Goal: Task Accomplishment & Management: Manage account settings

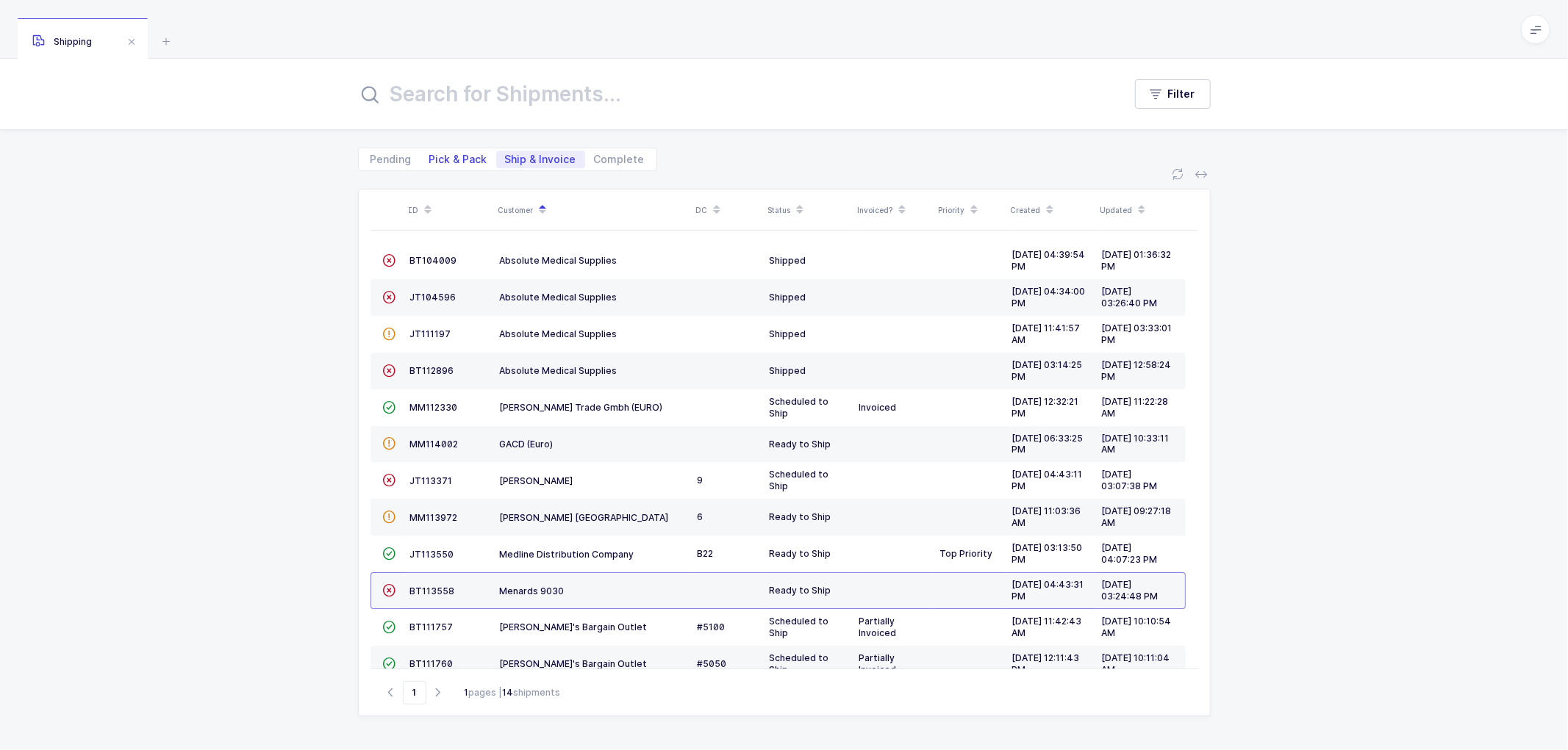
scroll to position [101, 0]
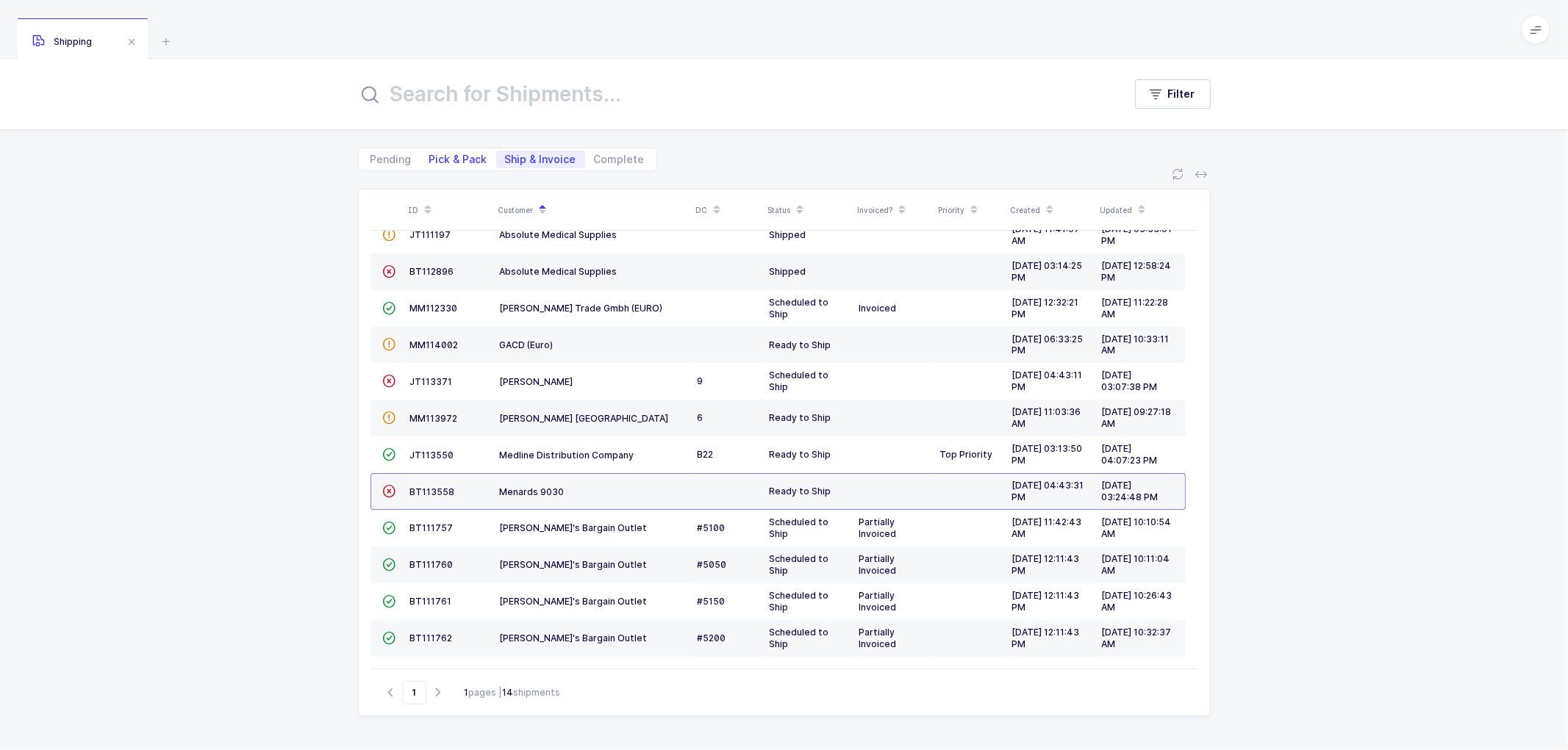
click at [460, 155] on span "Pick & Pack" at bounding box center [459, 159] width 58 height 10
click at [430, 155] on input "Pick & Pack" at bounding box center [425, 155] width 10 height 10
radio input "true"
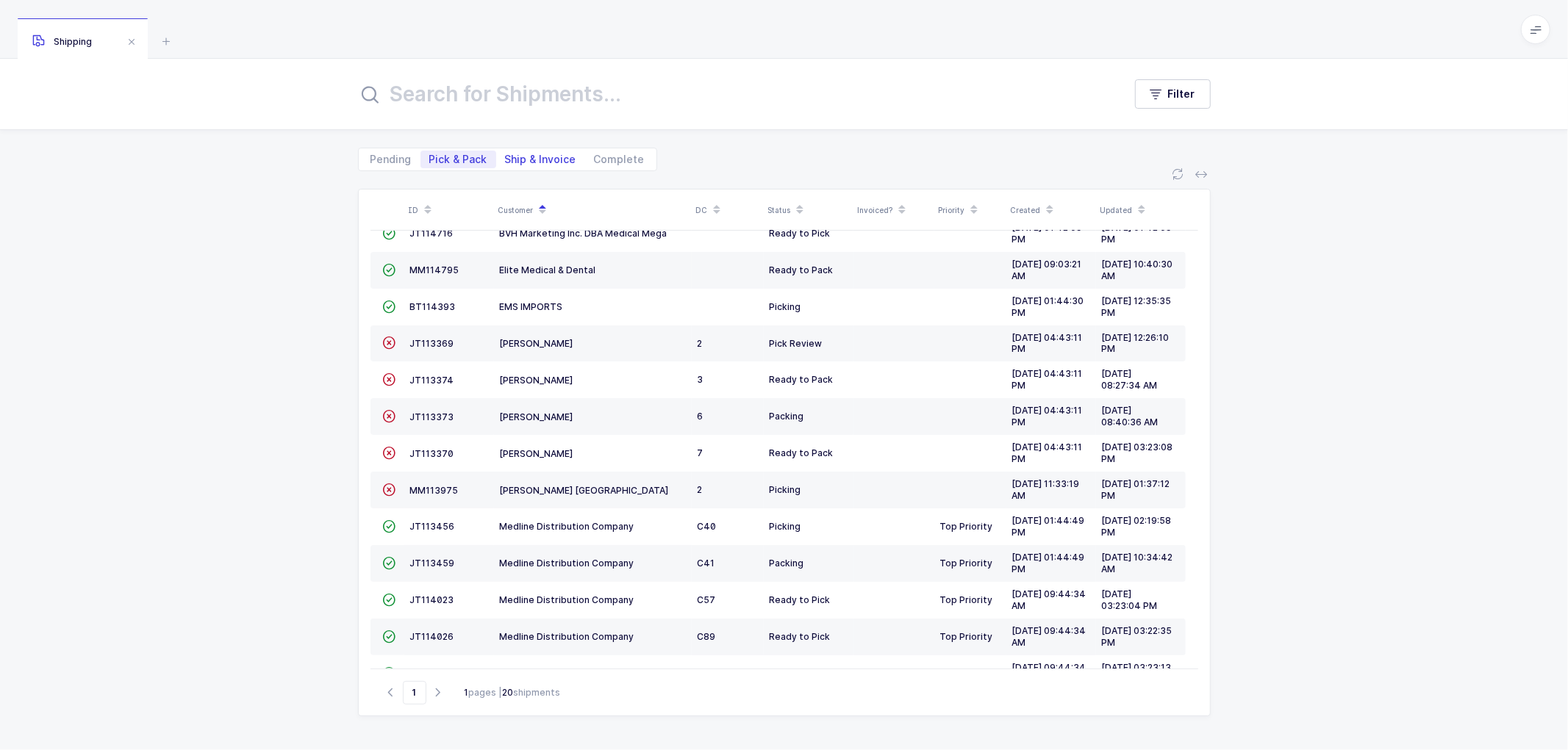
click at [534, 155] on span "Ship & Invoice" at bounding box center [540, 159] width 71 height 10
click at [506, 155] on input "Ship & Invoice" at bounding box center [500, 155] width 10 height 10
radio input "true"
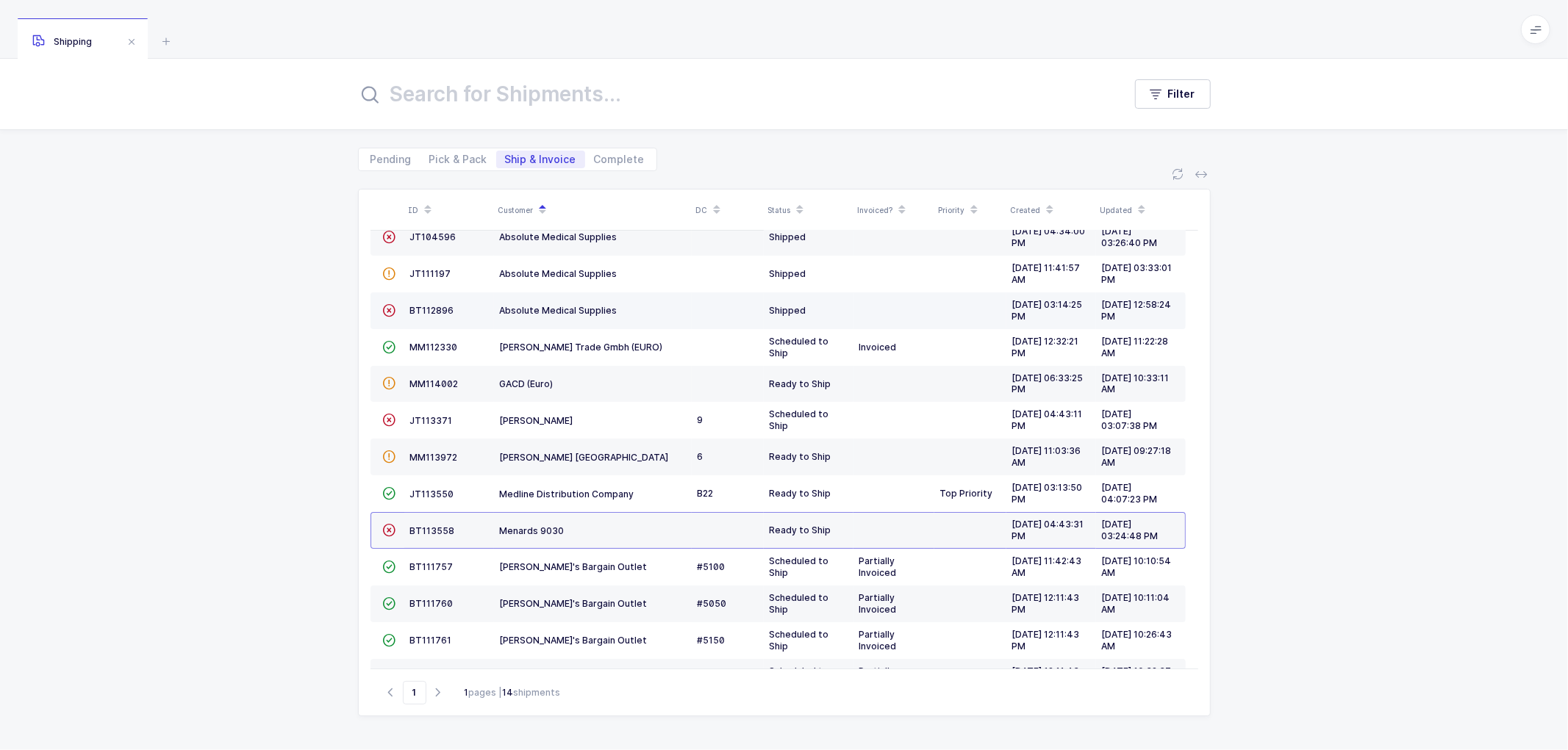
scroll to position [0, 0]
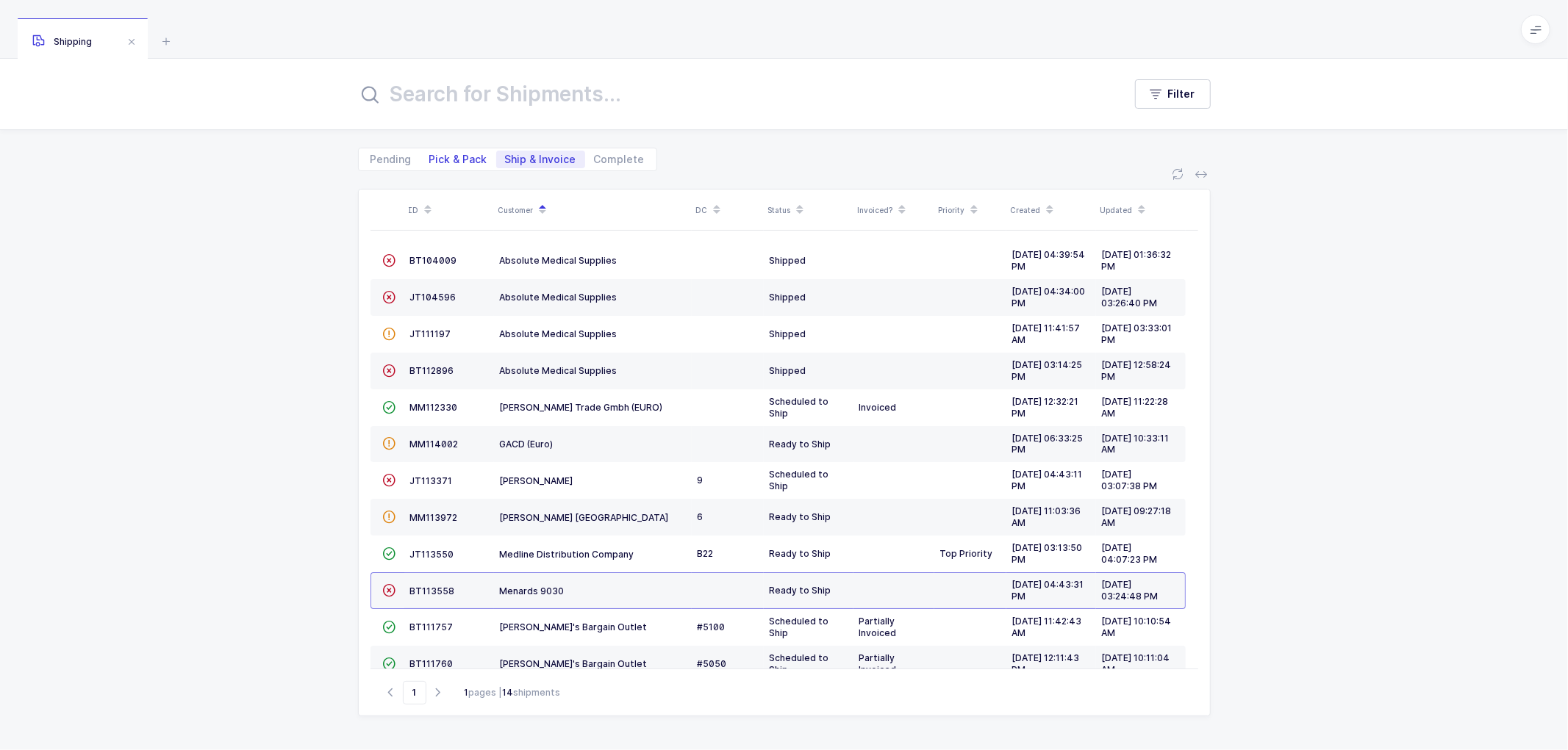
click at [454, 156] on span "Pick & Pack" at bounding box center [459, 159] width 58 height 10
click at [430, 156] on input "Pick & Pack" at bounding box center [425, 155] width 10 height 10
radio input "true"
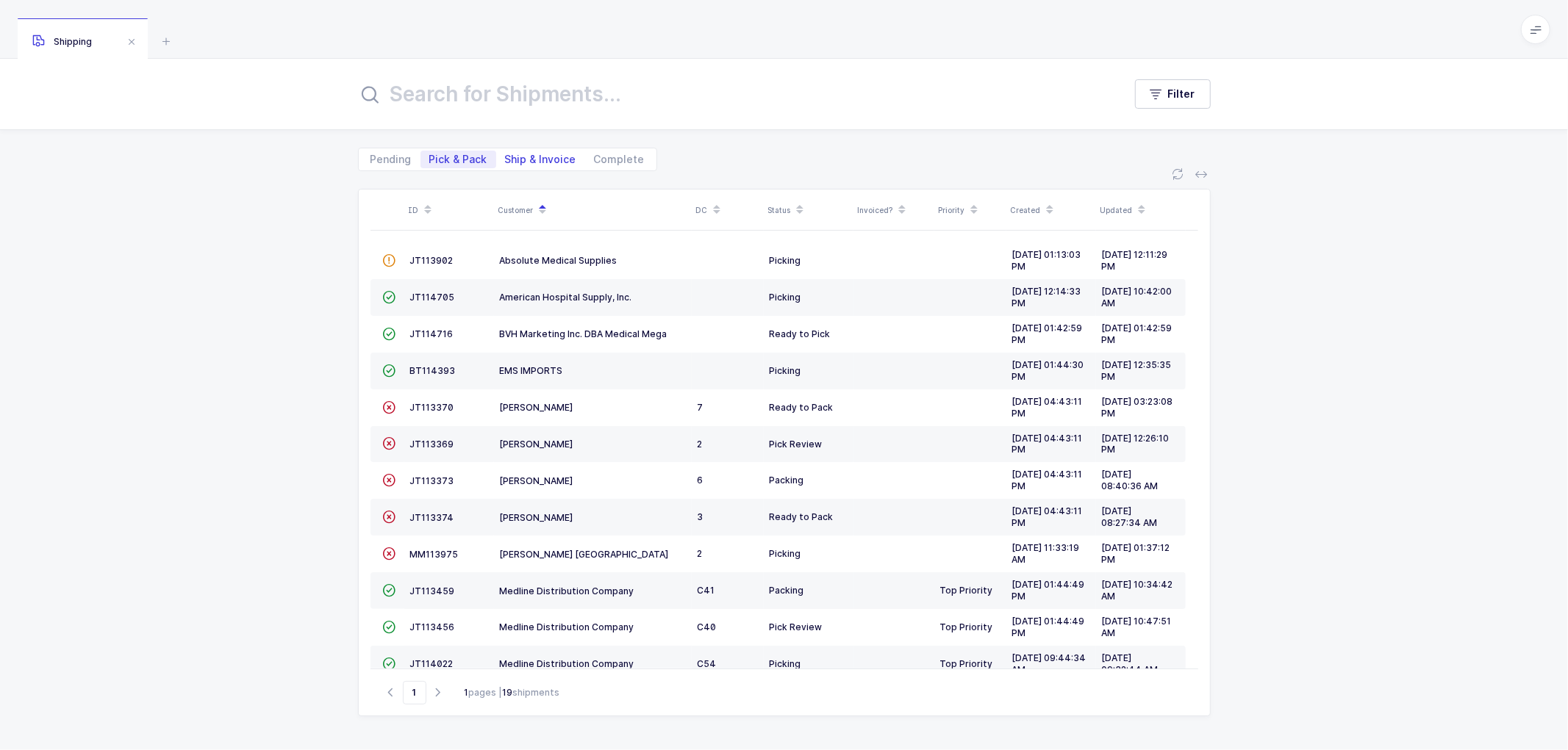
click at [533, 155] on span "Ship & Invoice" at bounding box center [540, 159] width 71 height 10
click at [506, 155] on input "Ship & Invoice" at bounding box center [500, 155] width 10 height 10
radio input "true"
radio input "false"
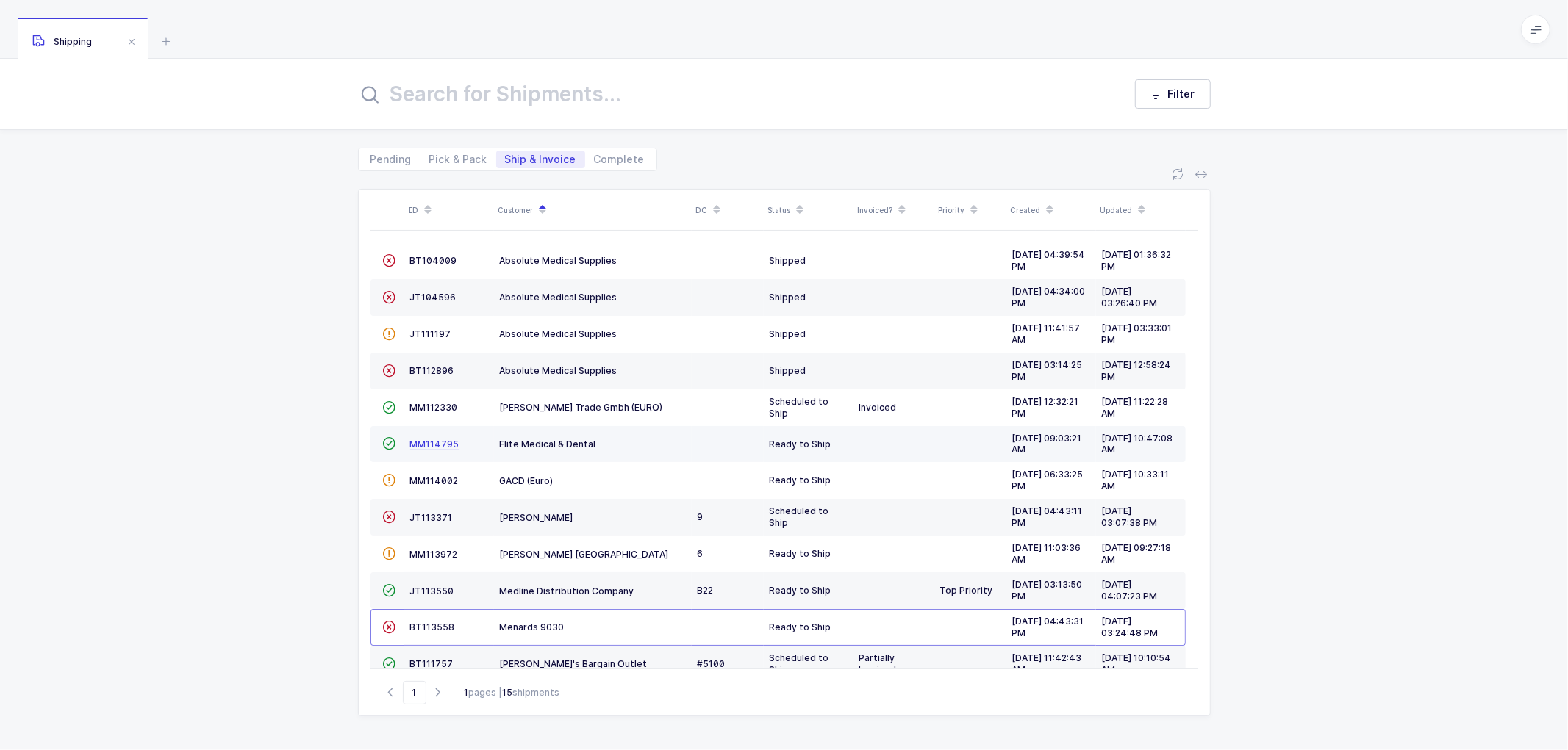
click at [417, 442] on span "MM114795" at bounding box center [435, 444] width 49 height 11
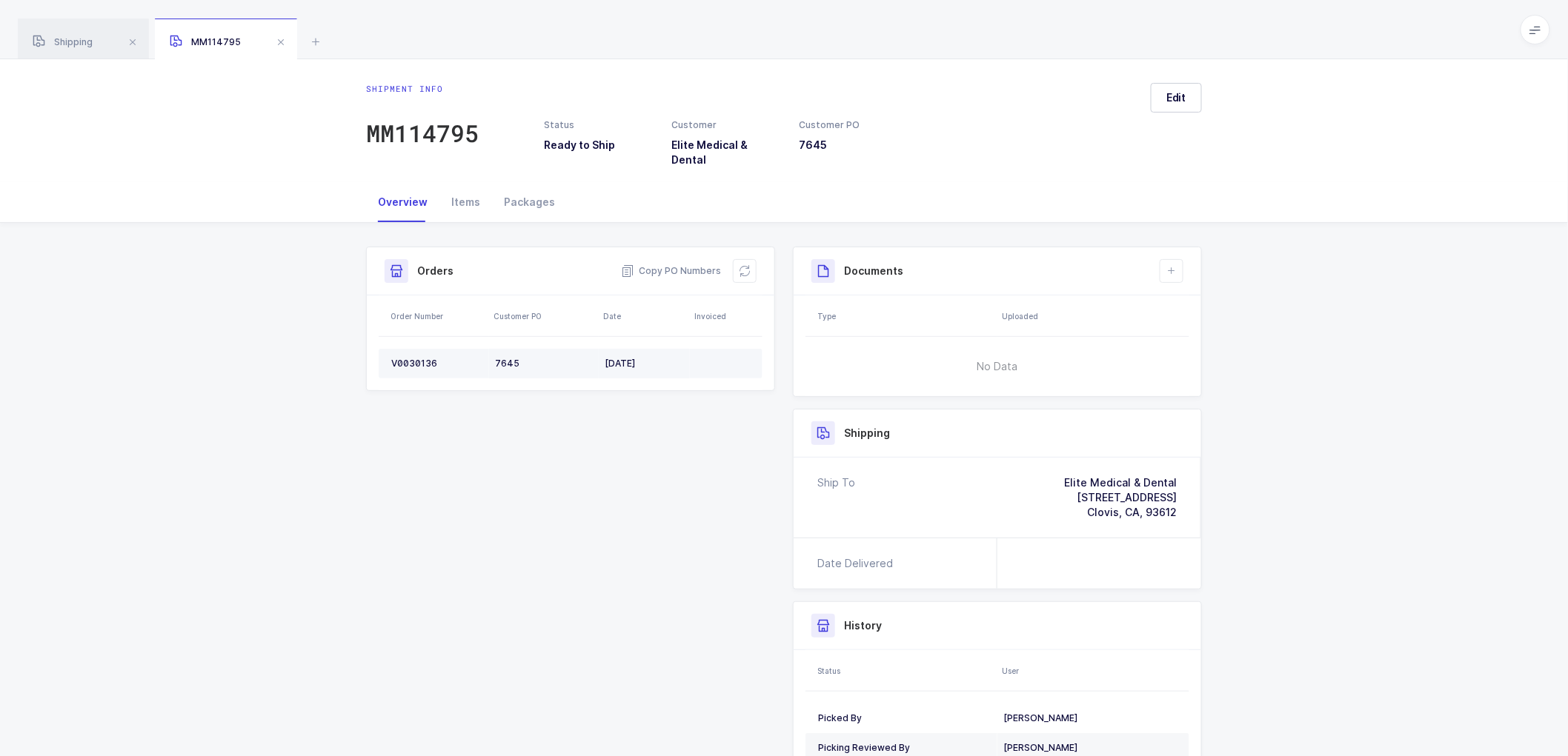
click at [423, 358] on div "V0030136" at bounding box center [437, 364] width 92 height 12
copy div "V0030136"
click at [697, 264] on span "Copy PO Numbers" at bounding box center [671, 271] width 100 height 15
click at [523, 184] on div "Packages" at bounding box center [529, 202] width 75 height 40
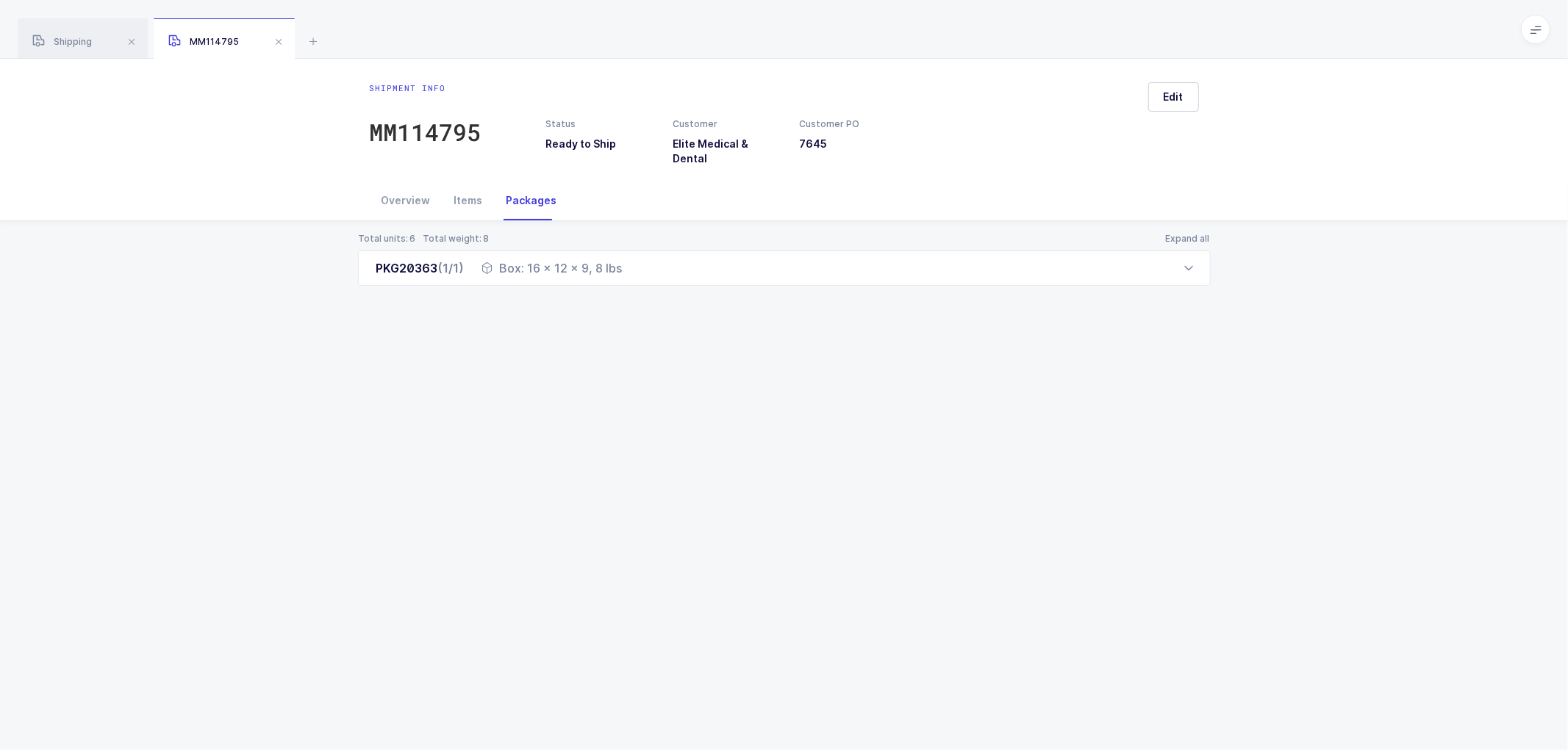
drag, startPoint x: 416, startPoint y: 185, endPoint x: 487, endPoint y: 195, distance: 71.7
click at [416, 185] on div "Overview" at bounding box center [405, 200] width 73 height 40
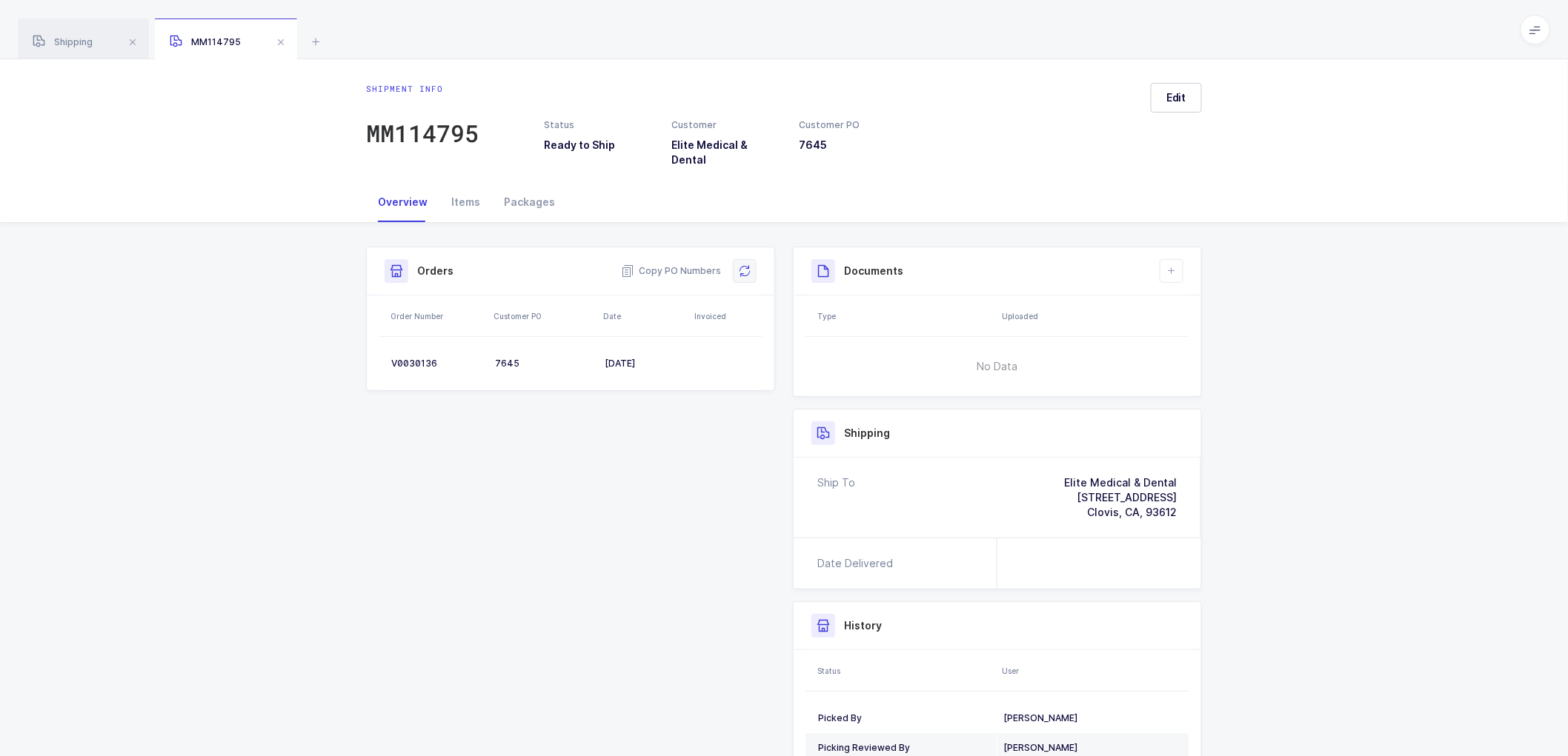
drag, startPoint x: 742, startPoint y: 256, endPoint x: 750, endPoint y: 253, distance: 8.5
click at [742, 265] on icon at bounding box center [745, 271] width 12 height 12
click at [737, 261] on button at bounding box center [744, 271] width 23 height 23
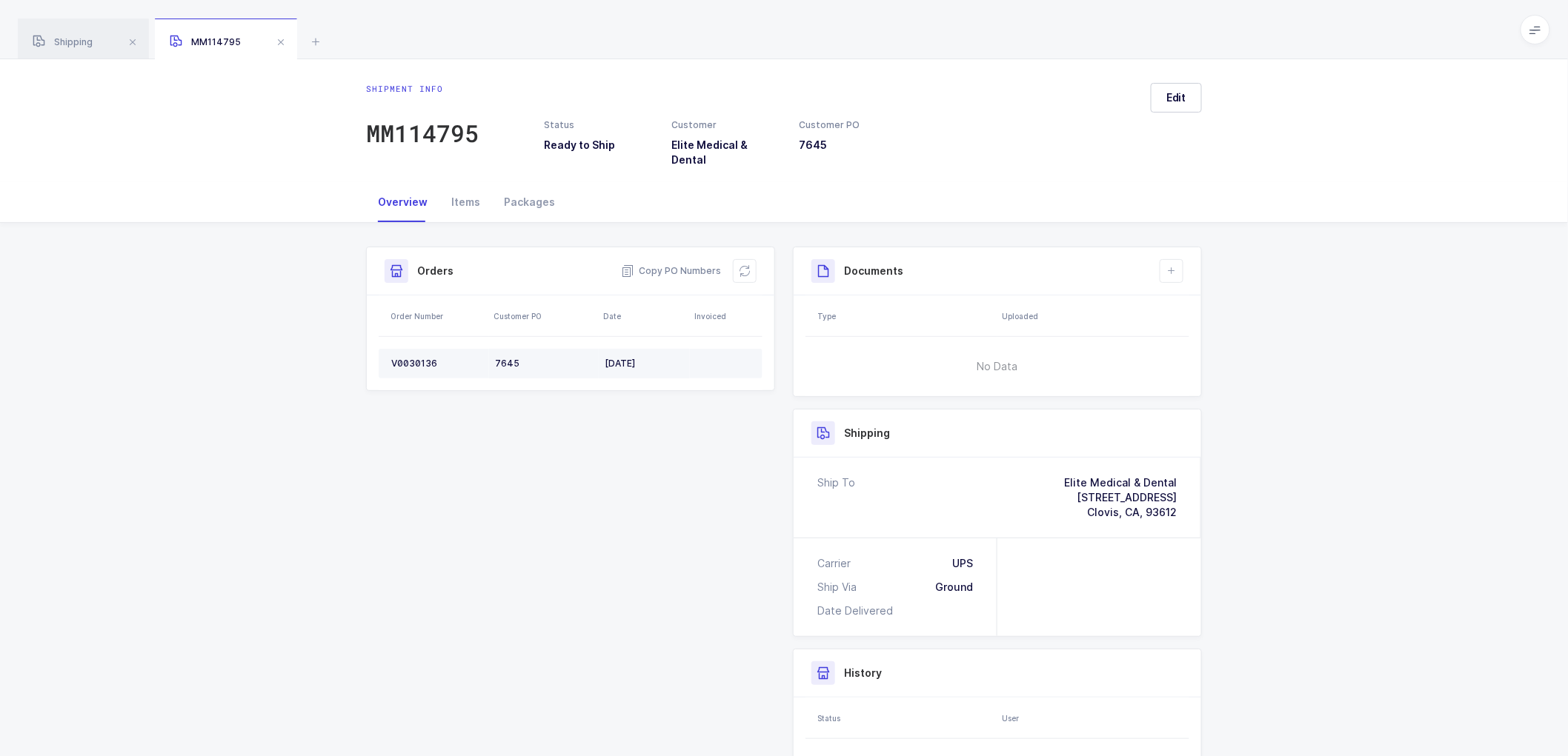
click at [413, 349] on td "V0030136" at bounding box center [433, 363] width 110 height 29
copy div "V0030136"
click at [1176, 265] on icon at bounding box center [1171, 271] width 12 height 12
drag, startPoint x: 1177, startPoint y: 91, endPoint x: 1297, endPoint y: 141, distance: 130.0
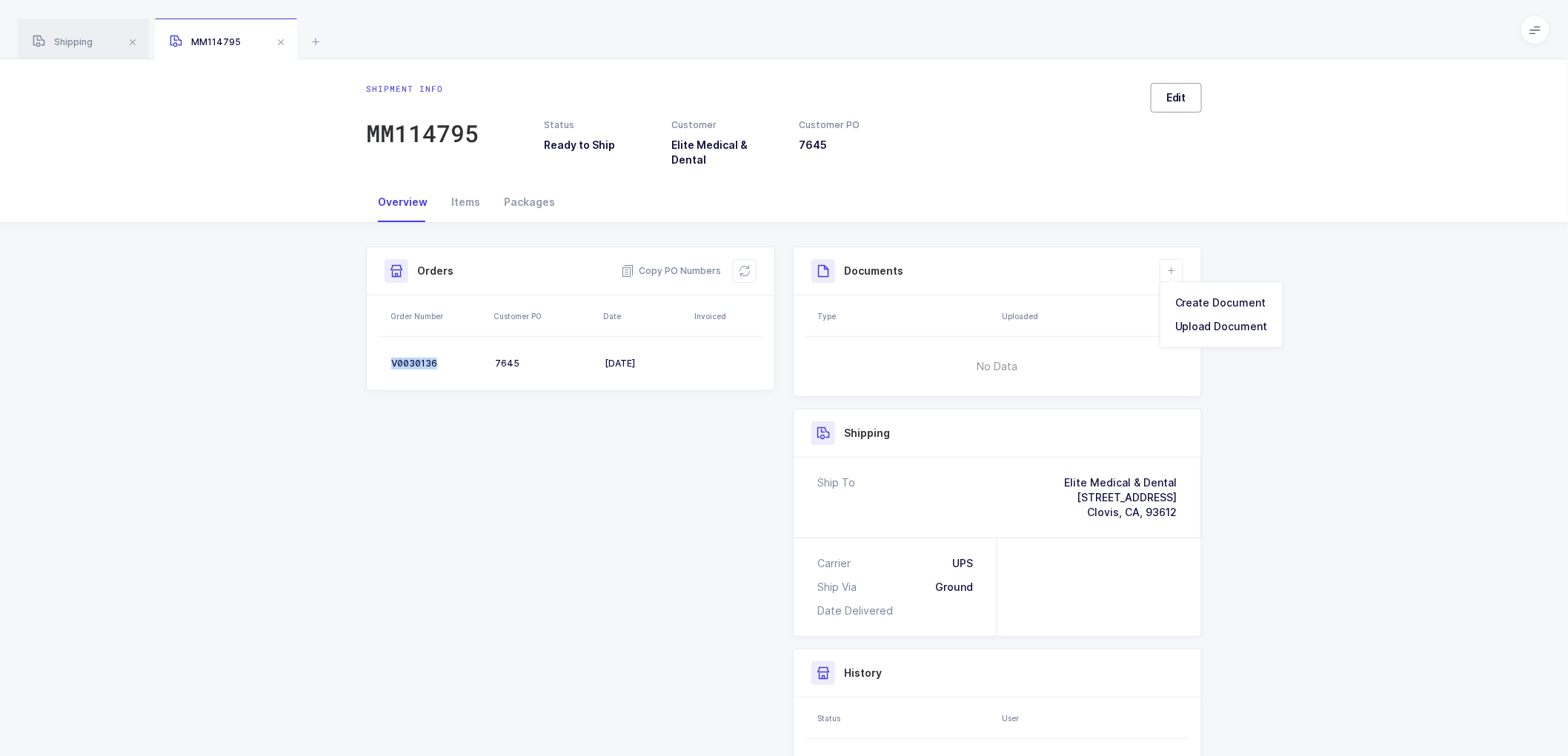
click at [1179, 91] on span "Edit" at bounding box center [1176, 98] width 20 height 15
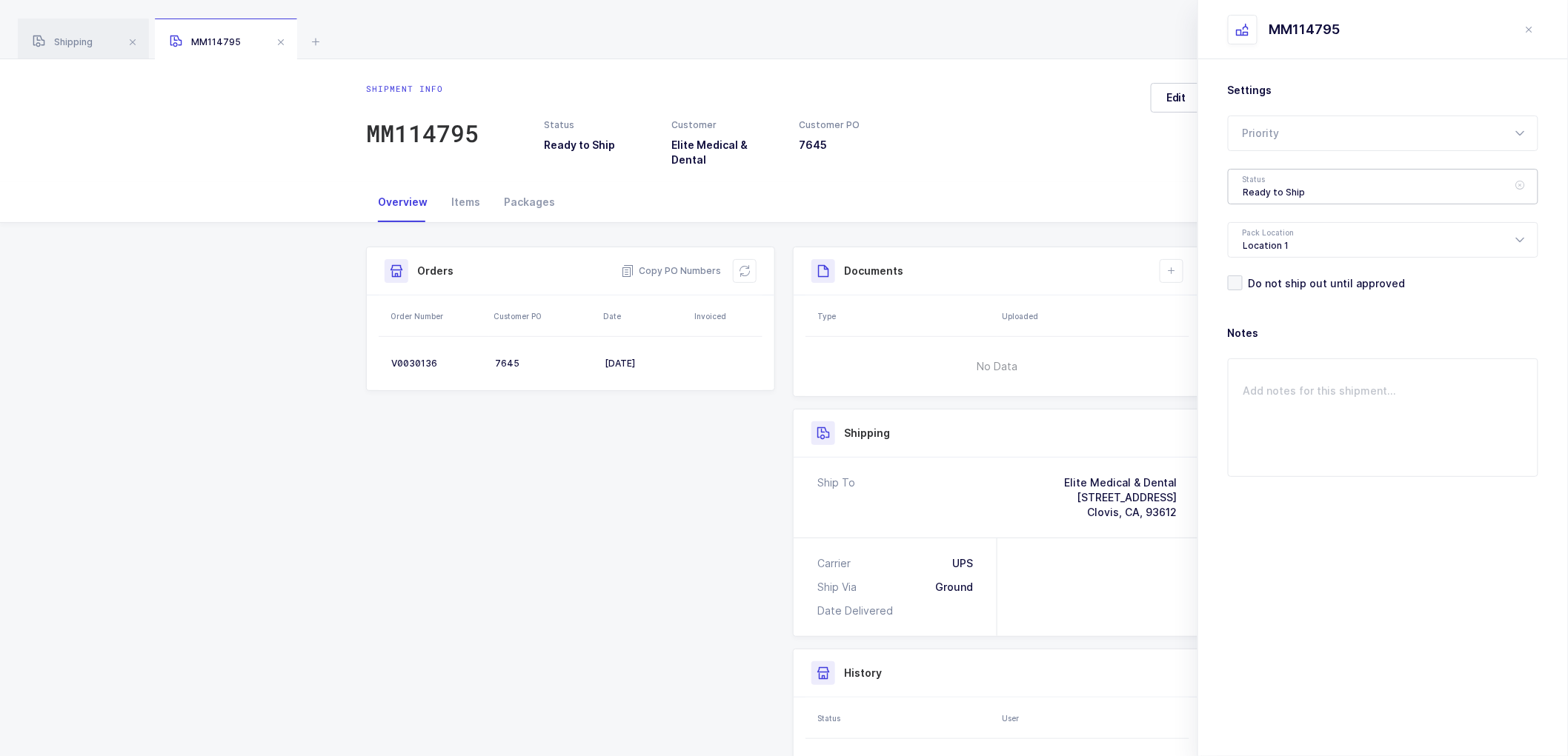
click at [1289, 176] on div "Ready to Ship" at bounding box center [1383, 186] width 311 height 35
click at [1263, 297] on span "Shipped" at bounding box center [1264, 300] width 42 height 13
type input "Shipped"
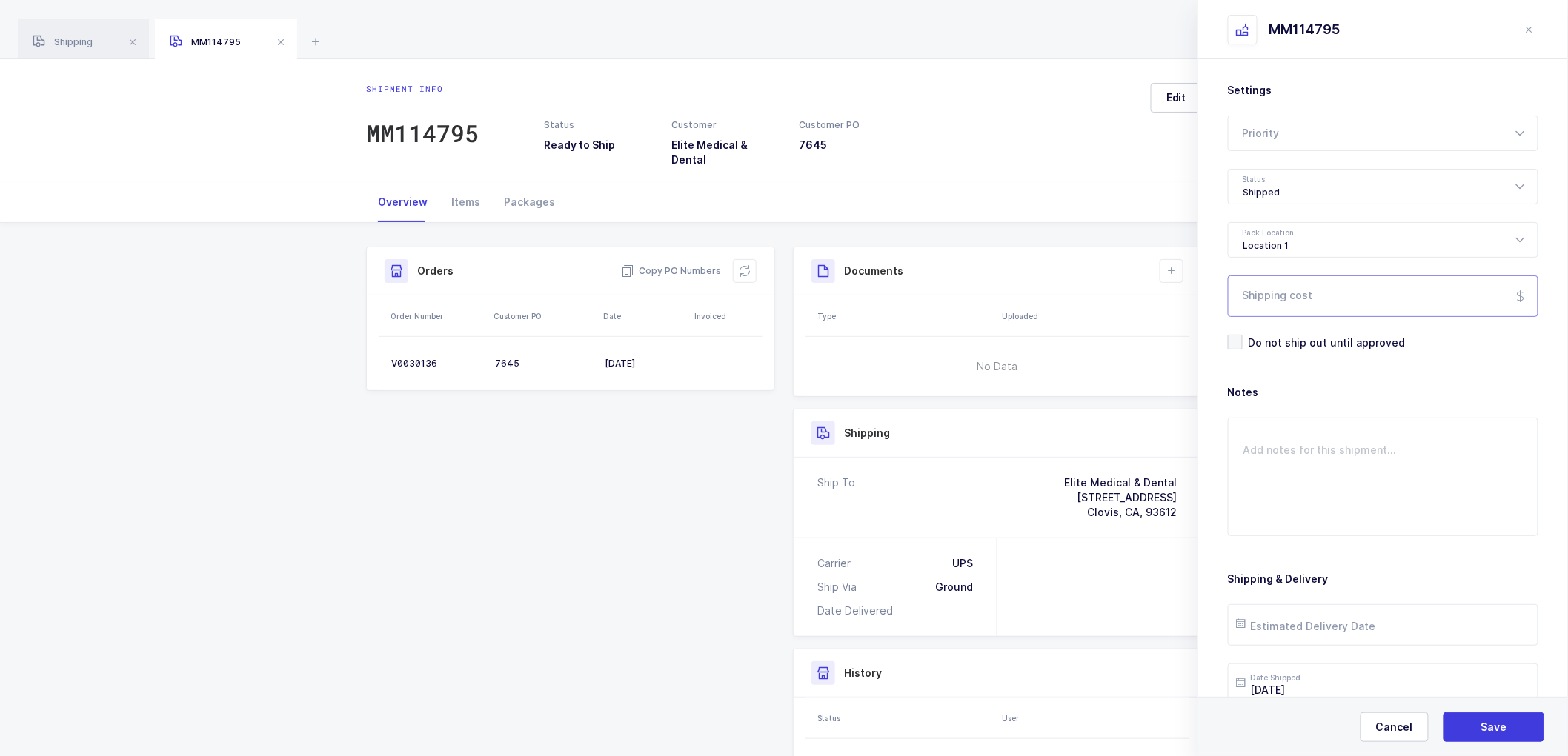
click at [1288, 306] on input "Shipping cost" at bounding box center [1383, 296] width 311 height 41
paste input "20.53"
type input "20.53"
click at [1491, 727] on span "Save" at bounding box center [1494, 727] width 26 height 15
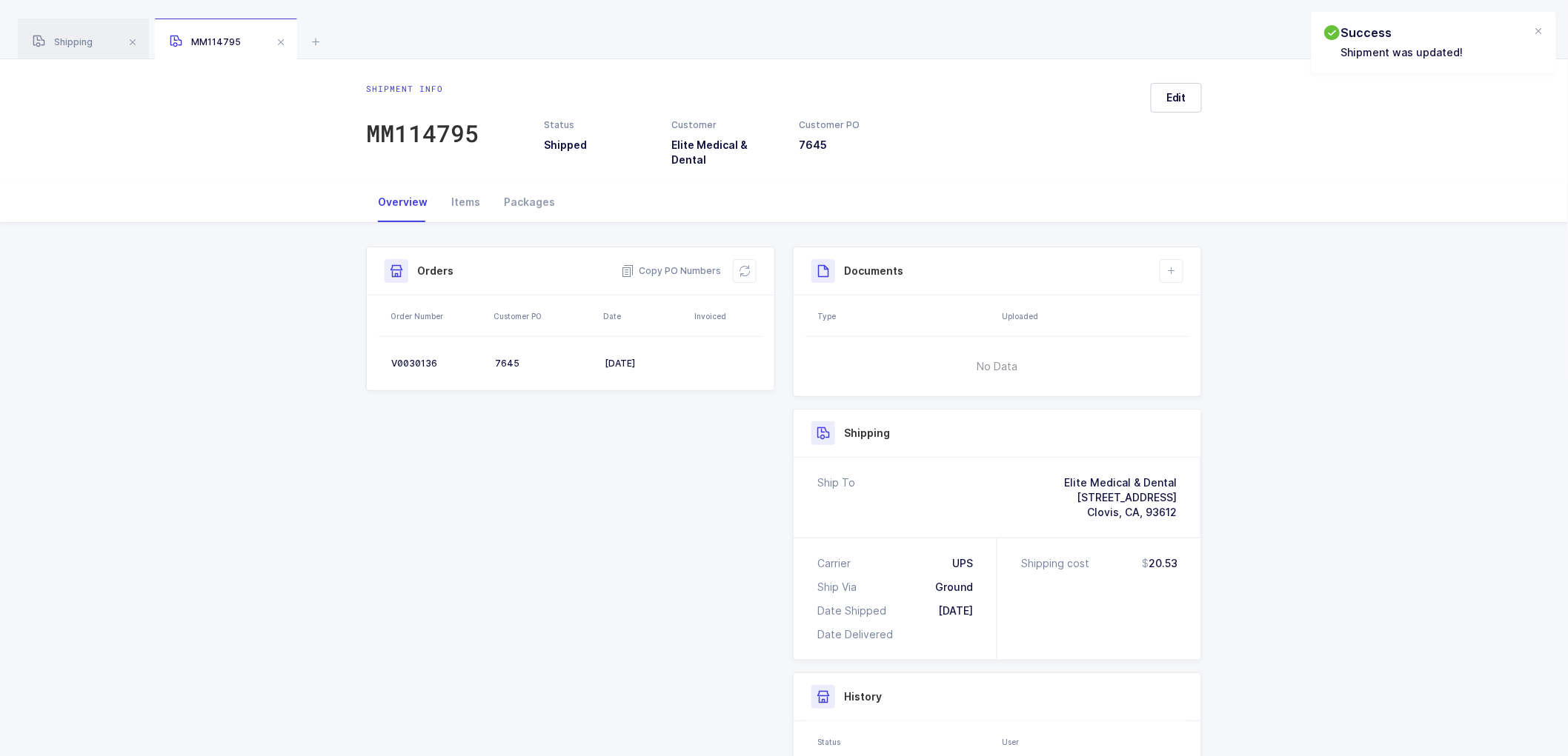
click at [1343, 309] on div "Shipment Info Shipment Number MM114795 Status Shipped Customer Elite Medical & …" at bounding box center [784, 590] width 1568 height 735
drag, startPoint x: 752, startPoint y: 264, endPoint x: 761, endPoint y: 259, distance: 10.3
click at [752, 264] on button at bounding box center [744, 271] width 23 height 23
click at [1174, 96] on span "Edit" at bounding box center [1176, 98] width 20 height 15
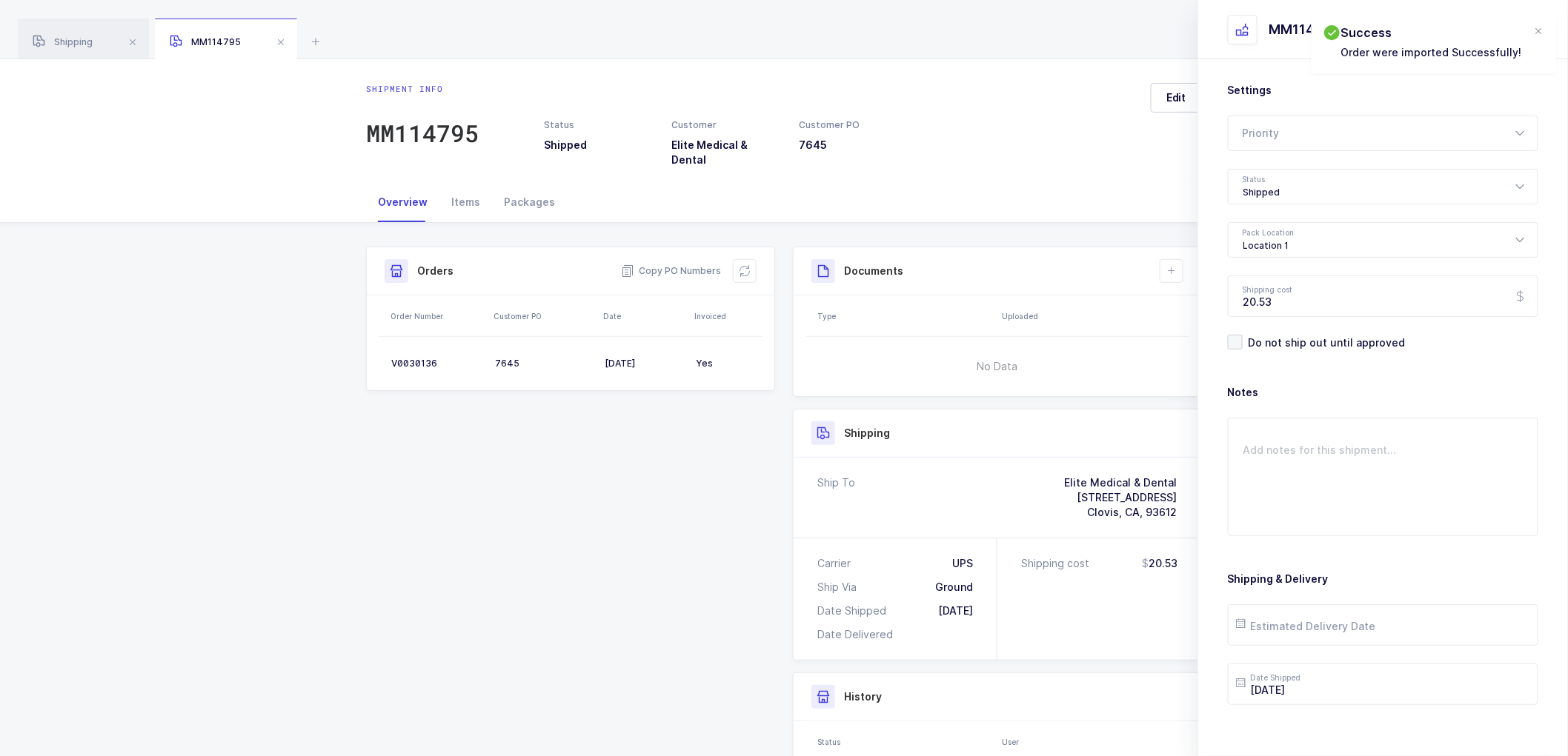
click at [1086, 223] on div "Shipment Info Shipment Number MM114795 Status Shipped Customer Elite Medical & …" at bounding box center [784, 590] width 859 height 735
drag, startPoint x: 1539, startPoint y: 25, endPoint x: 1534, endPoint y: 32, distance: 8.6
click at [1539, 26] on div at bounding box center [1539, 32] width 12 height 14
click at [1173, 265] on icon at bounding box center [1171, 271] width 12 height 12
drag, startPoint x: 1210, startPoint y: 305, endPoint x: 1226, endPoint y: 305, distance: 16.0
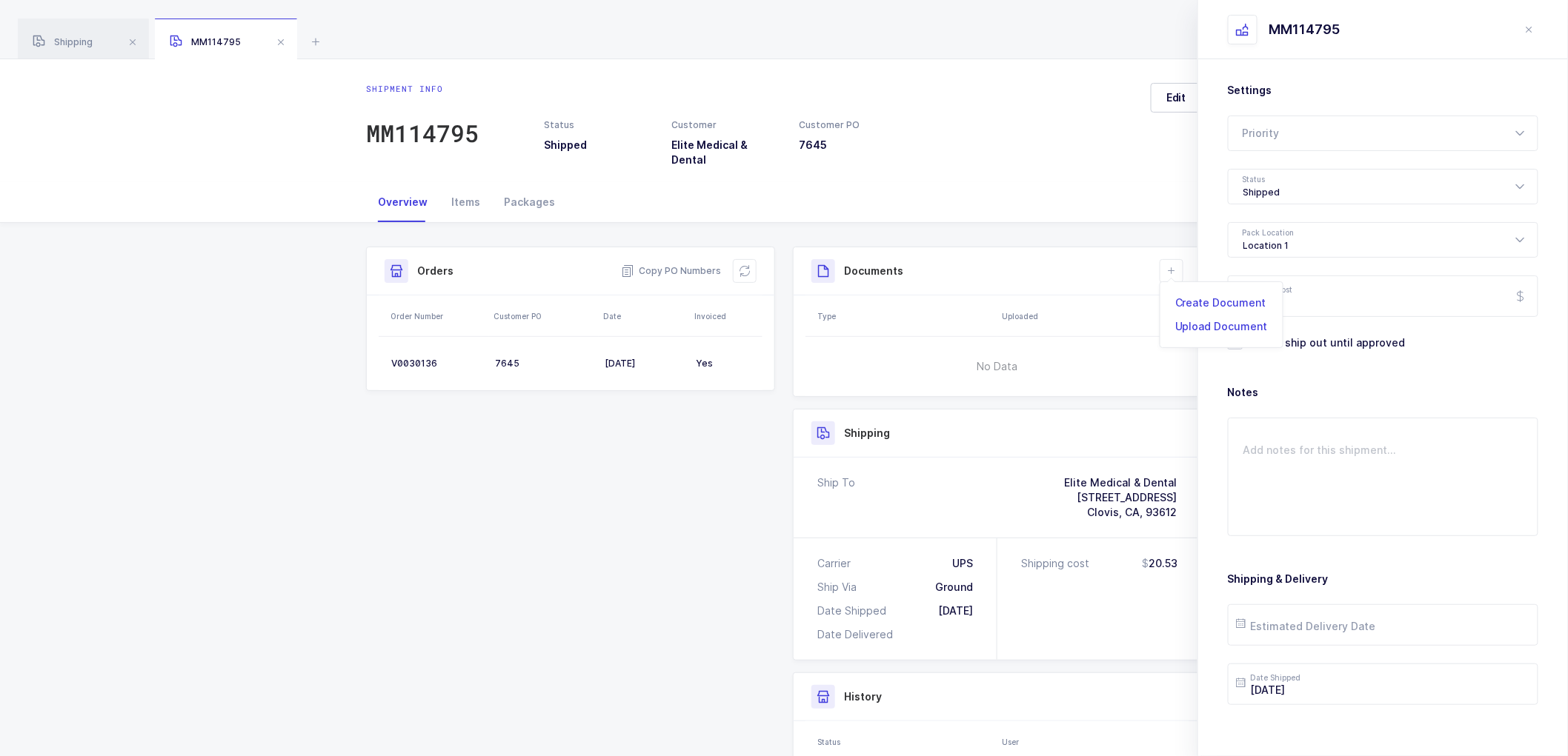
click at [1210, 304] on li "Create Document" at bounding box center [1221, 302] width 110 height 23
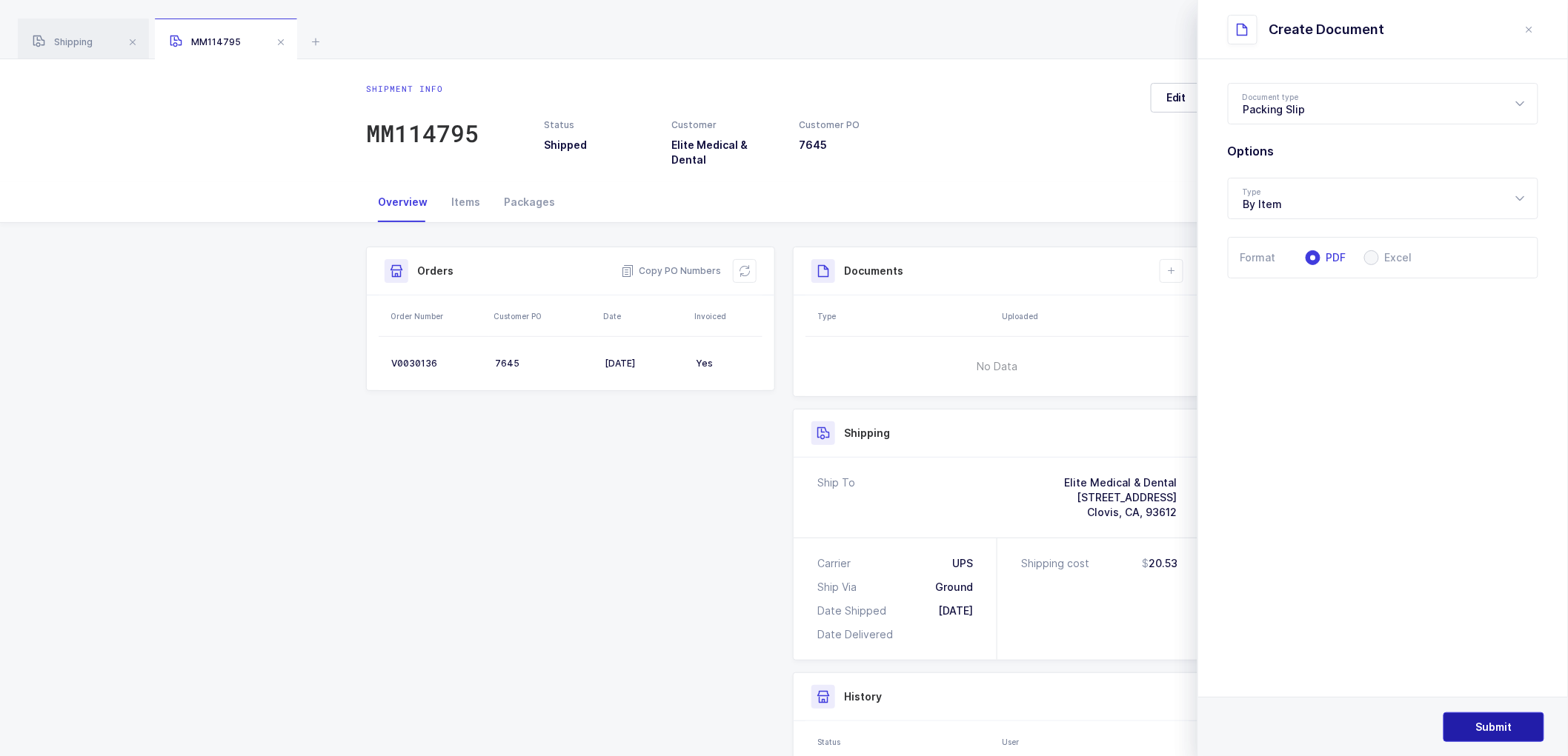
click at [1485, 715] on button "Submit" at bounding box center [1494, 727] width 101 height 29
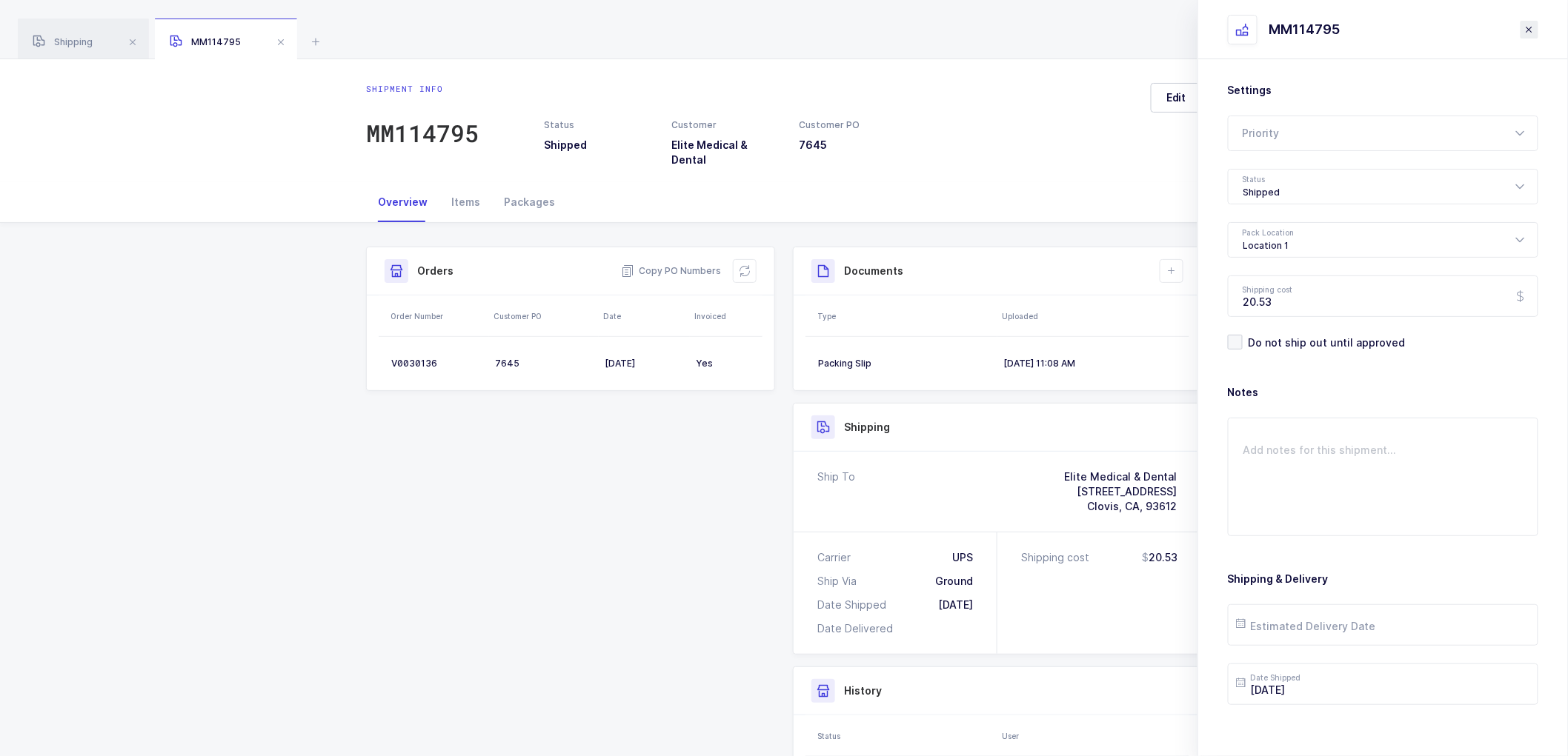
click at [1532, 26] on icon "close drawer" at bounding box center [1530, 29] width 12 height 12
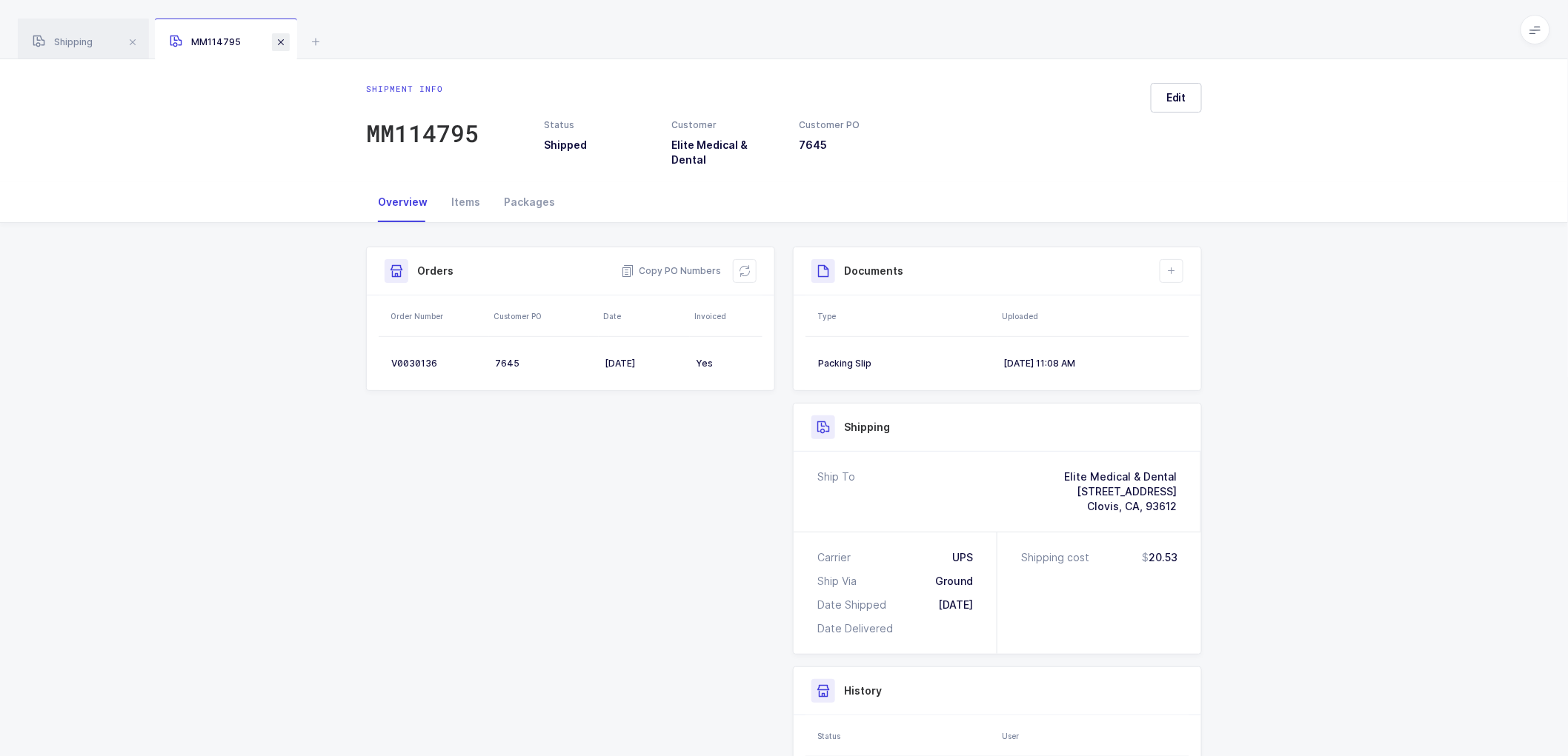
click at [280, 33] on span at bounding box center [281, 42] width 18 height 18
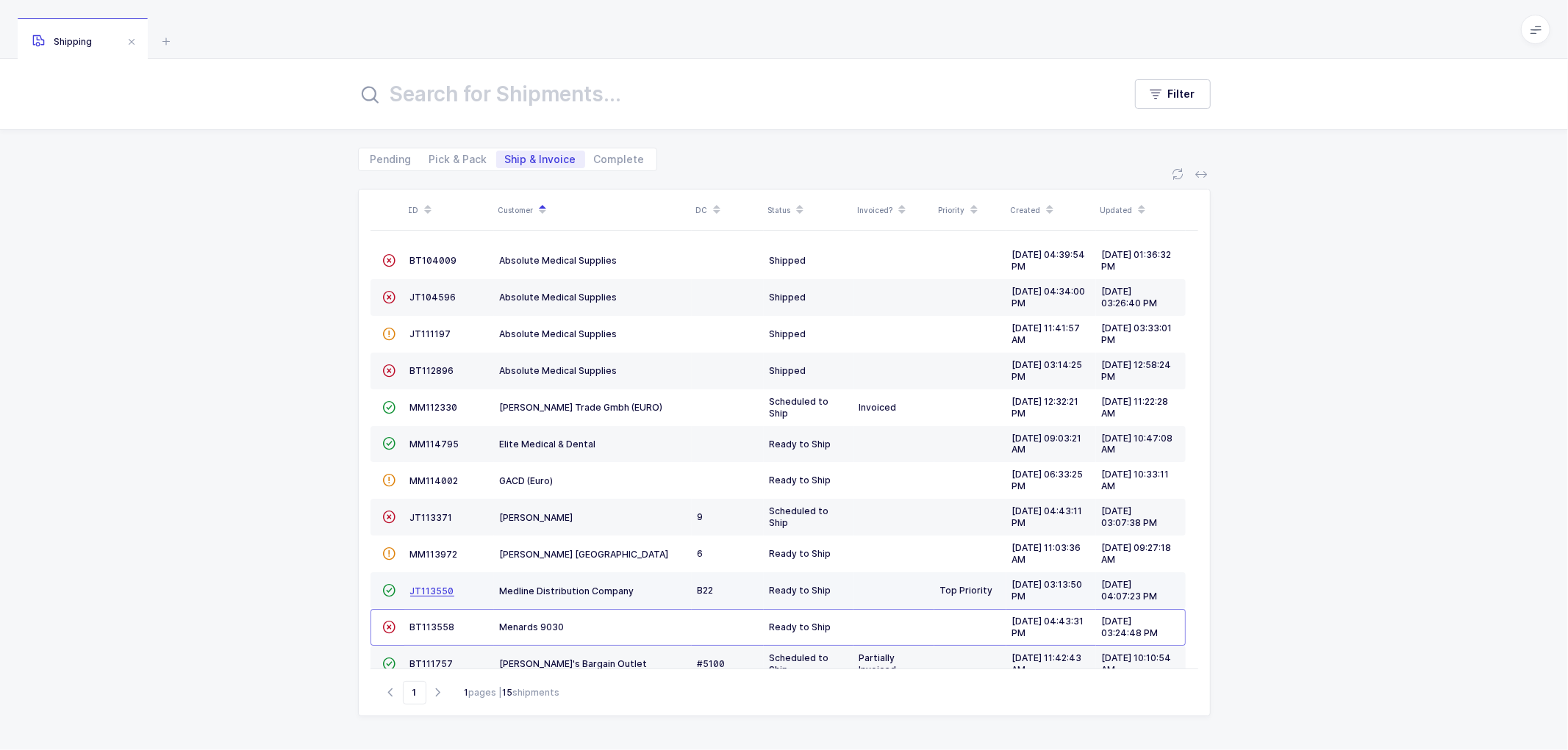
click at [429, 591] on span "JT113550" at bounding box center [432, 591] width 44 height 11
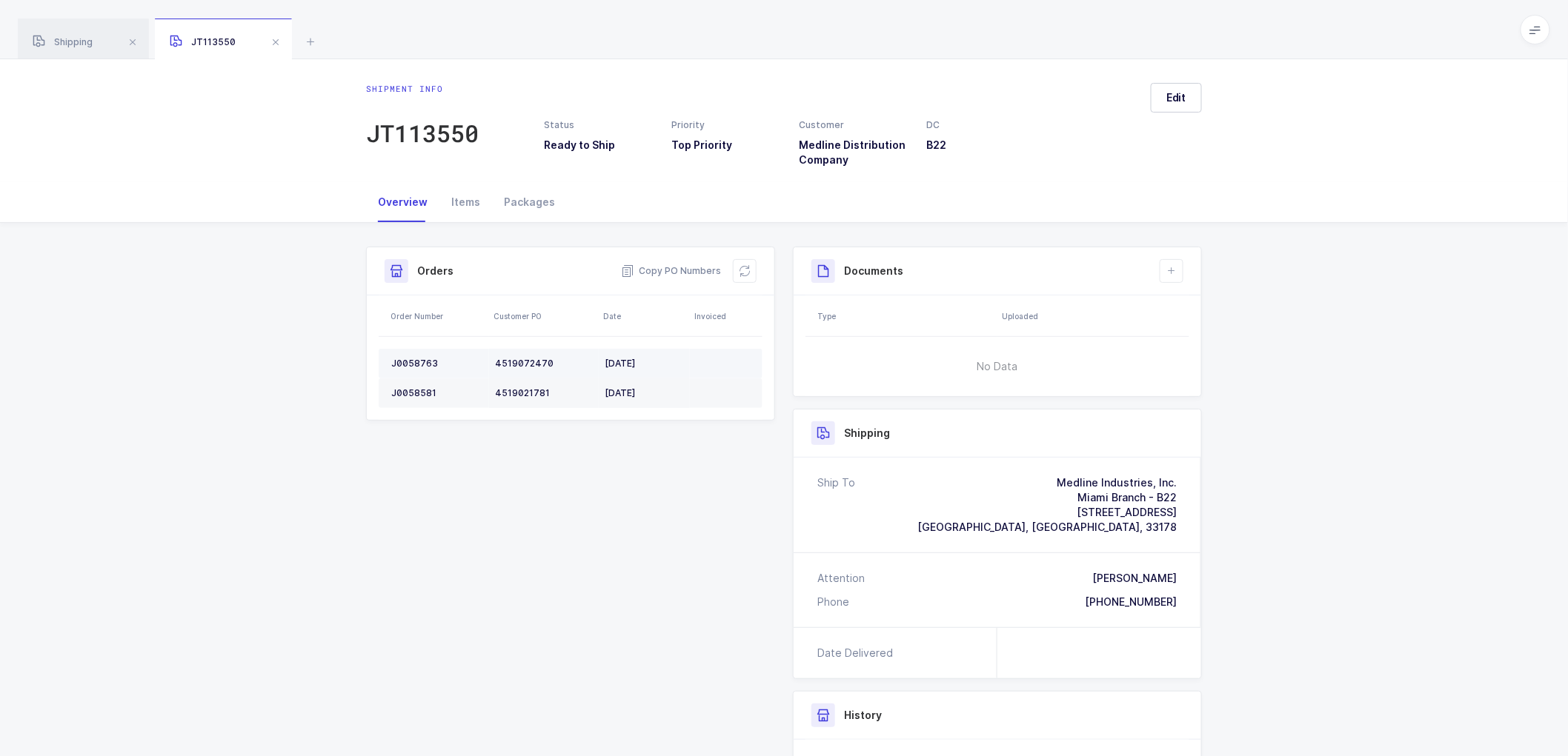
click at [413, 356] on td "J0058763" at bounding box center [433, 363] width 110 height 29
click at [410, 357] on td "J0058763" at bounding box center [433, 363] width 110 height 29
copy div "J0058763"
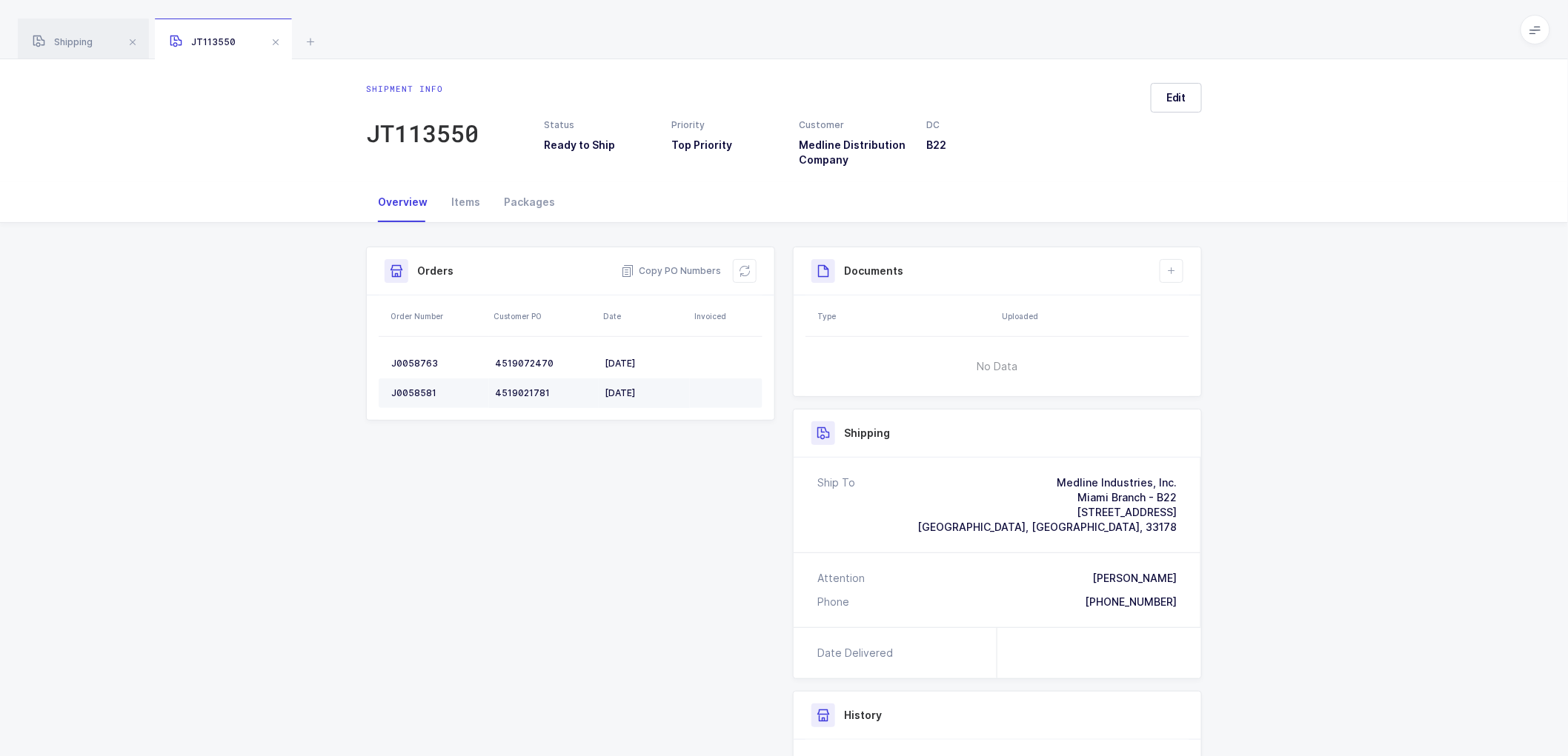
click at [412, 393] on div "J0058581" at bounding box center [437, 393] width 92 height 12
copy div "J0058581"
drag, startPoint x: 529, startPoint y: 202, endPoint x: 545, endPoint y: 202, distance: 16.0
click at [528, 202] on div "Packages" at bounding box center [529, 202] width 75 height 40
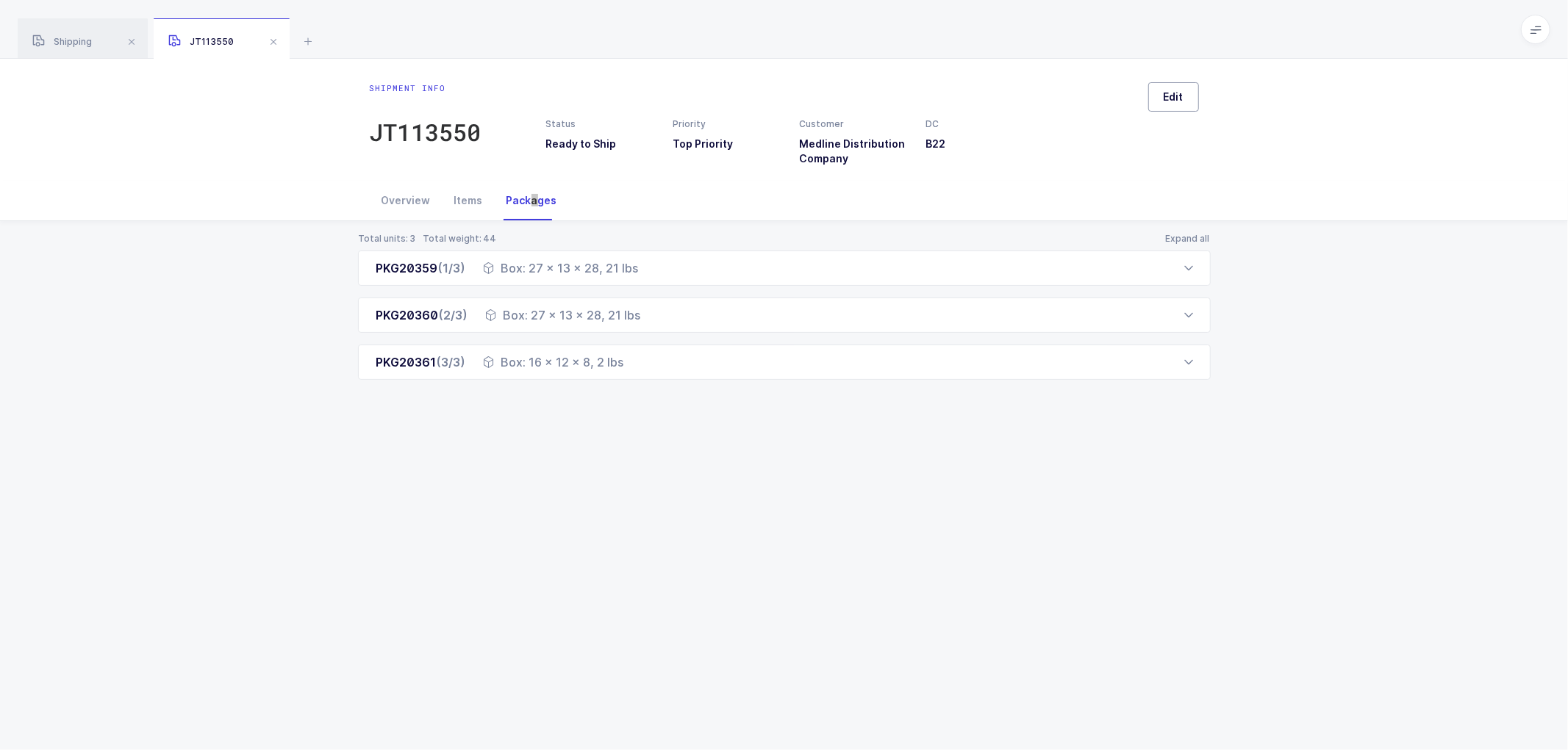
click at [1164, 101] on span "Edit" at bounding box center [1174, 97] width 20 height 15
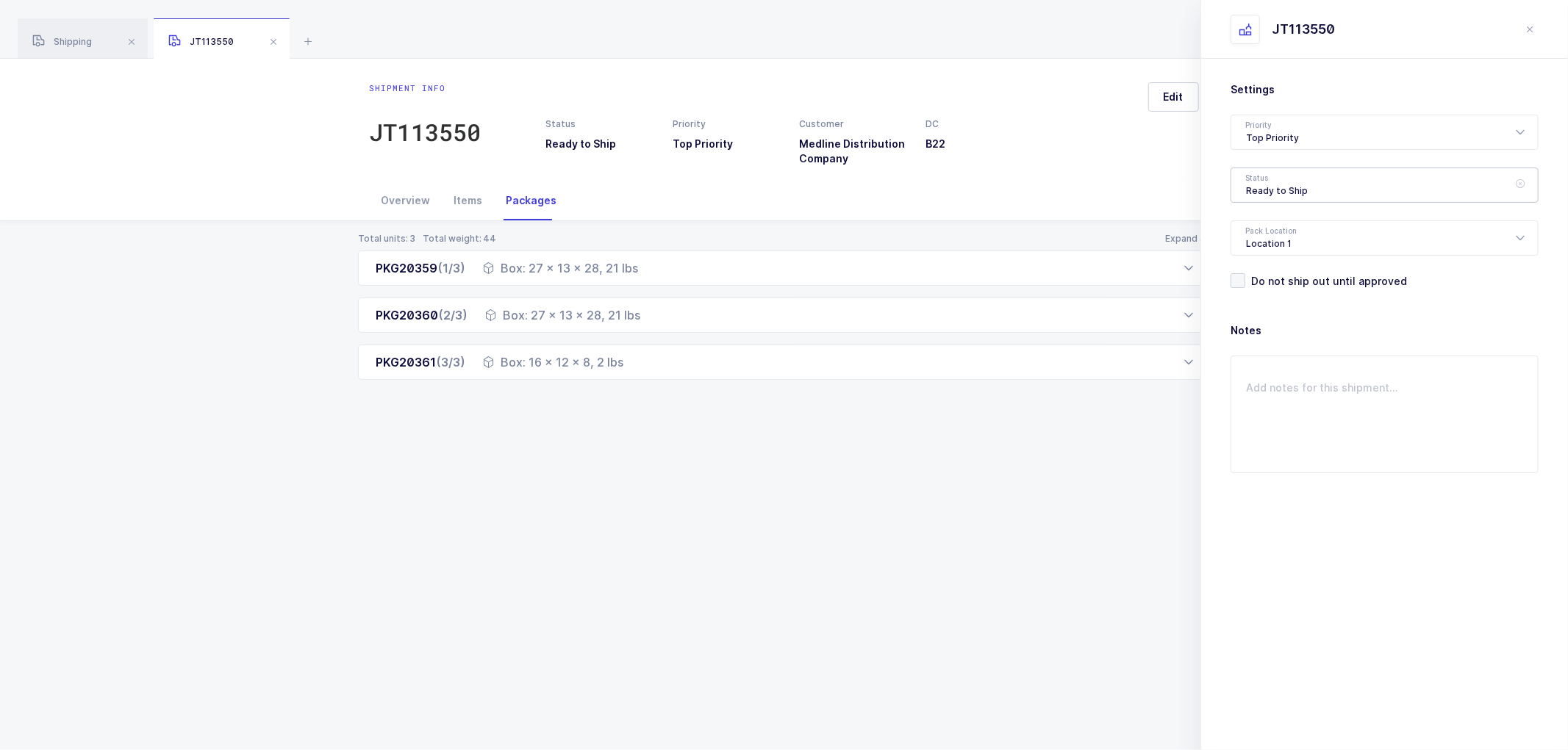
click at [1252, 188] on div "Ready to Ship" at bounding box center [1385, 185] width 308 height 35
click at [1256, 298] on span "Shipped" at bounding box center [1267, 298] width 42 height 13
type input "Shipped"
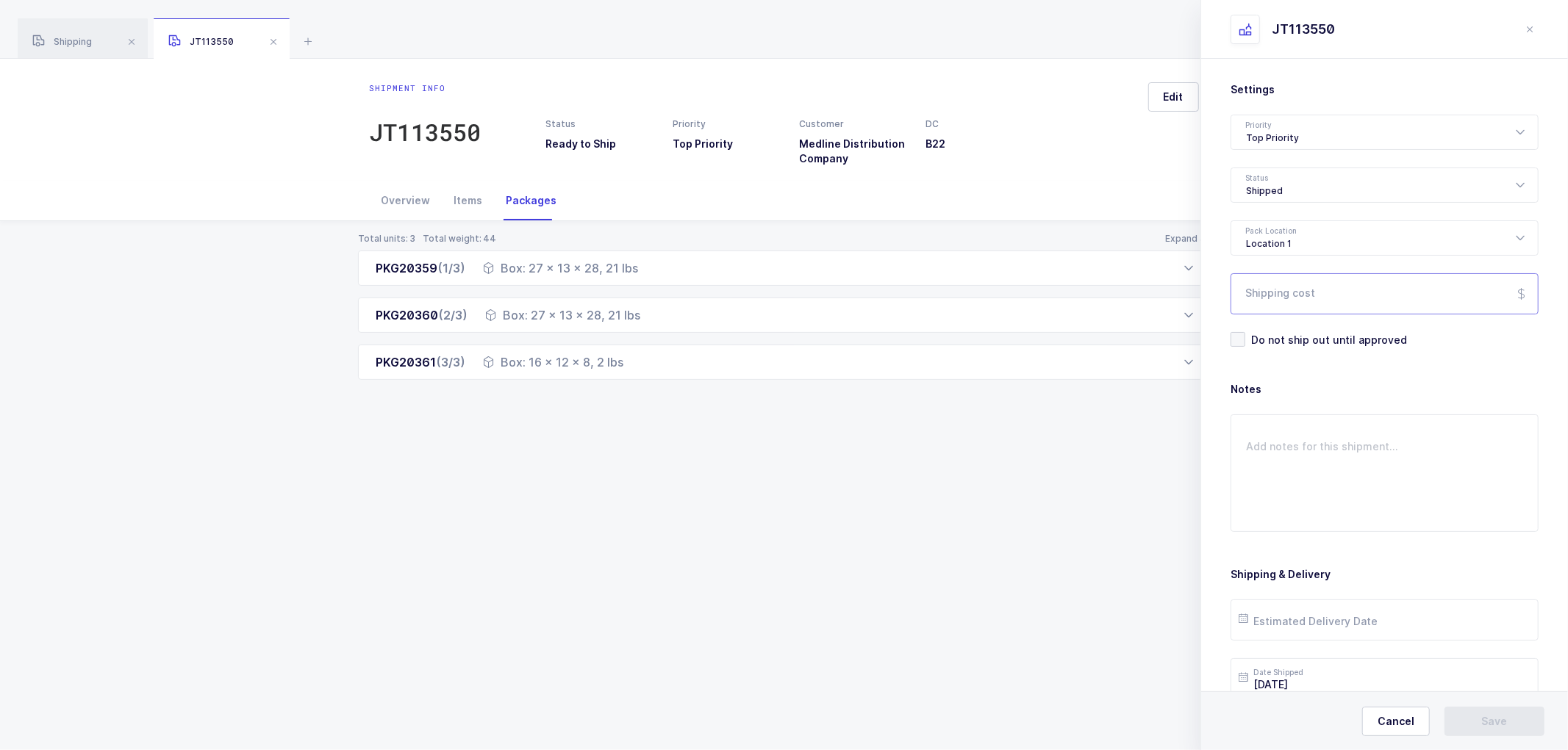
click at [1279, 281] on input "Shipping cost" at bounding box center [1385, 294] width 308 height 41
paste input "187.46"
type input "187.46"
click at [1307, 623] on input "text" at bounding box center [1385, 620] width 308 height 41
drag, startPoint x: 1317, startPoint y: 508, endPoint x: 1395, endPoint y: 530, distance: 81.0
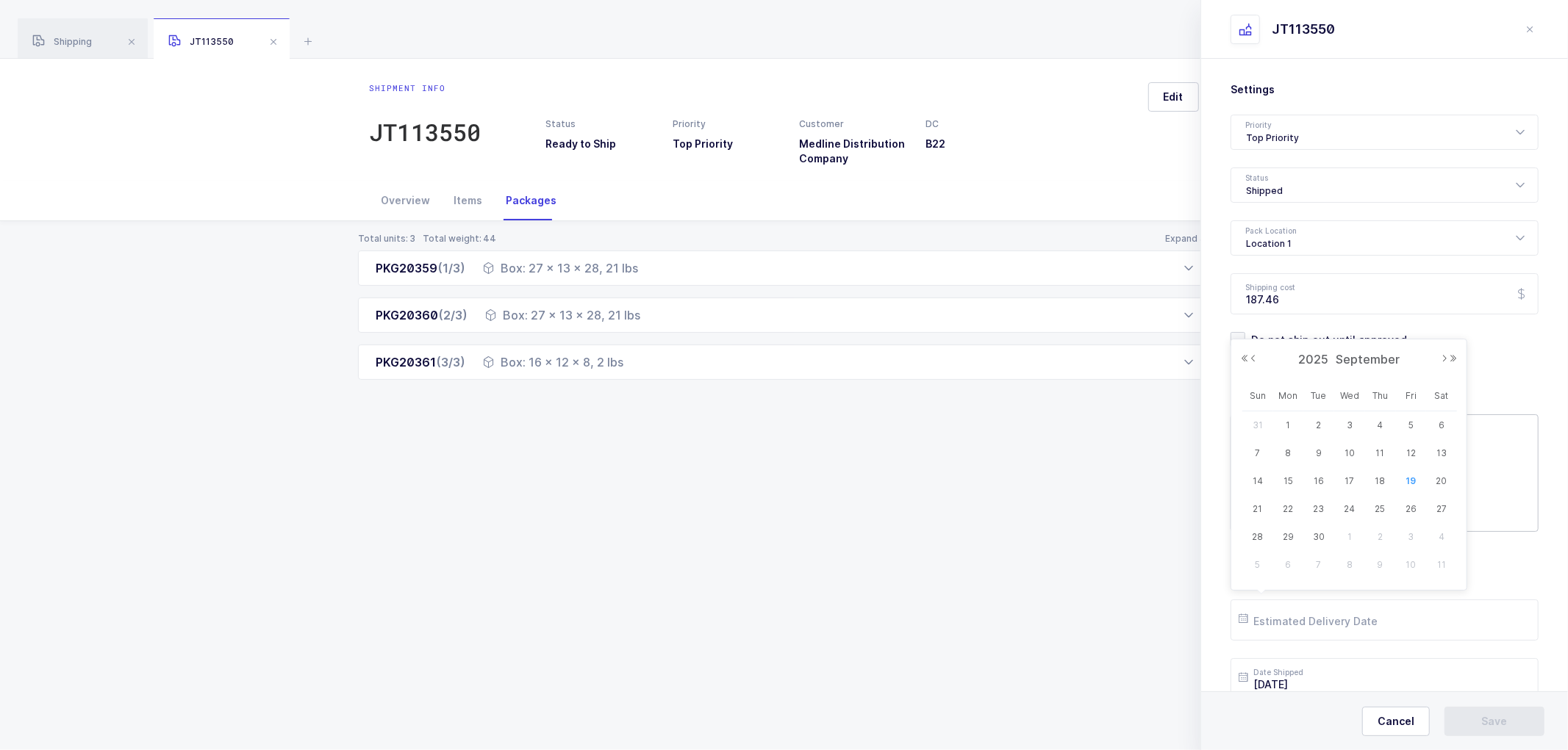
click at [1318, 508] on span "23" at bounding box center [1319, 509] width 18 height 18
type input "[DATE]"
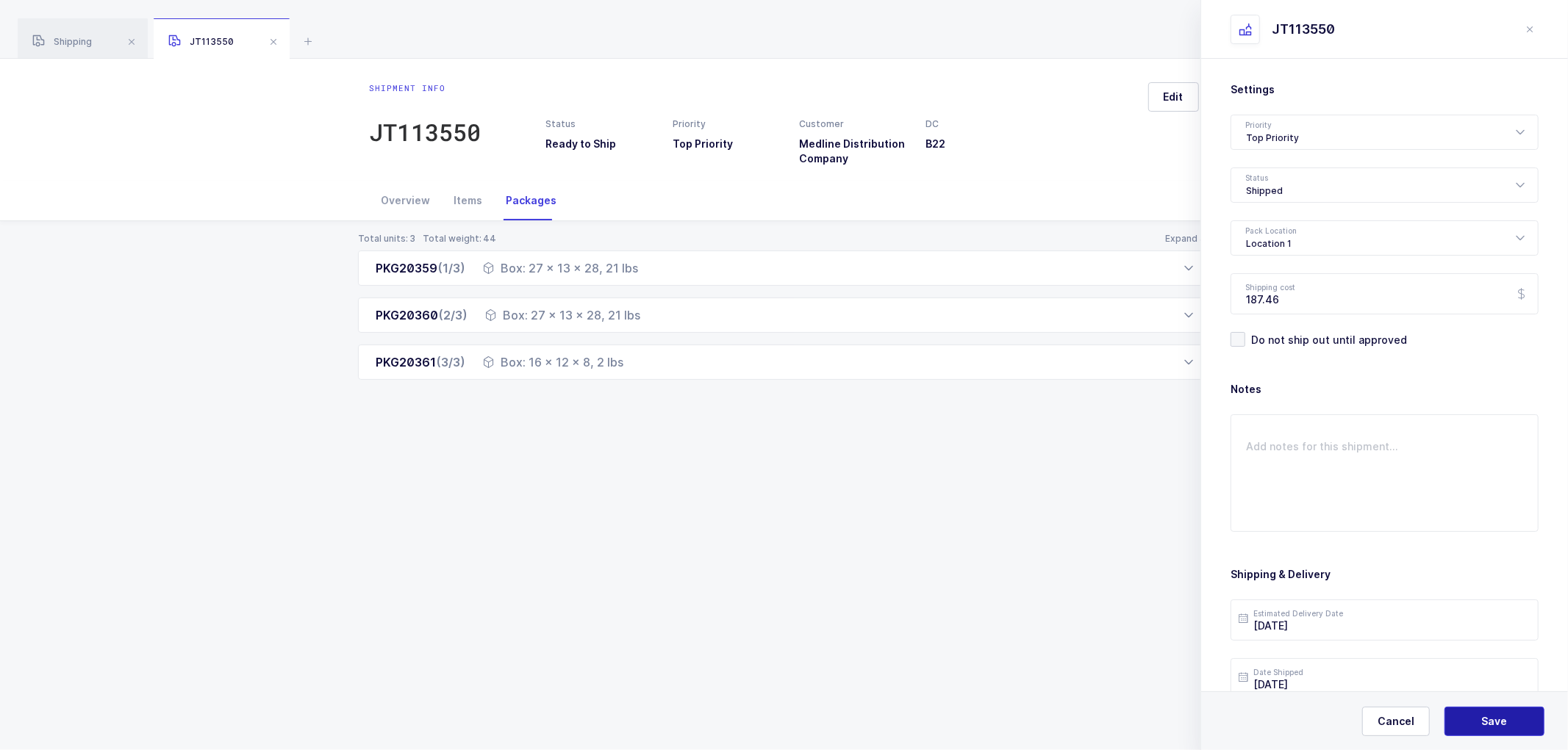
click at [1495, 714] on button "Save" at bounding box center [1495, 721] width 100 height 29
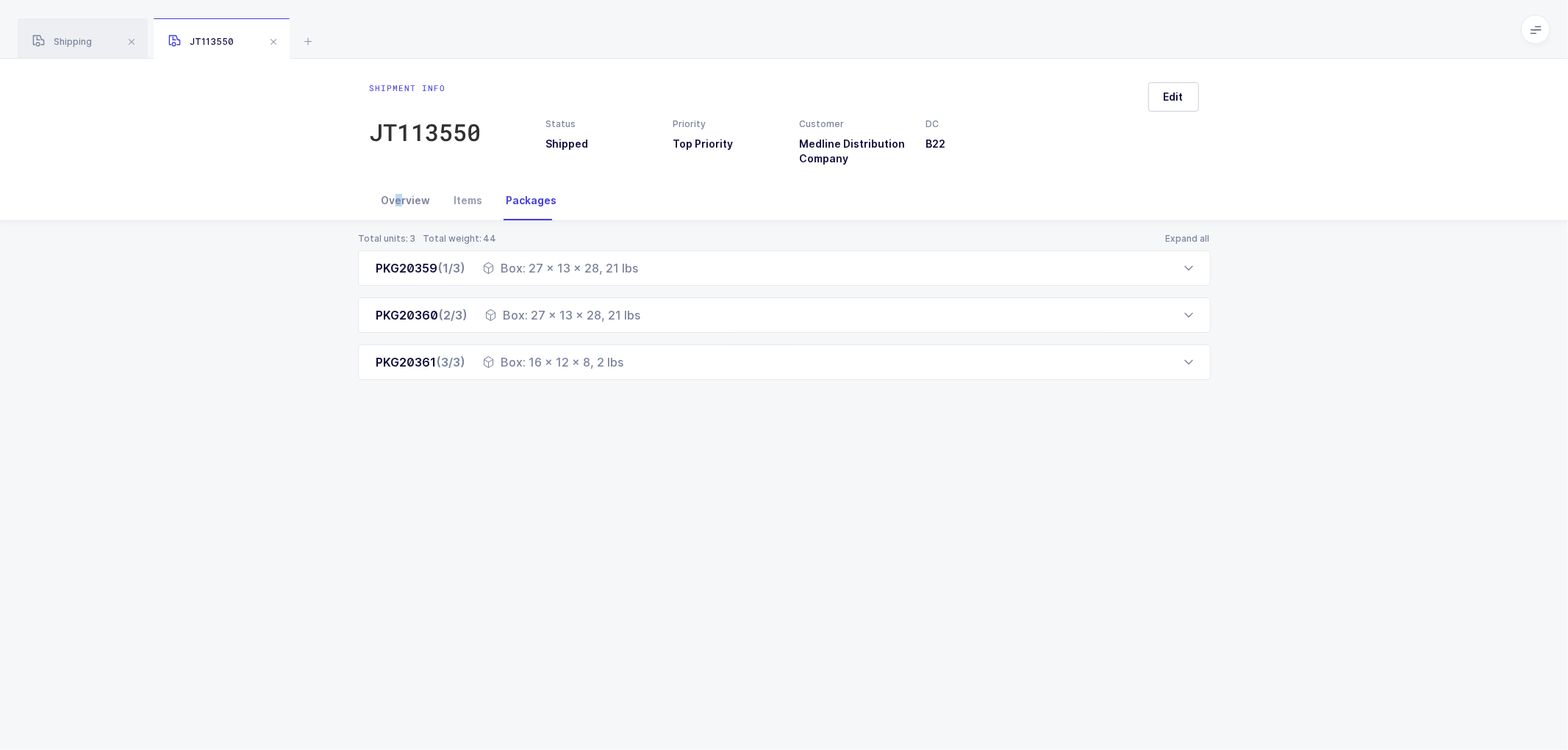
drag, startPoint x: 396, startPoint y: 209, endPoint x: 424, endPoint y: 190, distance: 33.8
click at [403, 201] on div "Overview" at bounding box center [405, 200] width 73 height 40
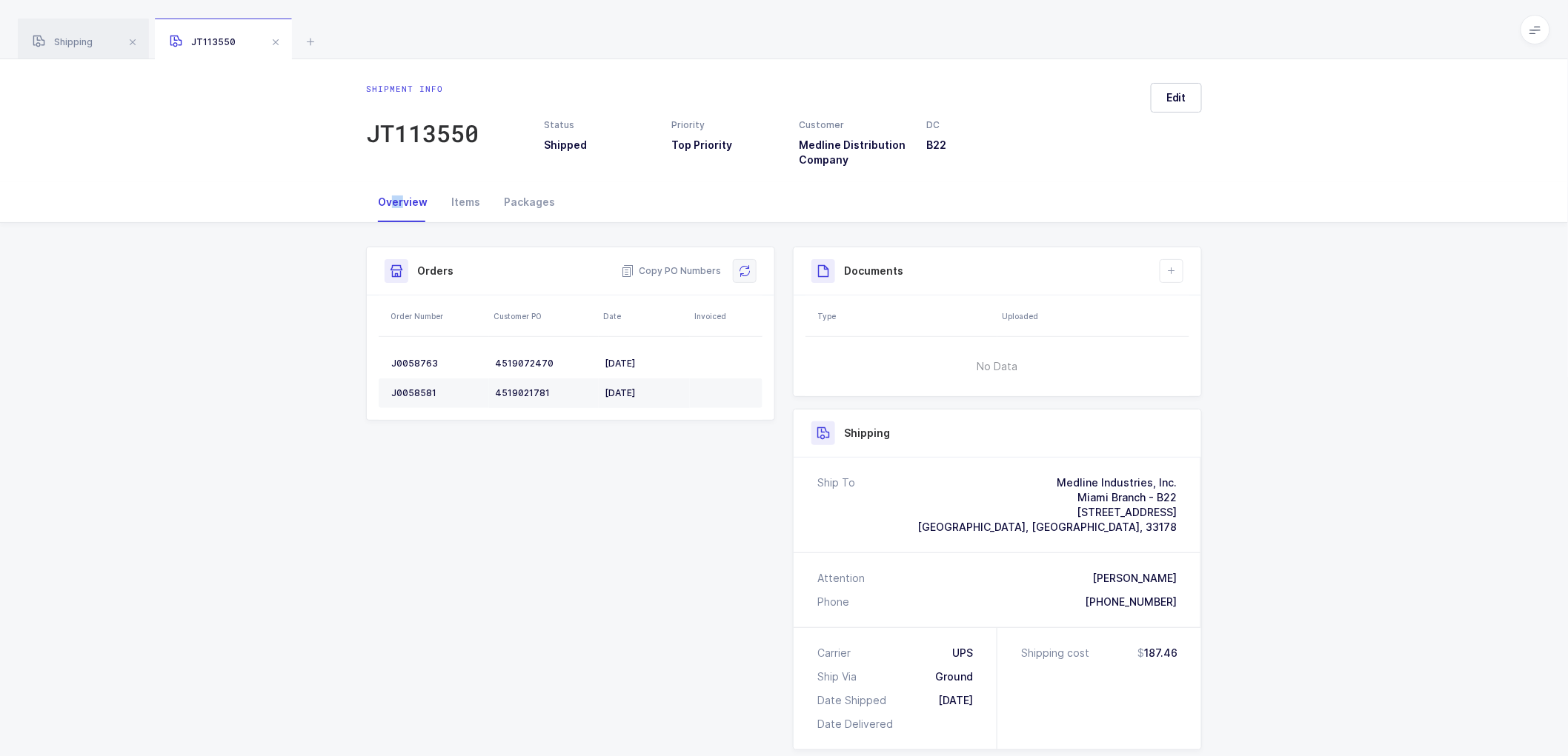
click at [745, 264] on button at bounding box center [744, 271] width 23 height 23
click at [1173, 275] on icon at bounding box center [1171, 271] width 12 height 12
click at [1217, 304] on li "Create Document" at bounding box center [1221, 313] width 110 height 23
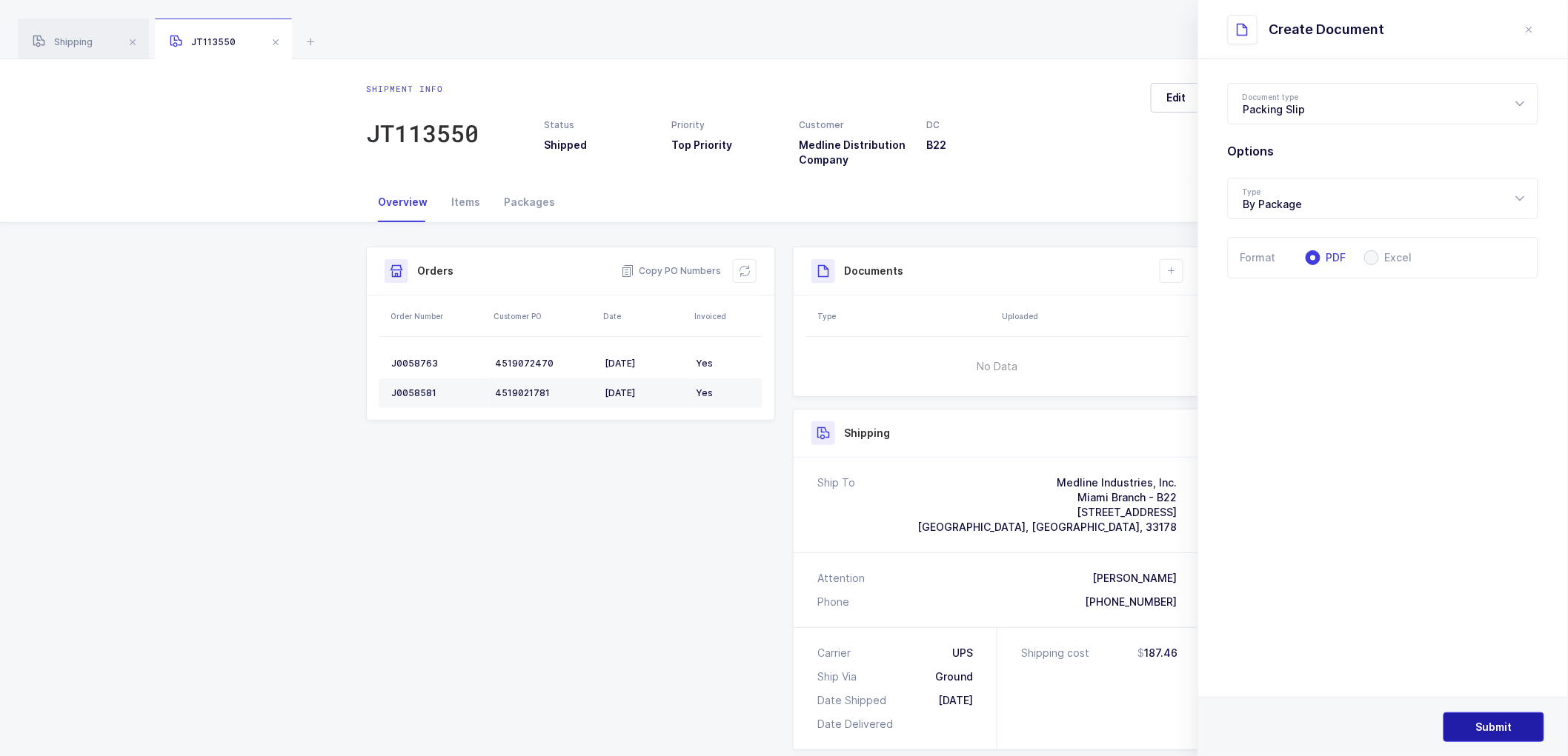
click at [1484, 732] on span "Submit" at bounding box center [1494, 727] width 36 height 15
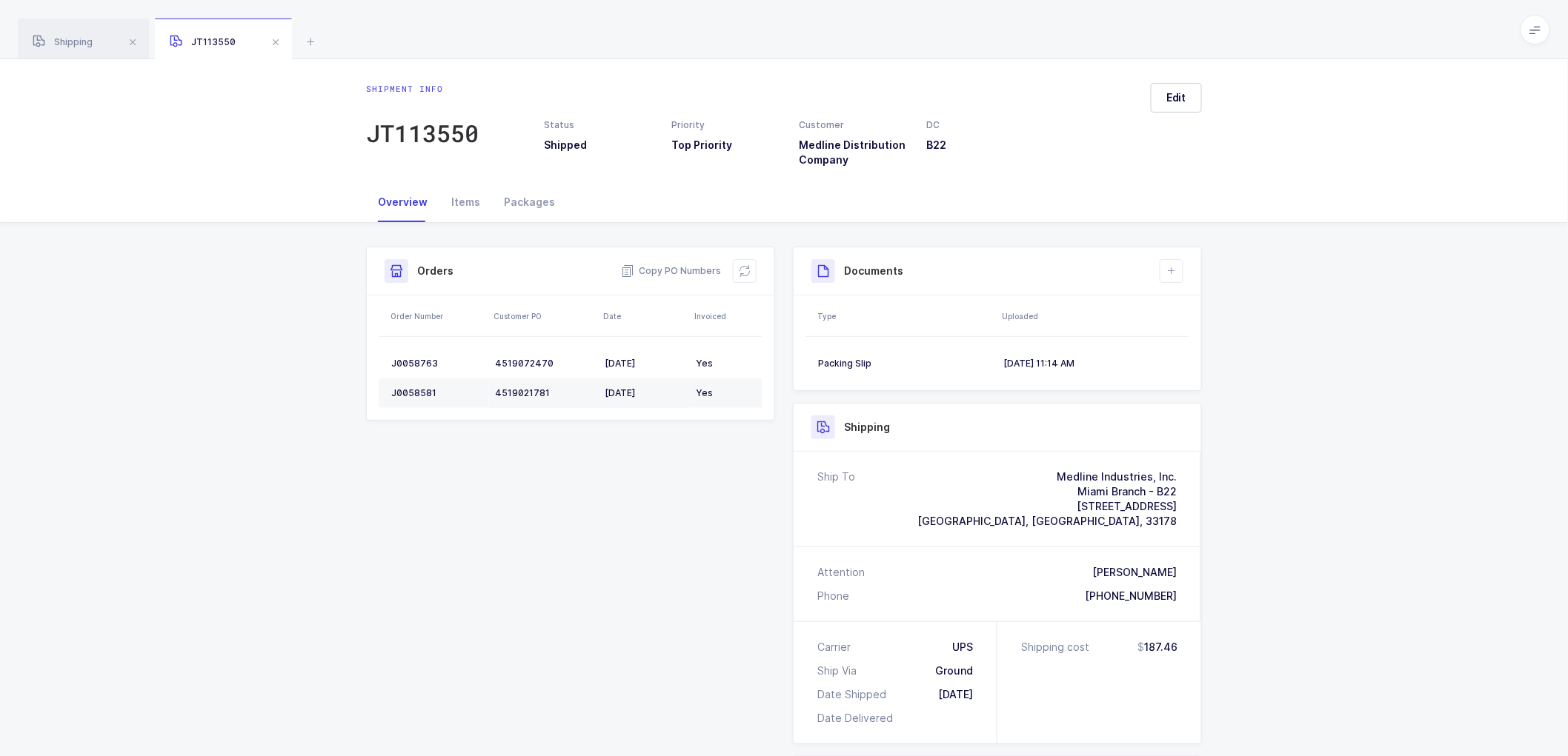
click at [617, 511] on div "Shipment Info Shipment Number JT113550 Status Shipped Priority Top Priority Cus…" at bounding box center [784, 626] width 853 height 759
click at [271, 35] on span at bounding box center [276, 42] width 18 height 18
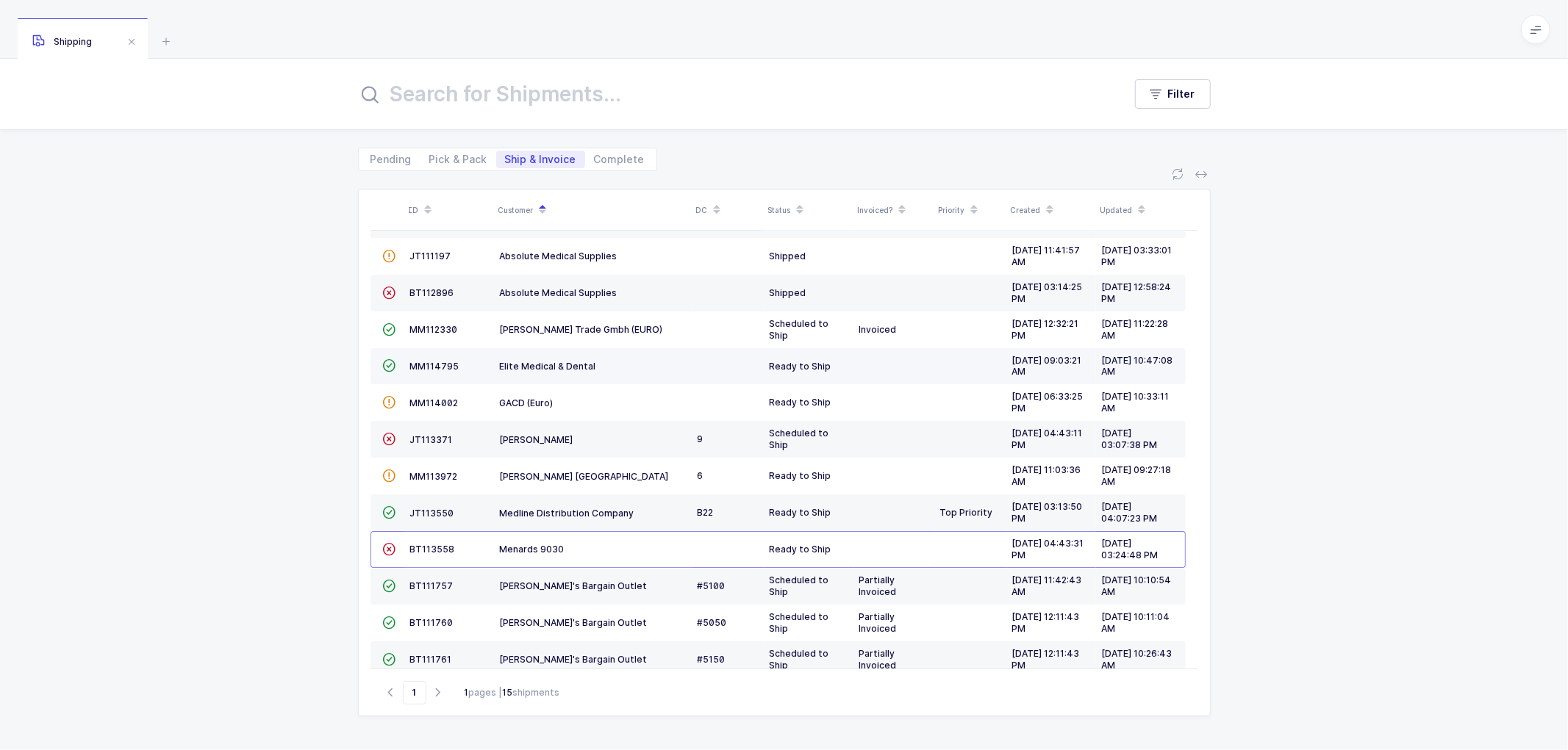
scroll to position [138, 0]
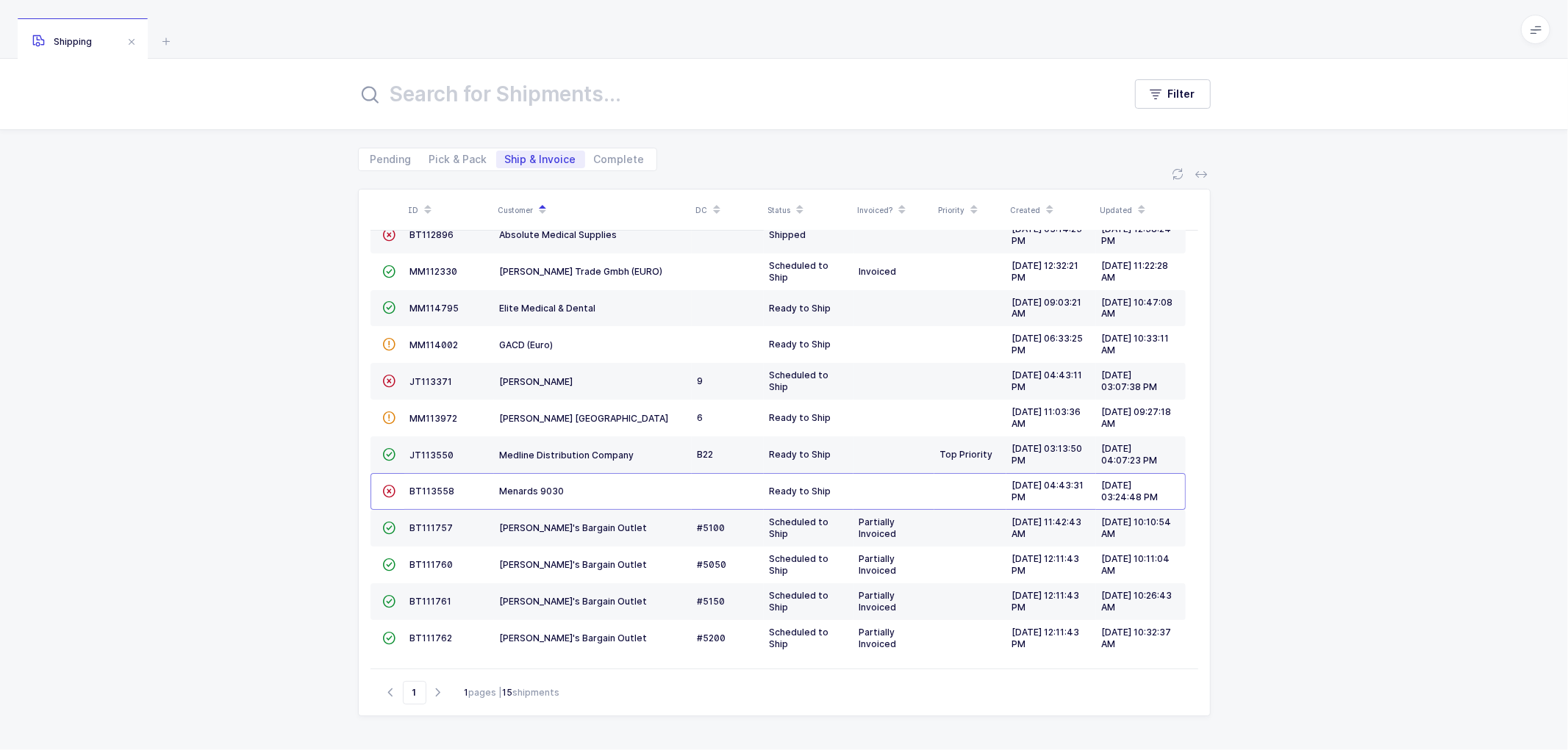
click at [447, 150] on div "Pending Pick & Pack Ship & Invoice Complete" at bounding box center [508, 159] width 299 height 23
click at [452, 159] on span "Pick & Pack" at bounding box center [459, 159] width 58 height 10
click at [430, 159] on input "Pick & Pack" at bounding box center [425, 155] width 10 height 10
radio input "true"
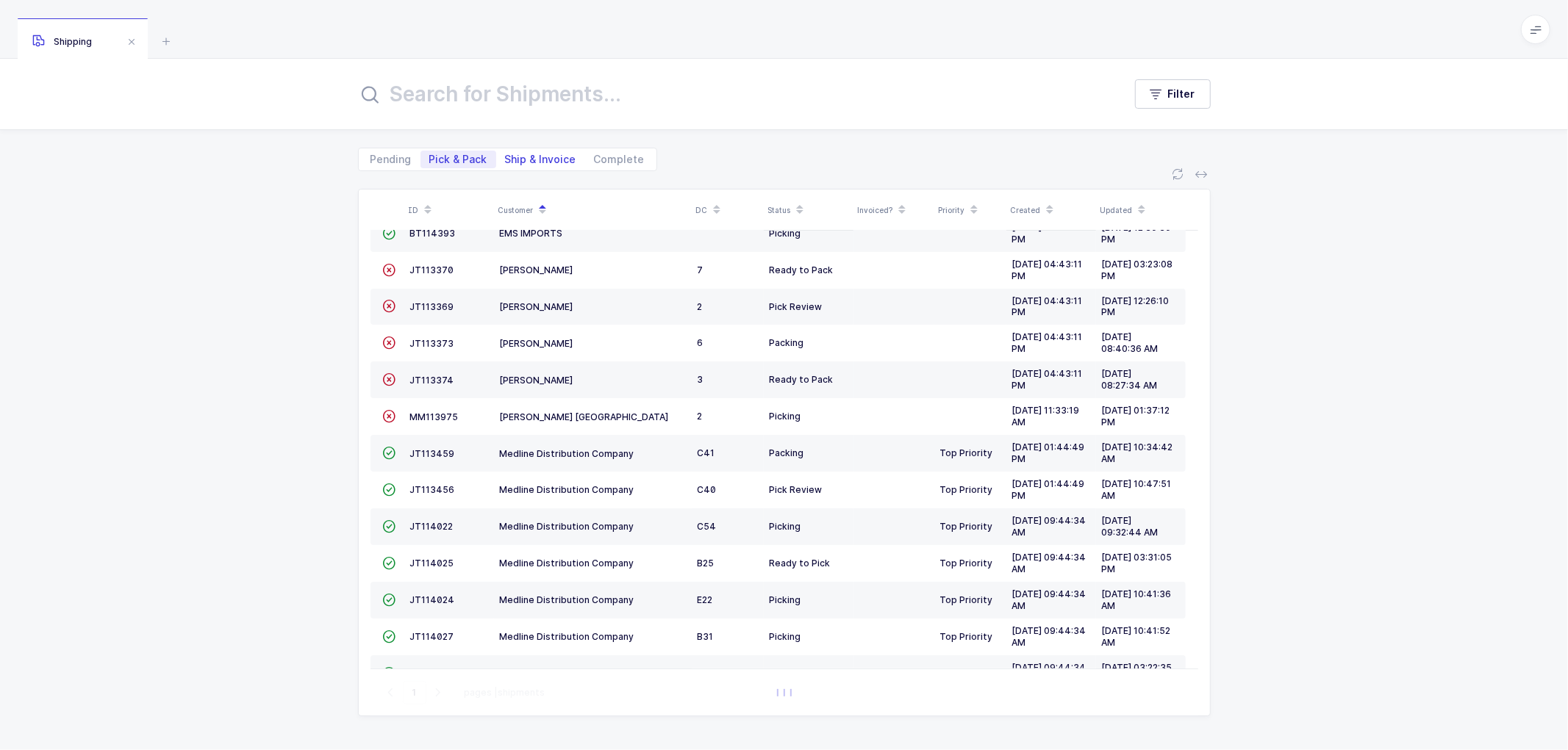
click at [530, 157] on span "Ship & Invoice" at bounding box center [540, 159] width 71 height 10
click at [506, 157] on input "Ship & Invoice" at bounding box center [500, 155] width 10 height 10
radio input "true"
radio input "false"
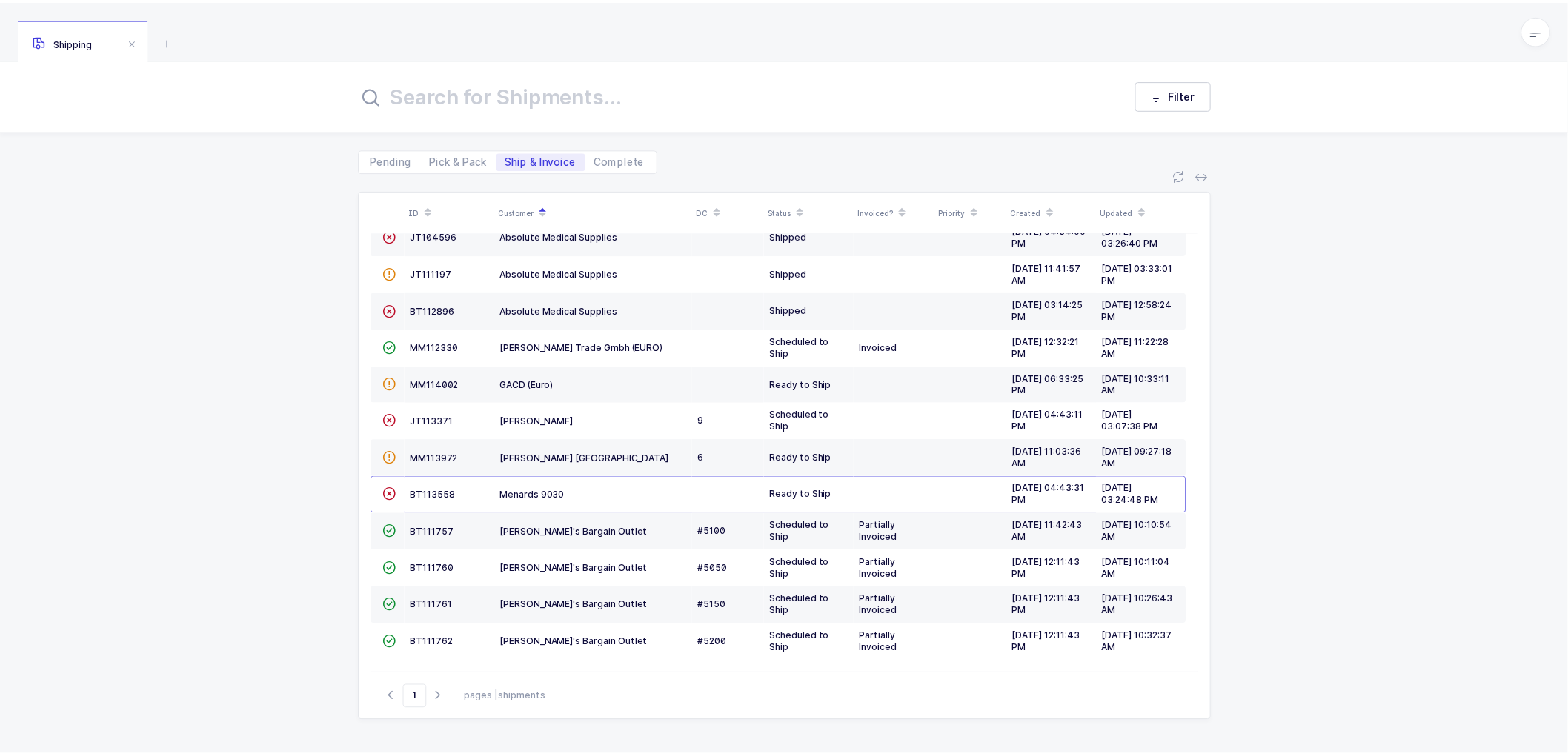
scroll to position [65, 0]
click at [434, 455] on span "MM113972" at bounding box center [437, 458] width 48 height 11
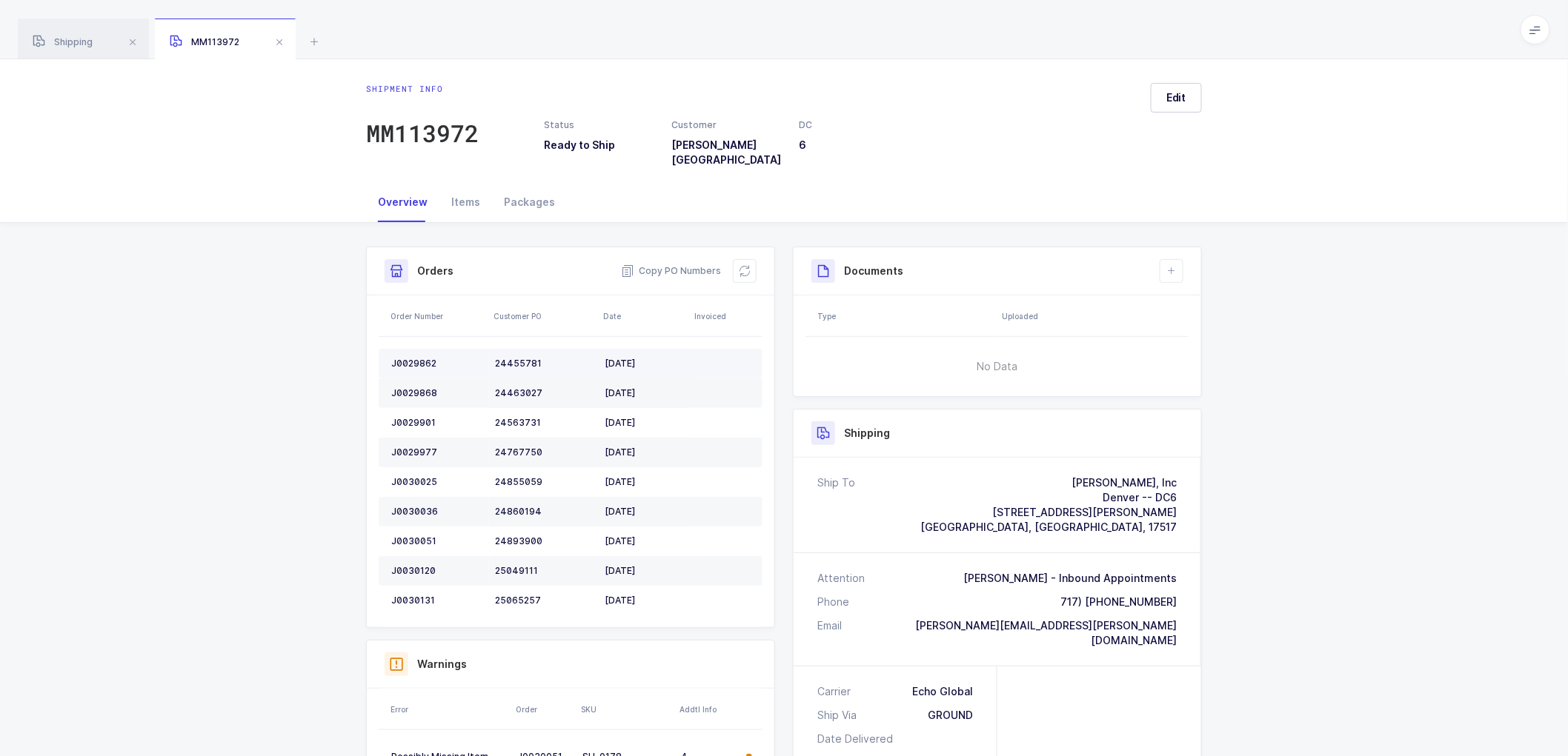
click at [419, 358] on div "J0029862" at bounding box center [437, 364] width 92 height 12
copy div "J0029862"
click at [408, 349] on td "J0029862" at bounding box center [433, 363] width 110 height 29
click at [403, 349] on td "J0029862" at bounding box center [433, 363] width 110 height 29
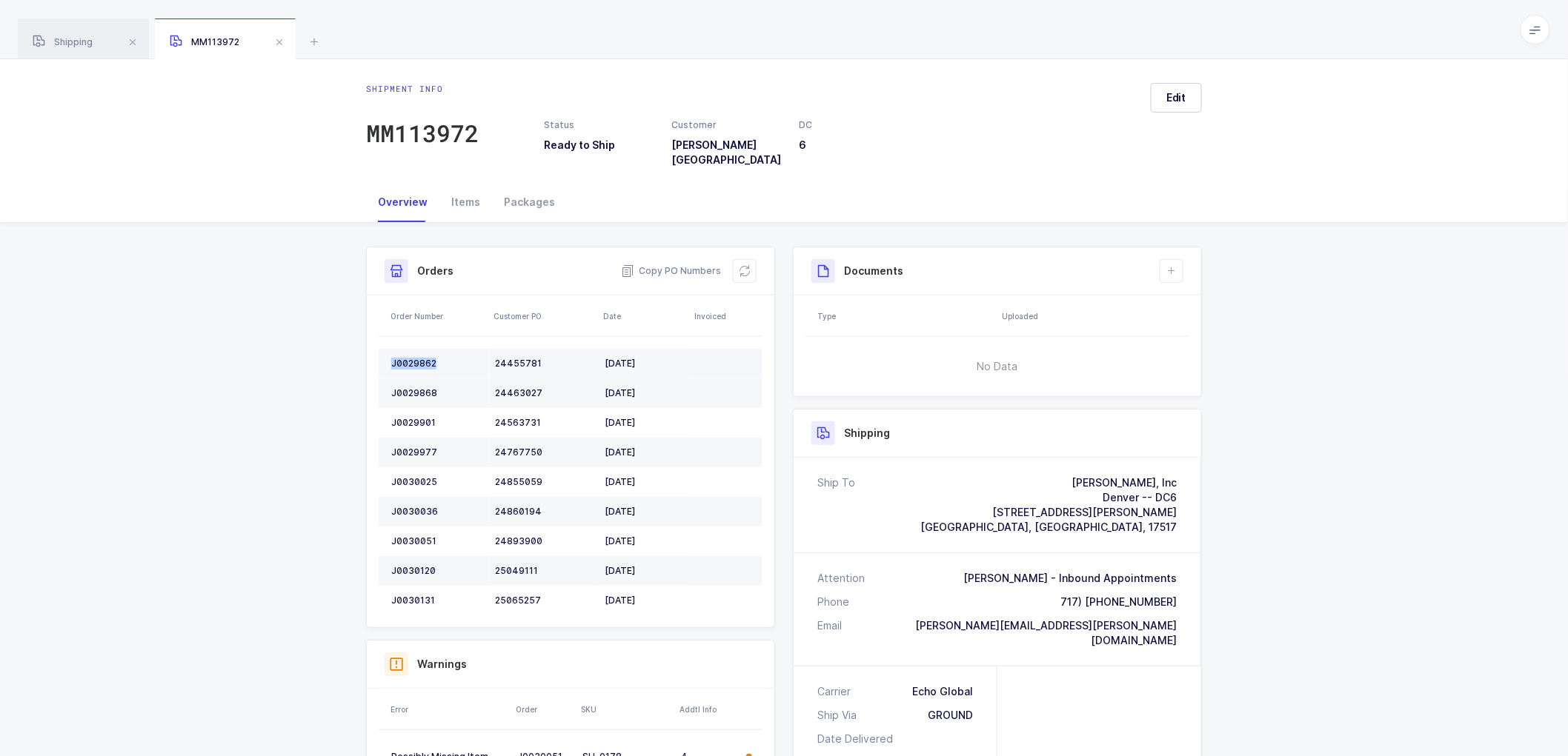
click at [403, 349] on td "J0029862" at bounding box center [433, 363] width 110 height 29
click at [404, 349] on td "J0029862" at bounding box center [433, 363] width 110 height 29
copy div "J0029862"
click at [415, 387] on div "J0029868" at bounding box center [437, 393] width 92 height 12
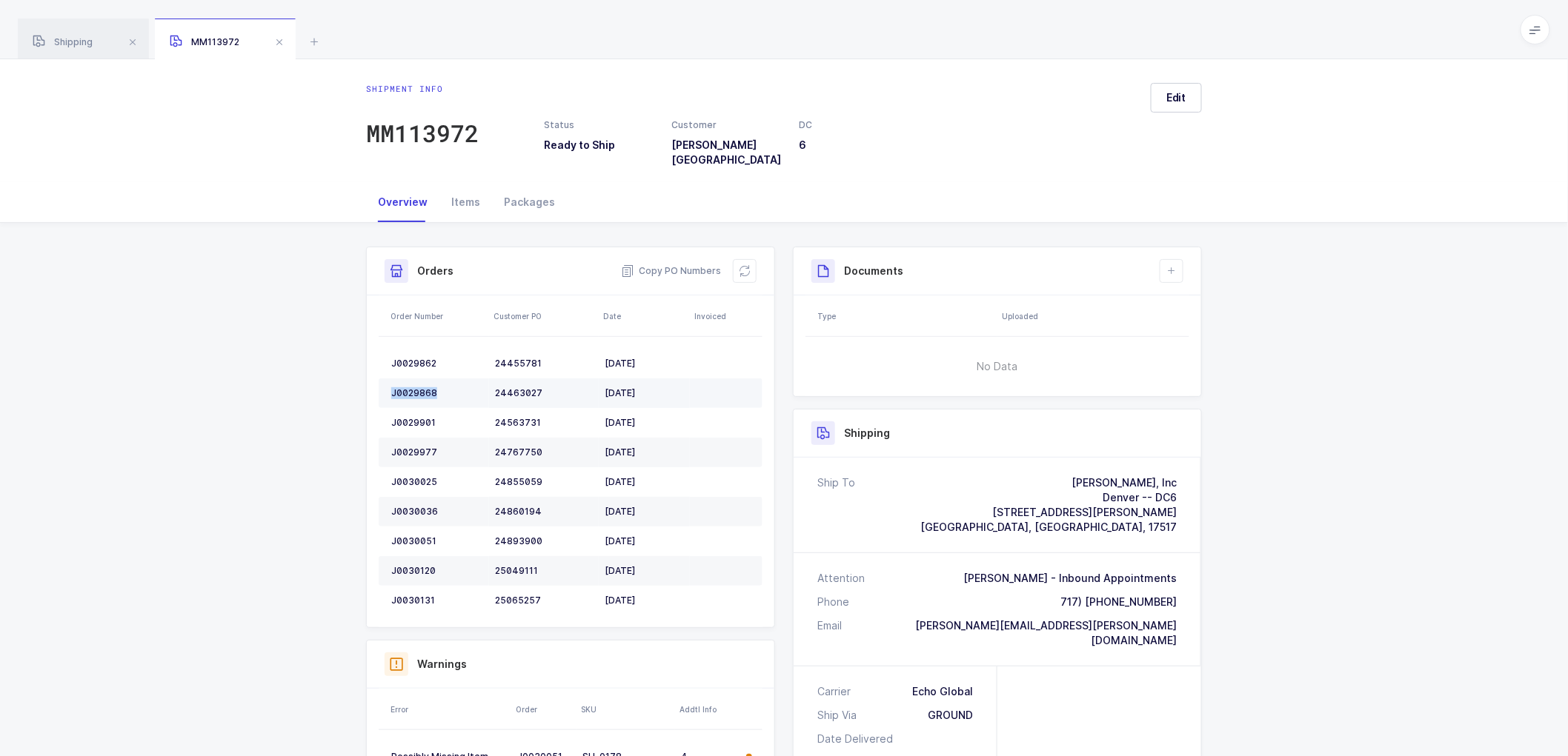
copy div "J0029868"
click at [412, 409] on td "J0029901" at bounding box center [433, 423] width 110 height 29
copy div "J0029901"
click at [406, 447] on div "J0029977" at bounding box center [437, 453] width 92 height 12
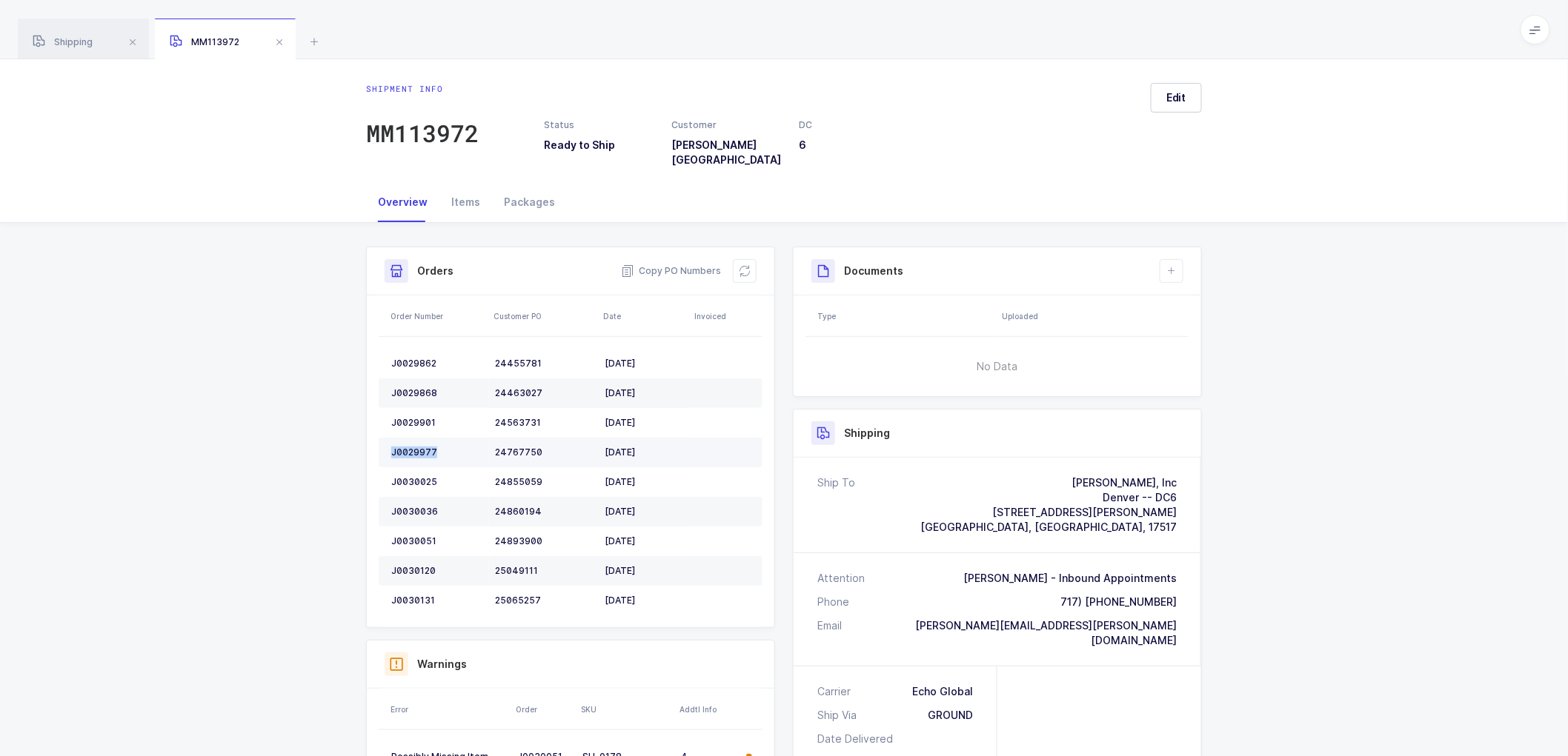
click at [406, 447] on div "J0029977" at bounding box center [437, 453] width 92 height 12
copy div "J0029977"
click at [418, 476] on div "J0030025" at bounding box center [437, 482] width 92 height 12
copy div "J0030025"
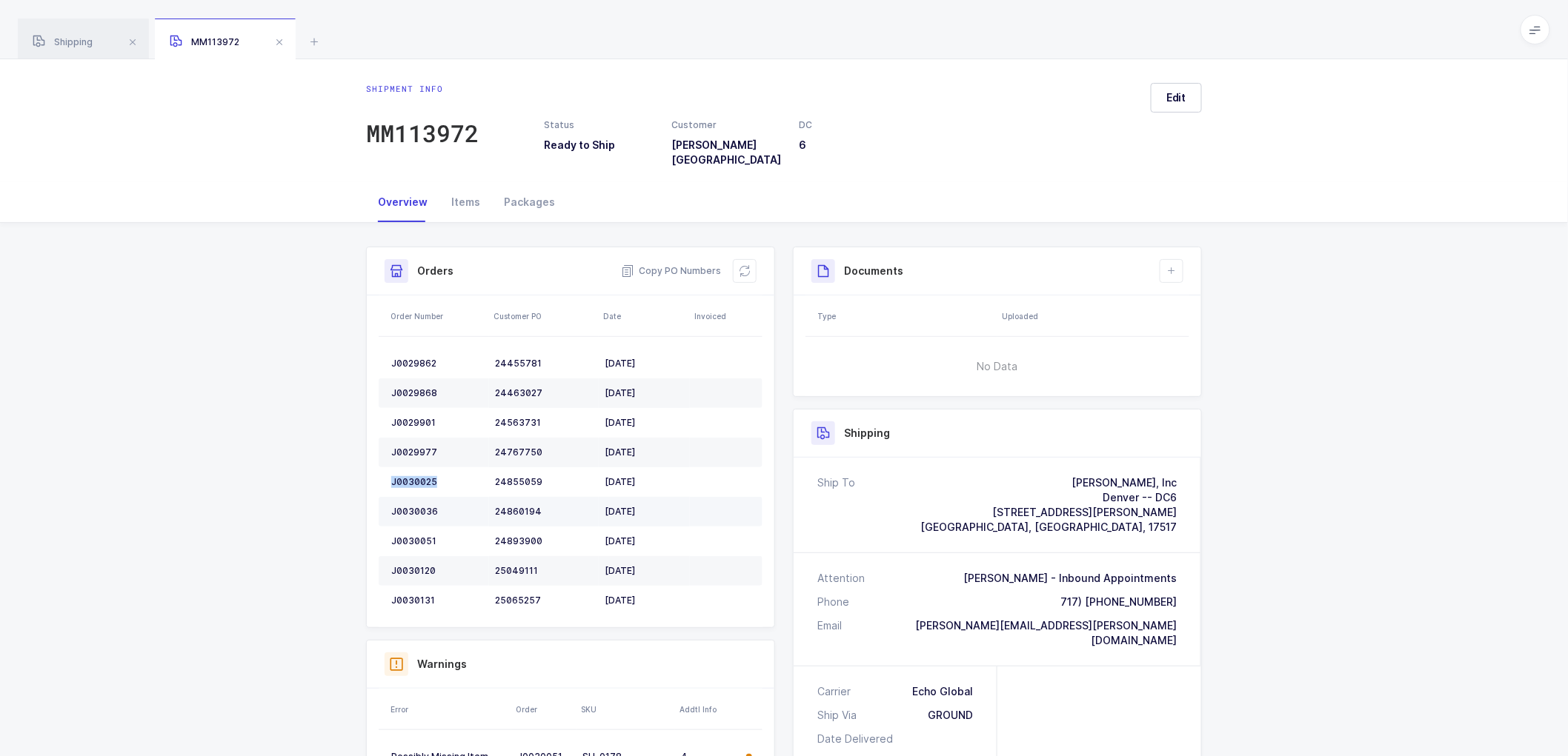
click at [424, 506] on div "J0030036" at bounding box center [437, 512] width 92 height 12
click at [423, 506] on div "J0030036" at bounding box center [437, 512] width 92 height 12
click at [425, 536] on div "J0030051" at bounding box center [437, 542] width 92 height 12
click at [415, 565] on div "J0030120" at bounding box center [437, 571] width 92 height 12
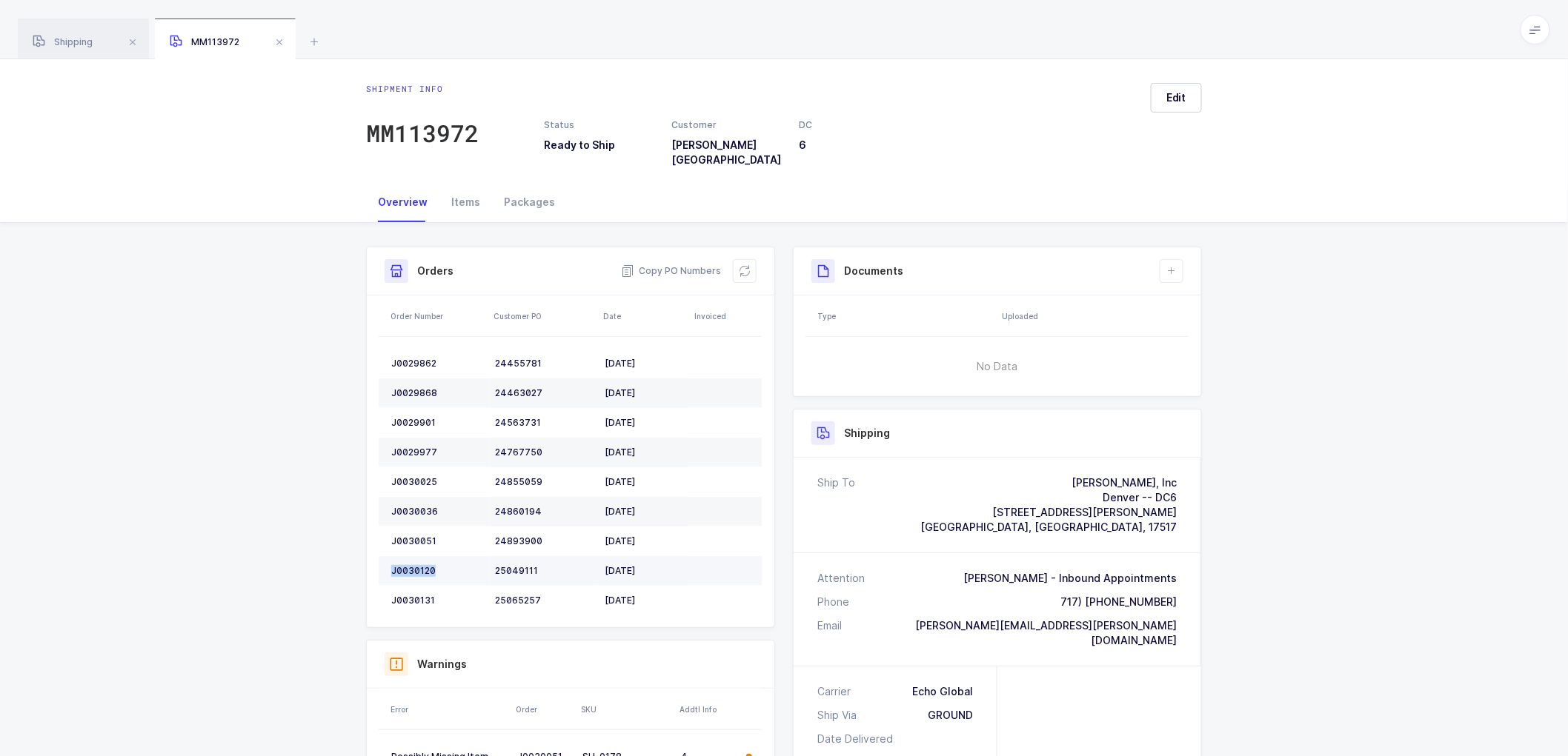
click at [415, 565] on div "J0030120" at bounding box center [437, 571] width 92 height 12
click at [413, 595] on div "J0030131" at bounding box center [437, 601] width 92 height 12
click at [739, 259] on button at bounding box center [744, 271] width 23 height 23
click at [1181, 107] on button "Edit" at bounding box center [1176, 97] width 51 height 29
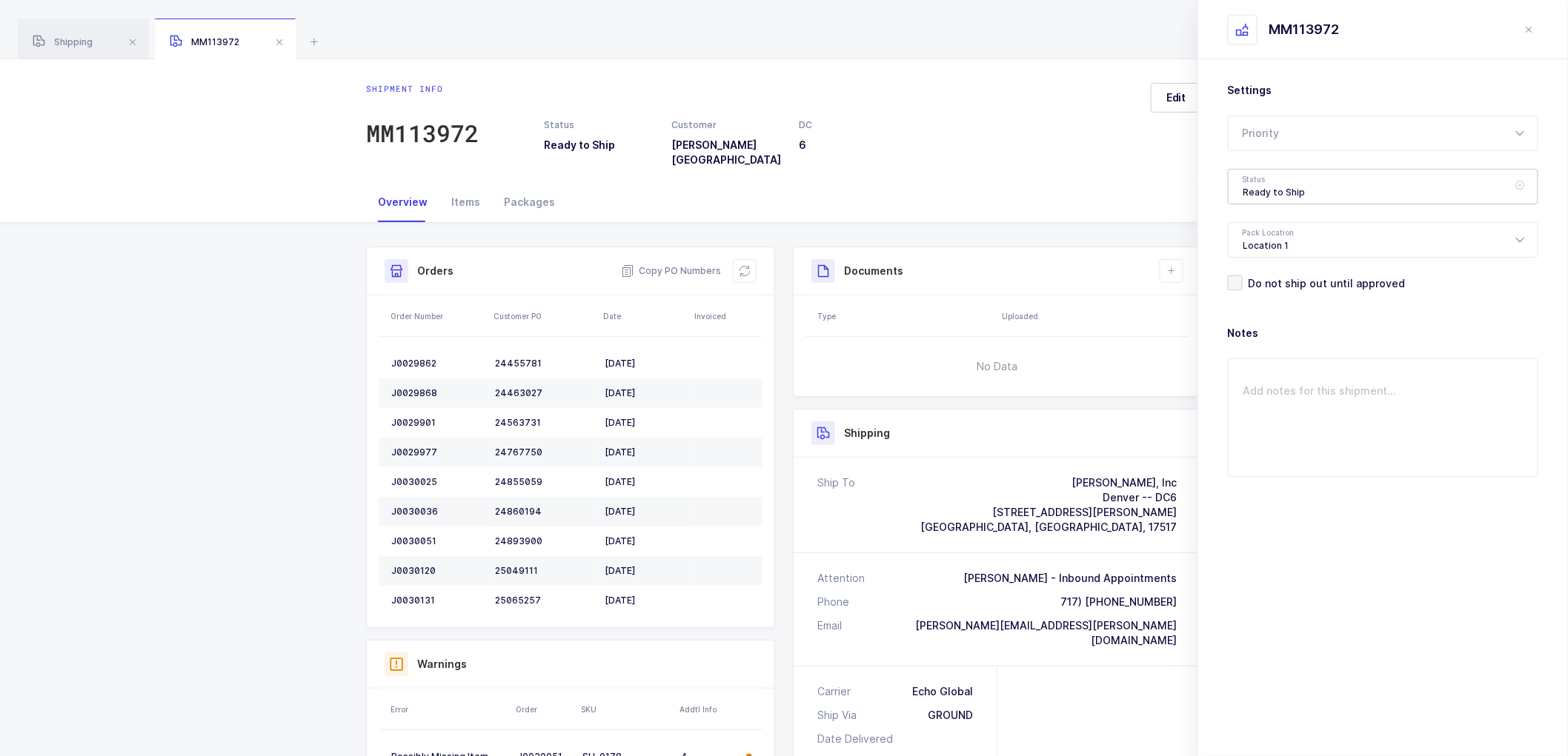
drag, startPoint x: 1294, startPoint y: 188, endPoint x: 1307, endPoint y: 193, distance: 13.9
click at [1294, 188] on div "Ready to Ship" at bounding box center [1383, 186] width 311 height 35
click at [1279, 268] on li "Scheduled to Ship" at bounding box center [1389, 277] width 310 height 23
type input "Scheduled to Ship"
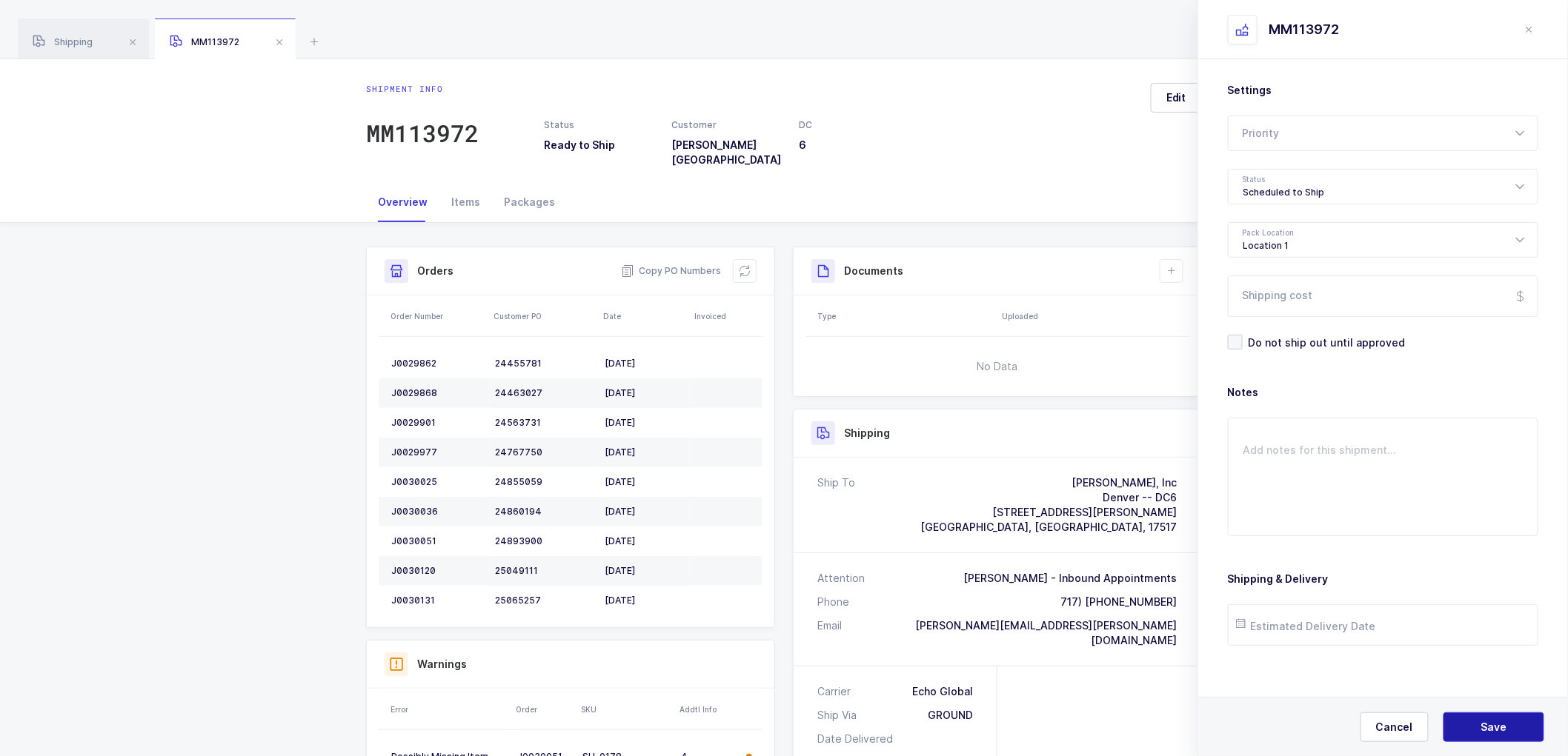
click at [1487, 724] on span "Save" at bounding box center [1494, 727] width 26 height 15
drag, startPoint x: 1398, startPoint y: 724, endPoint x: 1429, endPoint y: 452, distance: 273.8
click at [1399, 723] on span "Cancel" at bounding box center [1394, 727] width 37 height 15
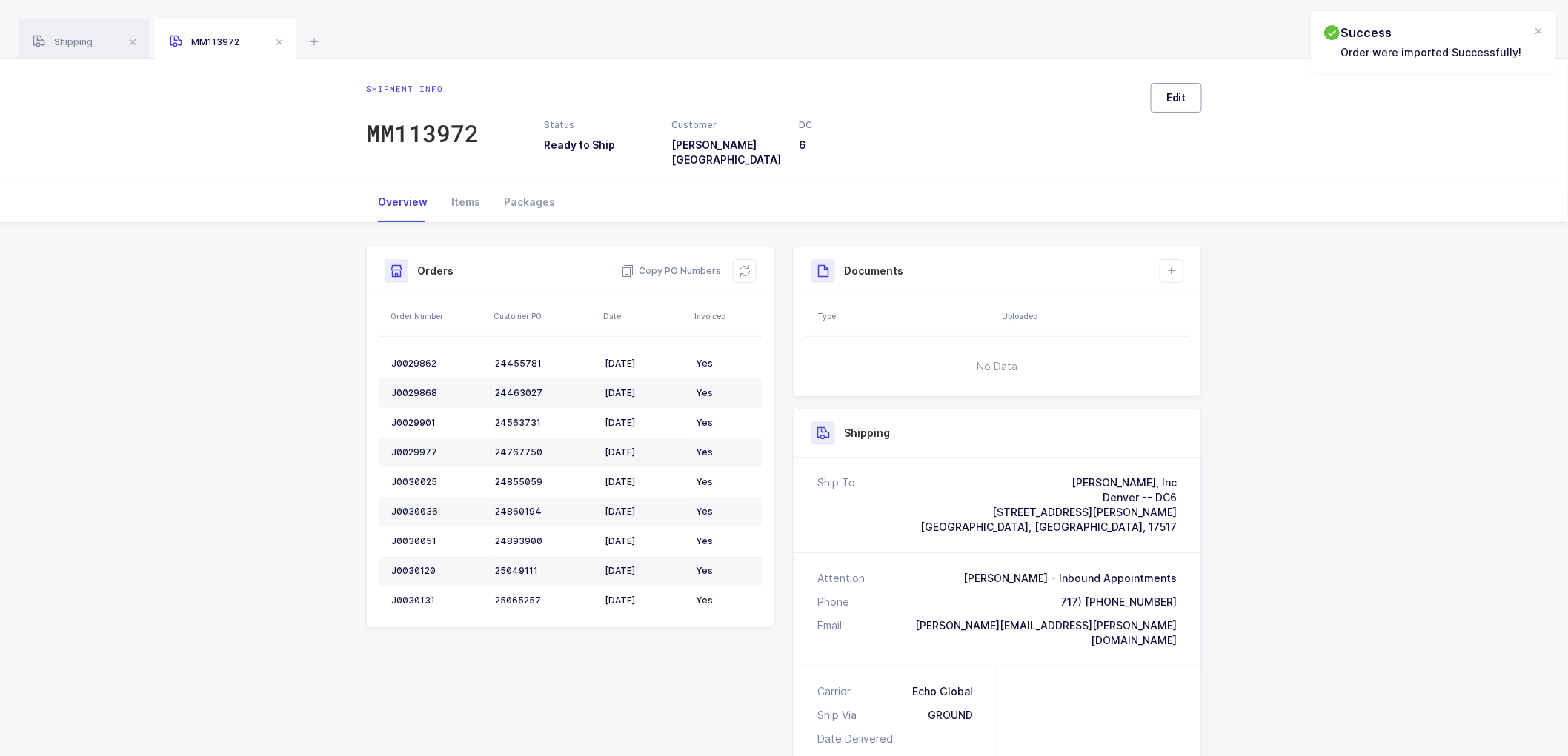
click at [1177, 102] on span "Edit" at bounding box center [1176, 98] width 20 height 15
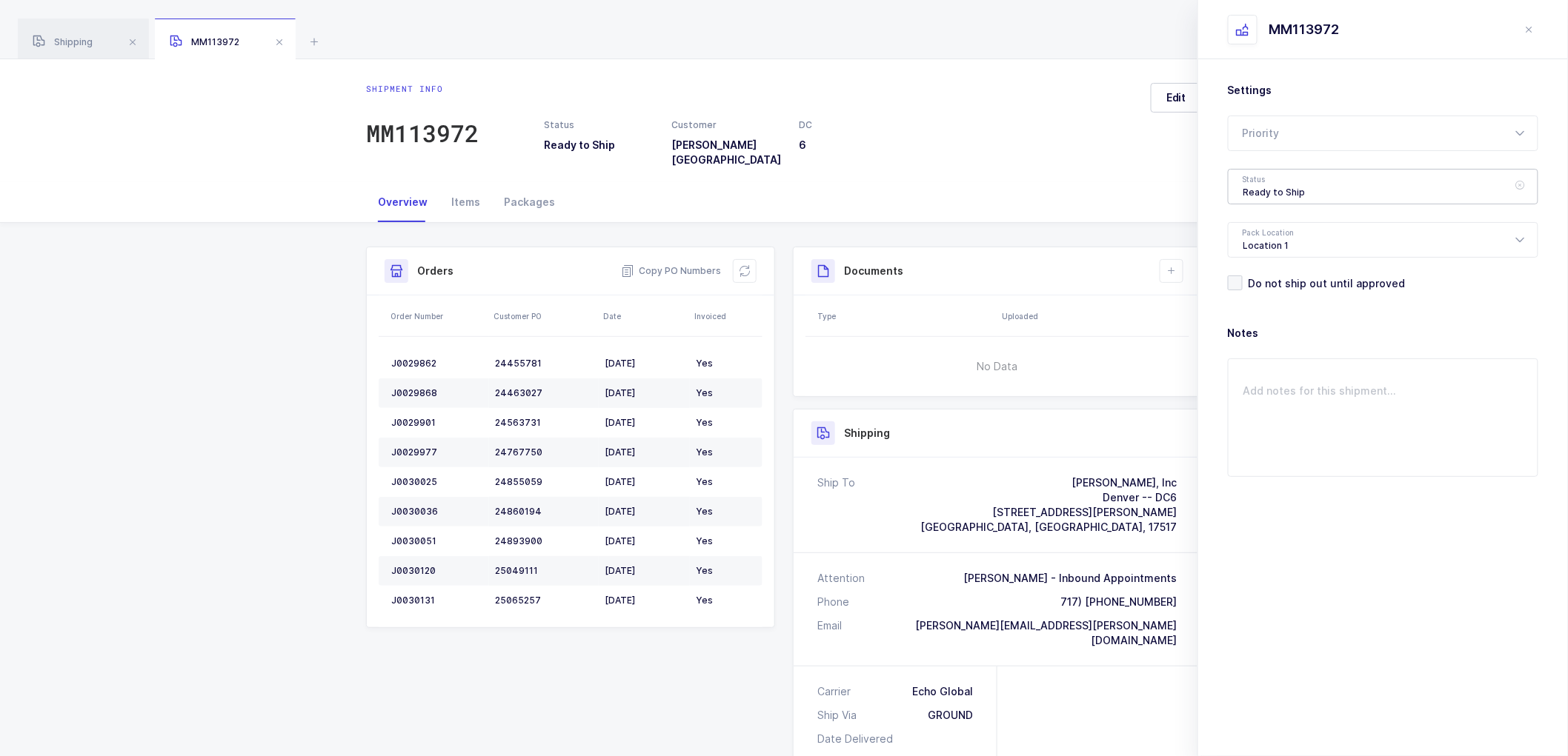
click at [1262, 182] on div "Ready to Ship" at bounding box center [1383, 186] width 311 height 35
drag, startPoint x: 1257, startPoint y: 274, endPoint x: 1290, endPoint y: 271, distance: 33.1
click at [1258, 274] on span "Scheduled to Ship" at bounding box center [1290, 277] width 94 height 13
type input "Scheduled to Ship"
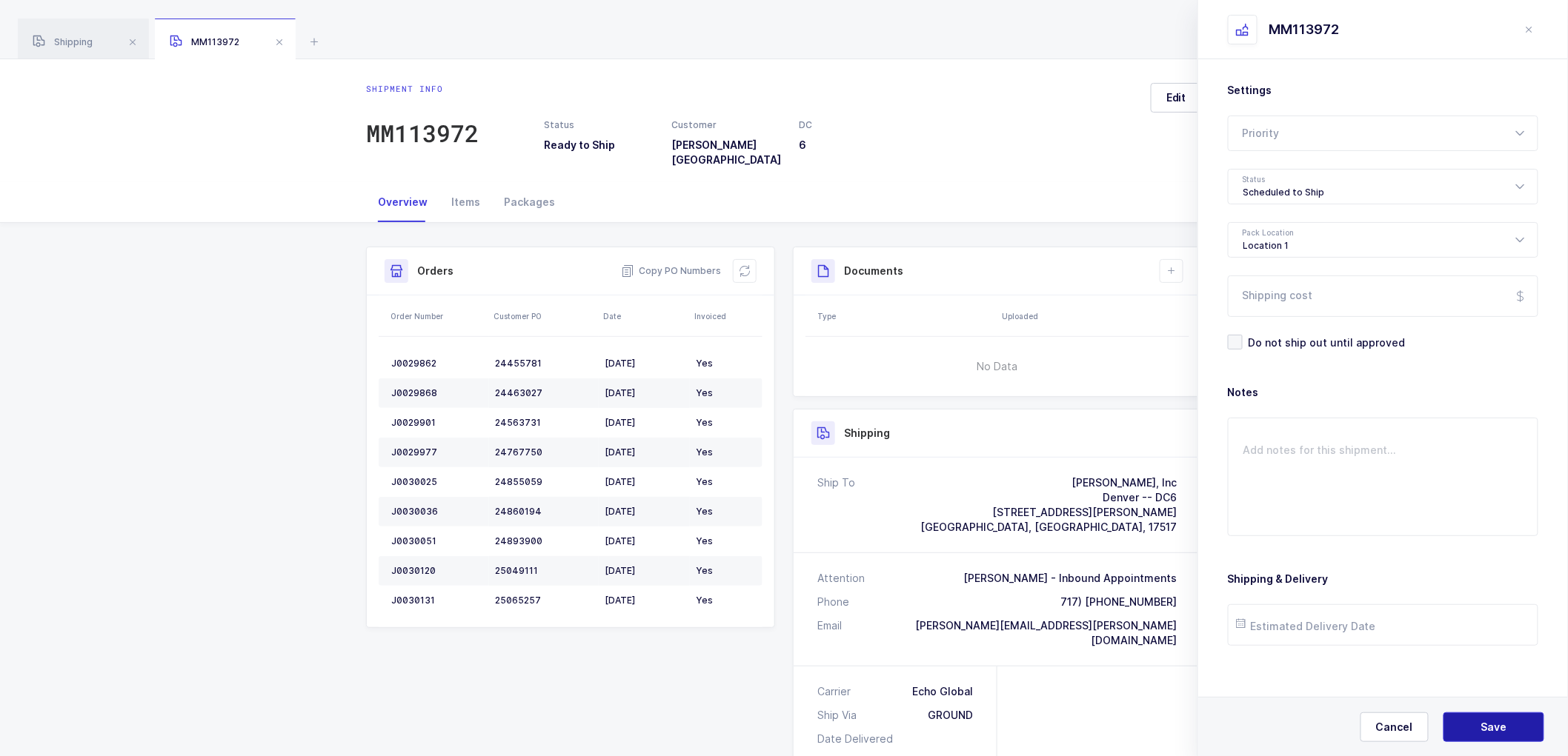
click at [1479, 715] on button "Save" at bounding box center [1494, 727] width 101 height 29
click at [1168, 265] on icon at bounding box center [1171, 271] width 12 height 12
click at [1184, 300] on li "Create Document" at bounding box center [1221, 302] width 110 height 23
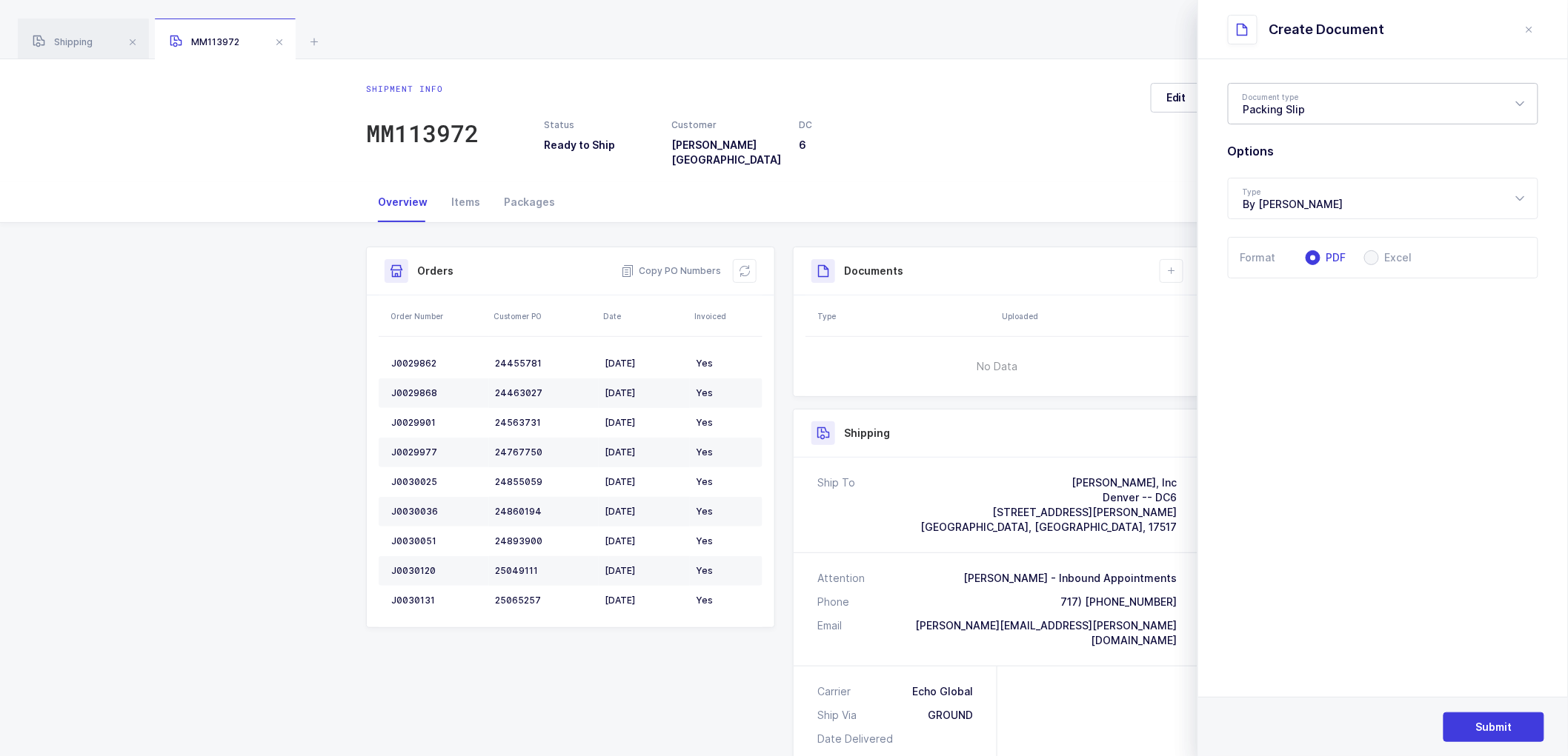
click at [1267, 112] on div "Packing Slip" at bounding box center [1383, 103] width 311 height 41
click at [1282, 179] on span "Package Contents Label" at bounding box center [1306, 176] width 125 height 13
type input "Package Contents Label"
click at [1495, 718] on button "Submit" at bounding box center [1494, 727] width 101 height 29
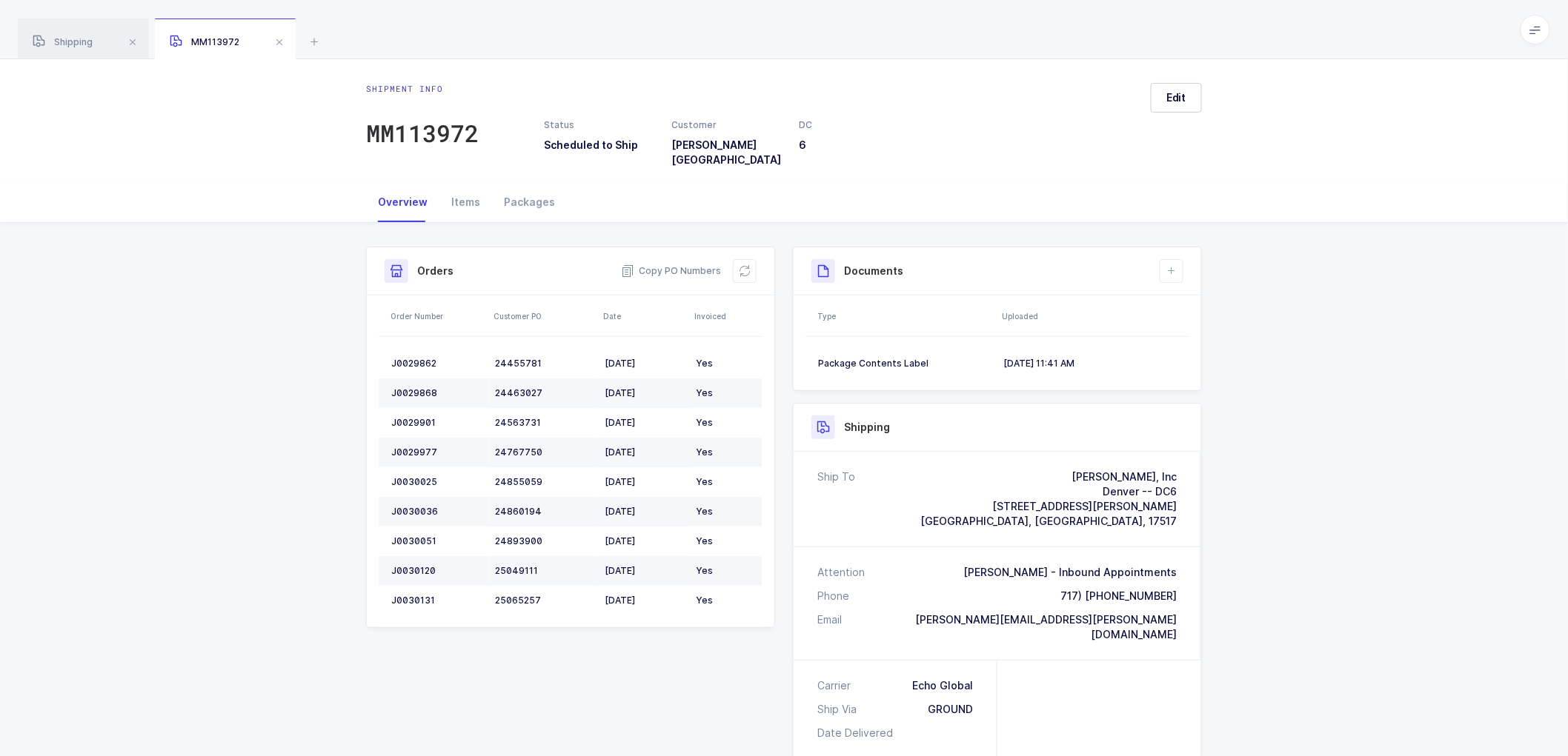
click at [1312, 297] on div "Shipment Info Shipment Number MM113972 Status Scheduled to Ship Customer [PERSO…" at bounding box center [784, 623] width 1568 height 799
click at [1172, 265] on icon at bounding box center [1171, 271] width 12 height 12
click at [1181, 302] on li "Create Document" at bounding box center [1221, 302] width 110 height 23
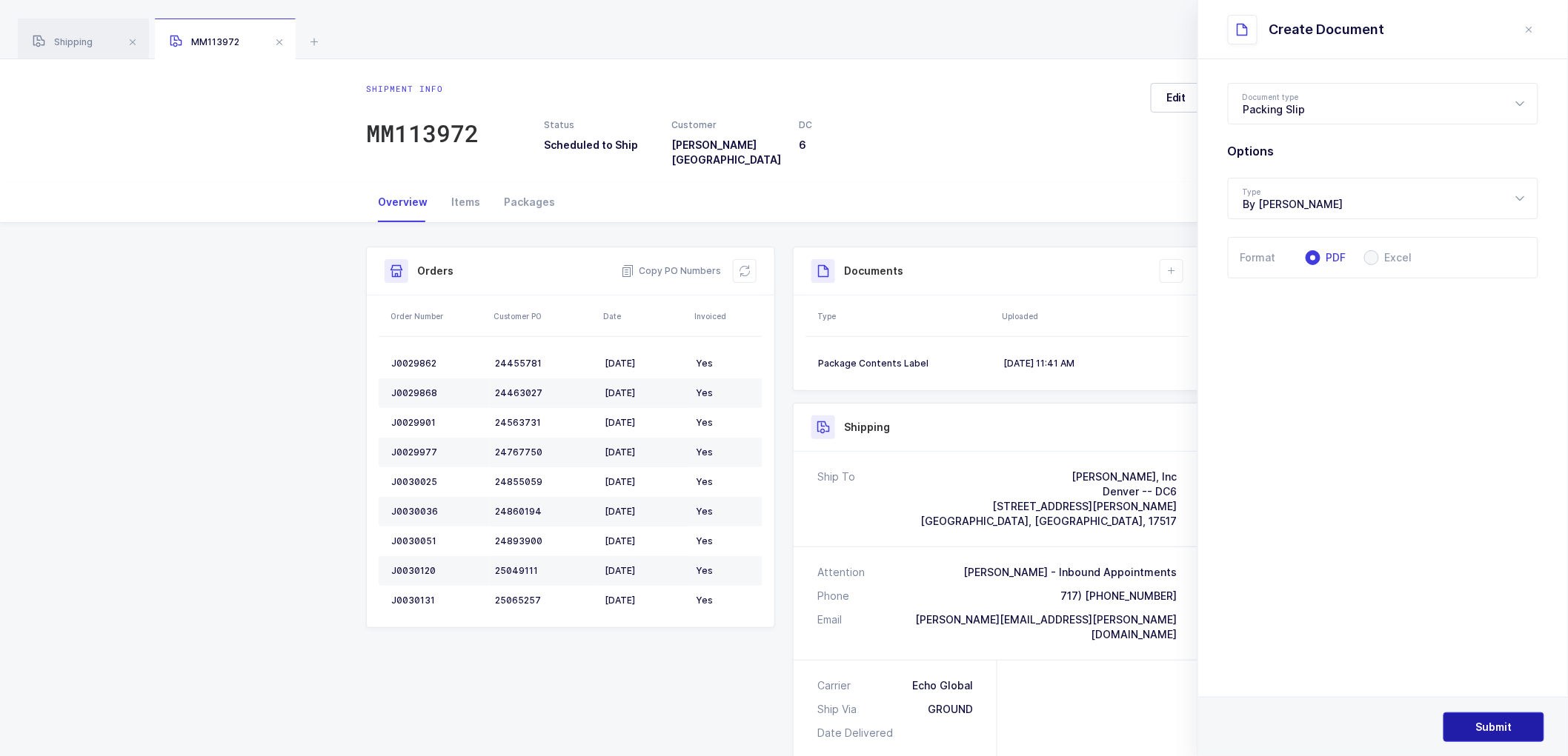
click at [1509, 727] on span "Submit" at bounding box center [1494, 727] width 36 height 15
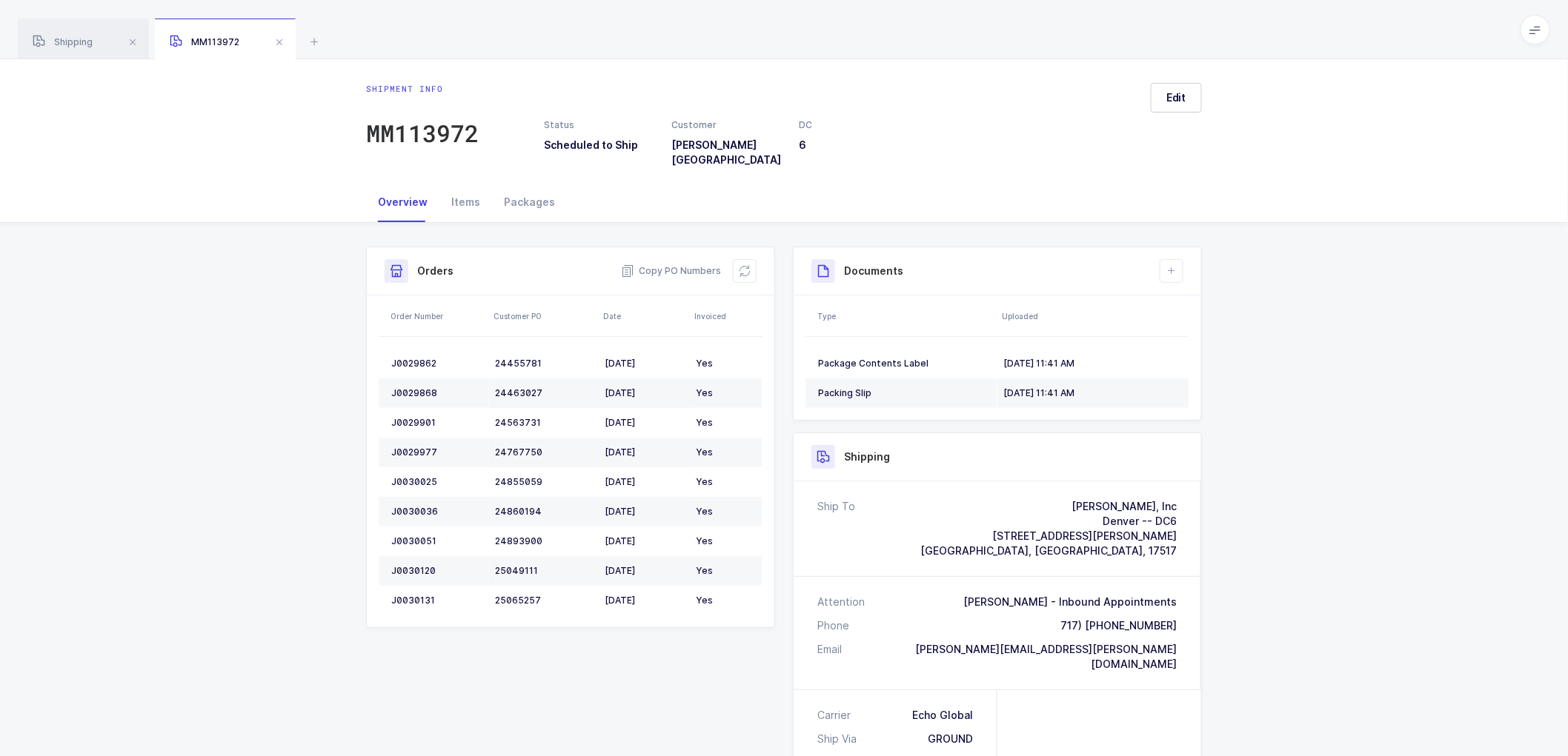
click at [1294, 300] on div "Shipment Info Shipment Number MM113972 Status Scheduled to Ship Customer [PERSO…" at bounding box center [784, 638] width 1568 height 829
click at [878, 387] on div "Packing Slip" at bounding box center [905, 393] width 173 height 12
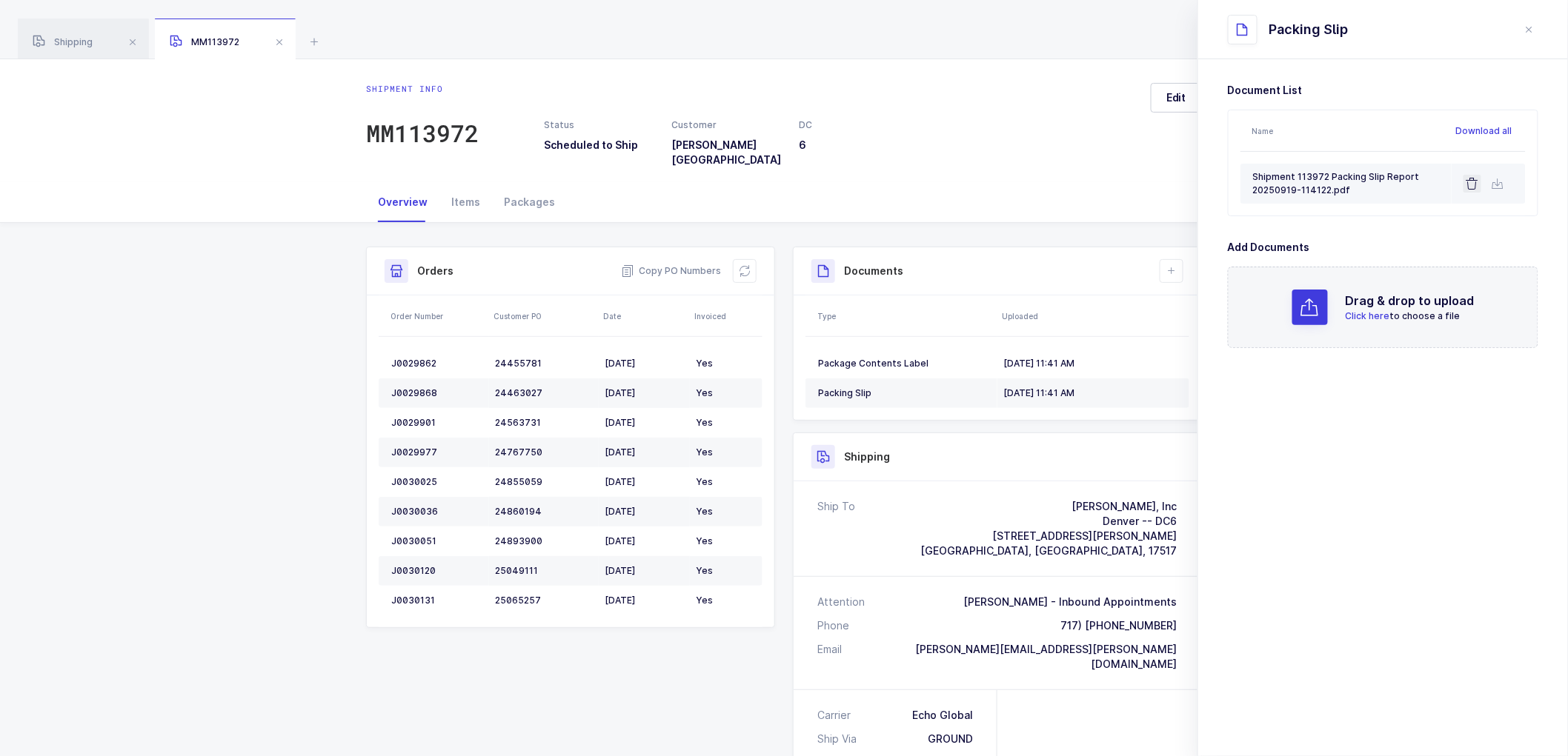
click at [1477, 181] on icon at bounding box center [1472, 184] width 12 height 12
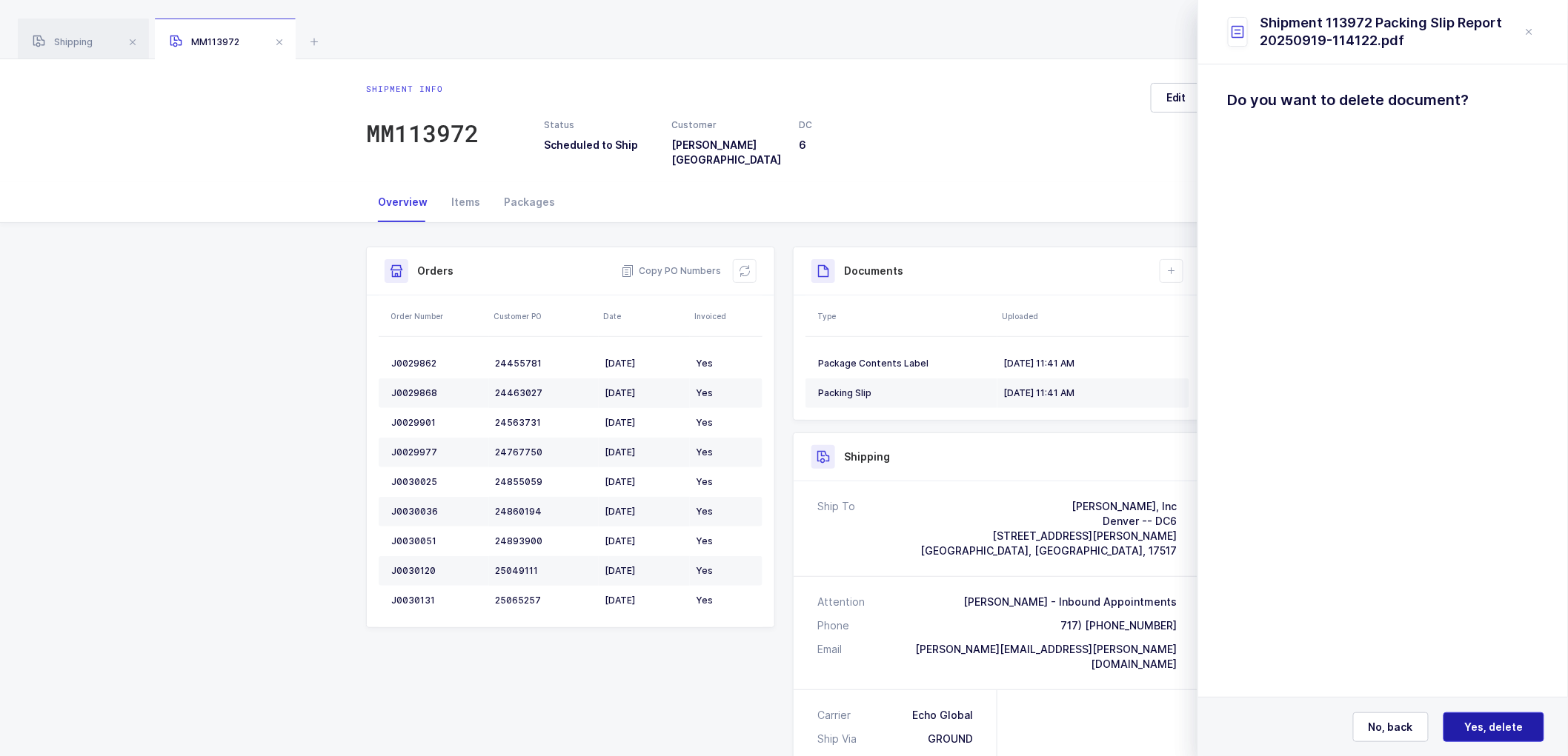
click at [1481, 727] on span "Yes, delete" at bounding box center [1494, 727] width 59 height 15
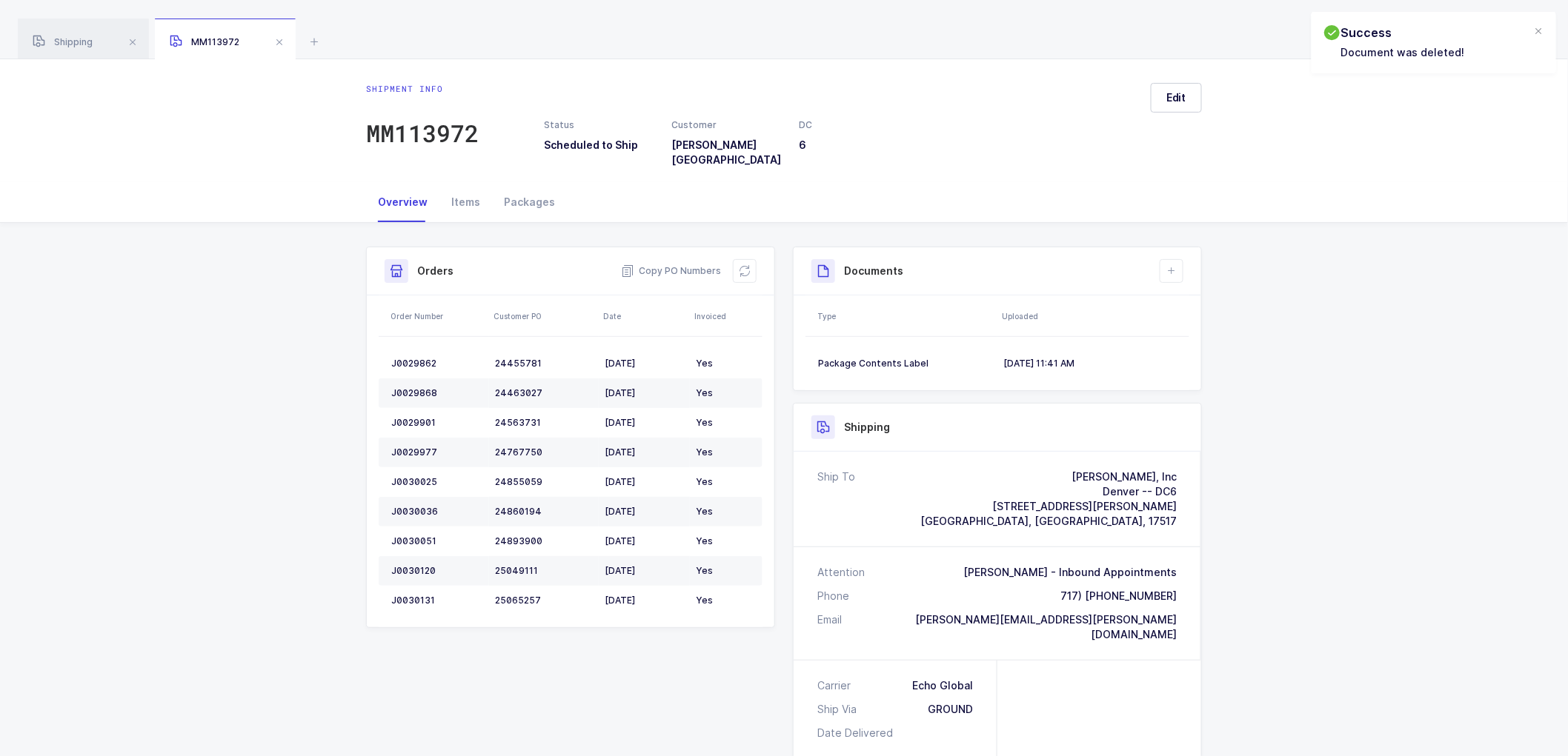
click at [1345, 265] on div "Shipment Info Shipment Number MM113972 Status Scheduled to Ship Customer [PERSO…" at bounding box center [784, 623] width 1568 height 799
click at [427, 124] on div "MM113972" at bounding box center [422, 133] width 112 height 29
click at [677, 264] on span "Copy PO Numbers" at bounding box center [671, 271] width 100 height 15
drag, startPoint x: 84, startPoint y: 34, endPoint x: 161, endPoint y: 40, distance: 77.2
click at [84, 33] on div "Shipping" at bounding box center [84, 39] width 131 height 41
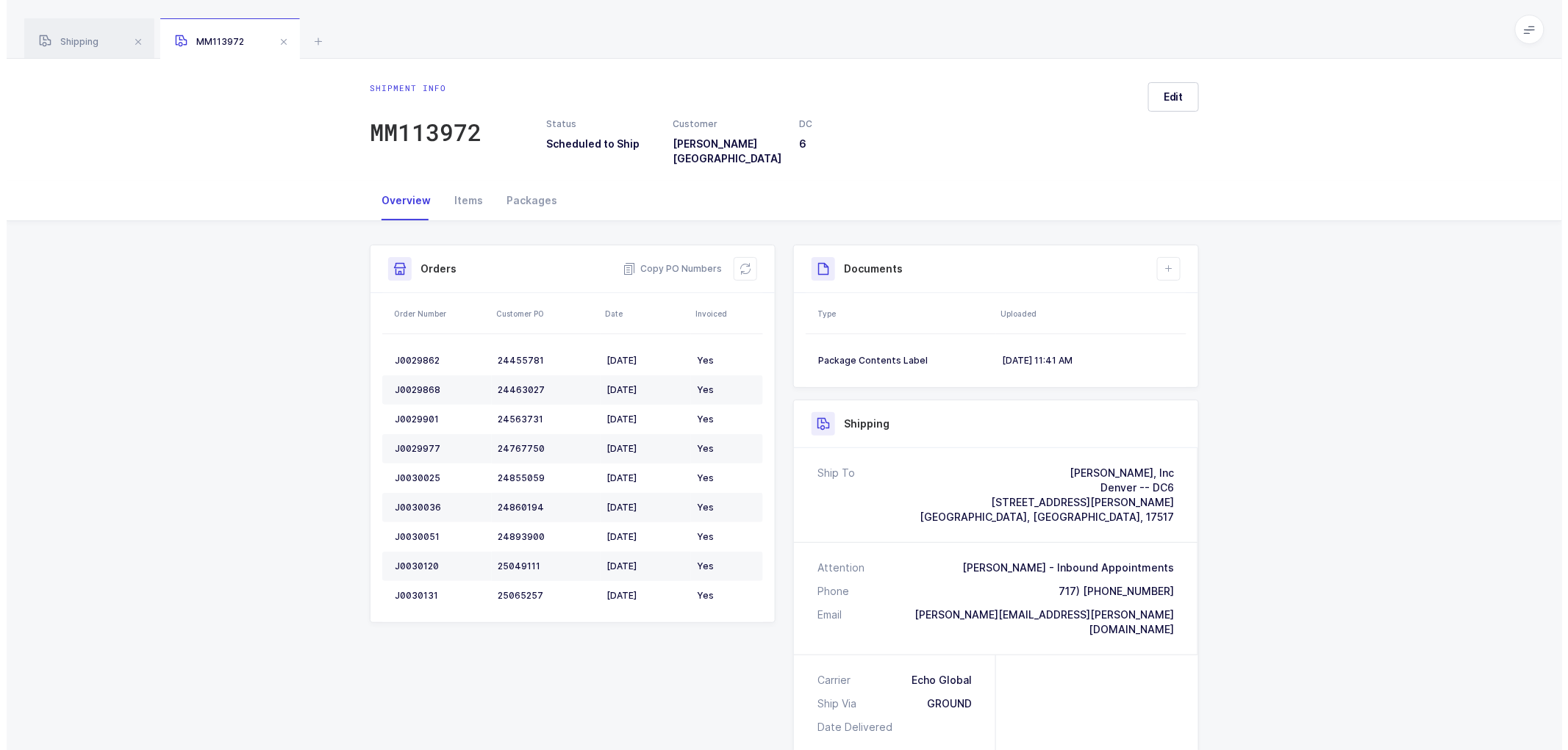
scroll to position [22, 0]
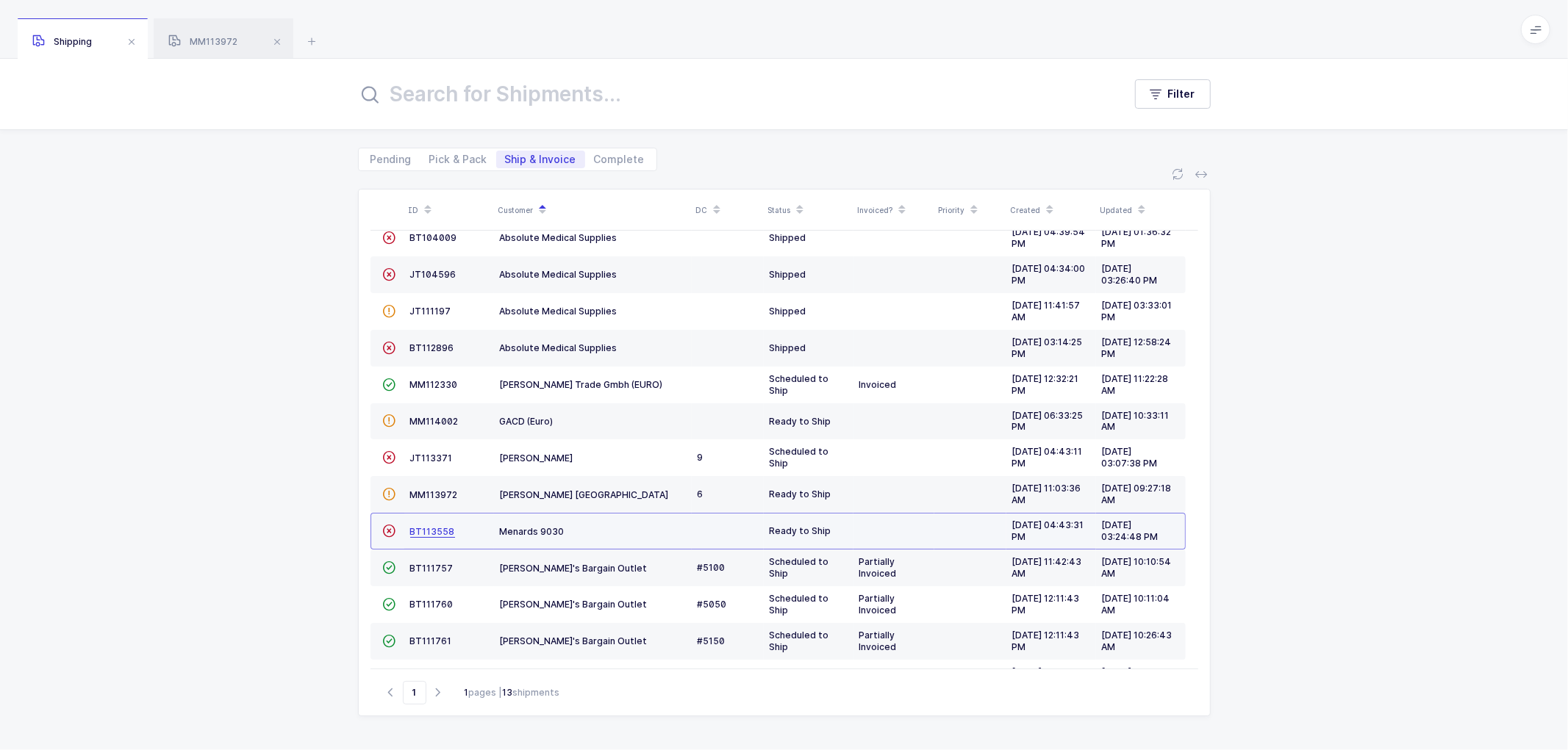
click at [423, 532] on span "BT113558" at bounding box center [432, 532] width 45 height 11
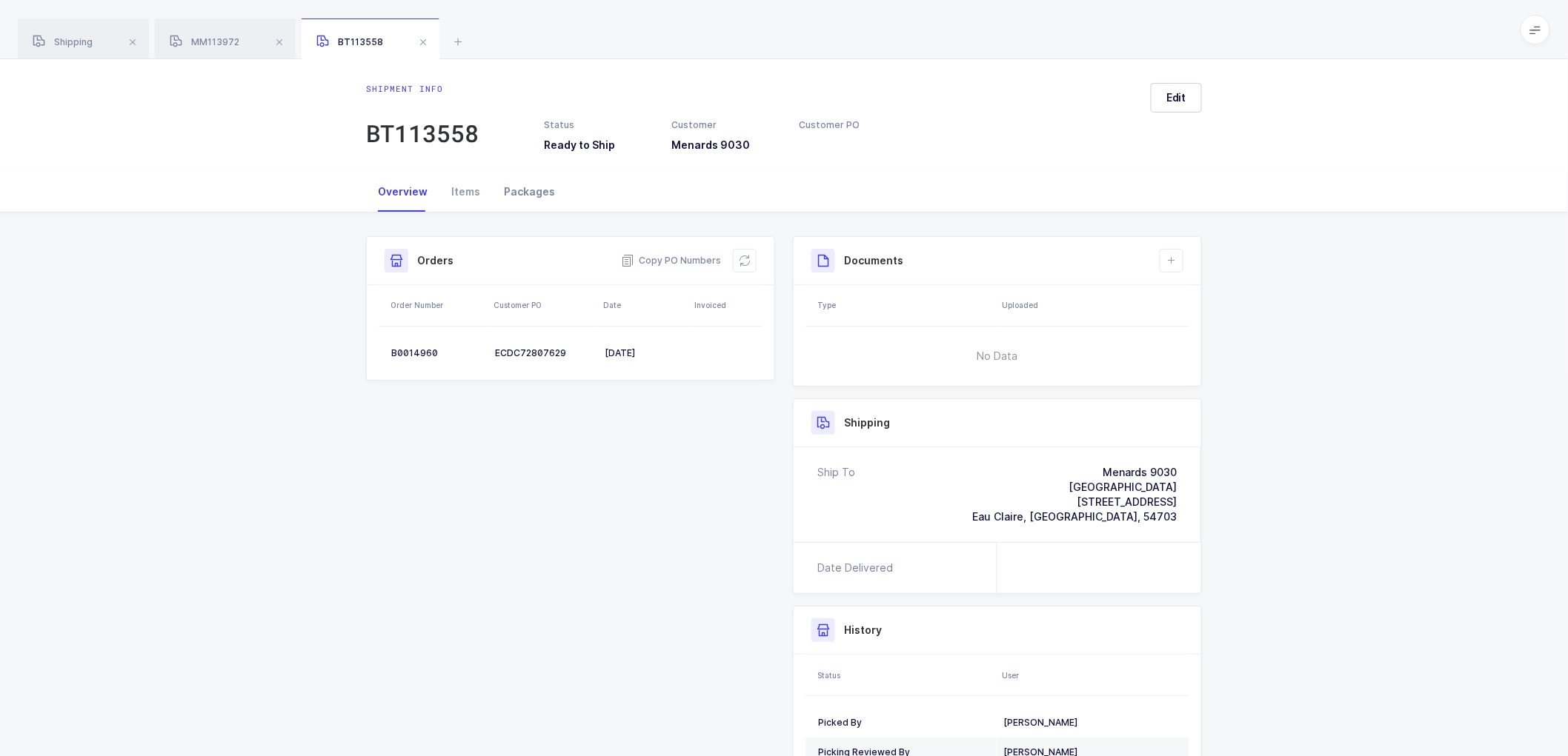
click at [527, 188] on div "Packages" at bounding box center [529, 191] width 75 height 40
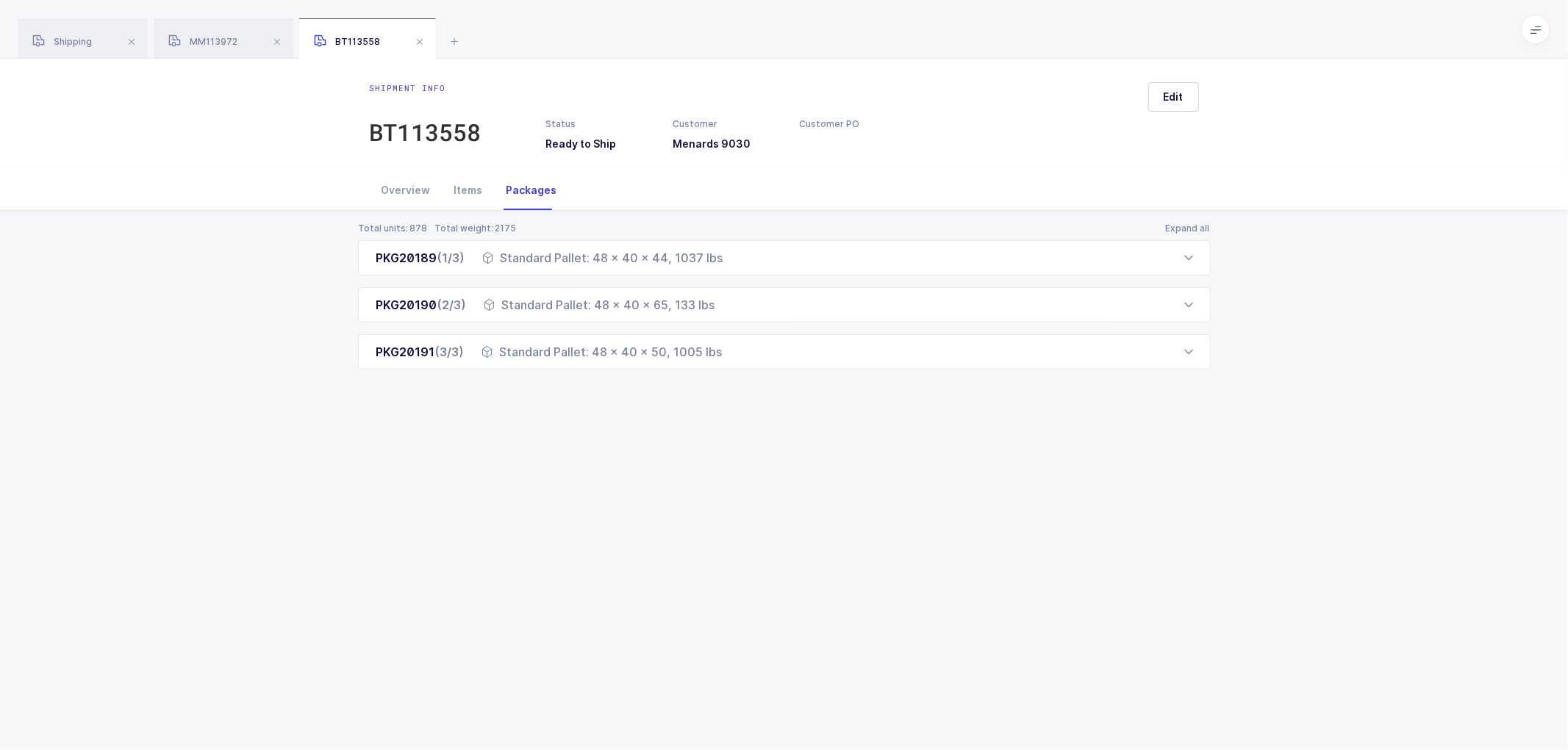
click at [1537, 25] on icon at bounding box center [1536, 29] width 12 height 12
drag, startPoint x: 893, startPoint y: 156, endPoint x: 1077, endPoint y: 103, distance: 191.5
click at [898, 153] on div "Shipment info BT113558 Status Ready to Ship Customer Menards 9030 Customer PO E…" at bounding box center [784, 114] width 1568 height 111
drag, startPoint x: 1175, startPoint y: 96, endPoint x: 1192, endPoint y: 103, distance: 18.4
click at [1175, 97] on span "Edit" at bounding box center [1174, 97] width 20 height 15
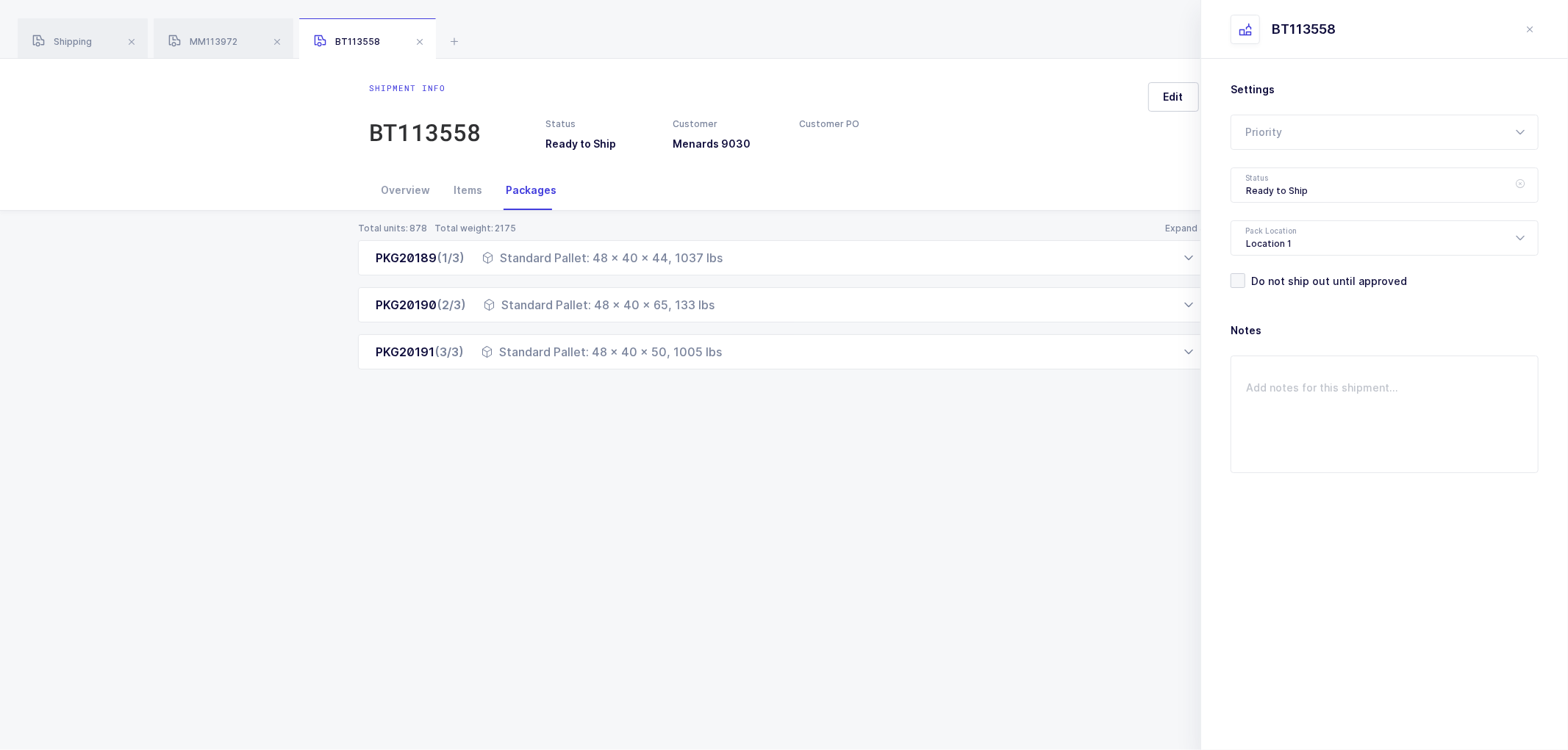
drag, startPoint x: 1273, startPoint y: 180, endPoint x: 1369, endPoint y: 203, distance: 98.7
click at [1275, 180] on div "Ready to Ship" at bounding box center [1385, 185] width 308 height 35
click at [1262, 230] on span "Packing" at bounding box center [1266, 234] width 40 height 13
type input "Packing"
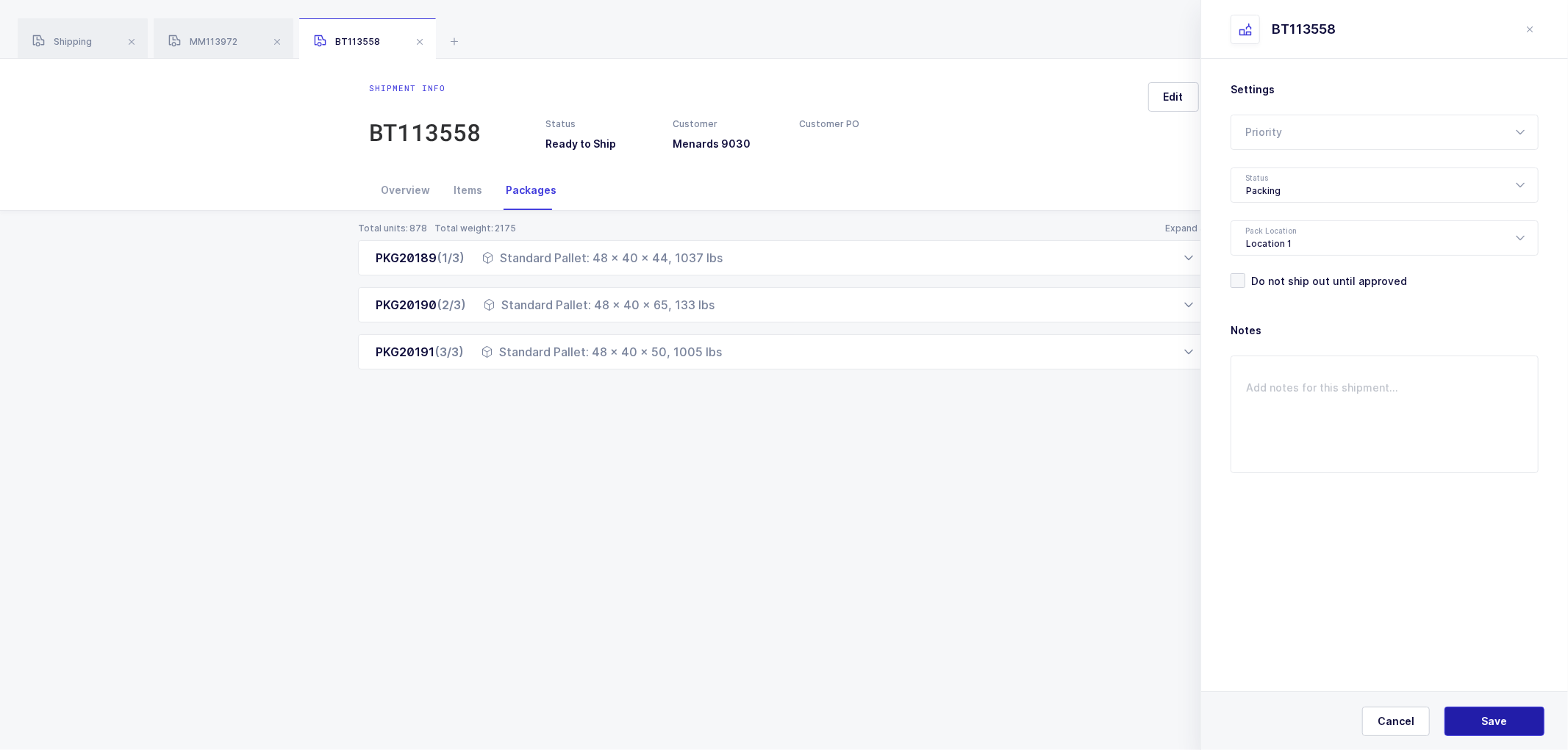
click at [1493, 723] on span "Save" at bounding box center [1495, 722] width 25 height 15
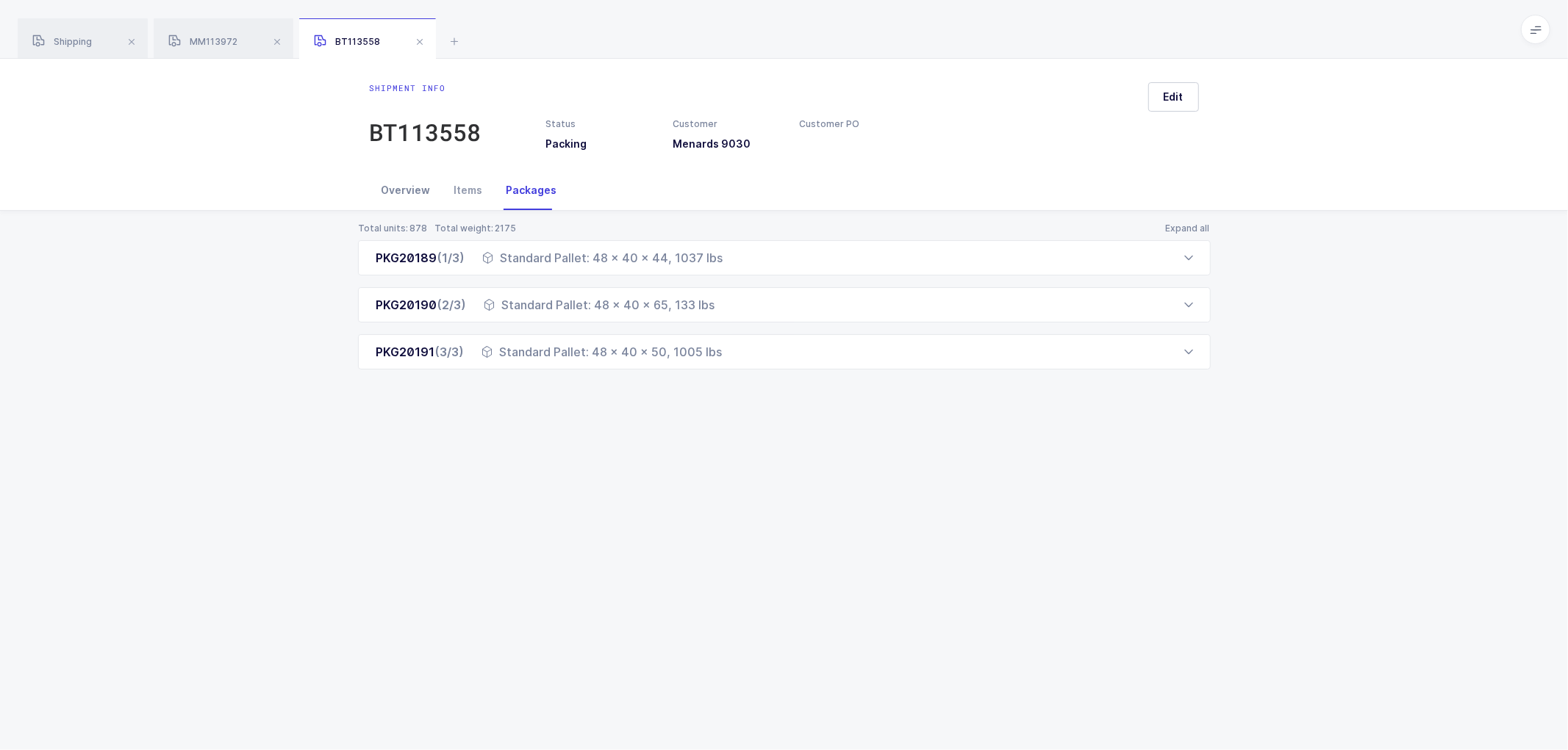
click at [419, 195] on div "Overview" at bounding box center [405, 190] width 73 height 40
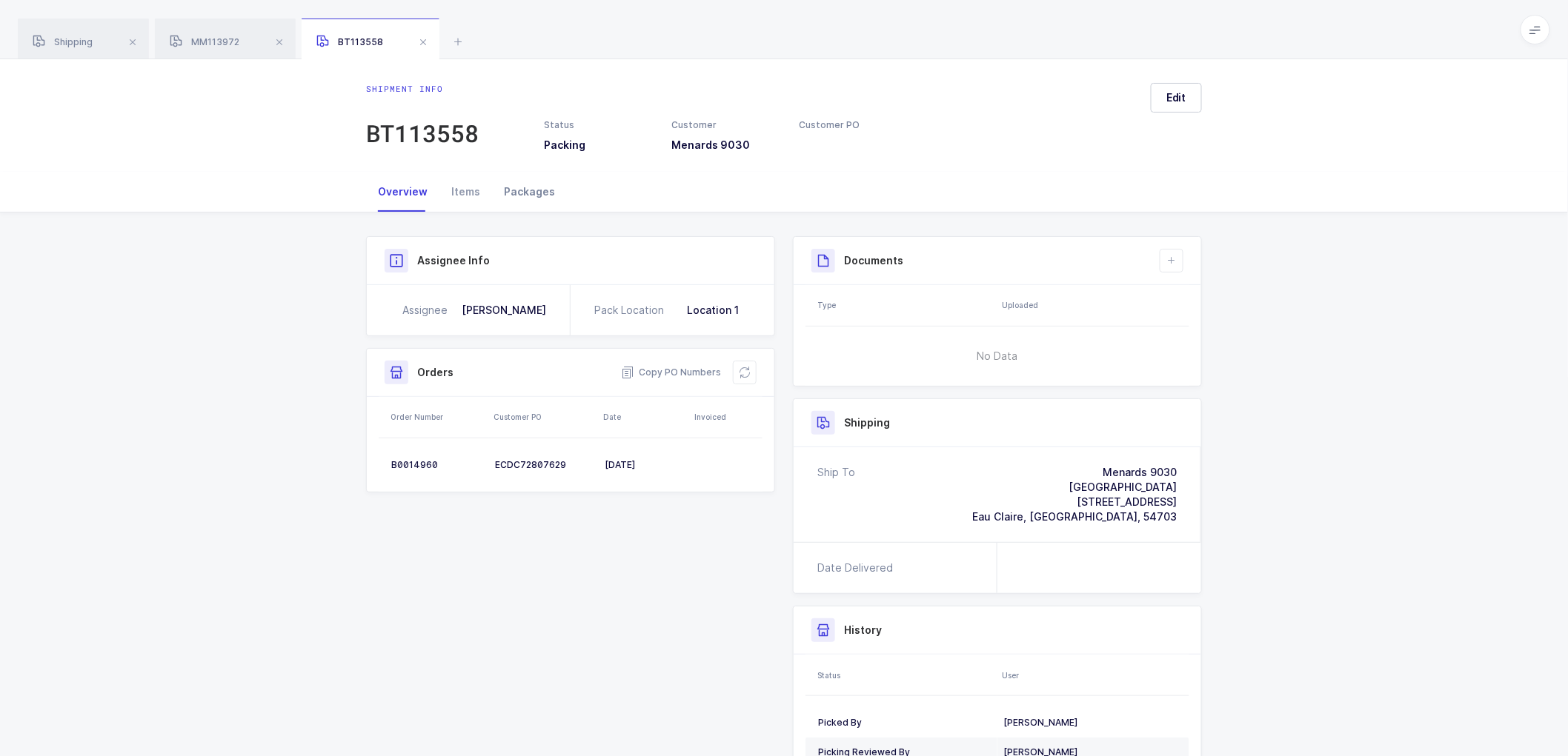
click at [527, 189] on div "Packages" at bounding box center [529, 191] width 75 height 40
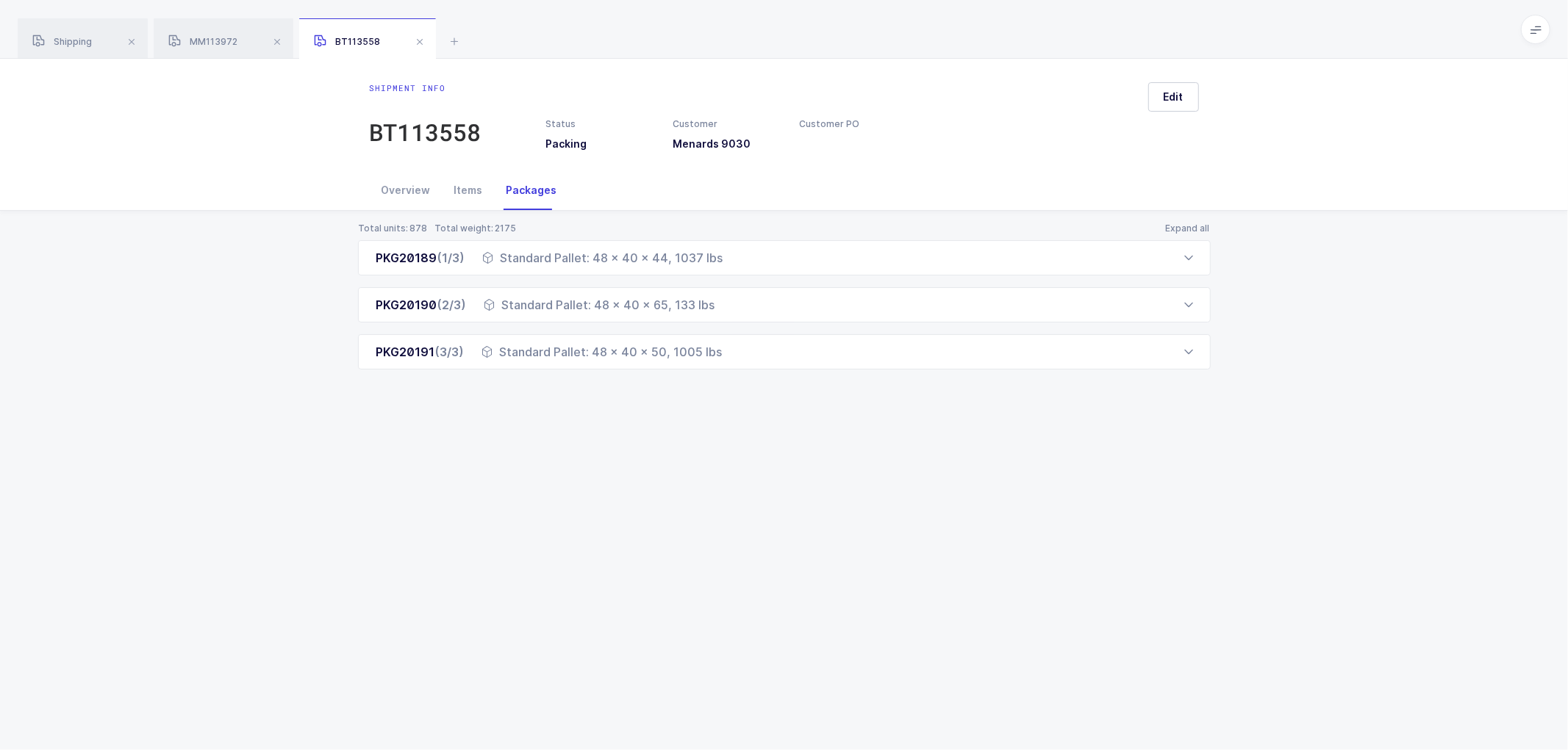
drag, startPoint x: 1537, startPoint y: 22, endPoint x: 1522, endPoint y: 54, distance: 35.3
click at [1537, 22] on span at bounding box center [1535, 29] width 29 height 29
click at [1474, 122] on li "Warehouse" at bounding box center [1480, 127] width 109 height 12
drag, startPoint x: 420, startPoint y: 38, endPoint x: 288, endPoint y: 43, distance: 132.1
click at [419, 40] on span at bounding box center [420, 42] width 18 height 18
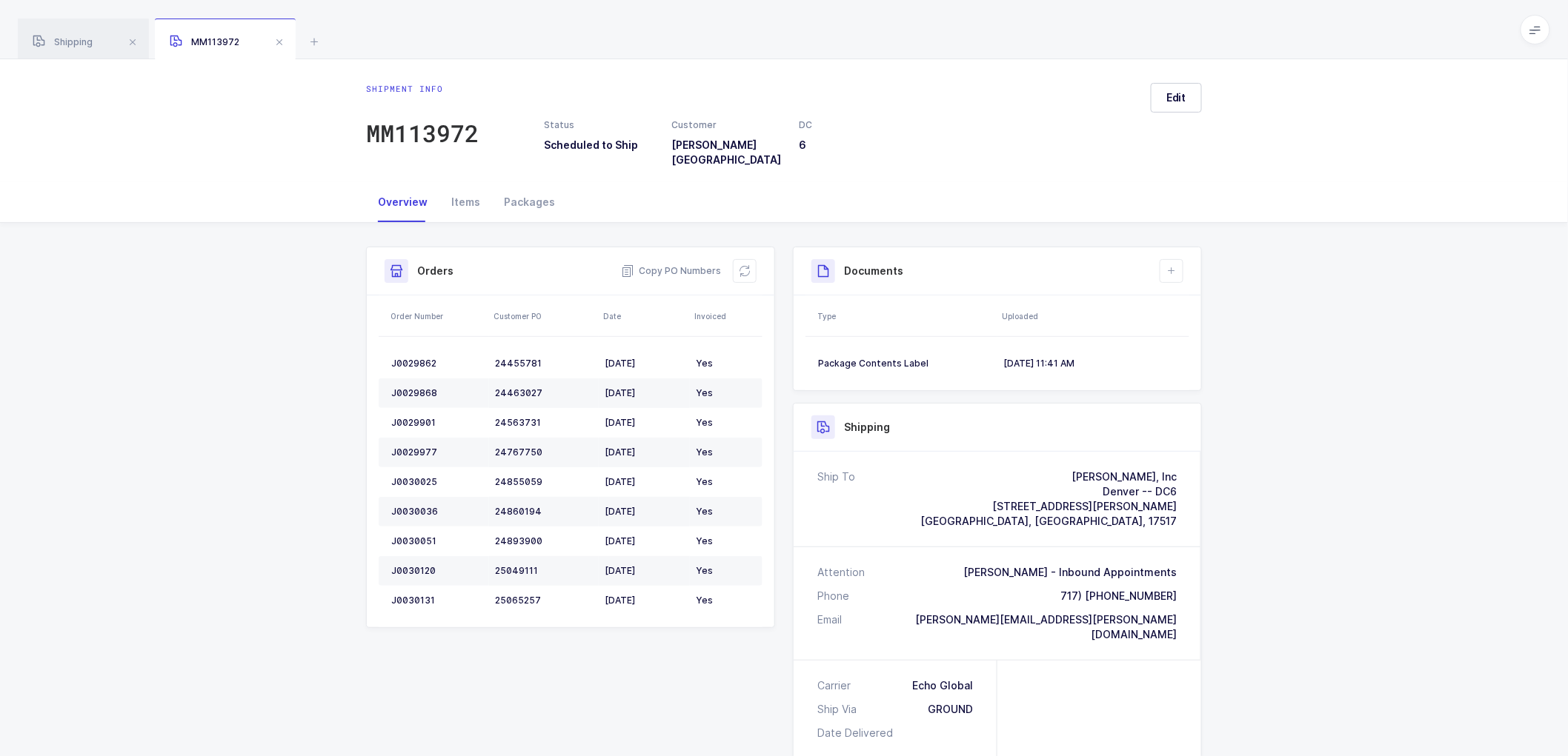
click at [284, 41] on span at bounding box center [280, 42] width 18 height 18
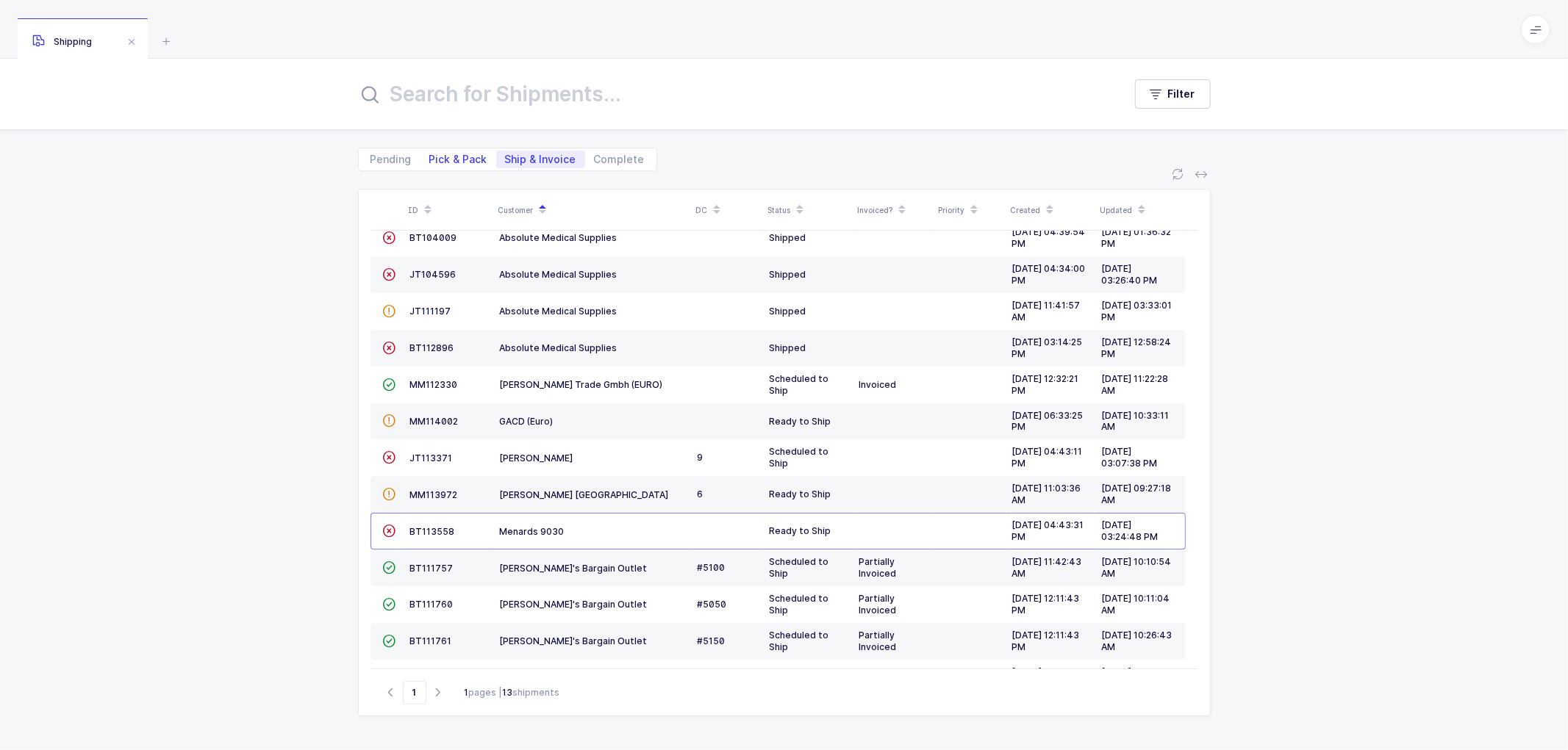
drag, startPoint x: 447, startPoint y: 156, endPoint x: 551, endPoint y: 159, distance: 104.0
click at [450, 155] on span "Pick & Pack" at bounding box center [459, 159] width 58 height 10
click at [430, 155] on input "Pick & Pack" at bounding box center [425, 155] width 10 height 10
radio input "true"
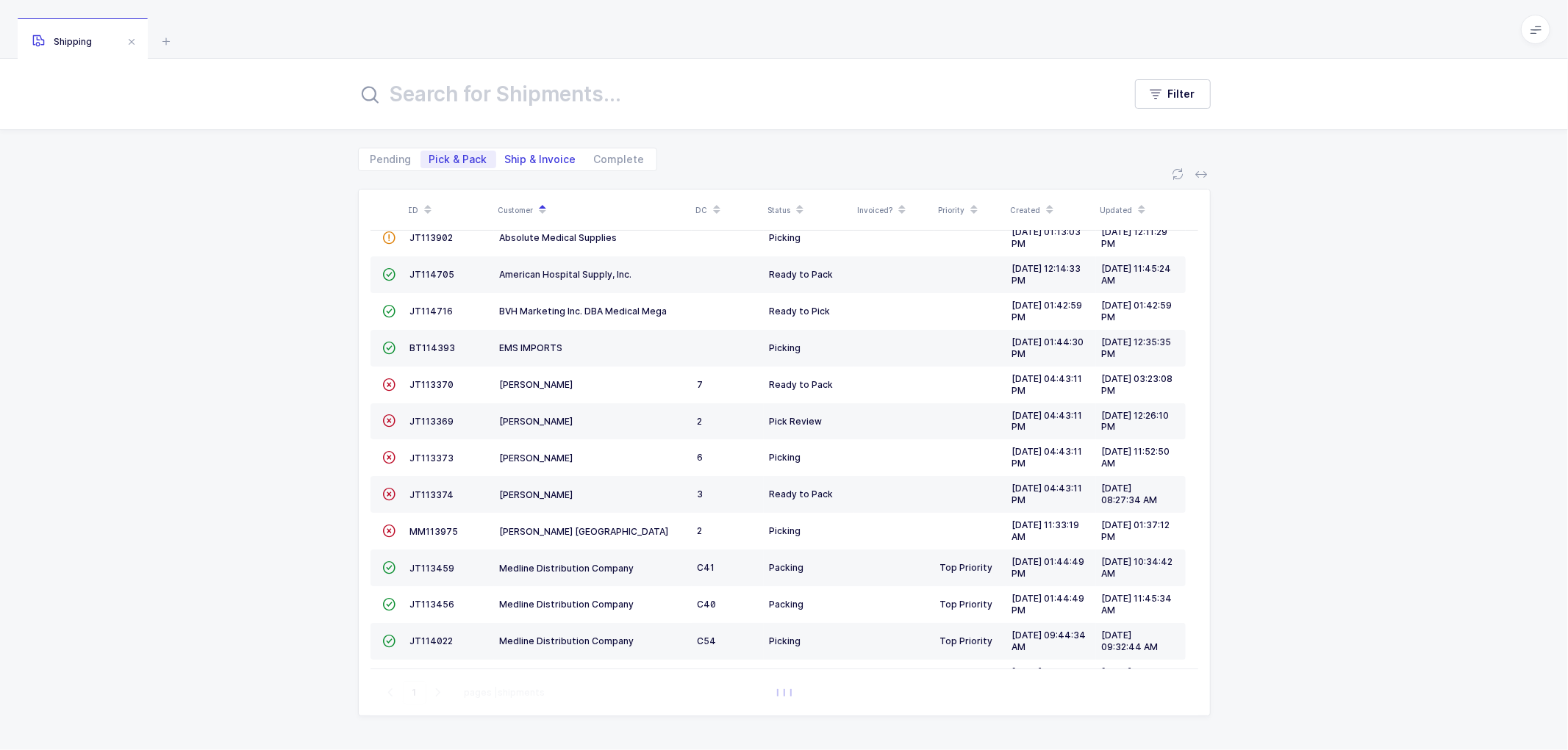
click at [542, 155] on span "Ship & Invoice" at bounding box center [540, 159] width 71 height 10
click at [506, 155] on input "Ship & Invoice" at bounding box center [500, 155] width 10 height 10
radio input "true"
radio input "false"
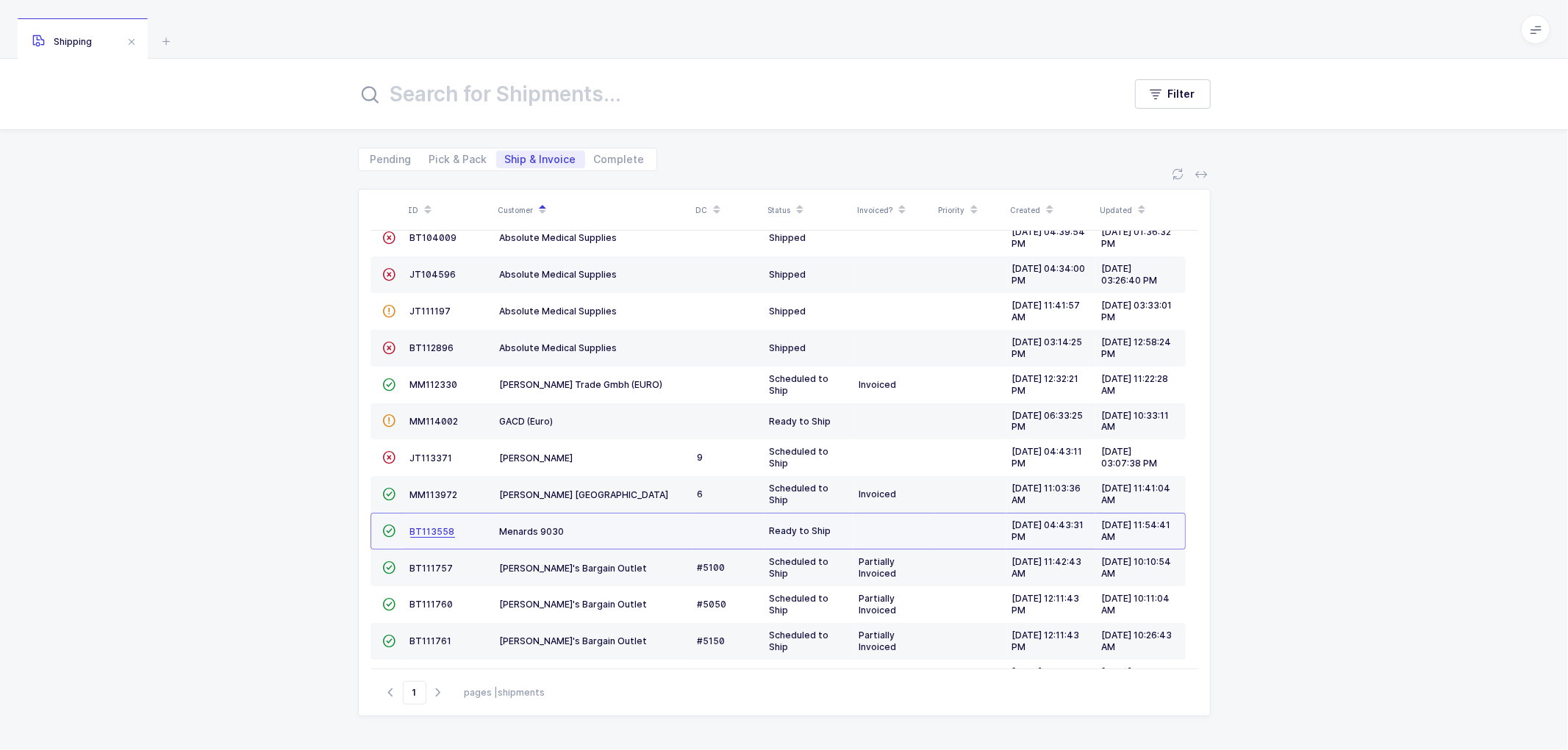
click at [435, 529] on span "BT113558" at bounding box center [432, 532] width 45 height 11
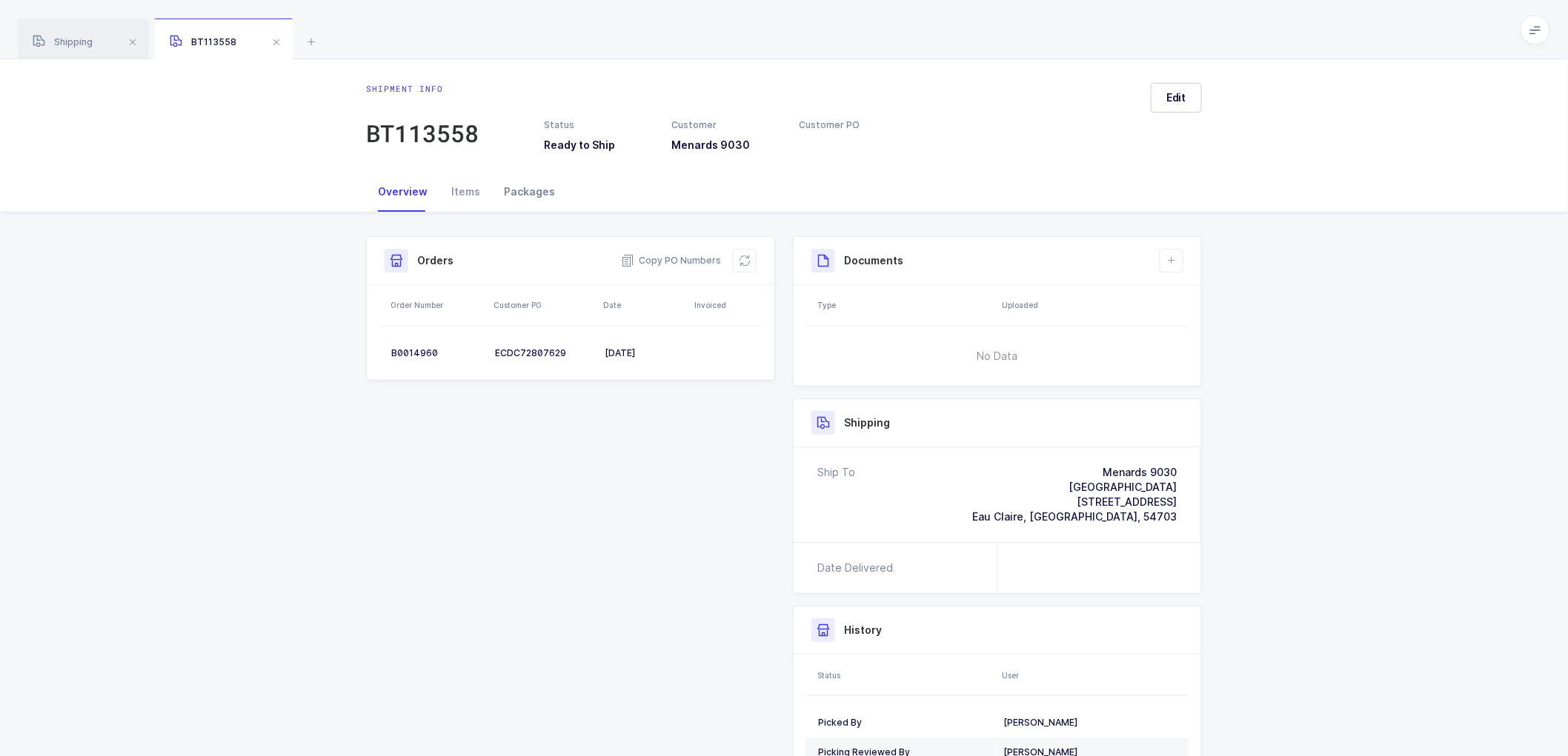
click at [528, 194] on div "Packages" at bounding box center [529, 191] width 75 height 40
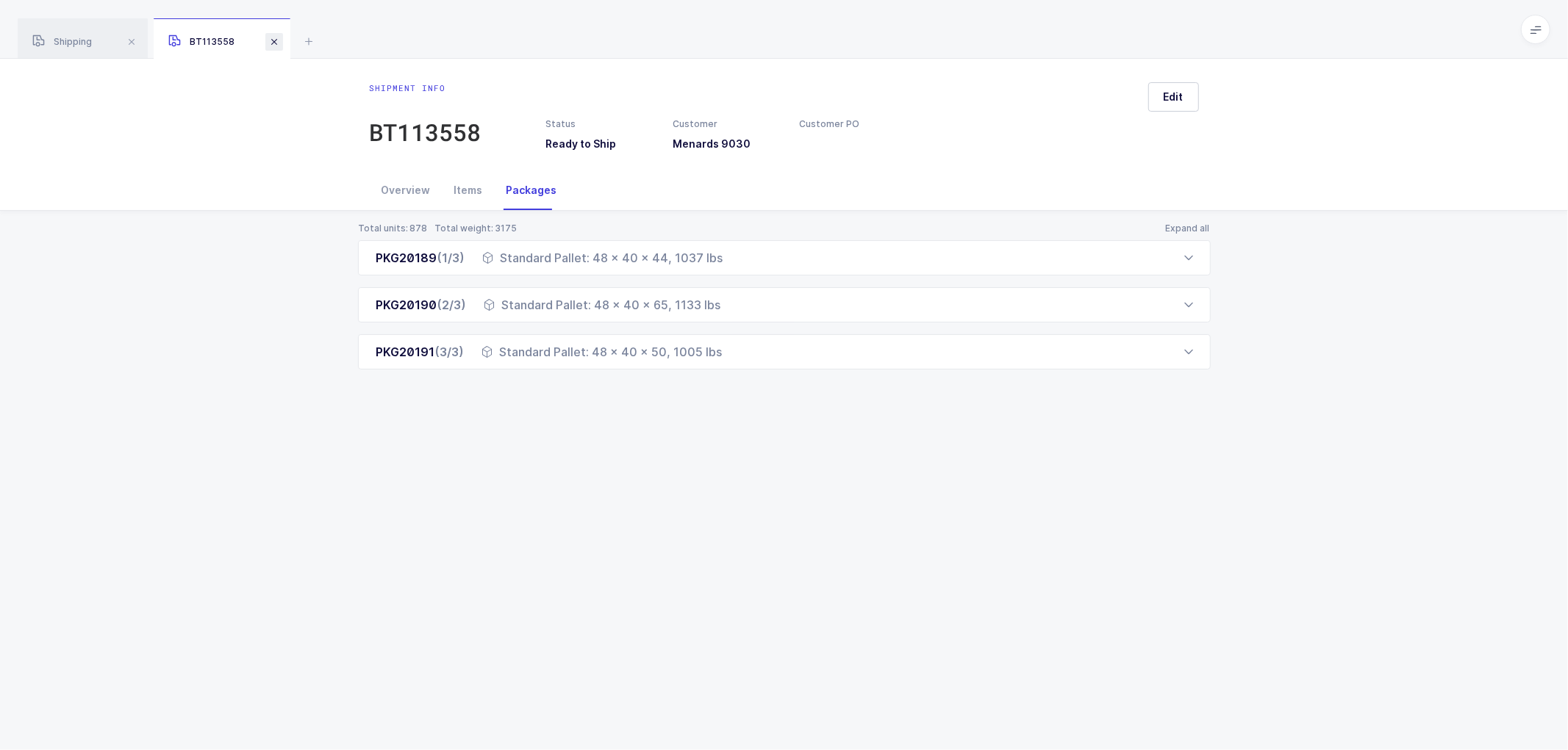
click at [279, 33] on span at bounding box center [275, 42] width 18 height 18
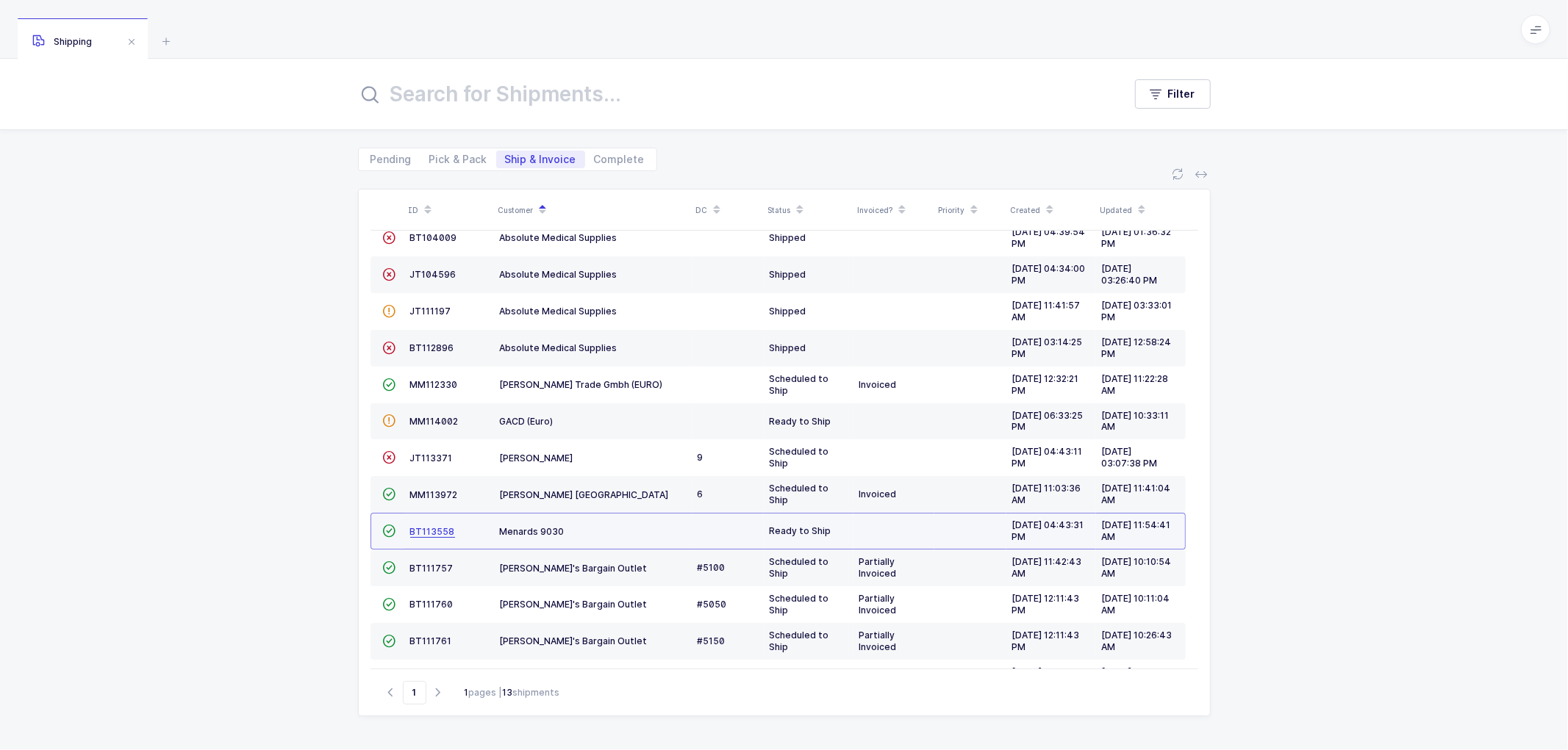
click at [427, 530] on span "BT113558" at bounding box center [432, 532] width 45 height 11
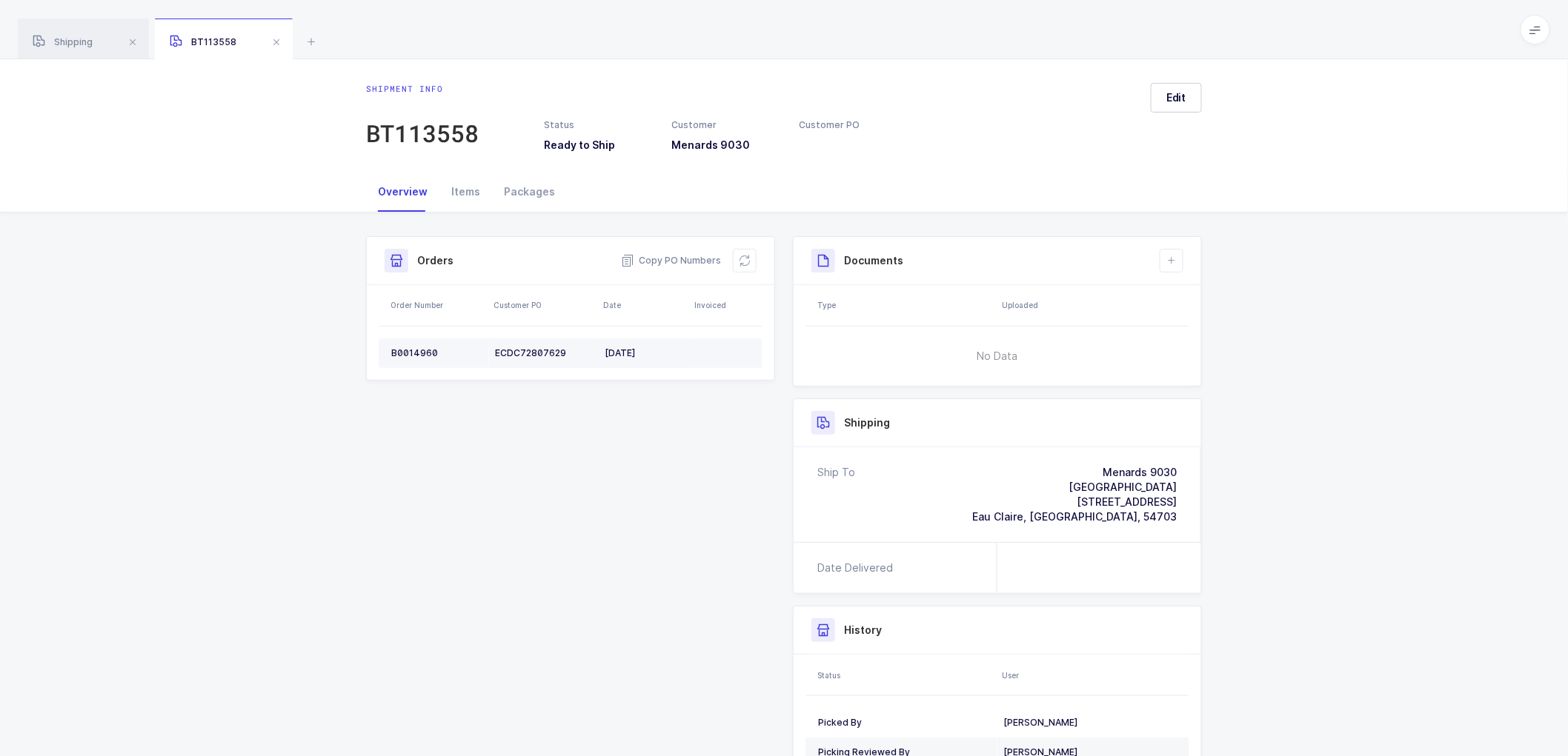
click at [410, 349] on div "B0014960" at bounding box center [437, 354] width 92 height 12
click at [751, 261] on button at bounding box center [744, 260] width 23 height 23
click at [1171, 95] on span "Edit" at bounding box center [1176, 98] width 20 height 15
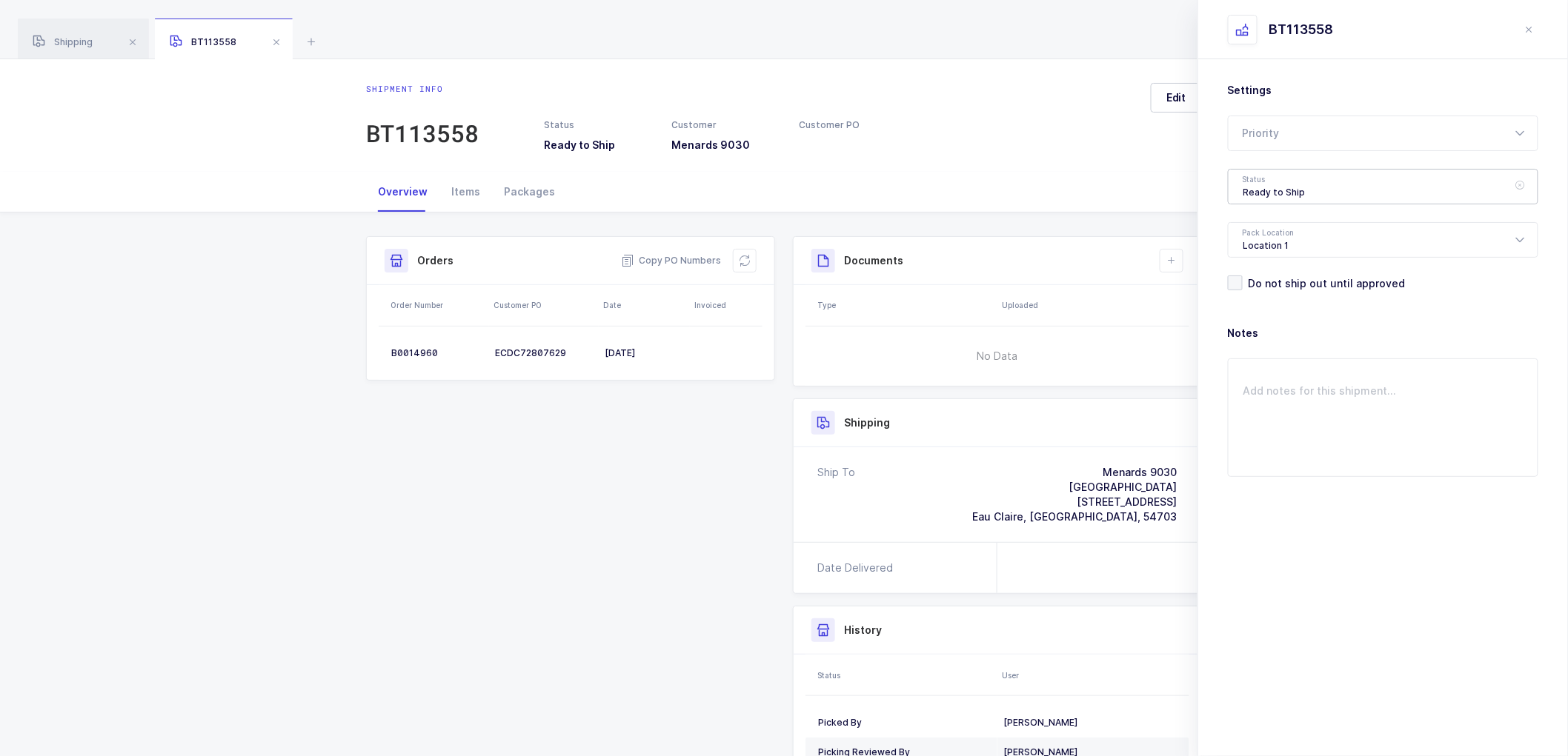
click at [1278, 182] on div "Ready to Ship" at bounding box center [1383, 186] width 311 height 35
drag, startPoint x: 1275, startPoint y: 271, endPoint x: 1434, endPoint y: 453, distance: 241.7
click at [1275, 272] on span "Scheduled to Ship" at bounding box center [1290, 277] width 94 height 13
type input "Scheduled to Ship"
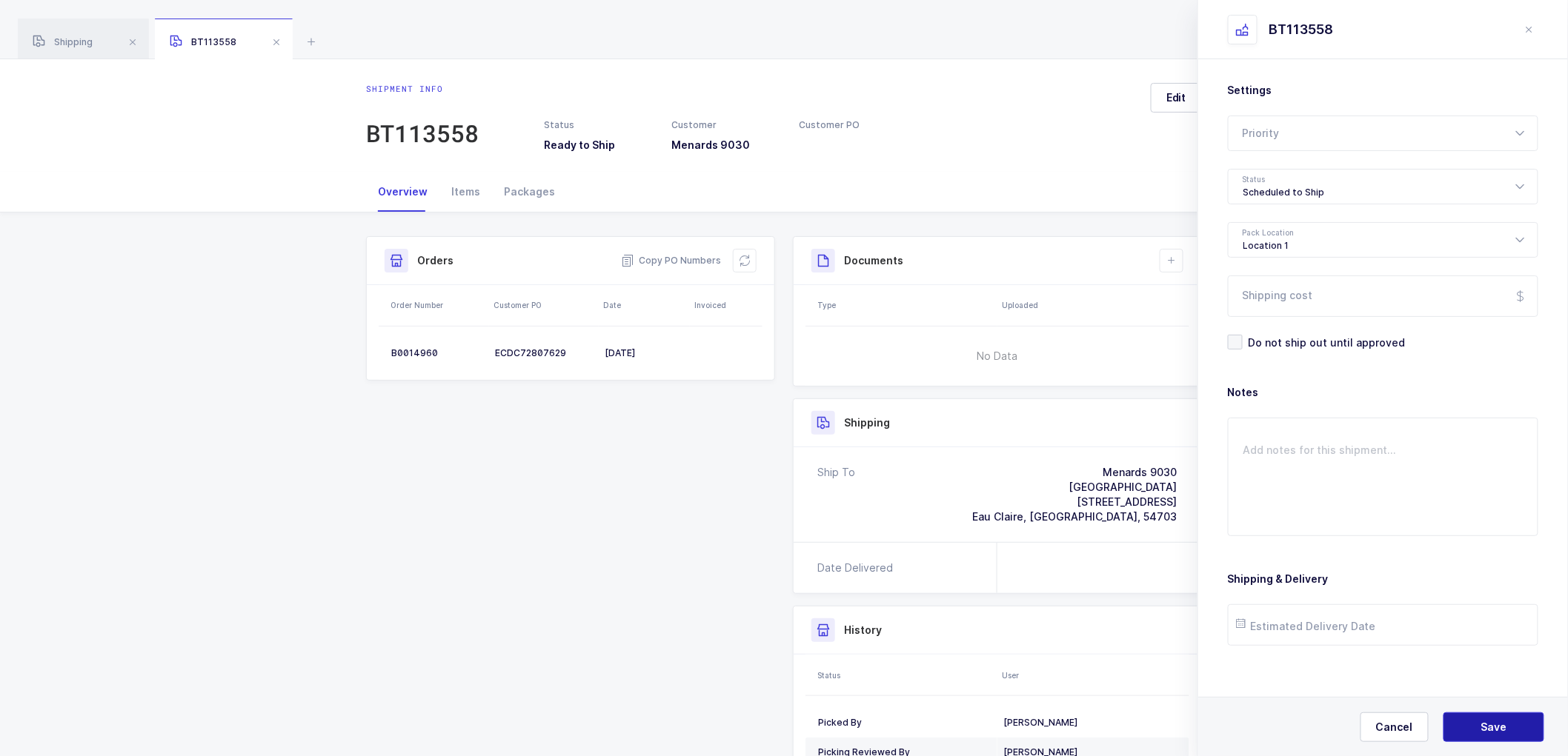
click at [1487, 727] on span "Save" at bounding box center [1494, 727] width 26 height 15
click at [1479, 727] on button "Save" at bounding box center [1494, 727] width 101 height 29
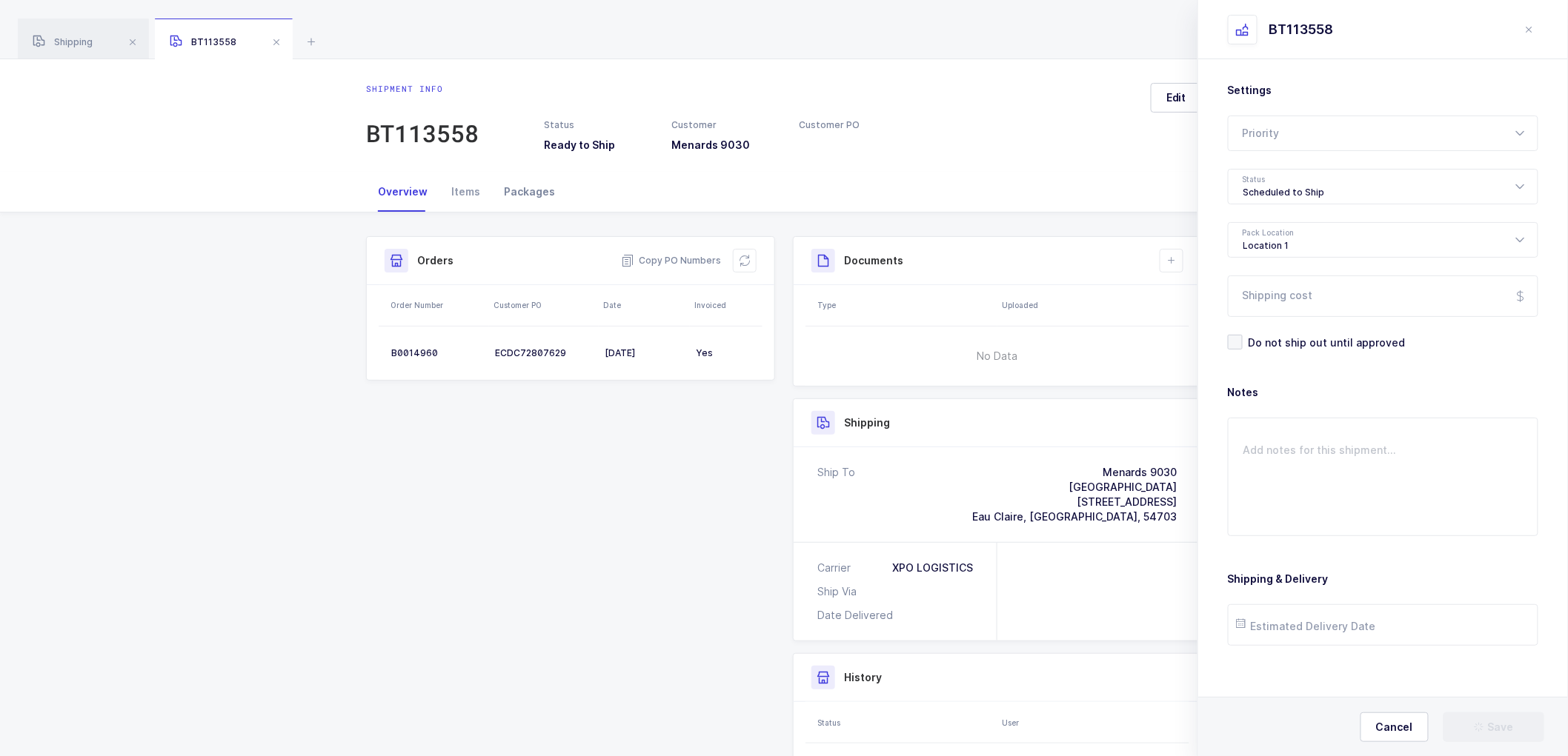
click at [520, 188] on div "Packages" at bounding box center [529, 191] width 75 height 40
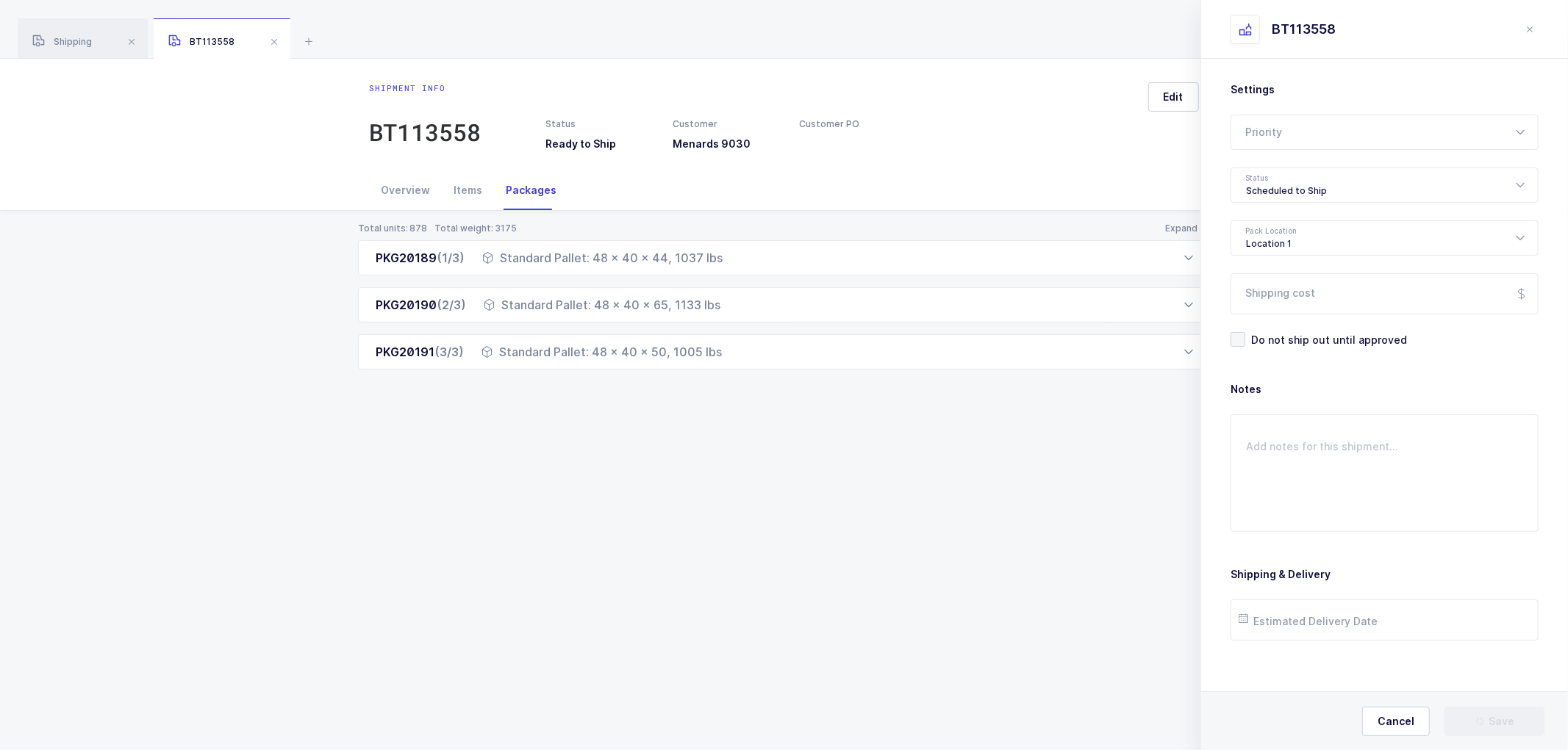
click at [1173, 221] on div "Total units: 878 Total weight: 3175 Expand all PKG20189 (1/3) Standard Pallet: …" at bounding box center [784, 313] width 1545 height 206
drag, startPoint x: 1175, startPoint y: 223, endPoint x: 1182, endPoint y: 228, distance: 8.6
click at [1175, 223] on button "Expand all" at bounding box center [1188, 229] width 46 height 12
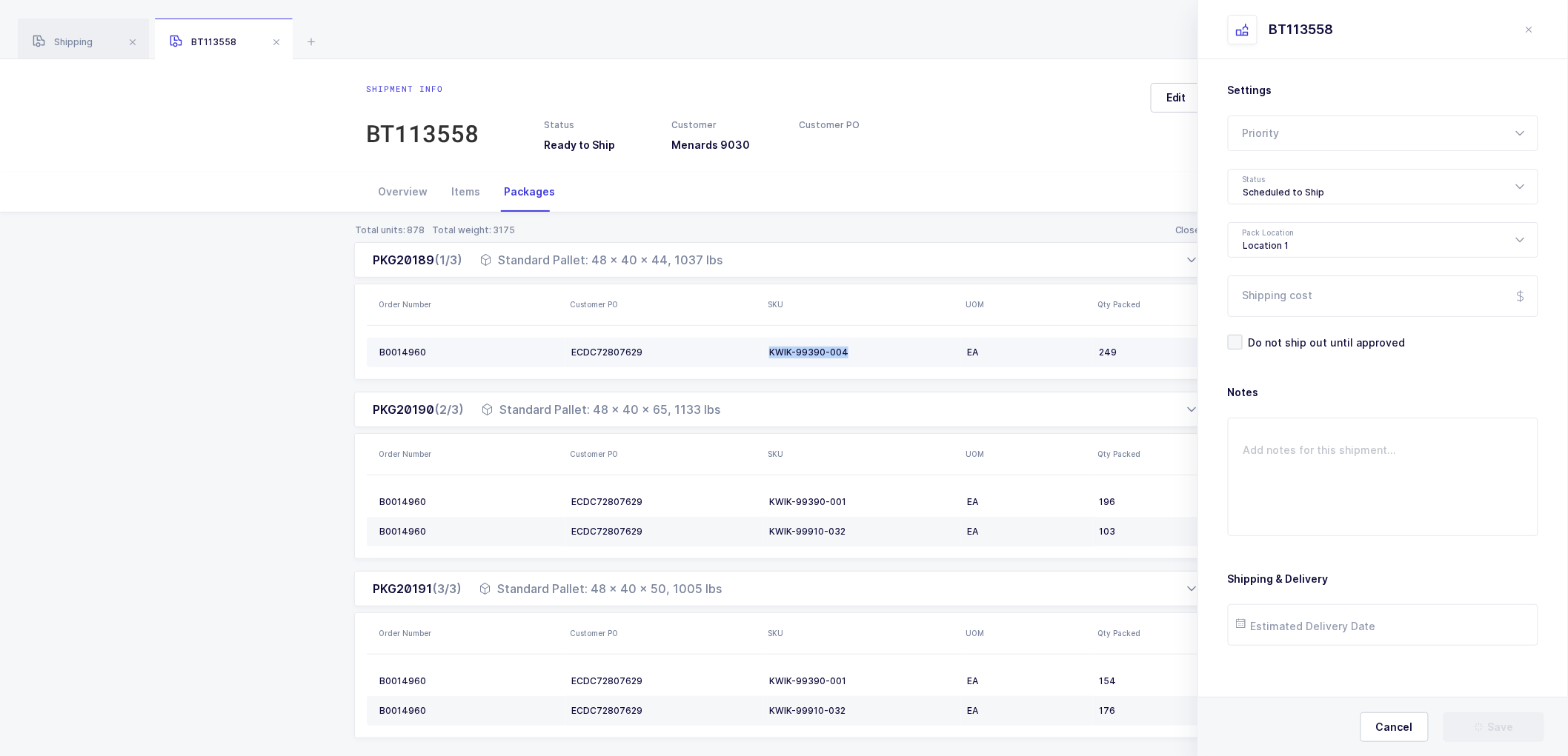
drag, startPoint x: 850, startPoint y: 351, endPoint x: 751, endPoint y: 345, distance: 99.2
click at [751, 345] on tr "B0014960 ECDC72807629 KWIK-99390-004 EA 249" at bounding box center [795, 352] width 858 height 29
click at [1127, 347] on div "249" at bounding box center [1156, 353] width 113 height 12
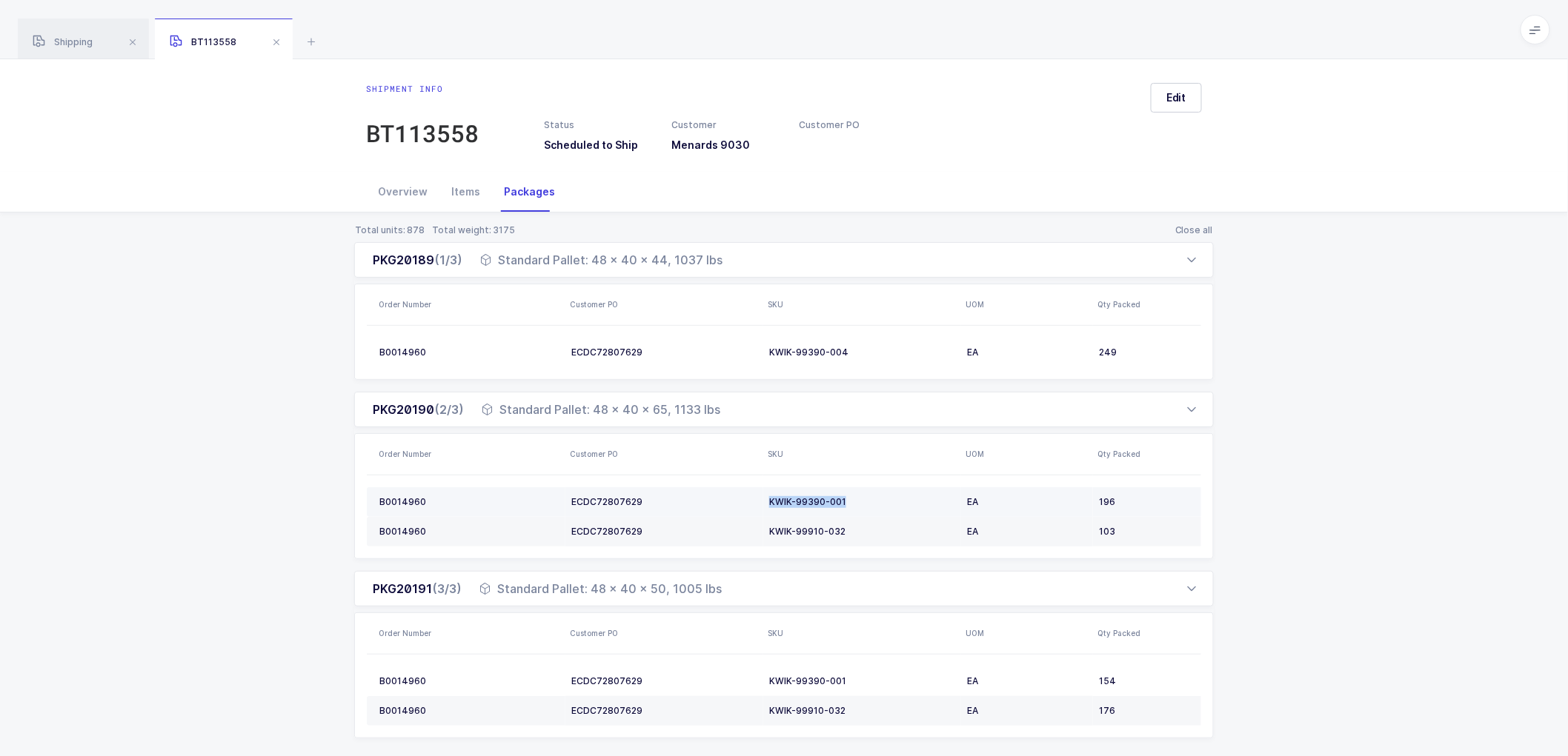
drag, startPoint x: 850, startPoint y: 500, endPoint x: 707, endPoint y: 494, distance: 143.1
click at [707, 494] on tr "B0014960 ECDC72807629 KWIK-99390-001 EA 196" at bounding box center [795, 502] width 858 height 29
drag, startPoint x: 846, startPoint y: 529, endPoint x: 756, endPoint y: 529, distance: 90.0
click at [756, 529] on tr "B0014960 ECDC72807629 KWIK-99910-032 EA 103" at bounding box center [795, 531] width 858 height 29
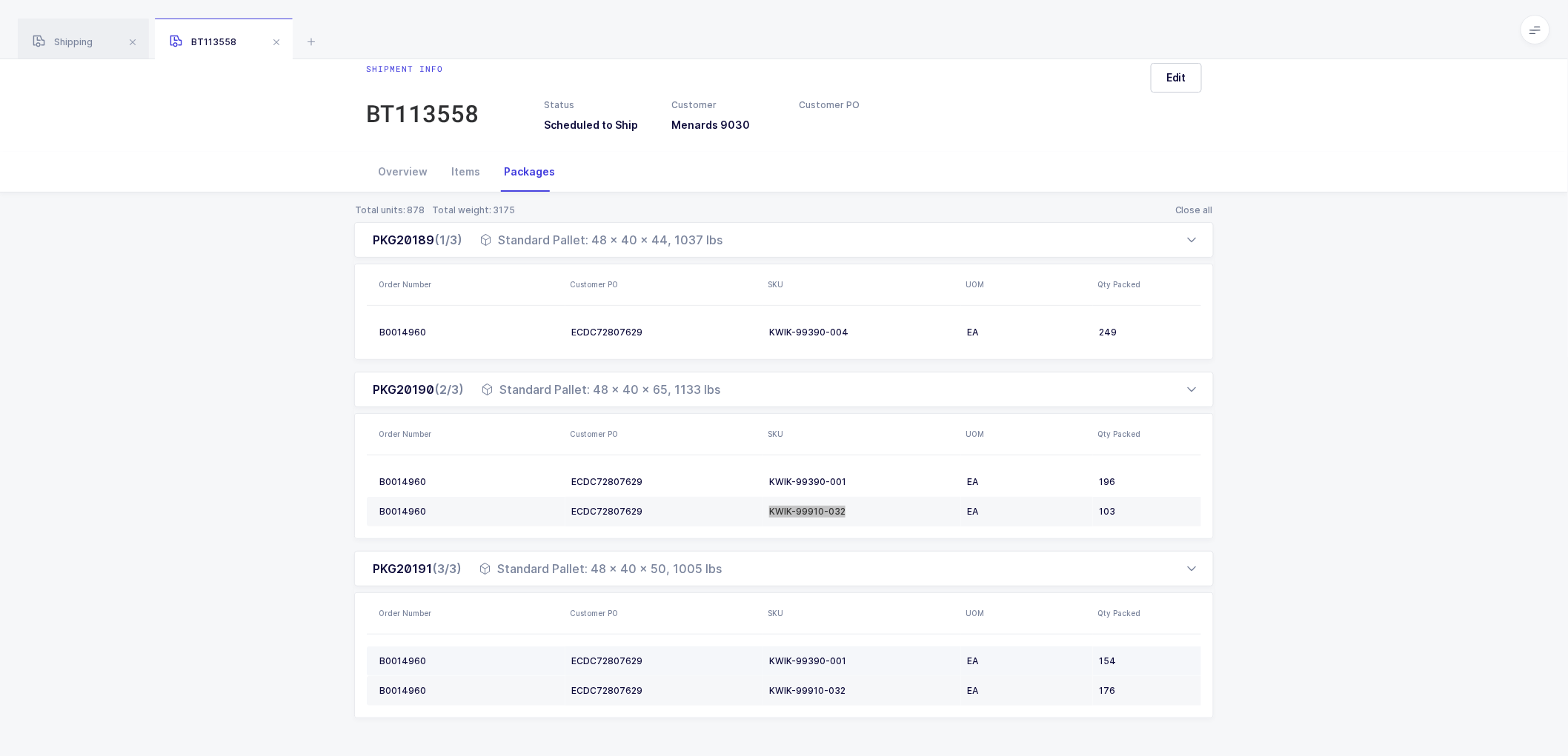
scroll to position [29, 0]
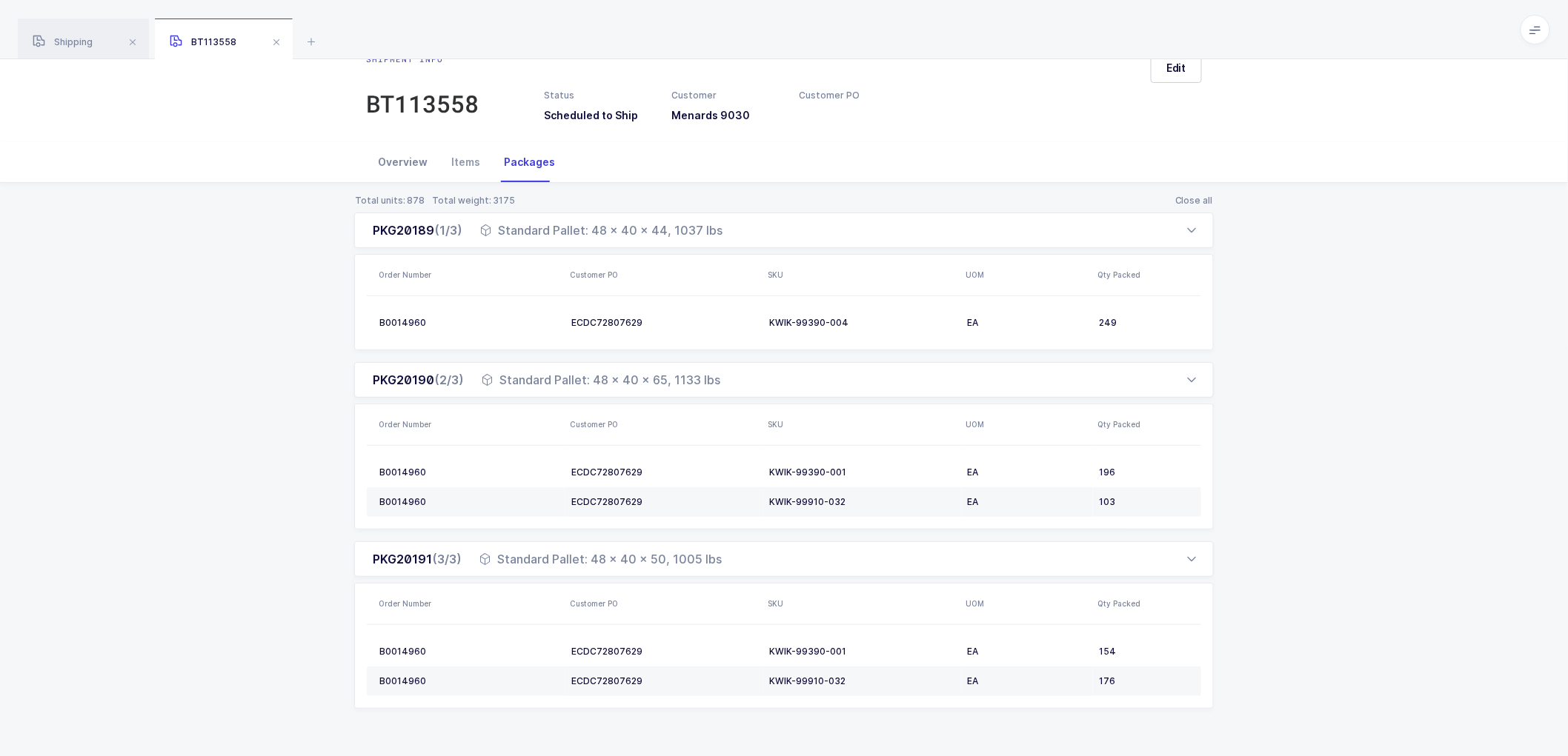
drag, startPoint x: 390, startPoint y: 167, endPoint x: 400, endPoint y: 161, distance: 11.7
click at [397, 163] on div "Overview" at bounding box center [403, 162] width 73 height 40
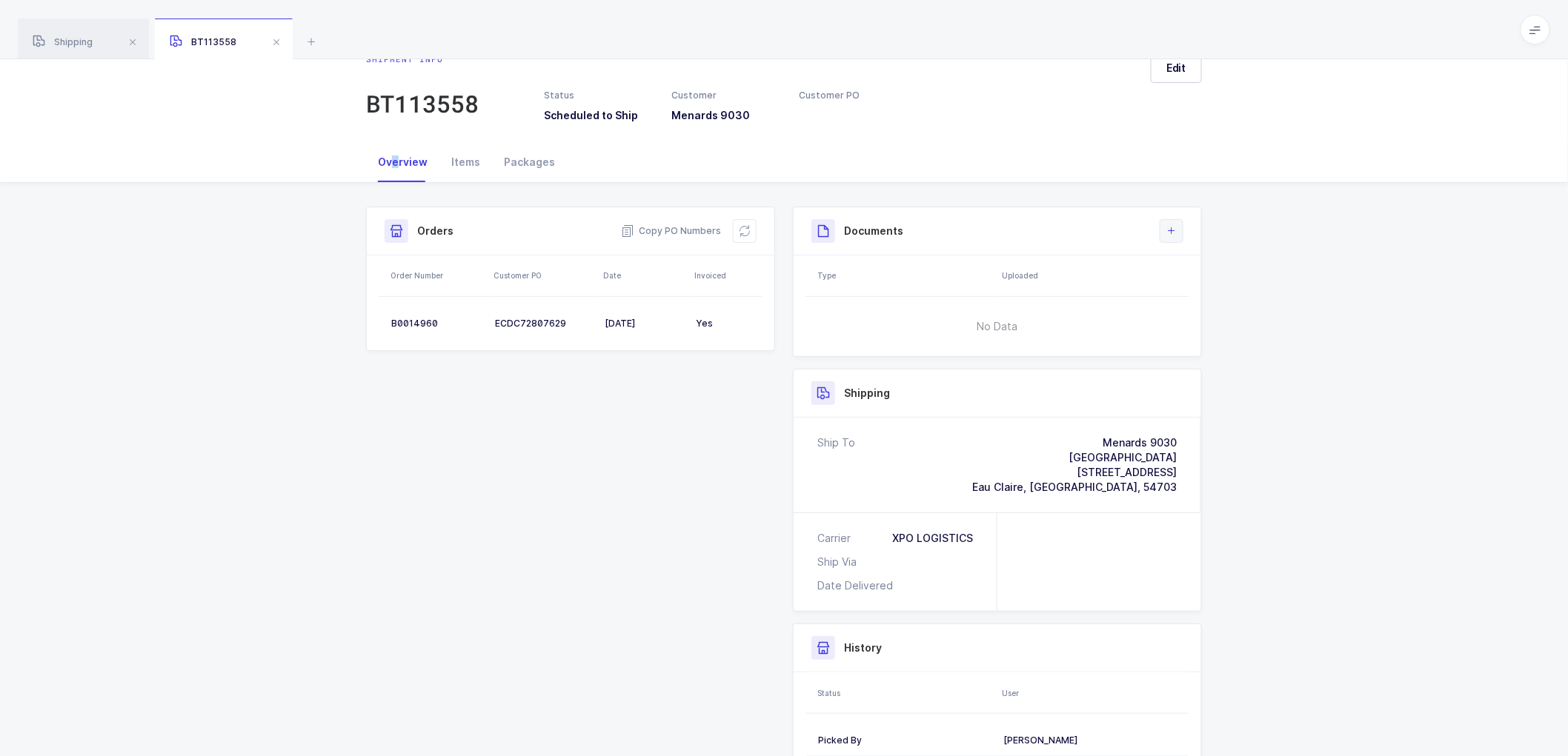
click at [1174, 227] on icon at bounding box center [1171, 231] width 12 height 12
click at [1210, 272] on li "Create Document" at bounding box center [1221, 273] width 110 height 23
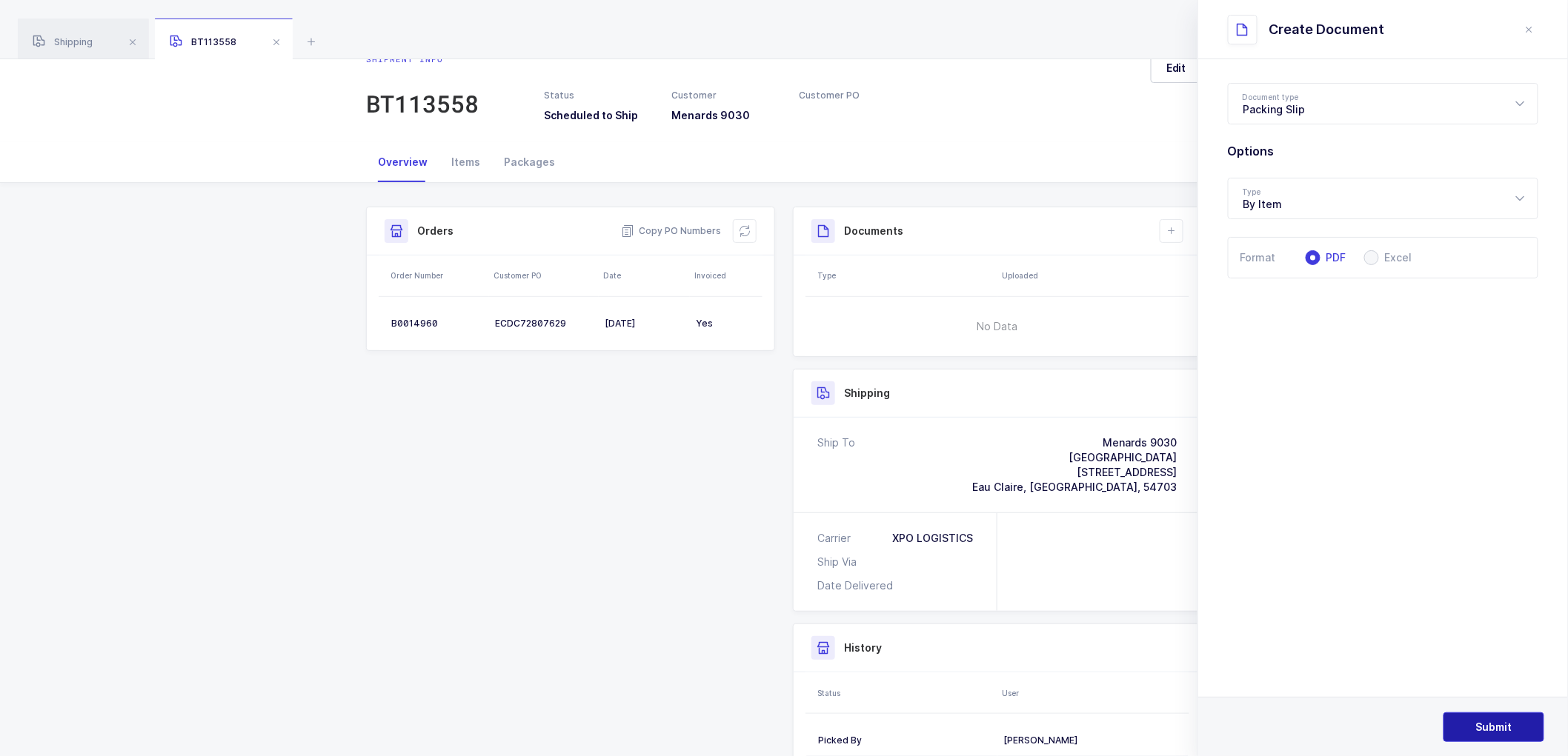
click at [1496, 728] on span "Submit" at bounding box center [1494, 727] width 36 height 15
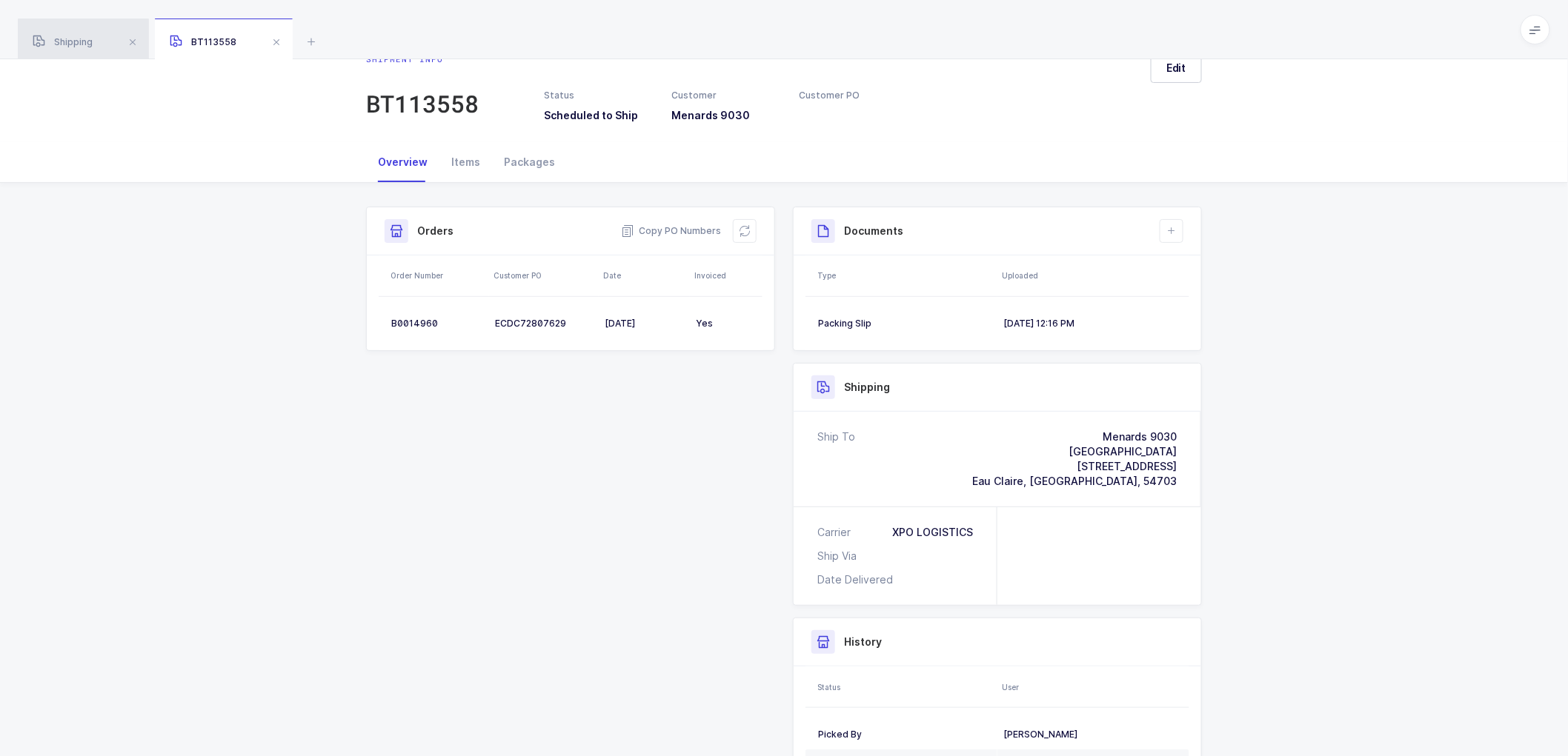
click at [65, 43] on span "Shipping" at bounding box center [63, 41] width 60 height 11
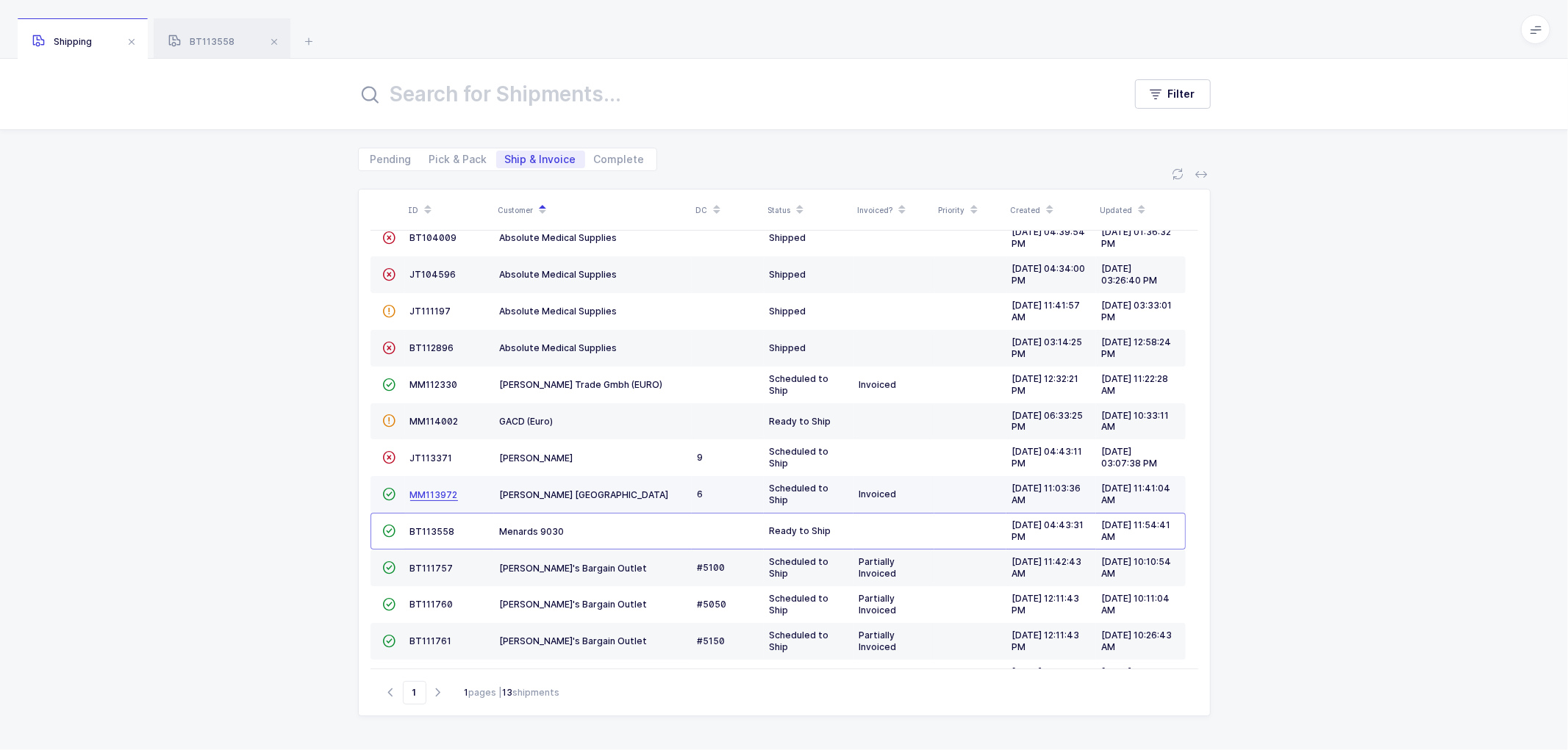
click at [422, 491] on span "MM113972" at bounding box center [434, 495] width 48 height 11
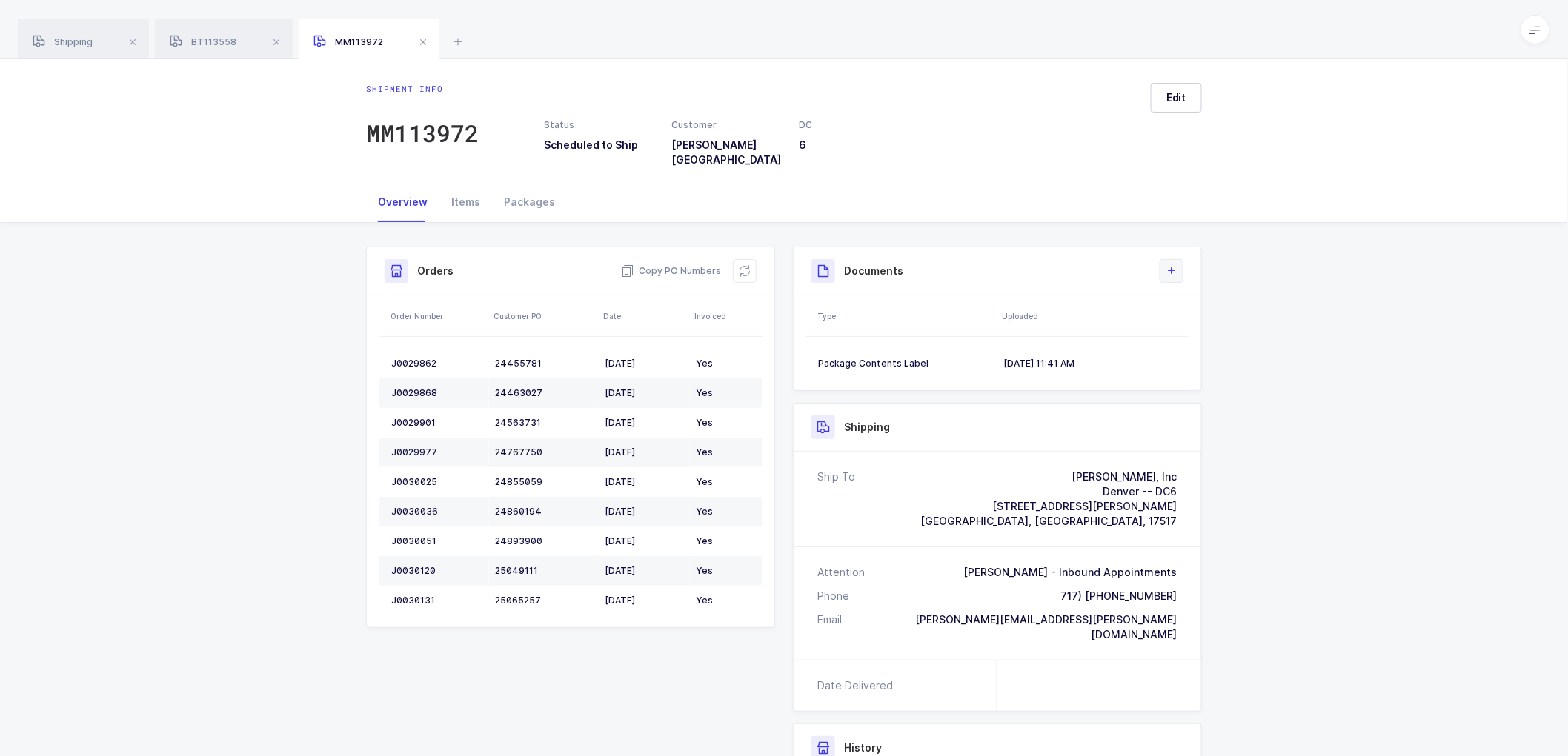
click at [1168, 265] on icon at bounding box center [1171, 271] width 12 height 12
click at [1189, 297] on li "Create Document" at bounding box center [1221, 302] width 110 height 23
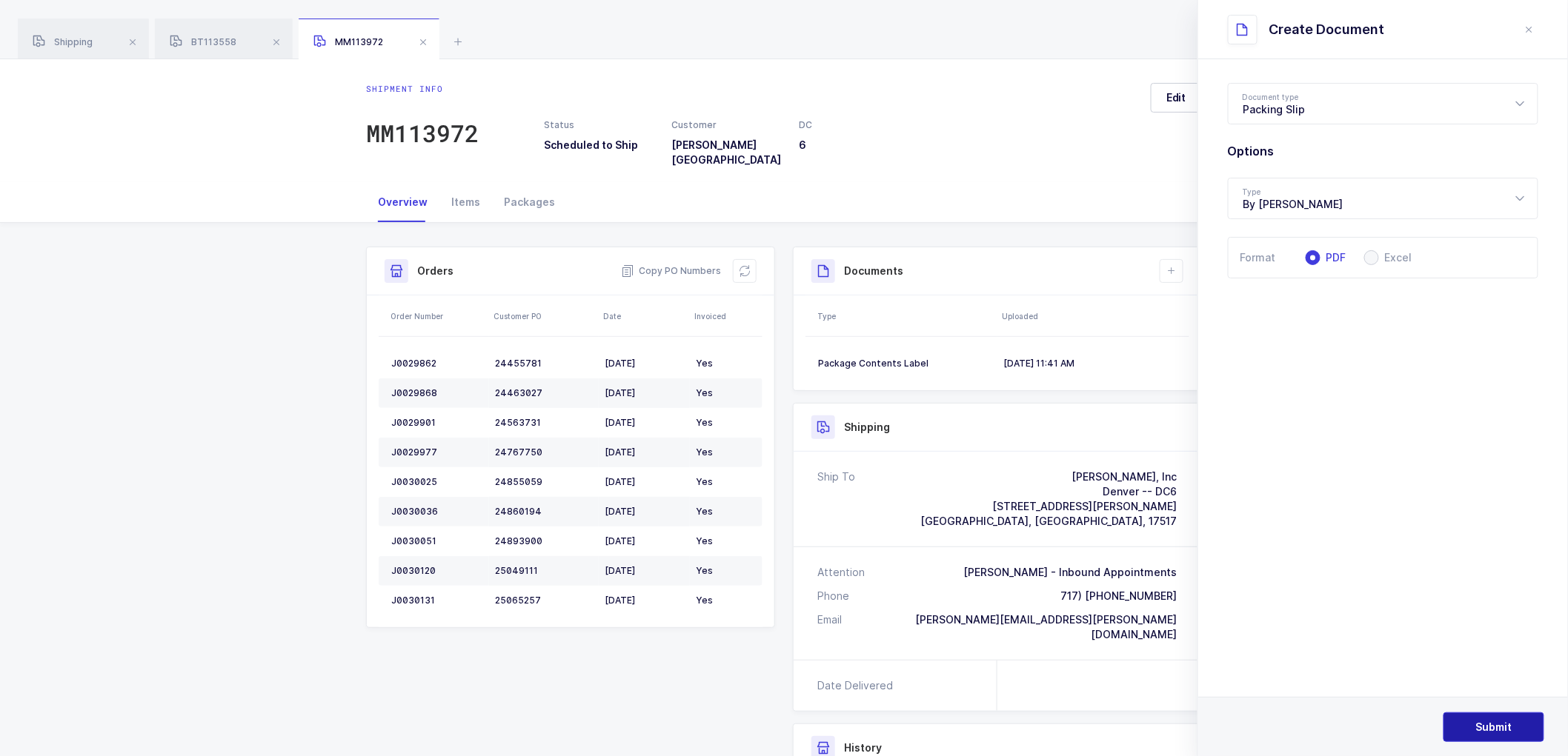
click at [1491, 724] on span "Submit" at bounding box center [1494, 727] width 36 height 15
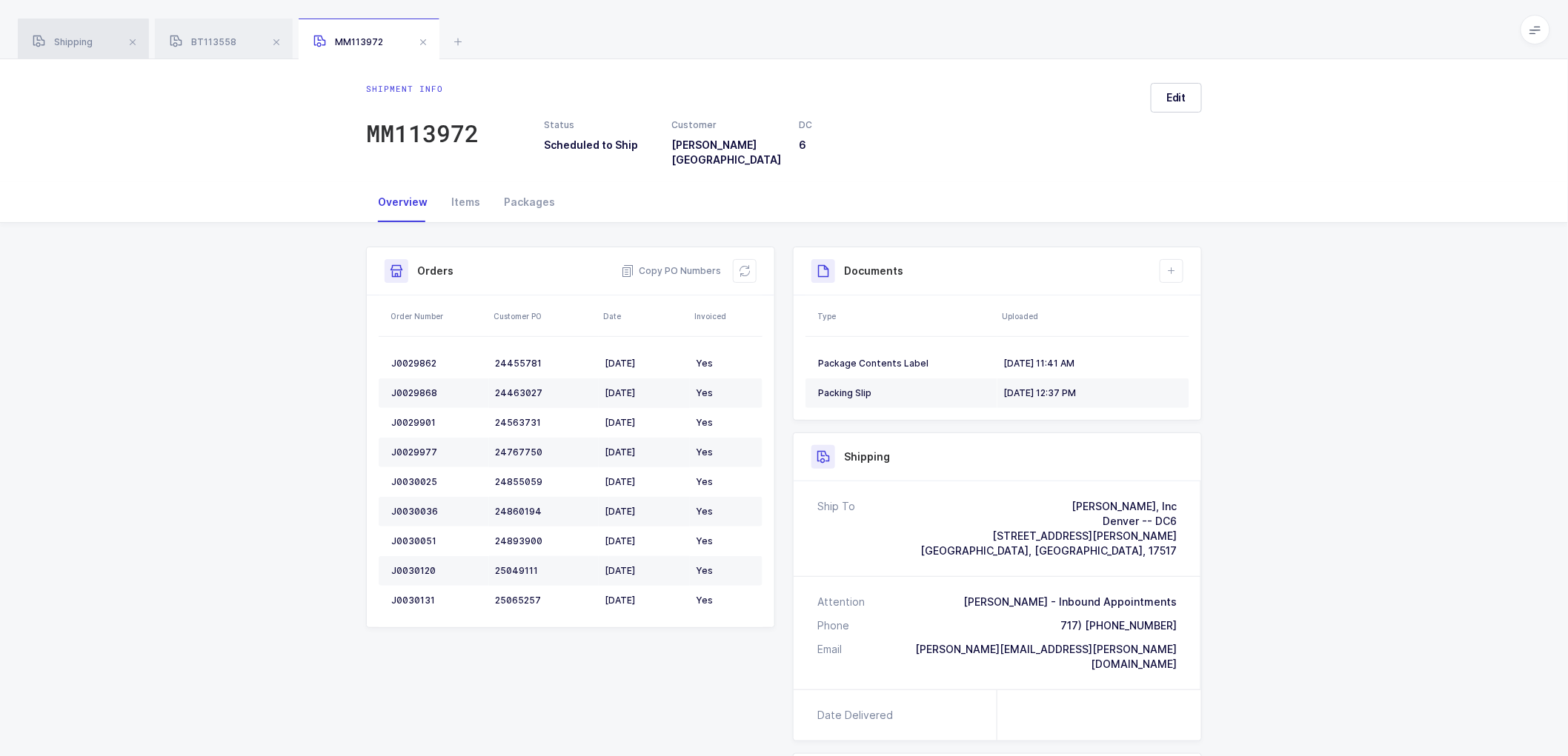
click at [69, 39] on span "Shipping" at bounding box center [63, 41] width 60 height 11
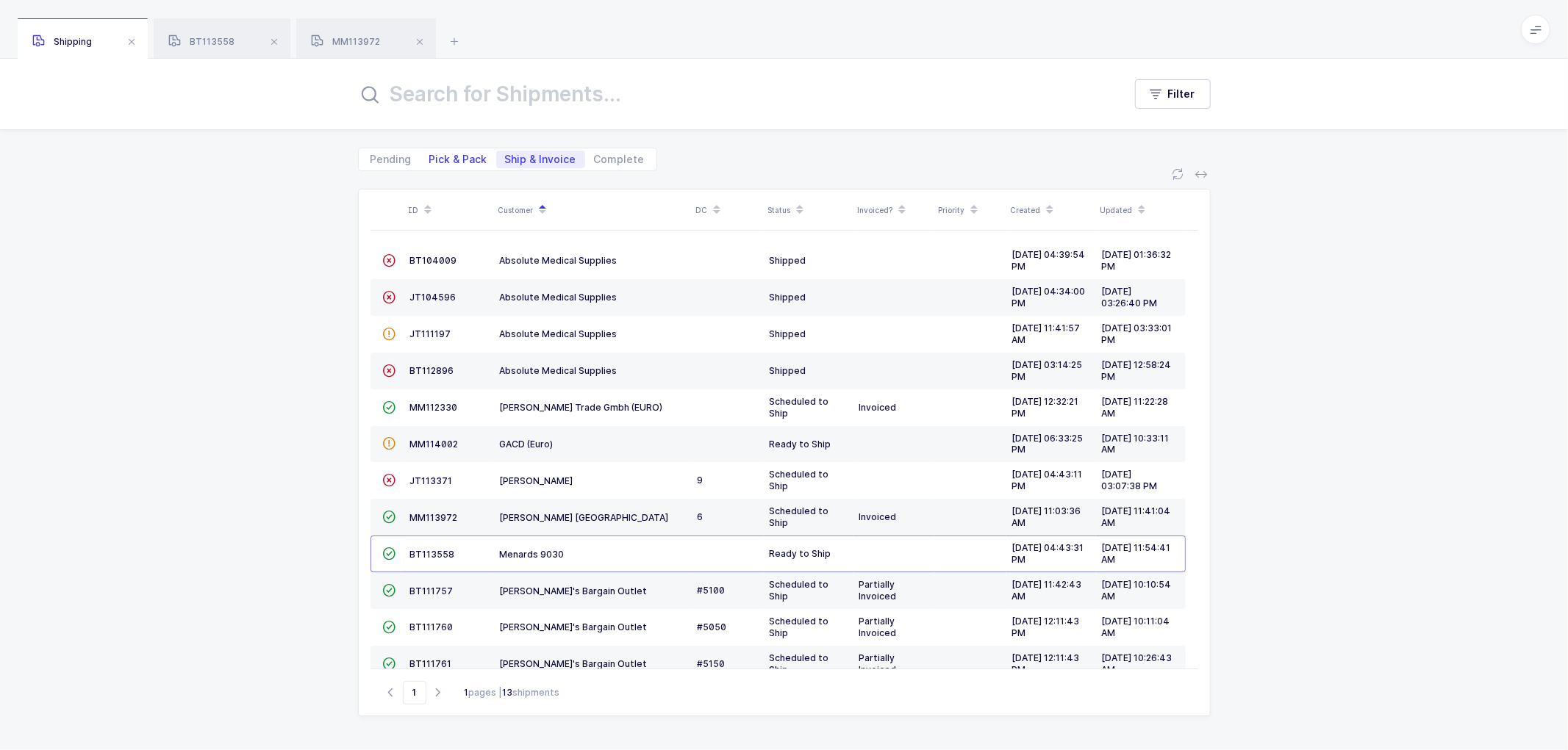
click at [450, 154] on span "Pick & Pack" at bounding box center [459, 159] width 58 height 10
click at [430, 153] on input "Pick & Pack" at bounding box center [425, 155] width 10 height 10
radio input "true"
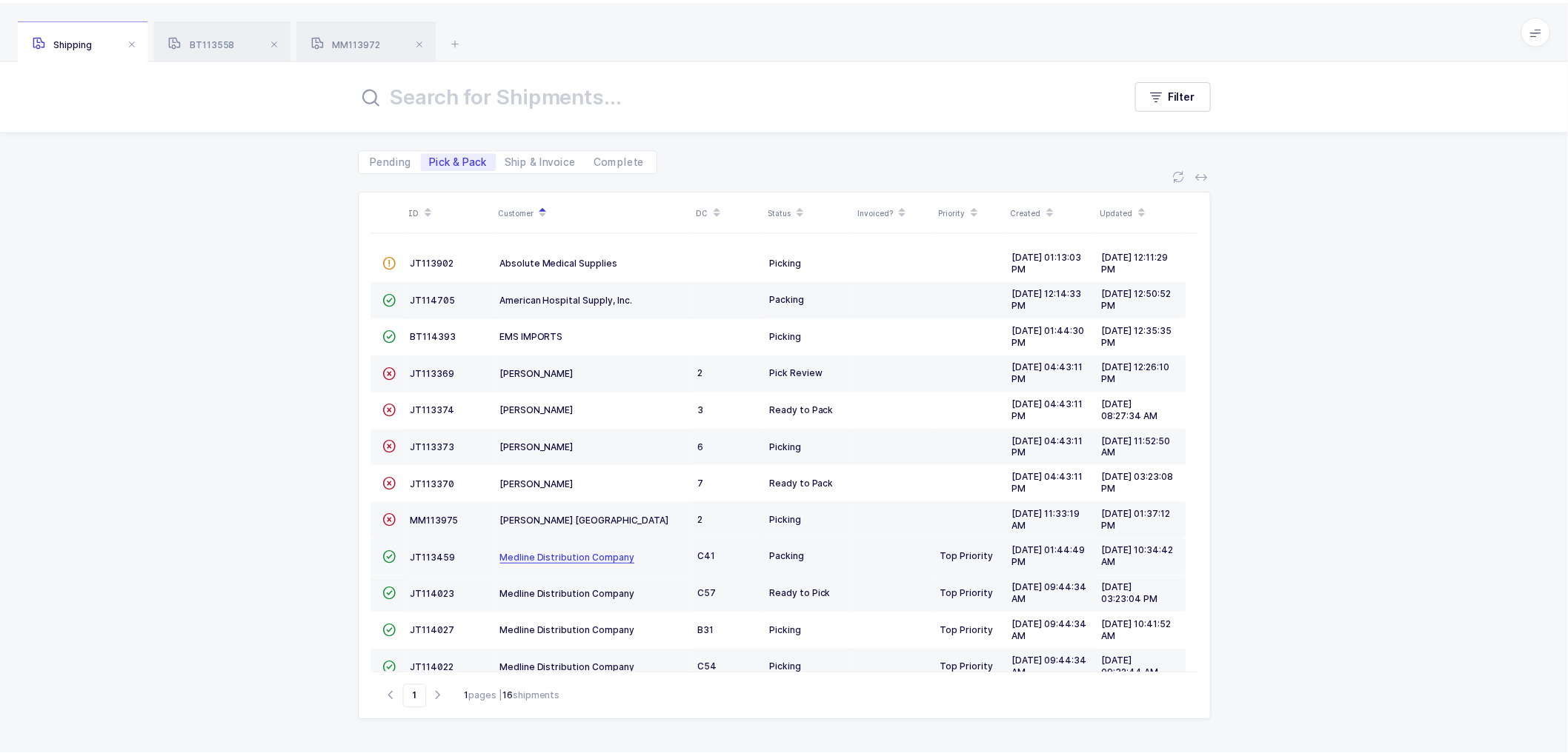
scroll to position [82, 0]
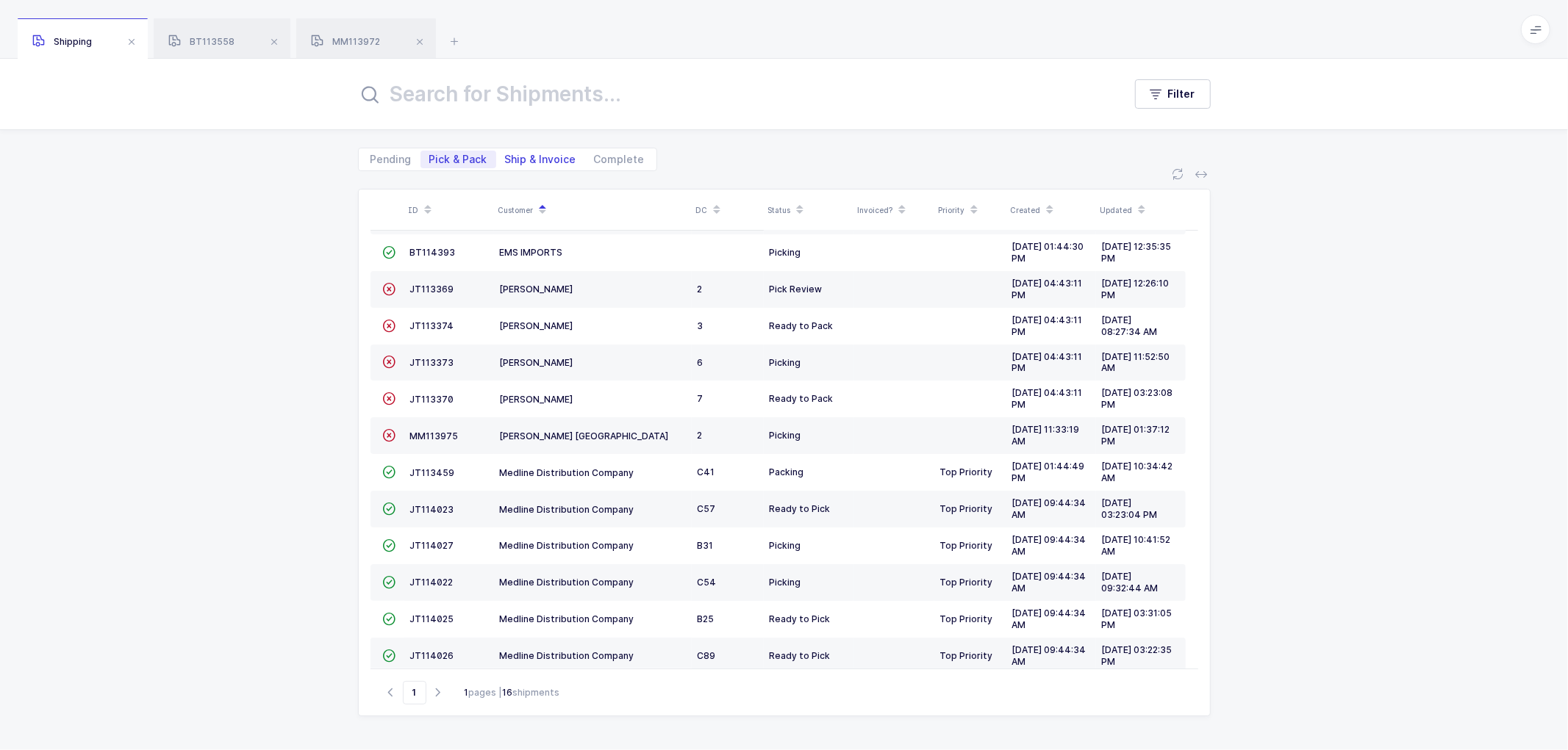
click at [535, 155] on span "Ship & Invoice" at bounding box center [540, 159] width 71 height 10
click at [506, 155] on input "Ship & Invoice" at bounding box center [500, 155] width 10 height 10
radio input "true"
radio input "false"
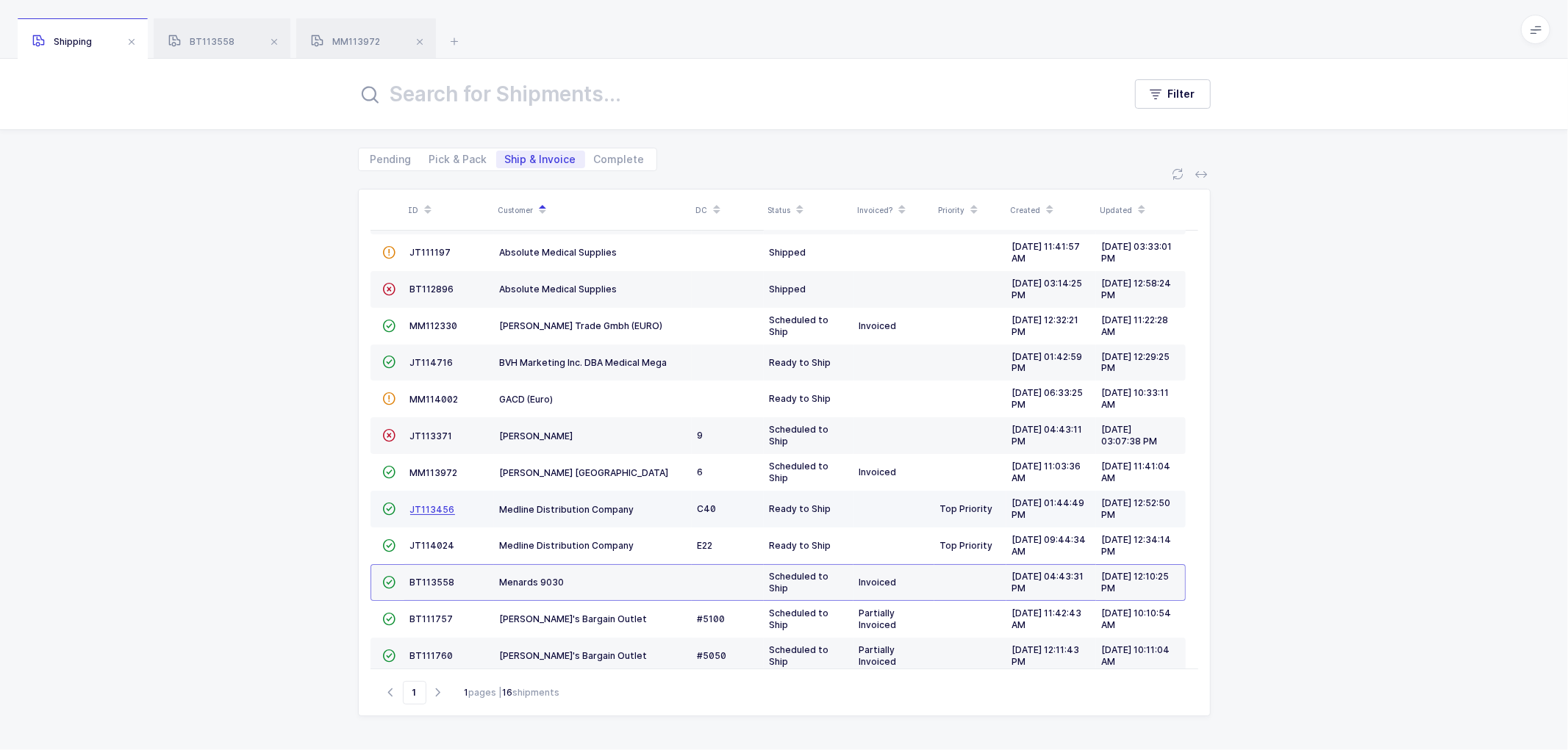
click at [432, 508] on span "JT113456" at bounding box center [432, 509] width 45 height 11
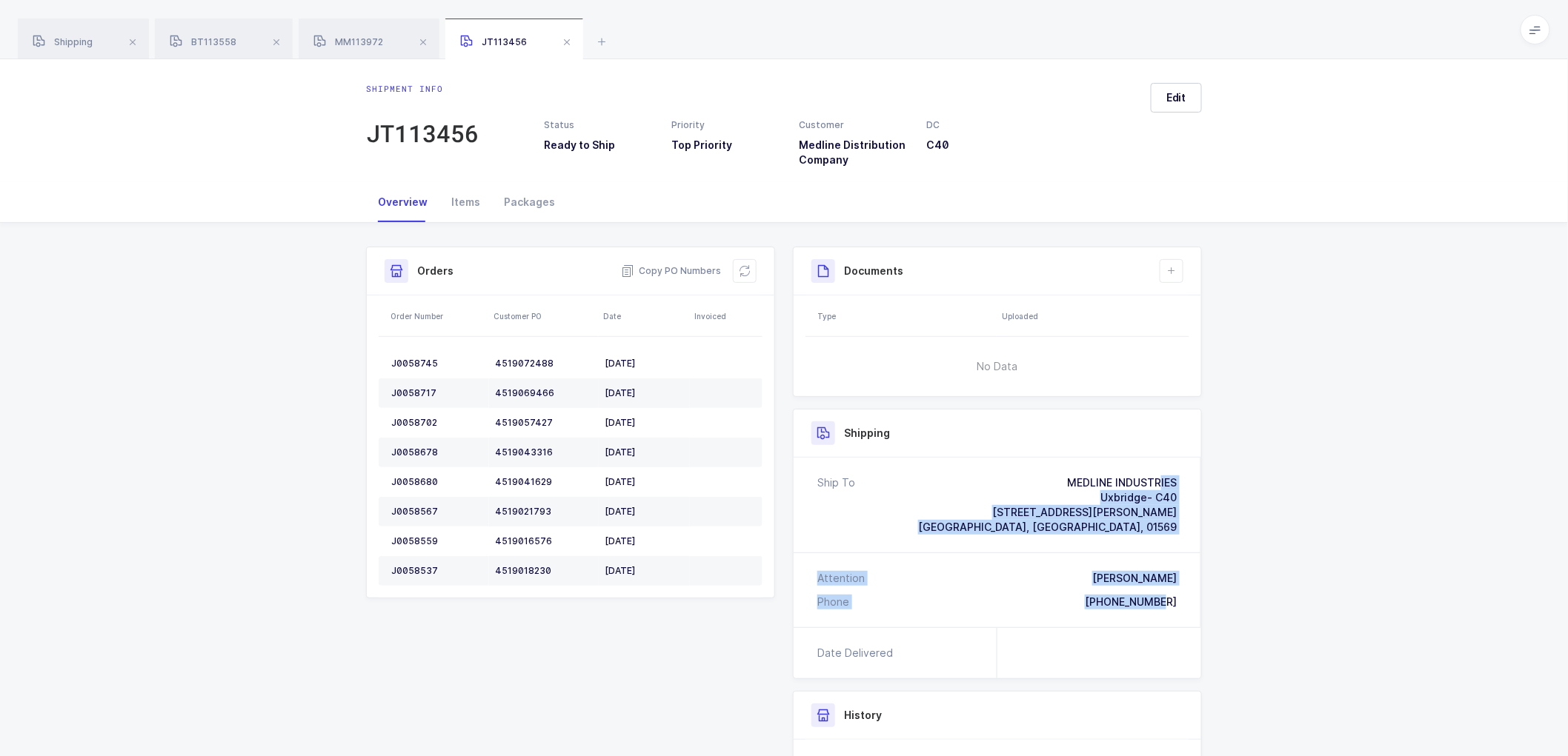
drag, startPoint x: 1184, startPoint y: 598, endPoint x: 1031, endPoint y: 472, distance: 198.2
click at [1031, 472] on div "Ship To MEDLINE INDUSTRIES Uxbridge- C40 [STREET_ADDRESS][PERSON_NAME] Attentio…" at bounding box center [997, 542] width 408 height 170
click at [681, 271] on span "Copy PO Numbers" at bounding box center [671, 271] width 100 height 15
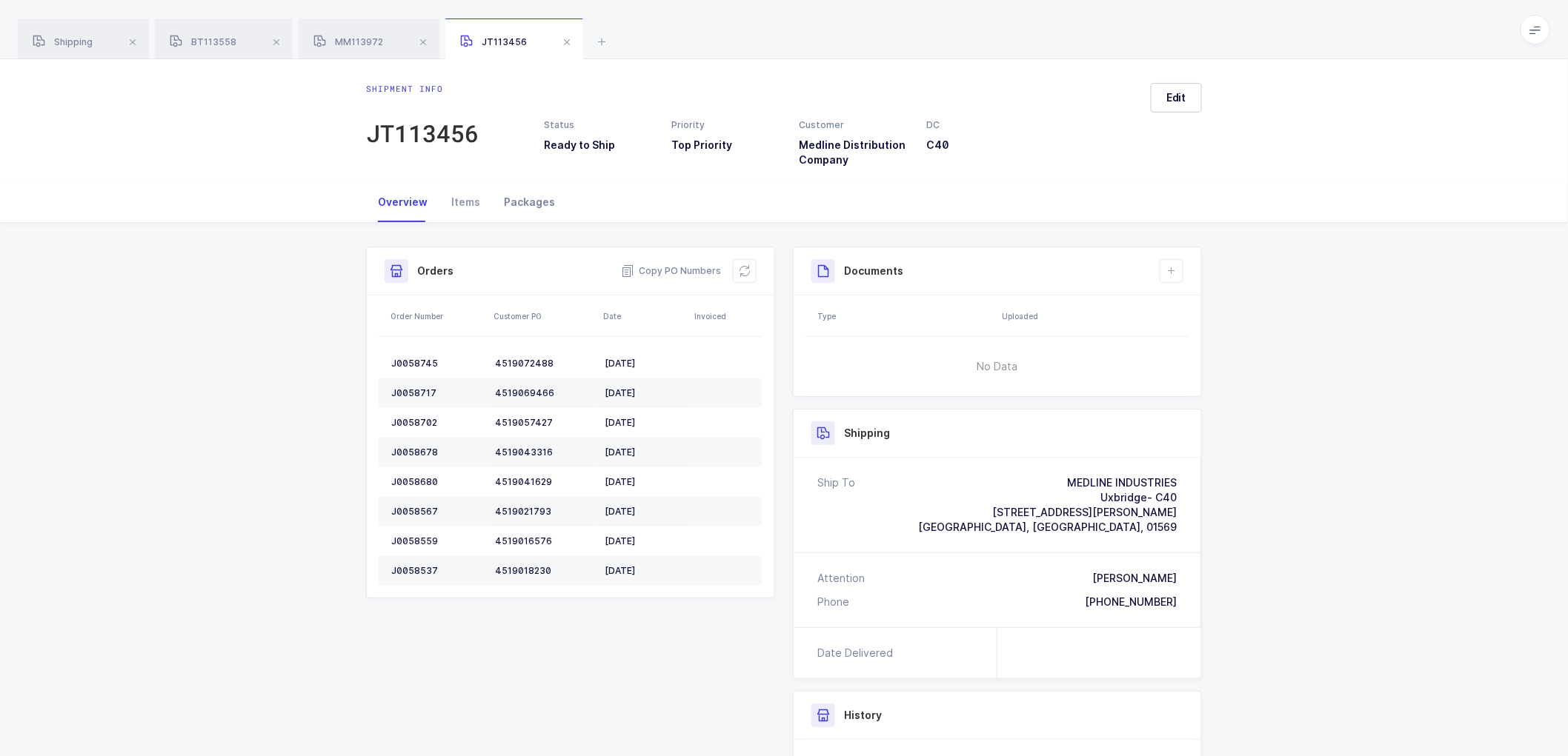
click at [523, 197] on div "Packages" at bounding box center [529, 202] width 75 height 40
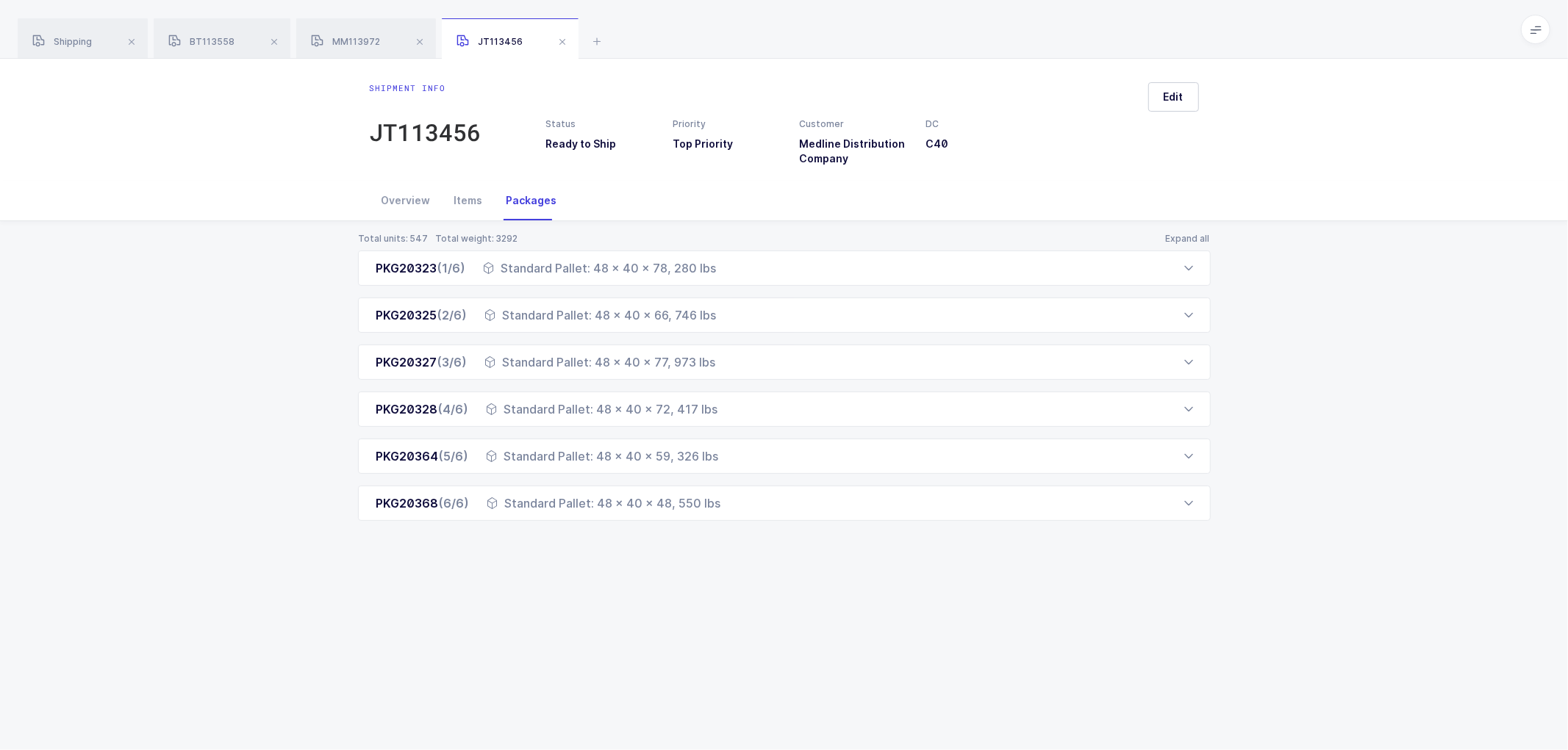
drag, startPoint x: 370, startPoint y: 270, endPoint x: 744, endPoint y: 544, distance: 463.6
click at [744, 544] on div "Total units: 547 Total weight: 3292 Expand all PKG20323 (1/6) Standard Pallet: …" at bounding box center [784, 395] width 1545 height 347
click at [365, 34] on div "MM113972" at bounding box center [366, 39] width 140 height 41
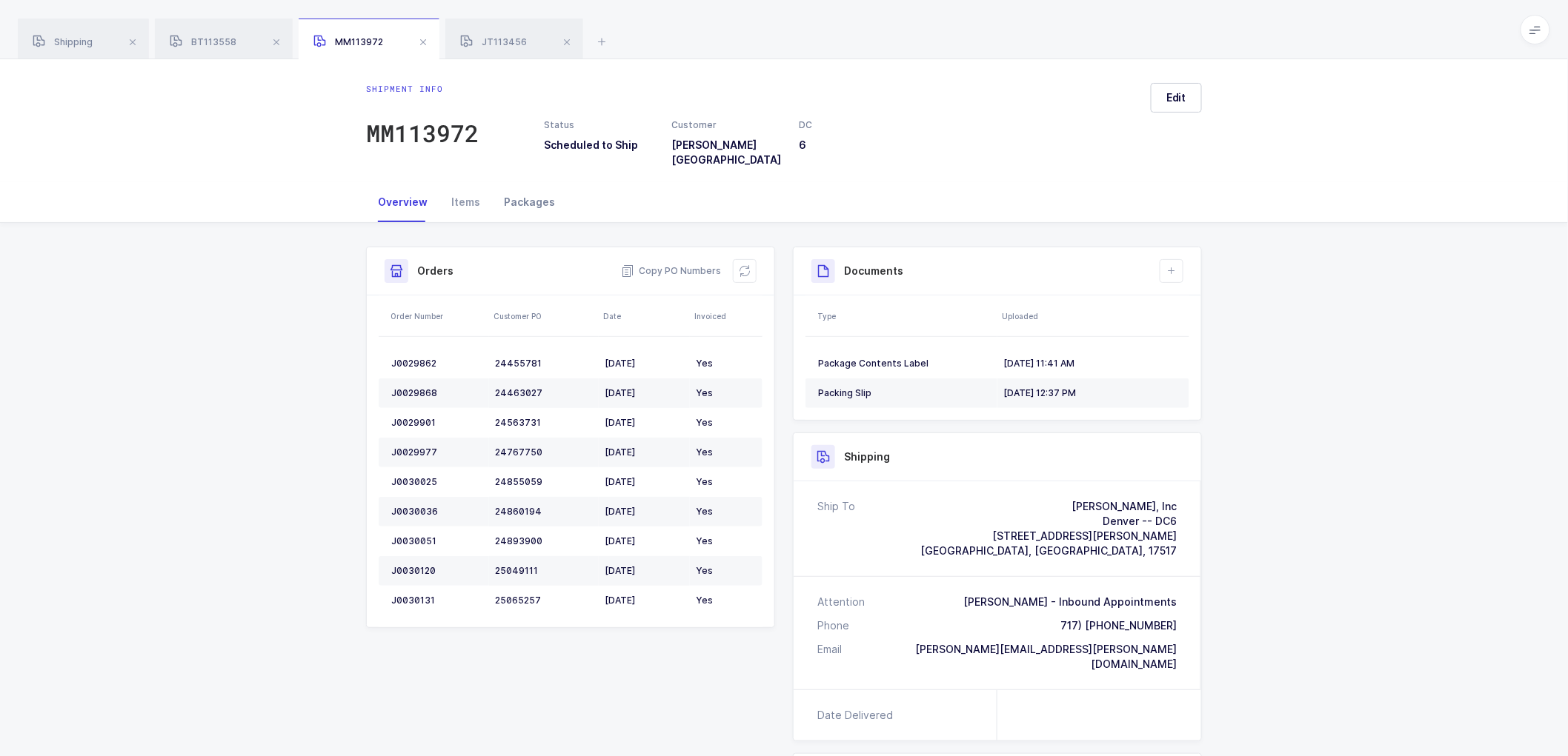
click at [541, 187] on div "Packages" at bounding box center [529, 202] width 75 height 40
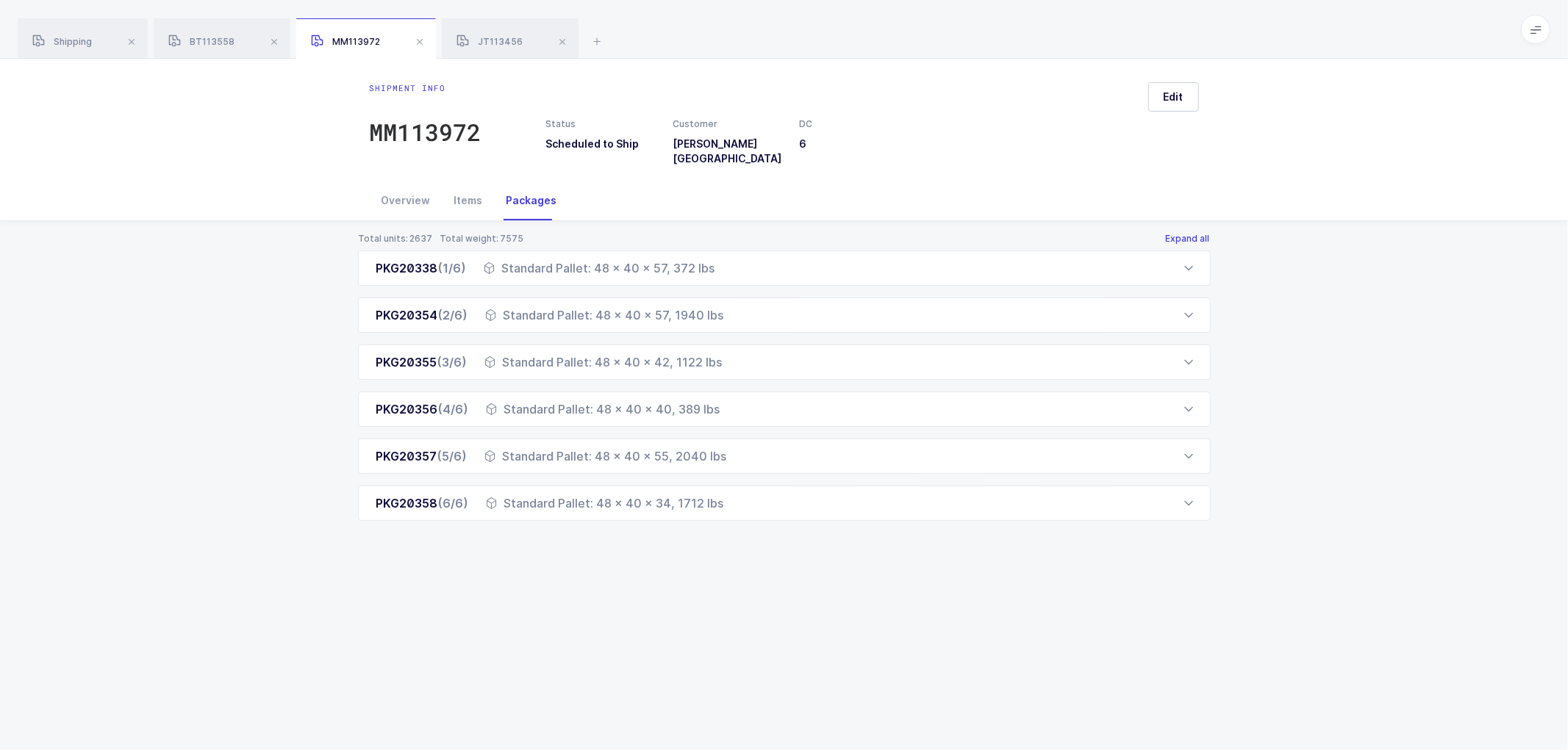
click at [1192, 233] on button "Expand all" at bounding box center [1188, 239] width 46 height 12
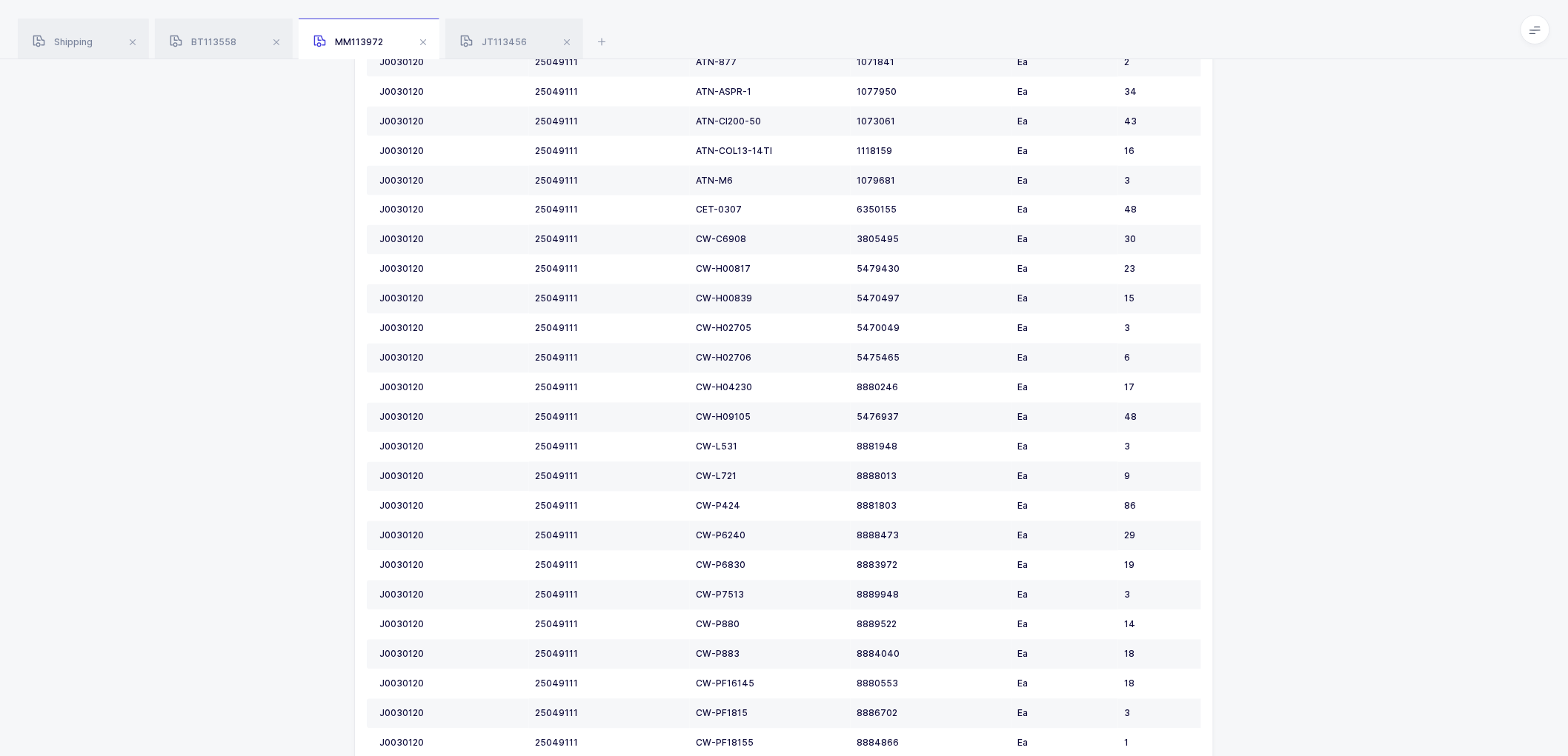
scroll to position [987, 0]
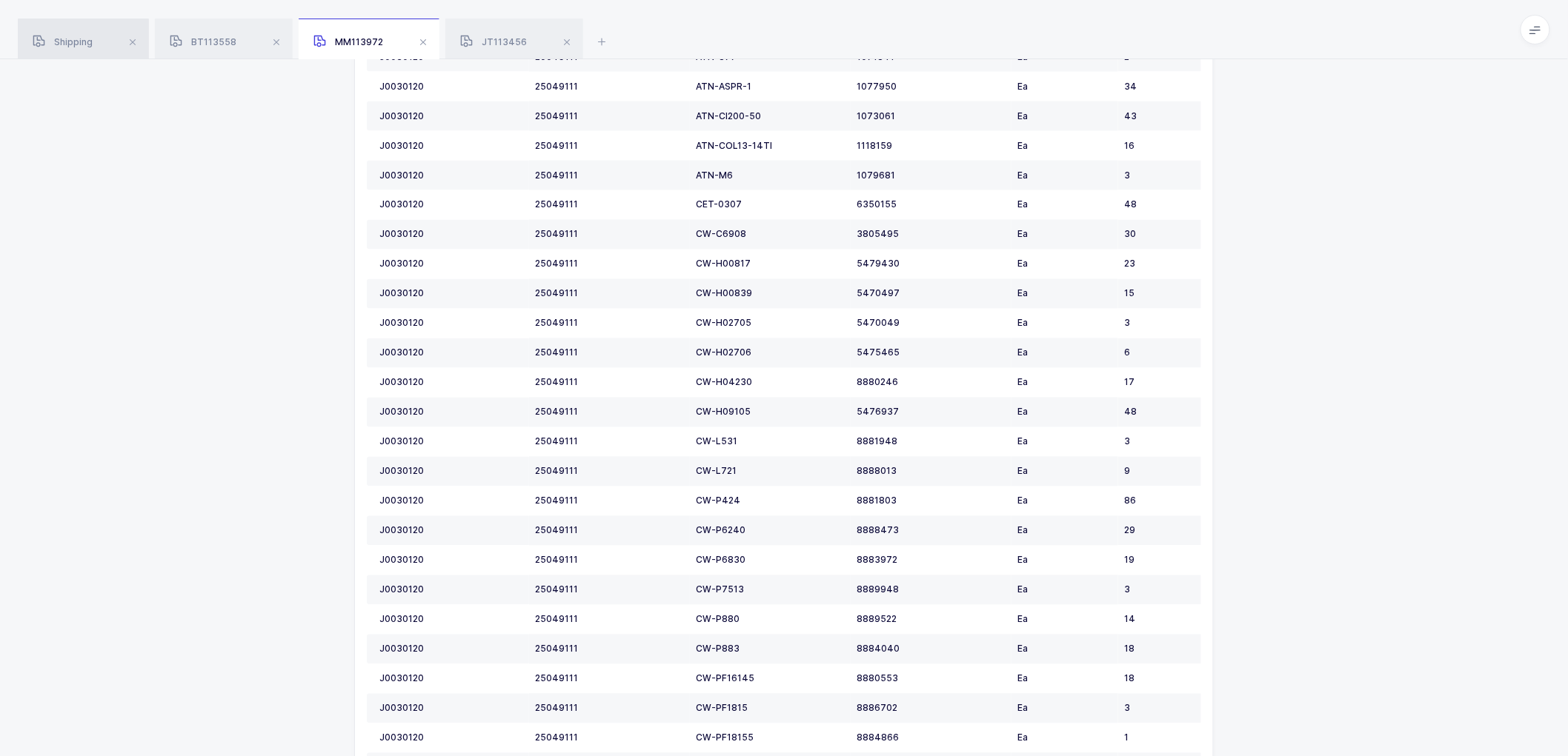
click at [69, 37] on span "Shipping" at bounding box center [63, 41] width 60 height 11
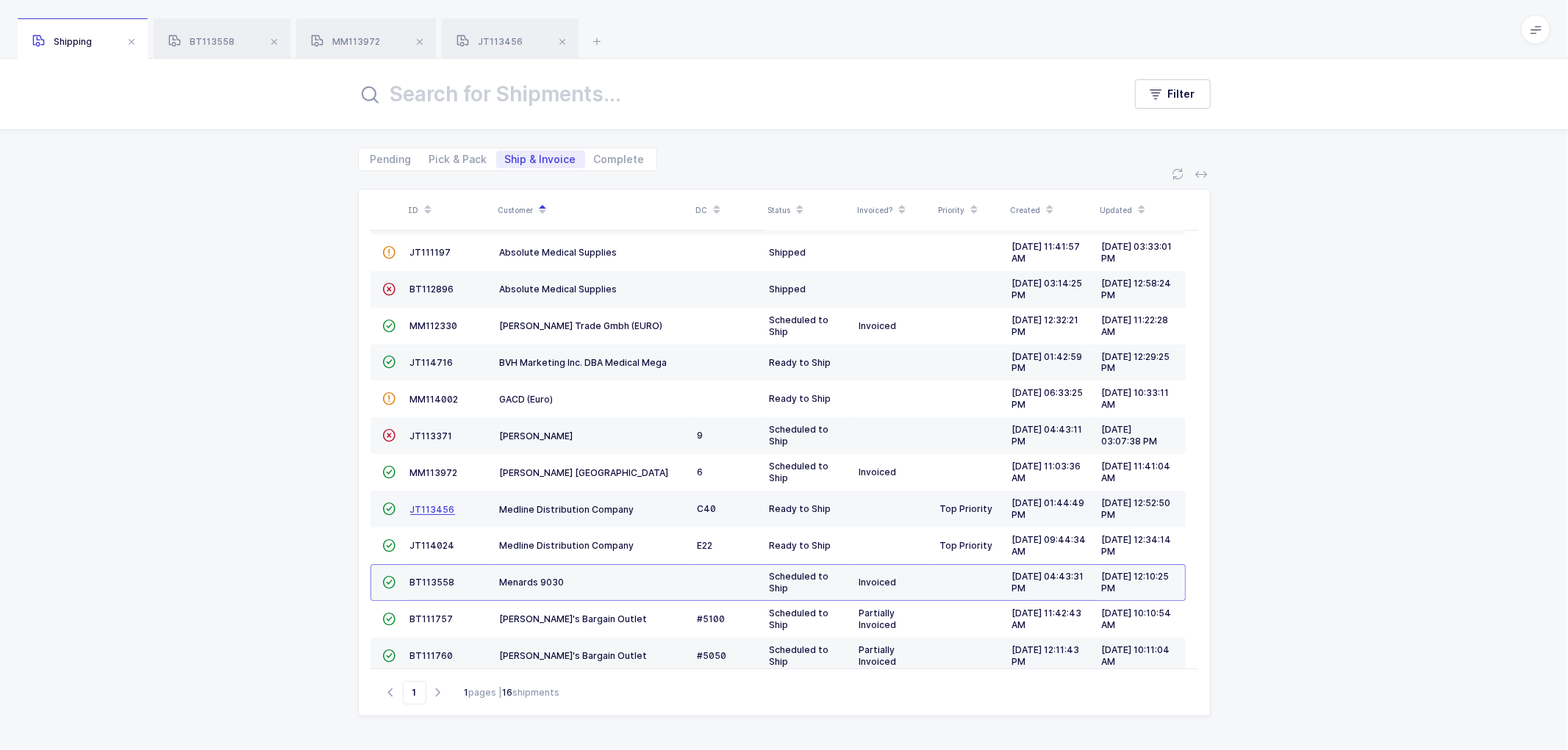
click at [440, 510] on span "JT113456" at bounding box center [432, 509] width 45 height 11
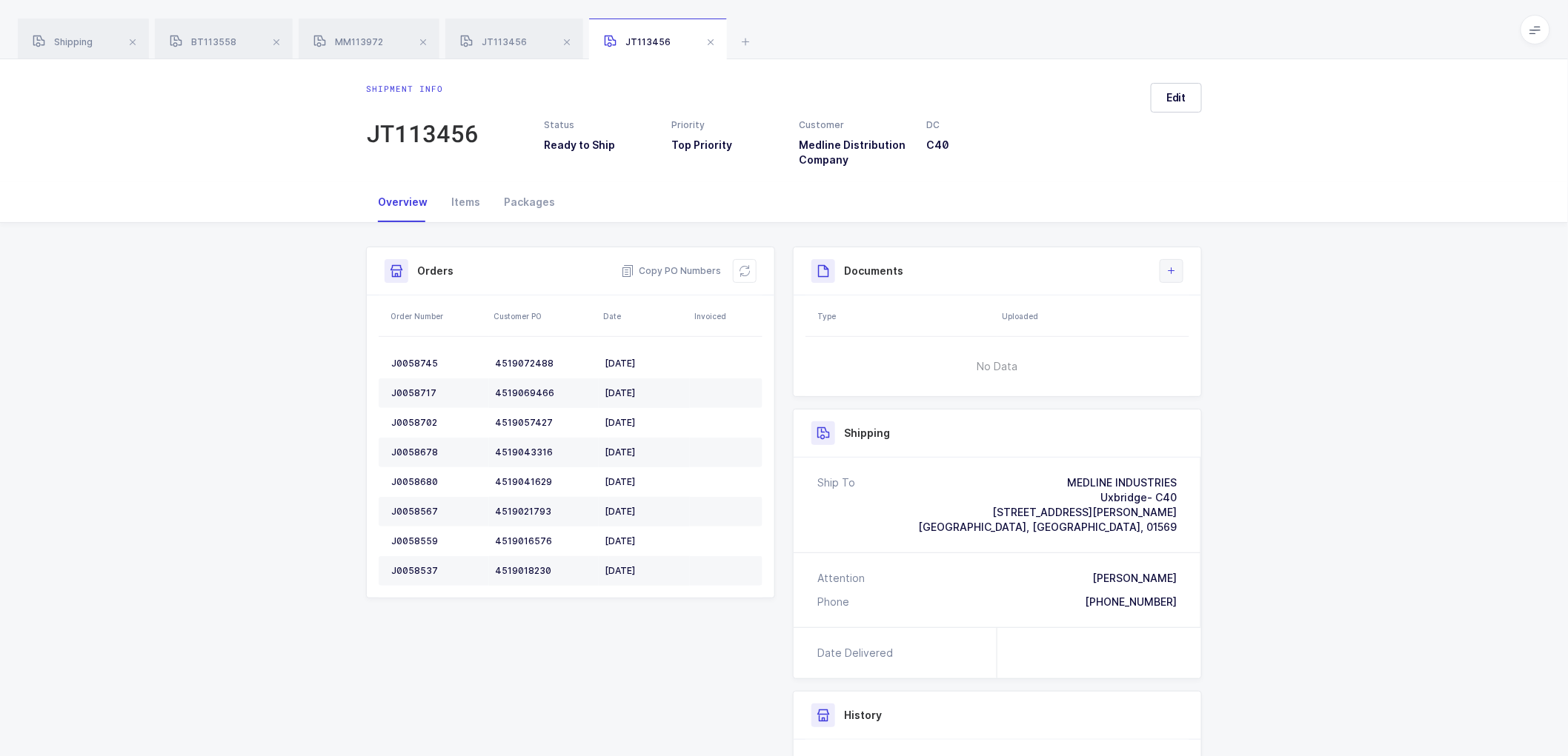
click at [1171, 262] on button at bounding box center [1171, 271] width 23 height 23
click at [1200, 307] on li "Create Document" at bounding box center [1221, 313] width 110 height 23
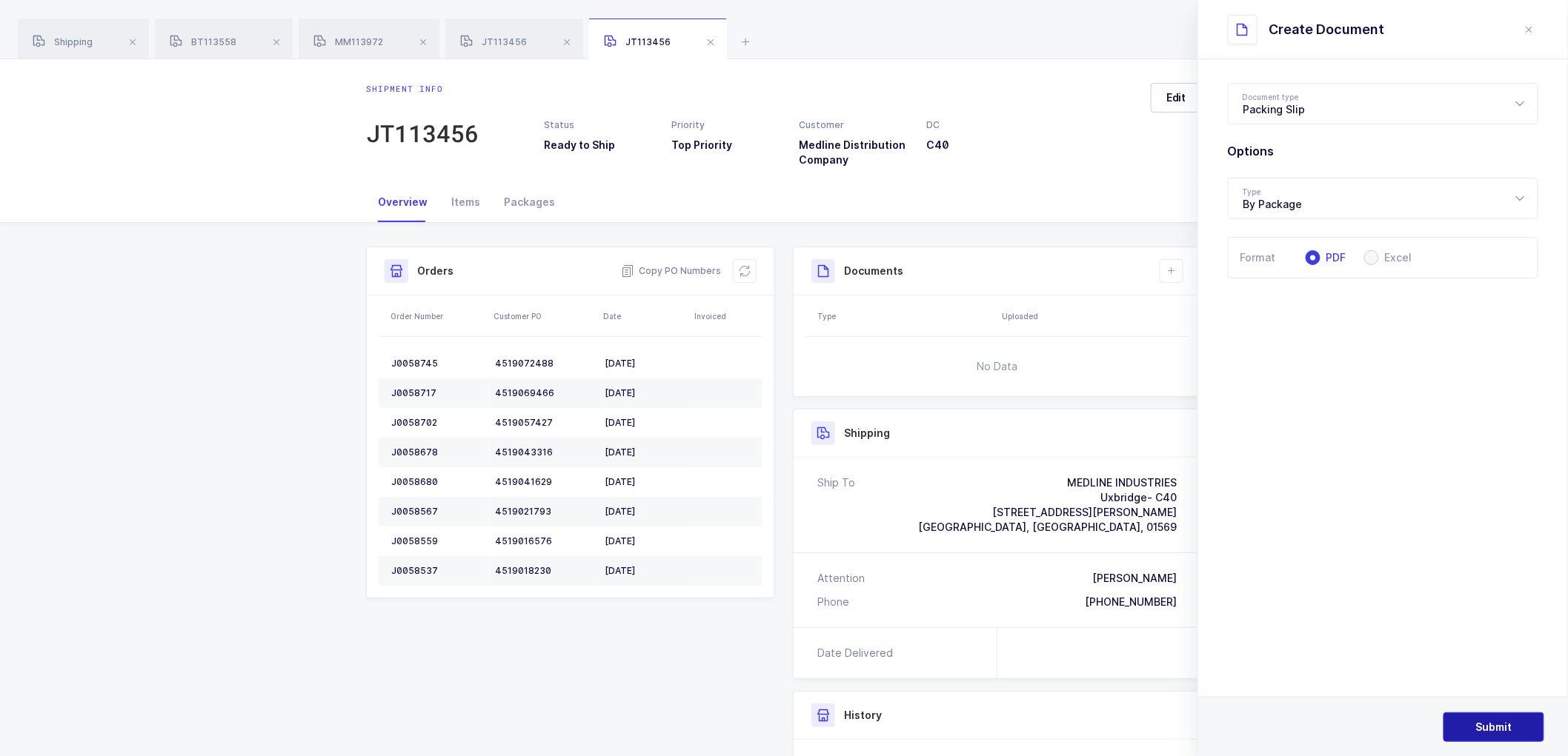
click at [1499, 717] on button "Submit" at bounding box center [1494, 727] width 101 height 29
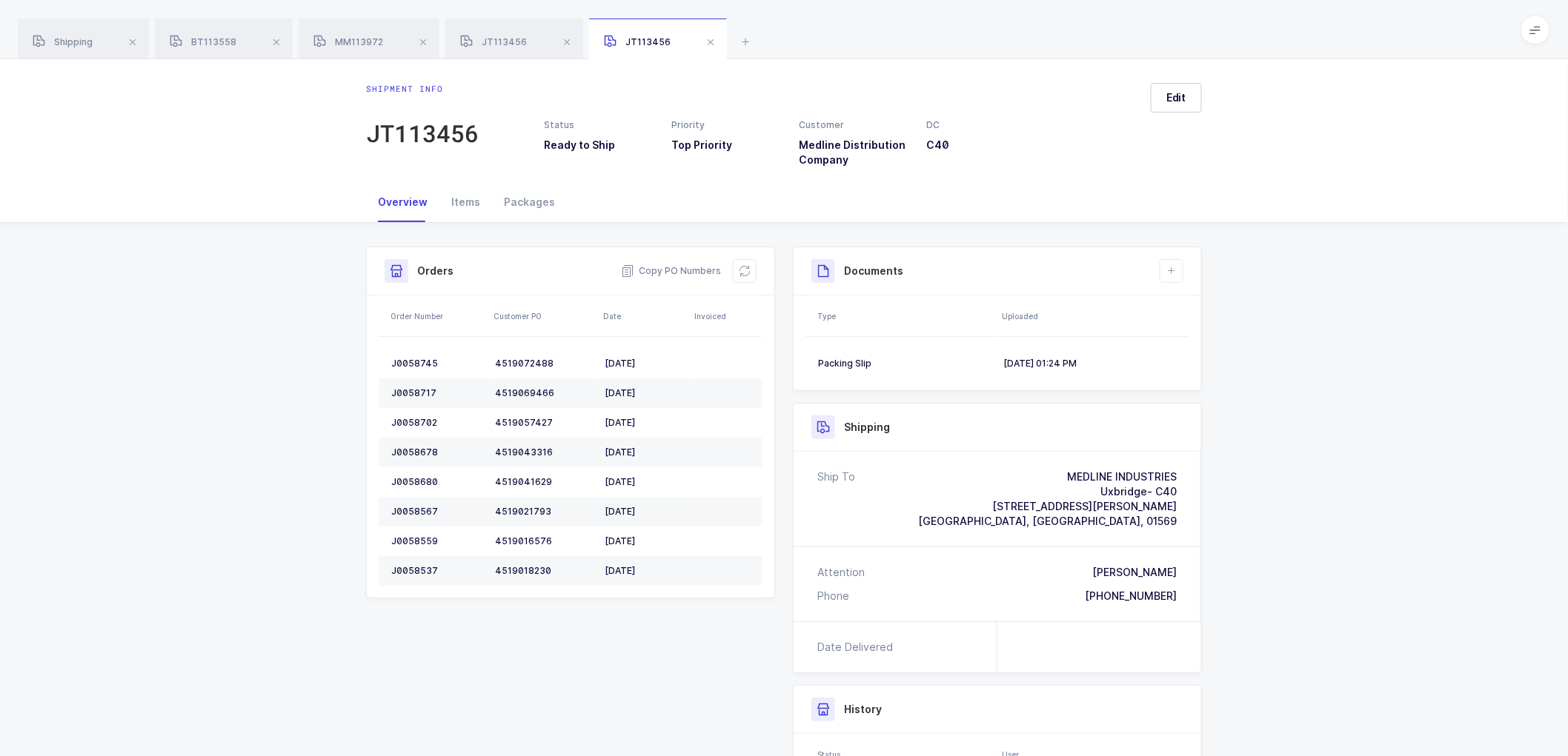
click at [277, 219] on div "Overview Items Packages" at bounding box center [784, 203] width 1568 height 41
click at [277, 40] on span at bounding box center [277, 42] width 18 height 18
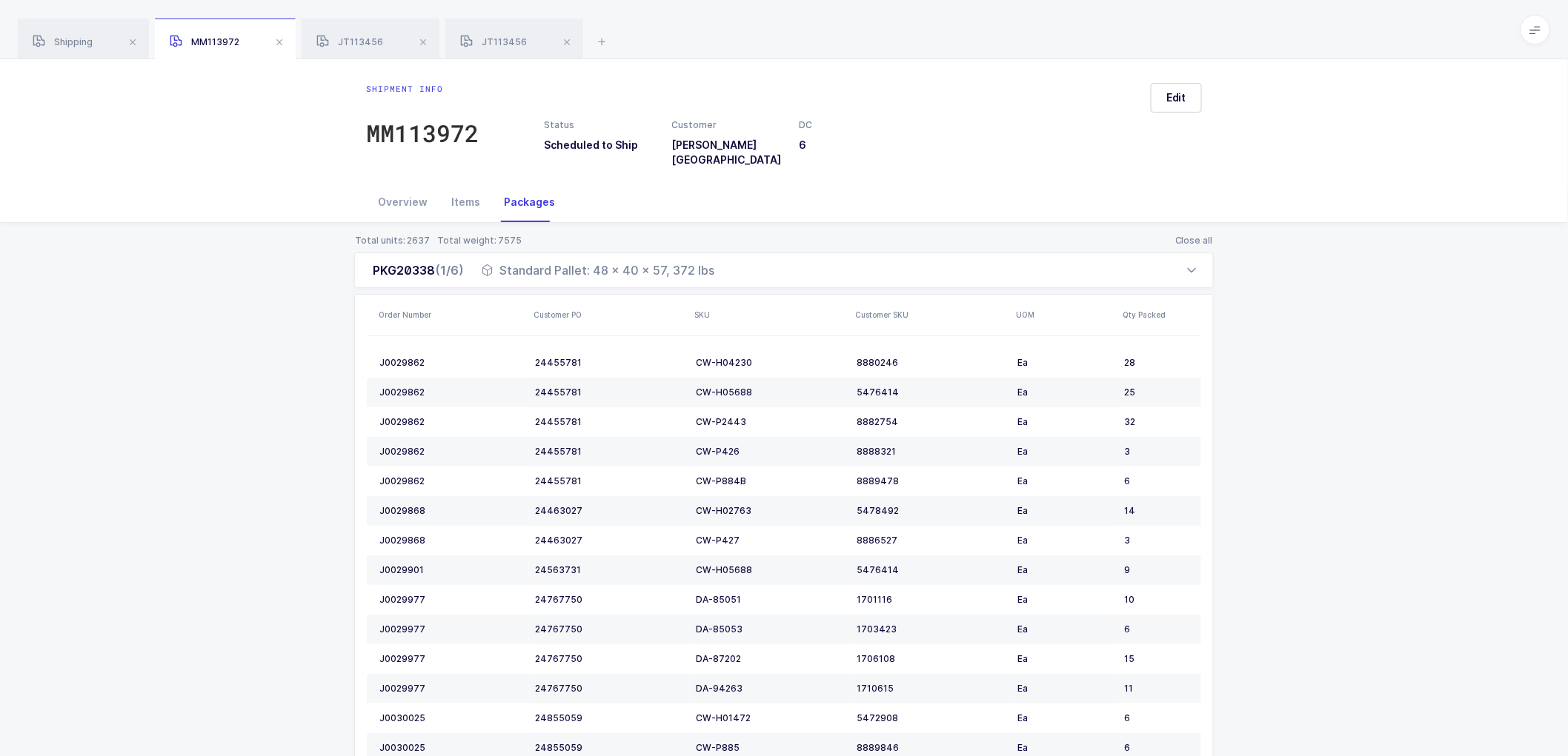
click at [277, 40] on span at bounding box center [280, 42] width 18 height 18
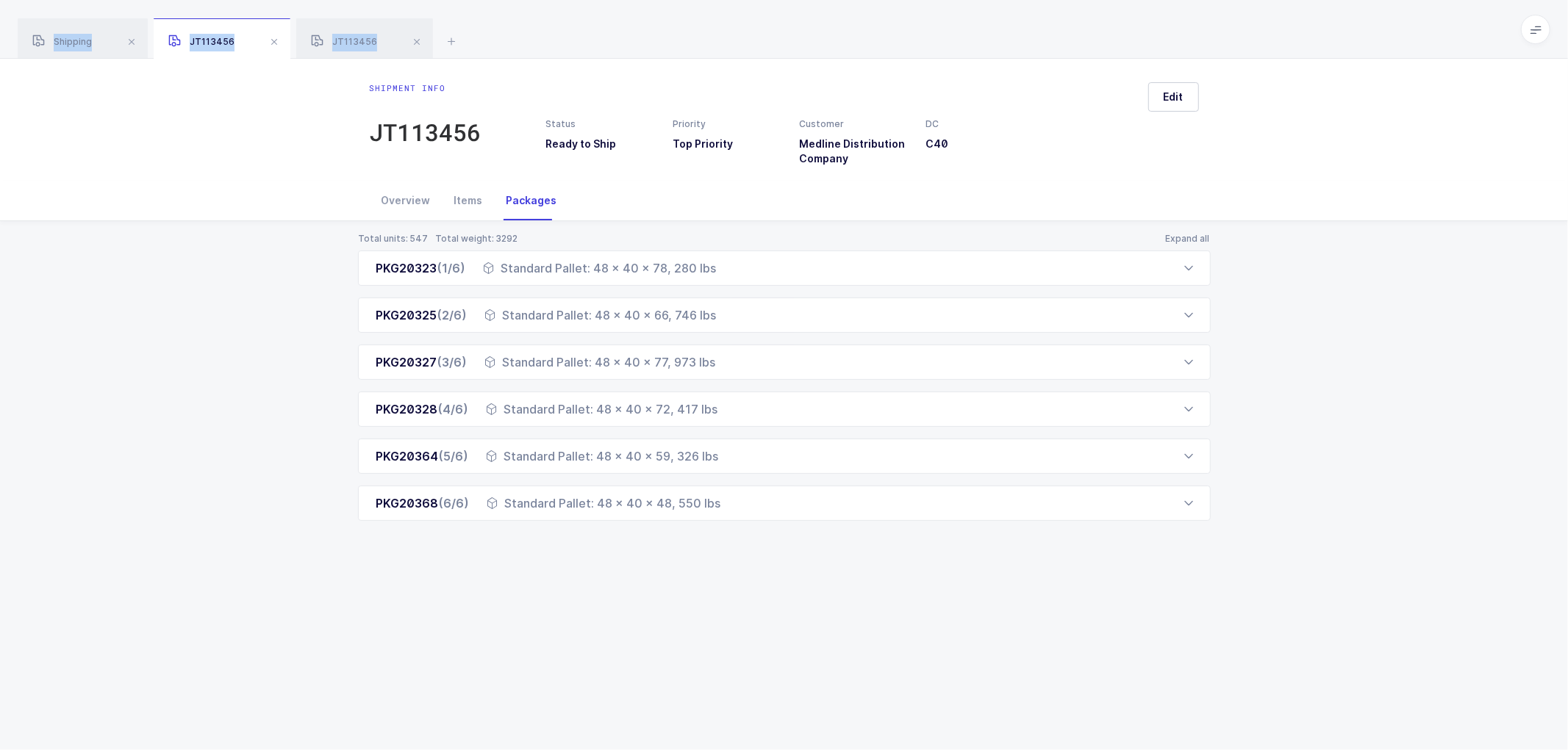
click at [275, 40] on span at bounding box center [275, 42] width 18 height 18
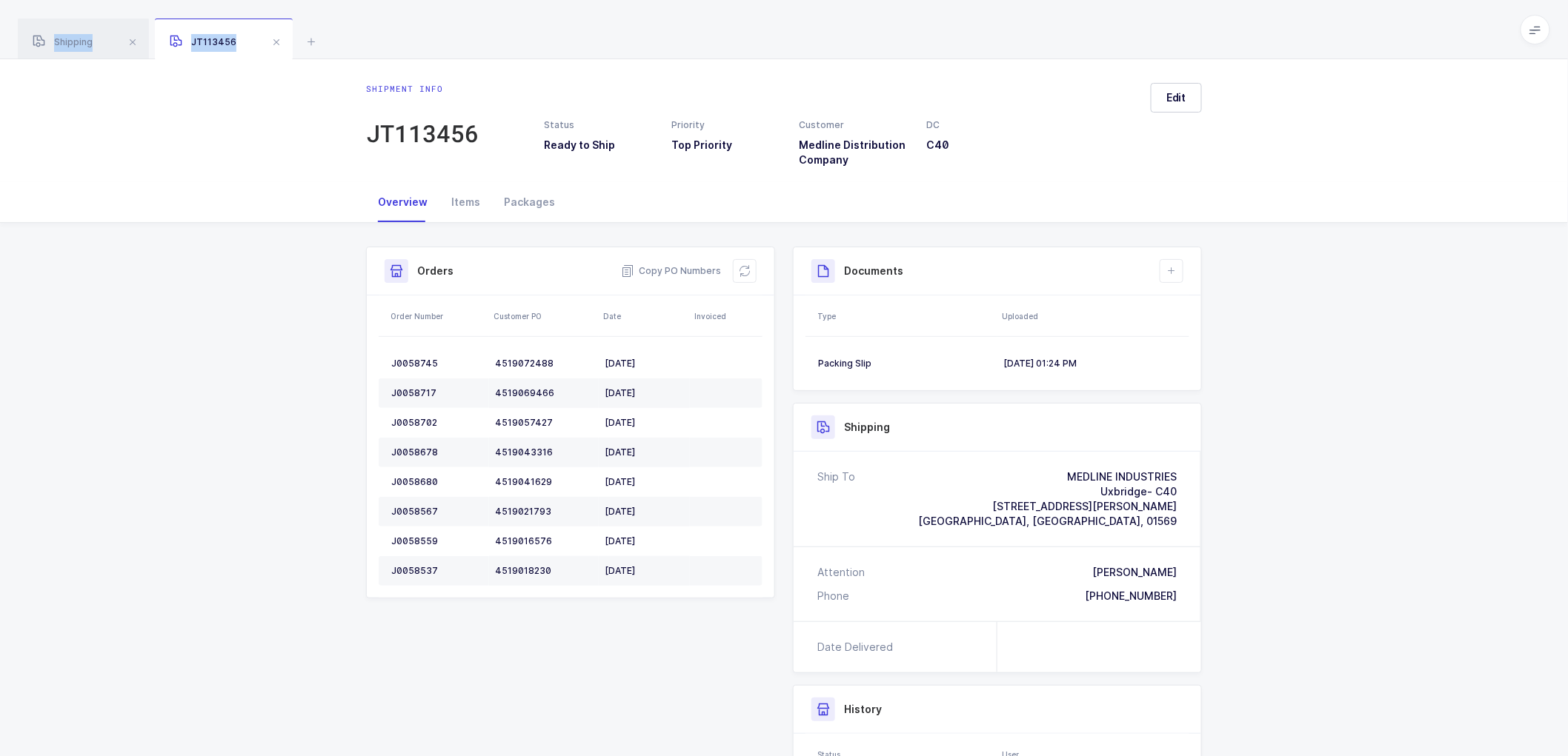
click at [277, 40] on span at bounding box center [277, 42] width 18 height 18
click at [246, 109] on div "Shipping JT113456 Filter Pending Pick & Pack Ship & Invoice Complete ID Custome…" at bounding box center [790, 485] width 1580 height 971
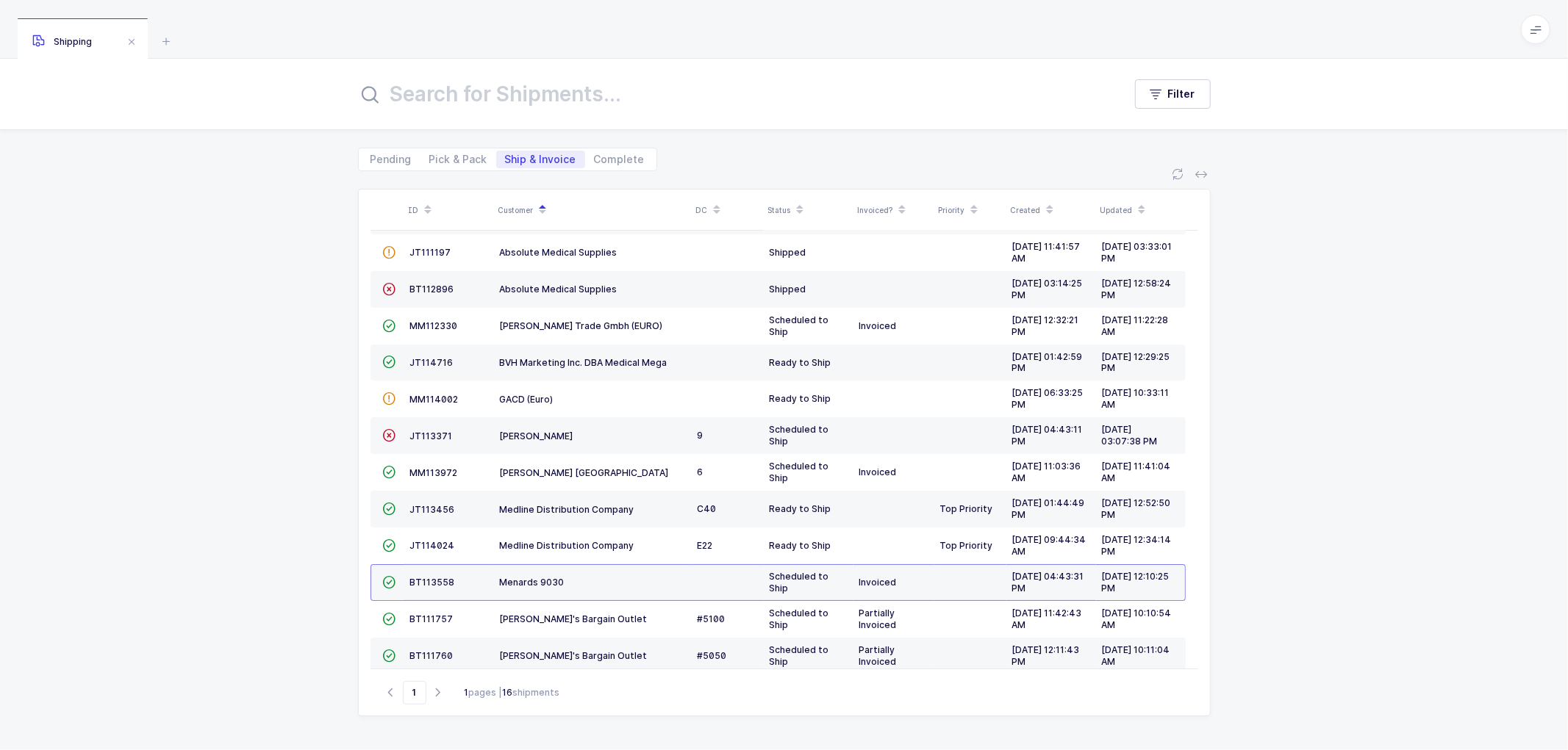
click at [238, 176] on div "ID Customer DC Status Invoiced? Priority Created Updated  BT104009 Absolute Me…" at bounding box center [784, 461] width 1568 height 579
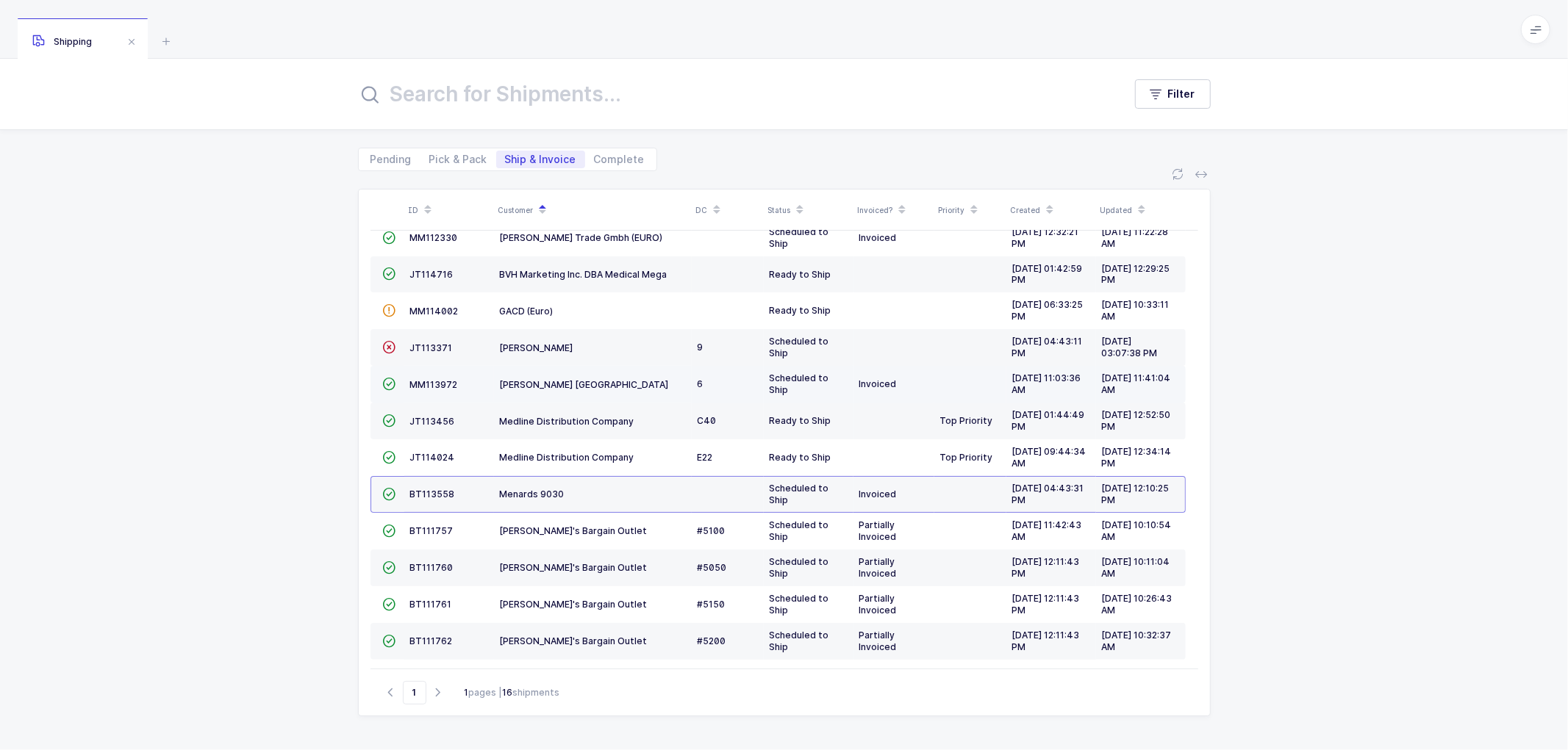
scroll to position [174, 0]
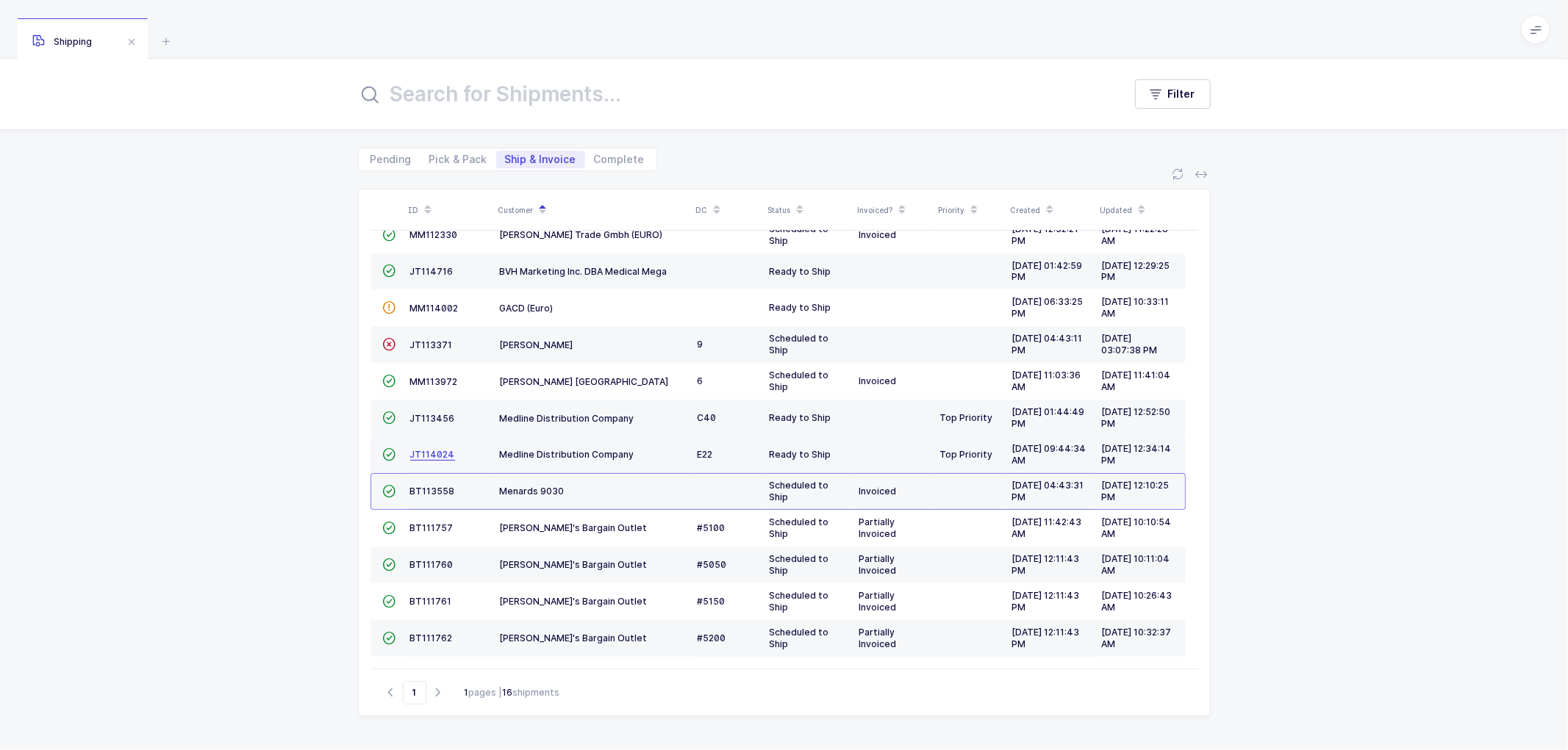
click at [421, 450] on span "JT114024" at bounding box center [432, 455] width 45 height 11
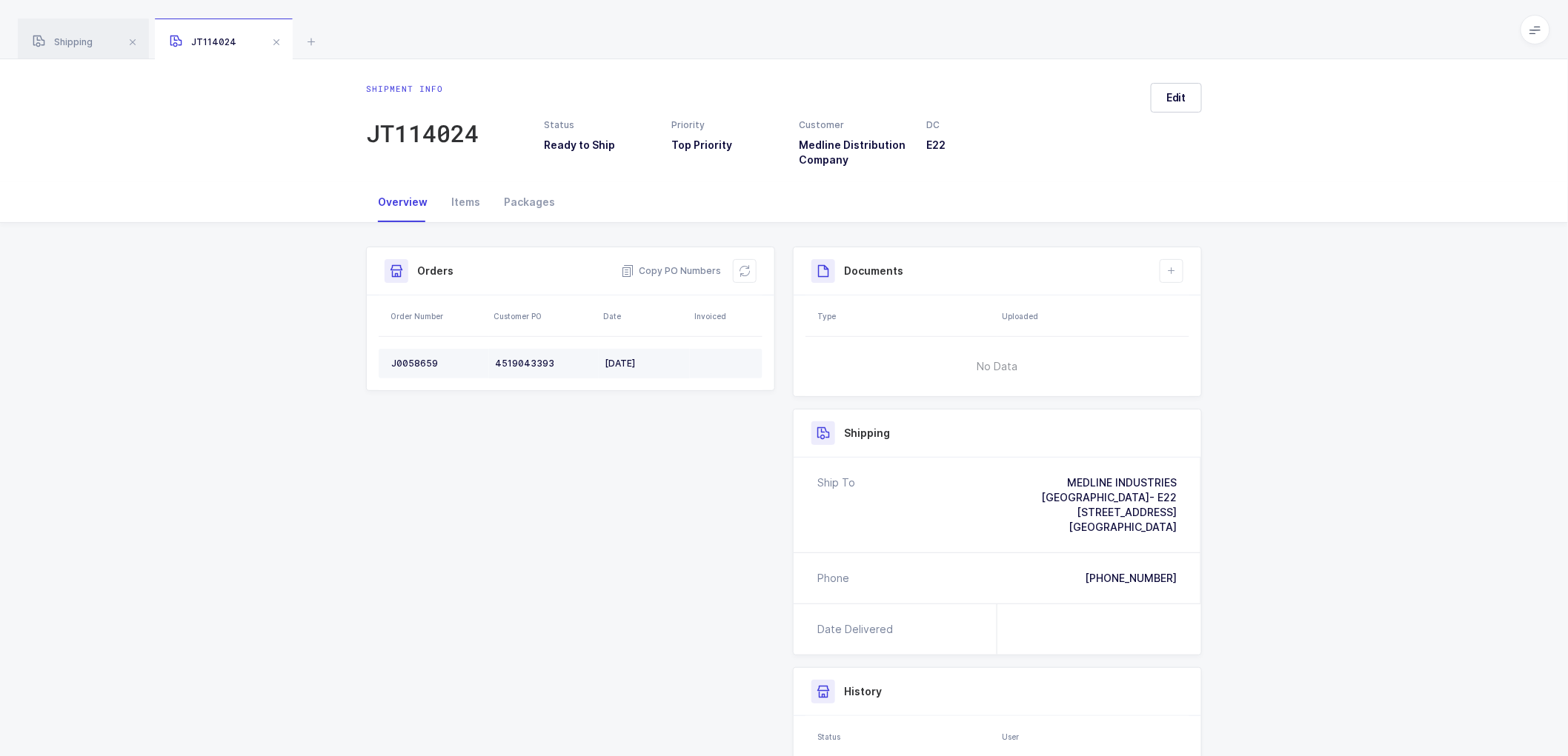
click at [410, 357] on td "J0058659" at bounding box center [433, 363] width 110 height 29
click at [413, 360] on div "J0058659" at bounding box center [437, 364] width 92 height 12
click at [700, 265] on span "Copy PO Numbers" at bounding box center [671, 271] width 100 height 15
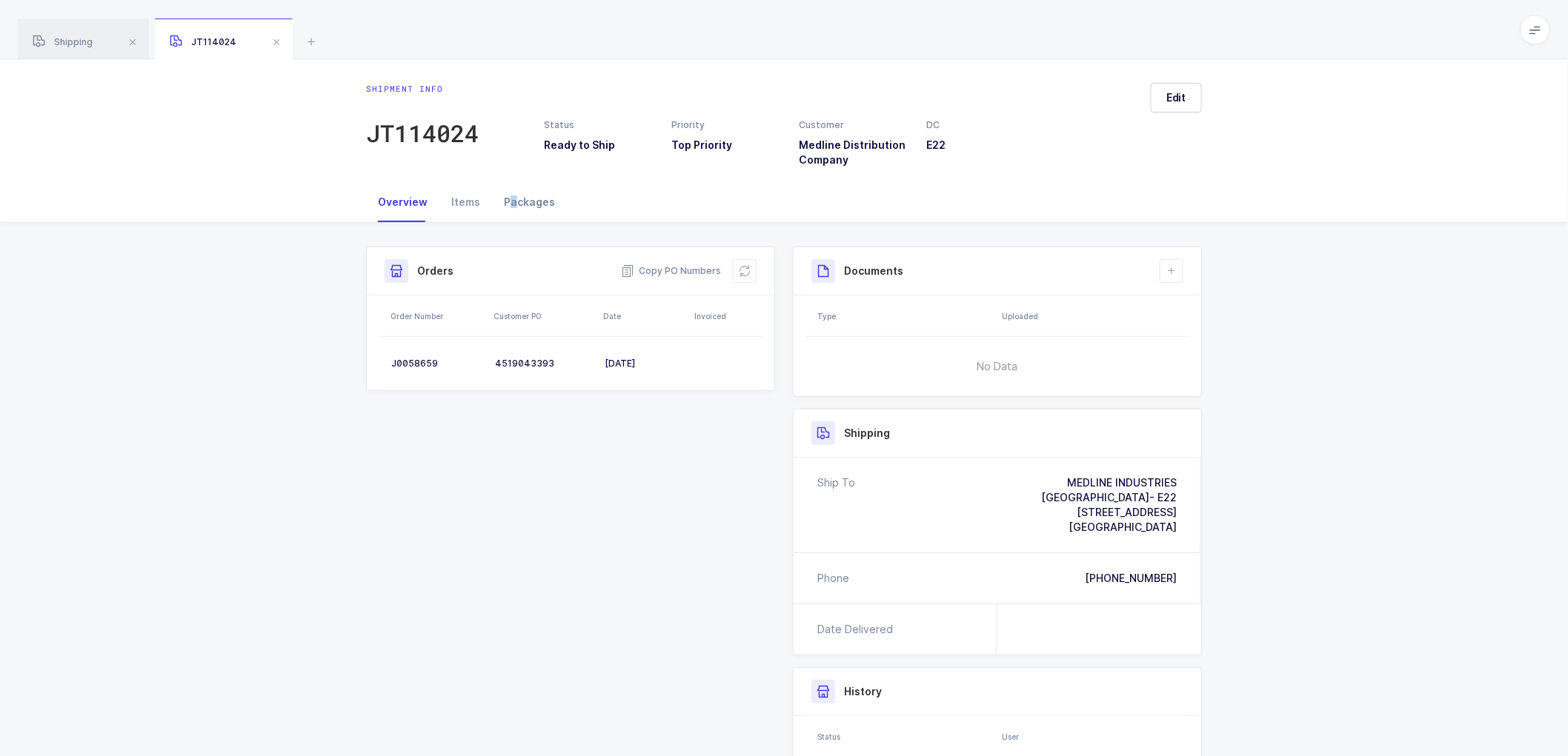
drag, startPoint x: 508, startPoint y: 194, endPoint x: 534, endPoint y: 201, distance: 26.9
click at [517, 197] on div "Packages" at bounding box center [529, 202] width 75 height 40
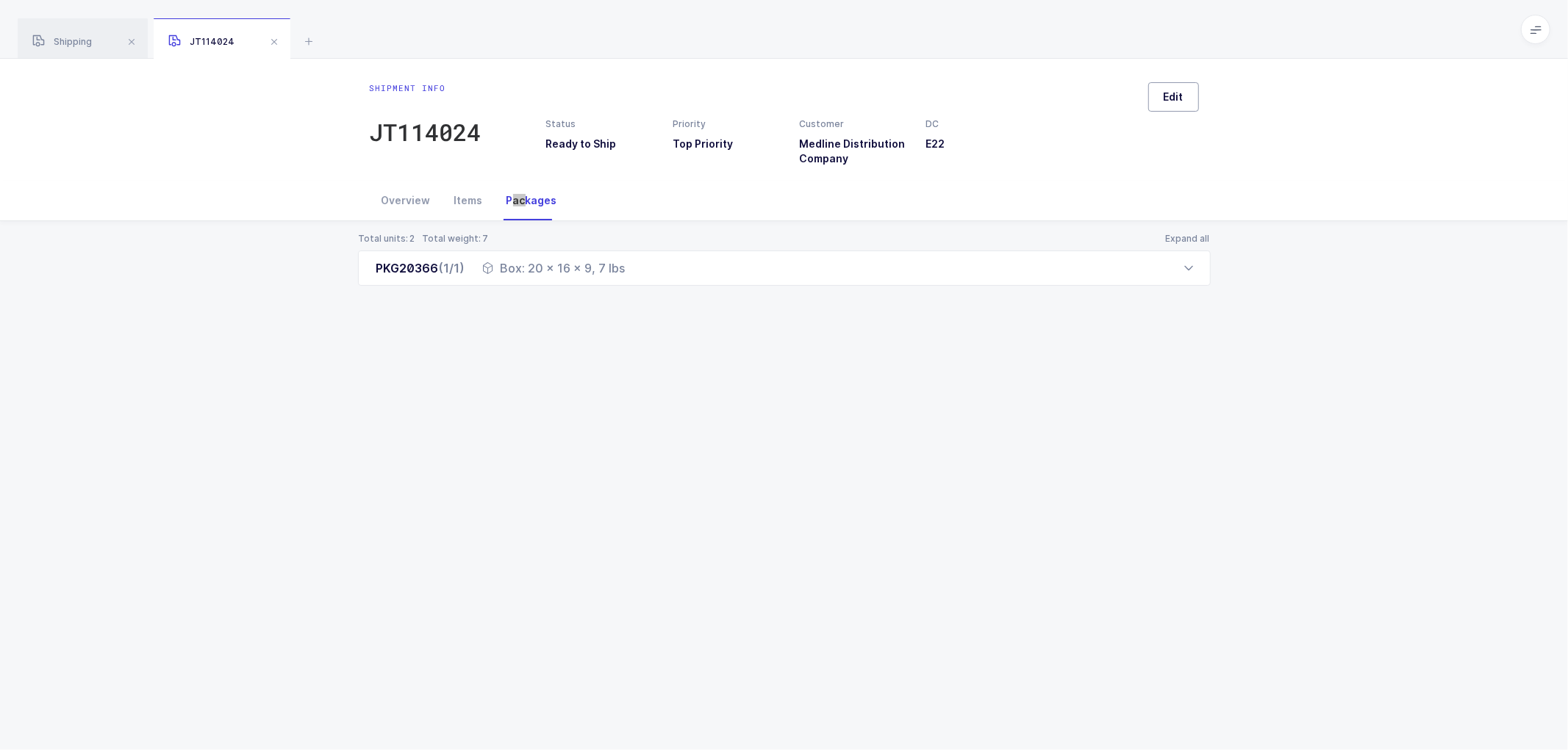
click at [1174, 98] on span "Edit" at bounding box center [1174, 97] width 20 height 15
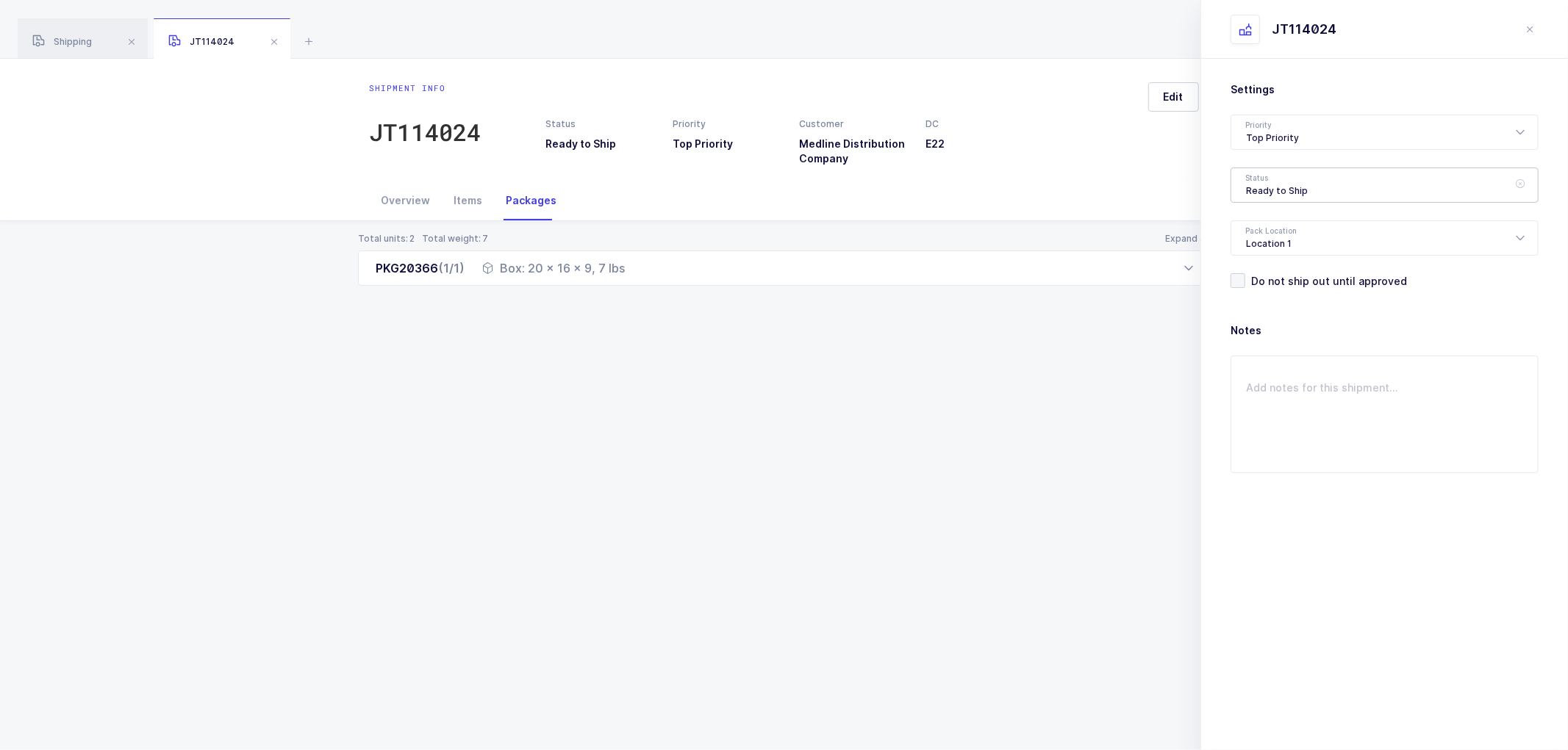
click at [1268, 178] on div "Ready to Ship" at bounding box center [1385, 185] width 308 height 35
click at [1263, 289] on li "Shipped" at bounding box center [1391, 298] width 307 height 23
type input "Shipped"
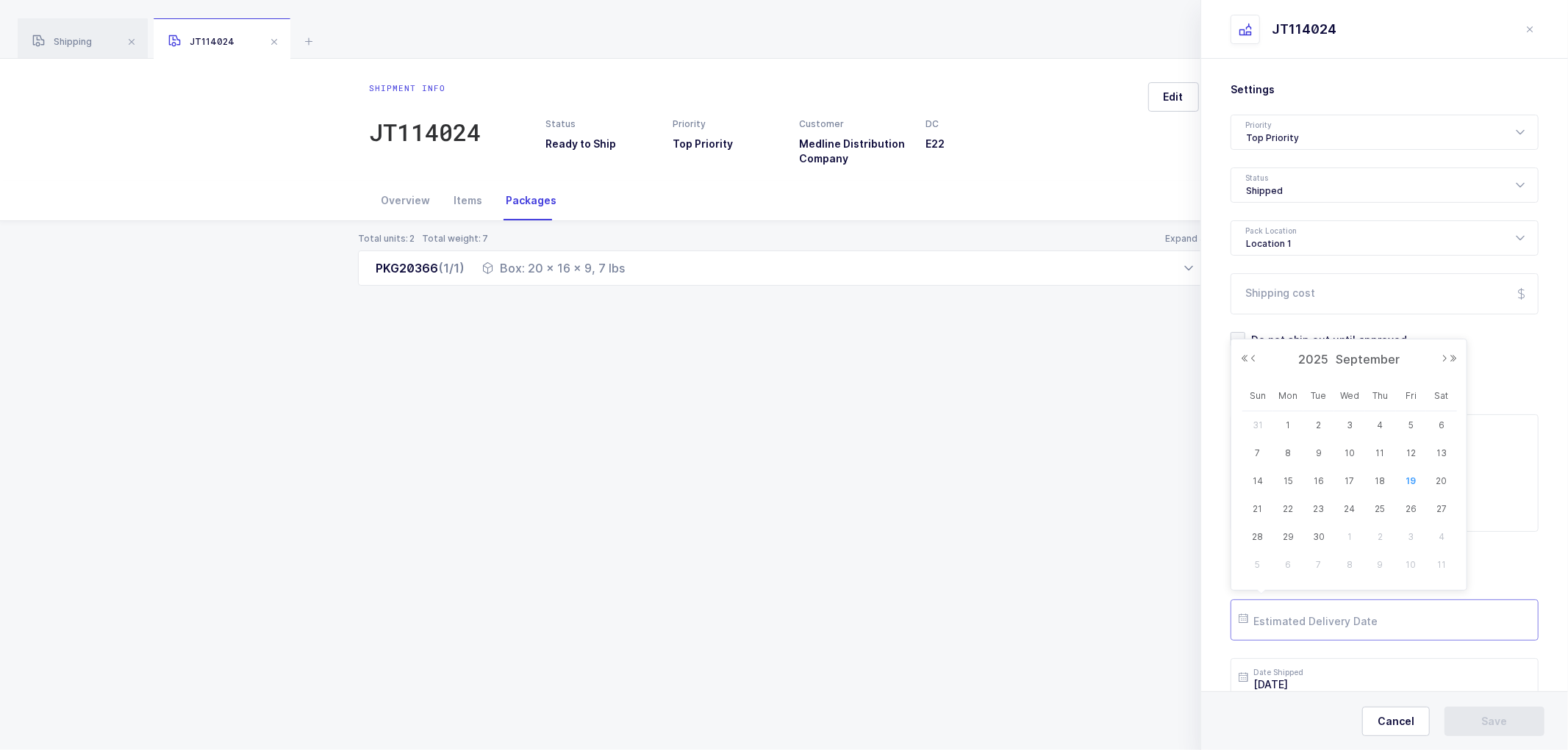
click at [1318, 619] on input "text" at bounding box center [1385, 620] width 308 height 41
click at [1273, 299] on input "Shipping cost" at bounding box center [1385, 294] width 308 height 41
paste input "13.64"
type input "13.64"
click at [1276, 616] on input "text" at bounding box center [1385, 620] width 308 height 41
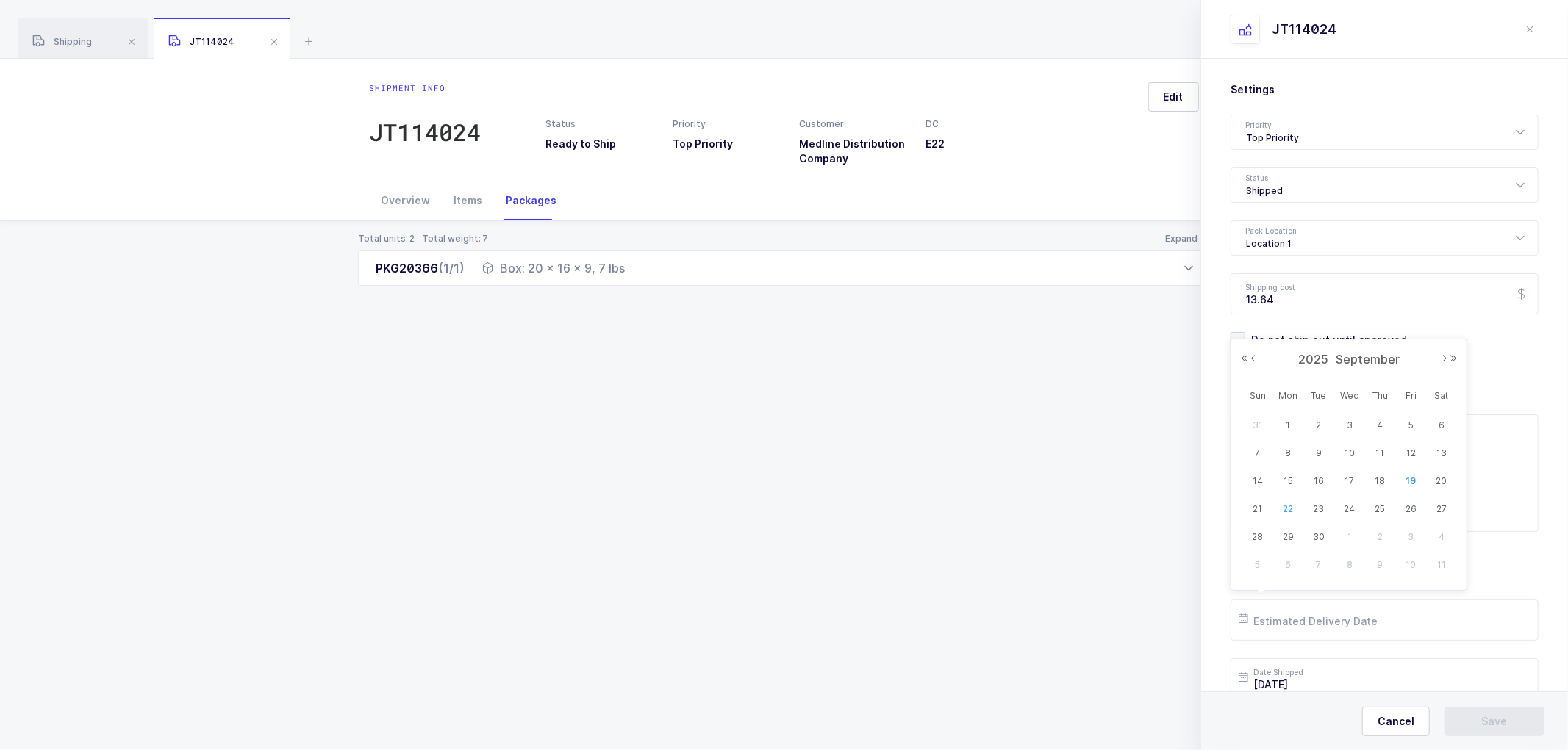
click at [1283, 503] on span "22" at bounding box center [1289, 509] width 18 height 18
type input "[DATE]"
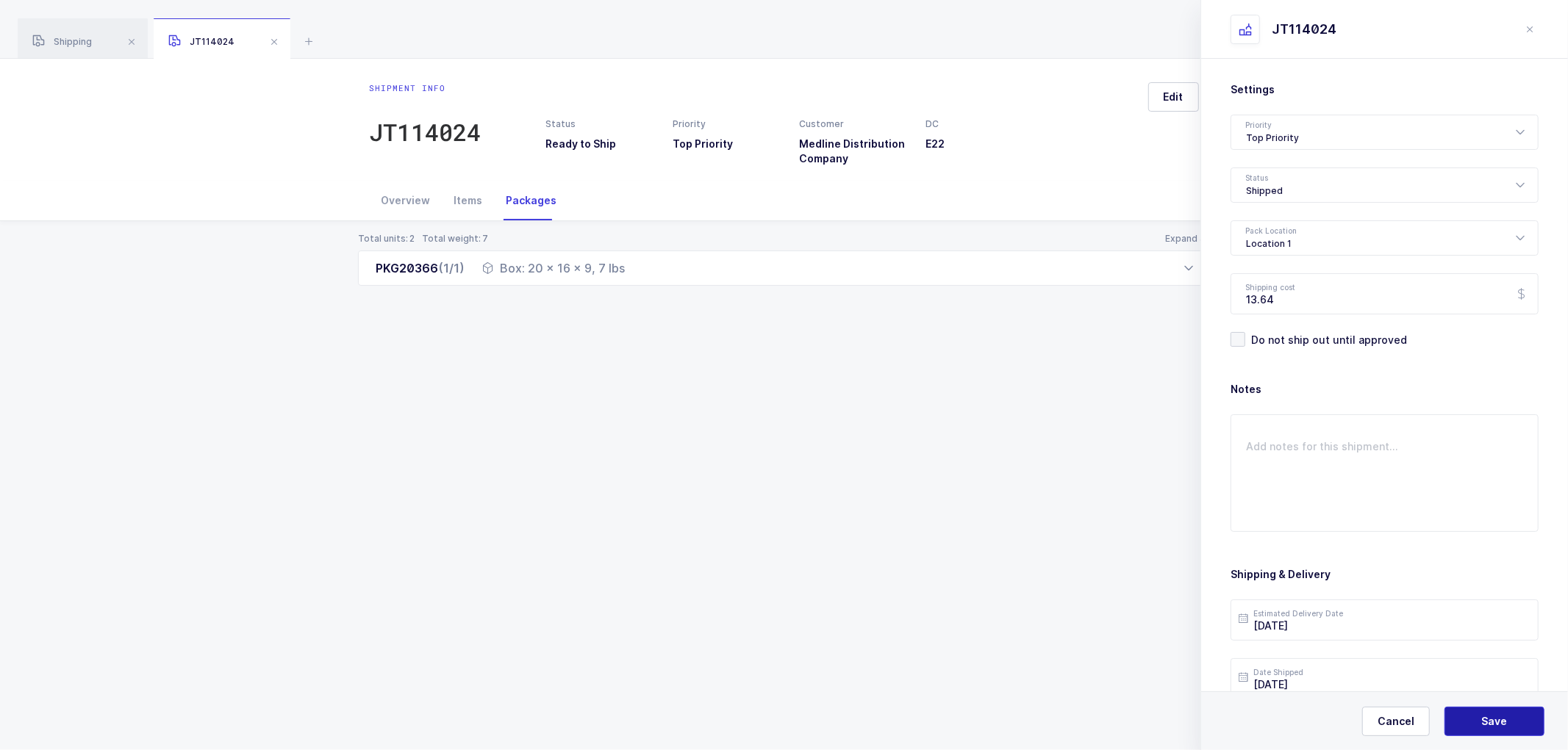
click at [1491, 716] on span "Save" at bounding box center [1495, 722] width 25 height 15
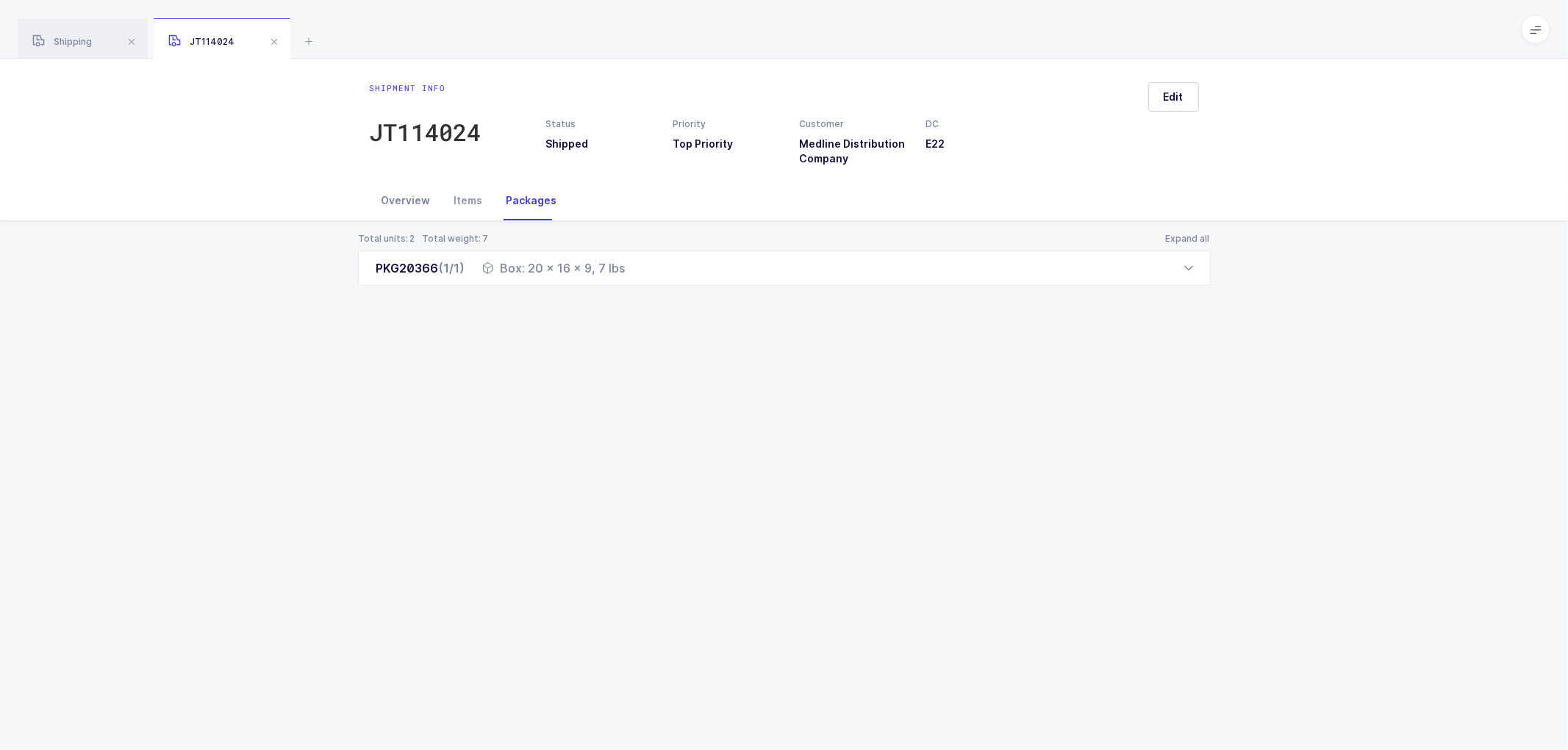
click at [402, 193] on div "Overview" at bounding box center [405, 200] width 73 height 40
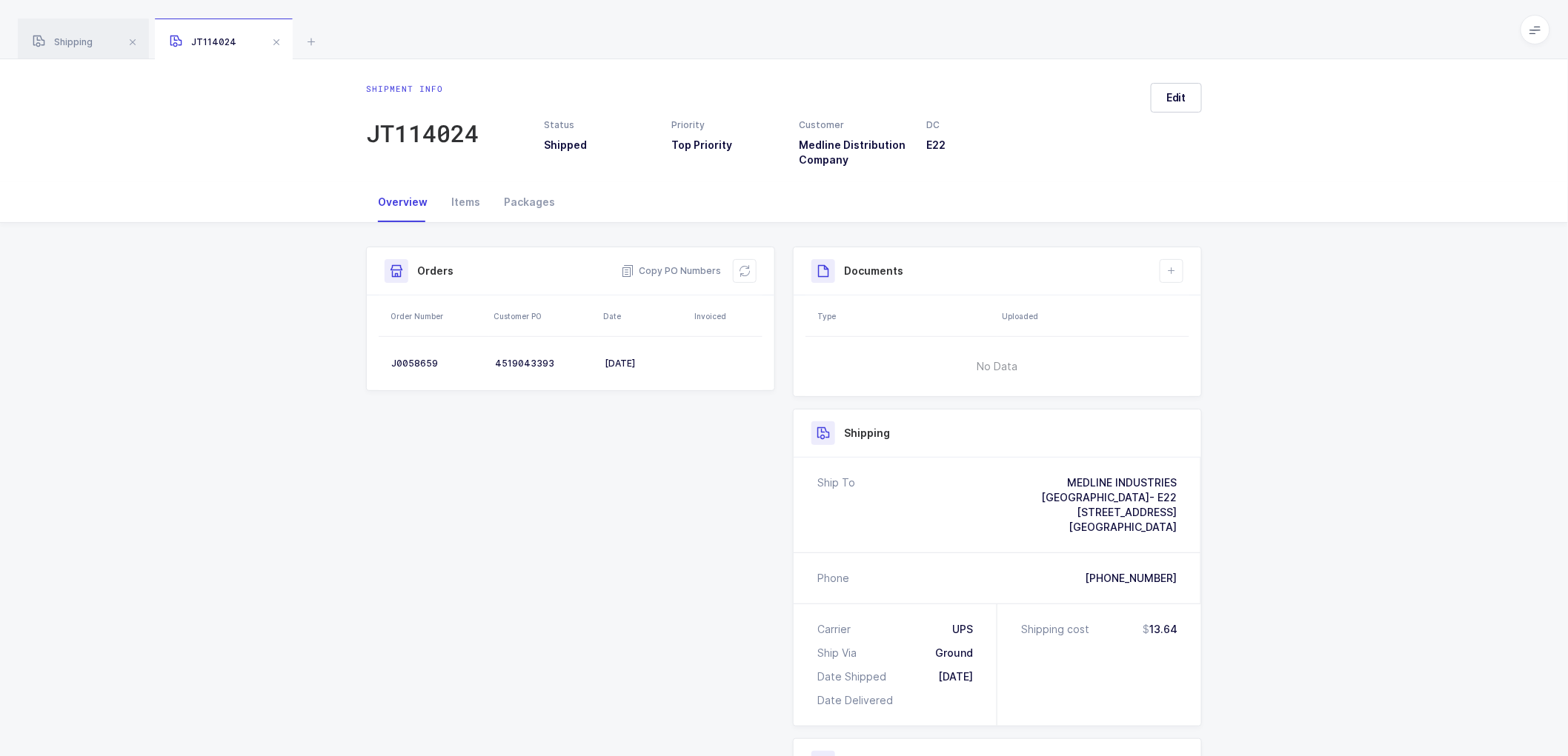
drag, startPoint x: 741, startPoint y: 271, endPoint x: 760, endPoint y: 264, distance: 20.2
click at [741, 270] on icon at bounding box center [745, 271] width 12 height 12
click at [1169, 270] on icon at bounding box center [1171, 271] width 12 height 12
click at [1204, 310] on li "Create Document" at bounding box center [1221, 313] width 110 height 23
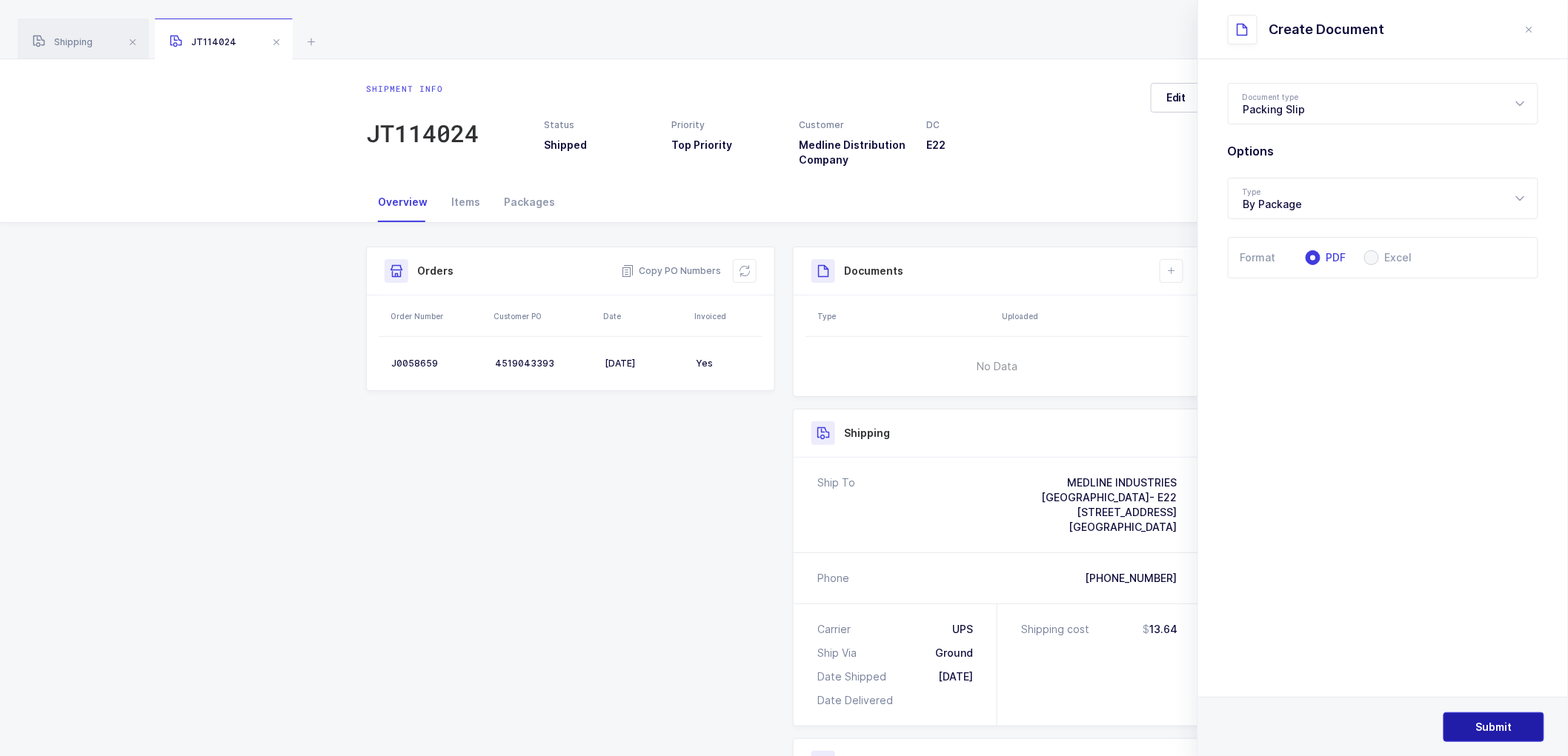
click at [1490, 729] on span "Submit" at bounding box center [1494, 727] width 36 height 15
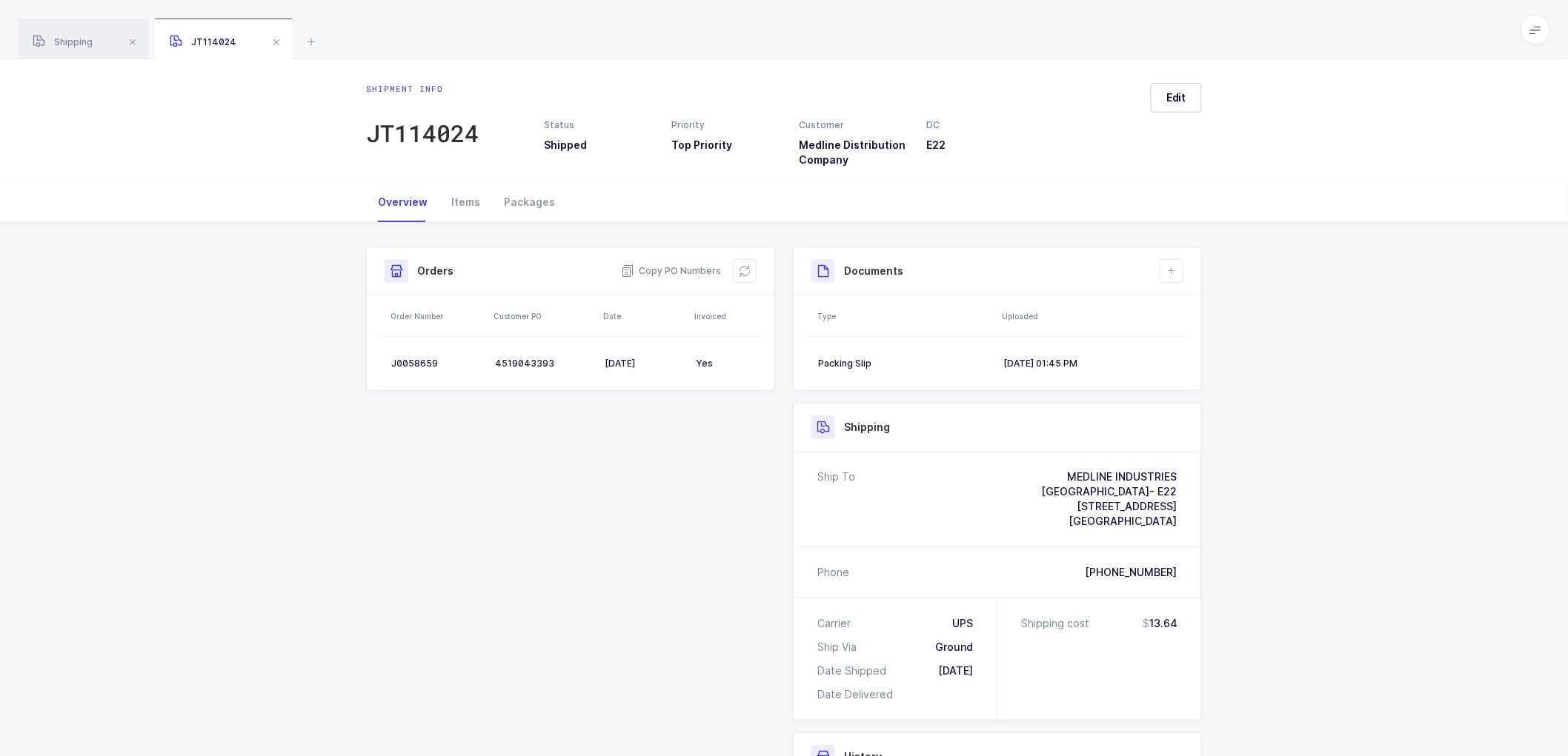
click at [1445, 534] on div "Shipment Info Shipment Number JT114024 Status Shipped Priority Top Priority Cus…" at bounding box center [784, 620] width 1568 height 795
click at [67, 43] on span "Shipping" at bounding box center [63, 41] width 60 height 11
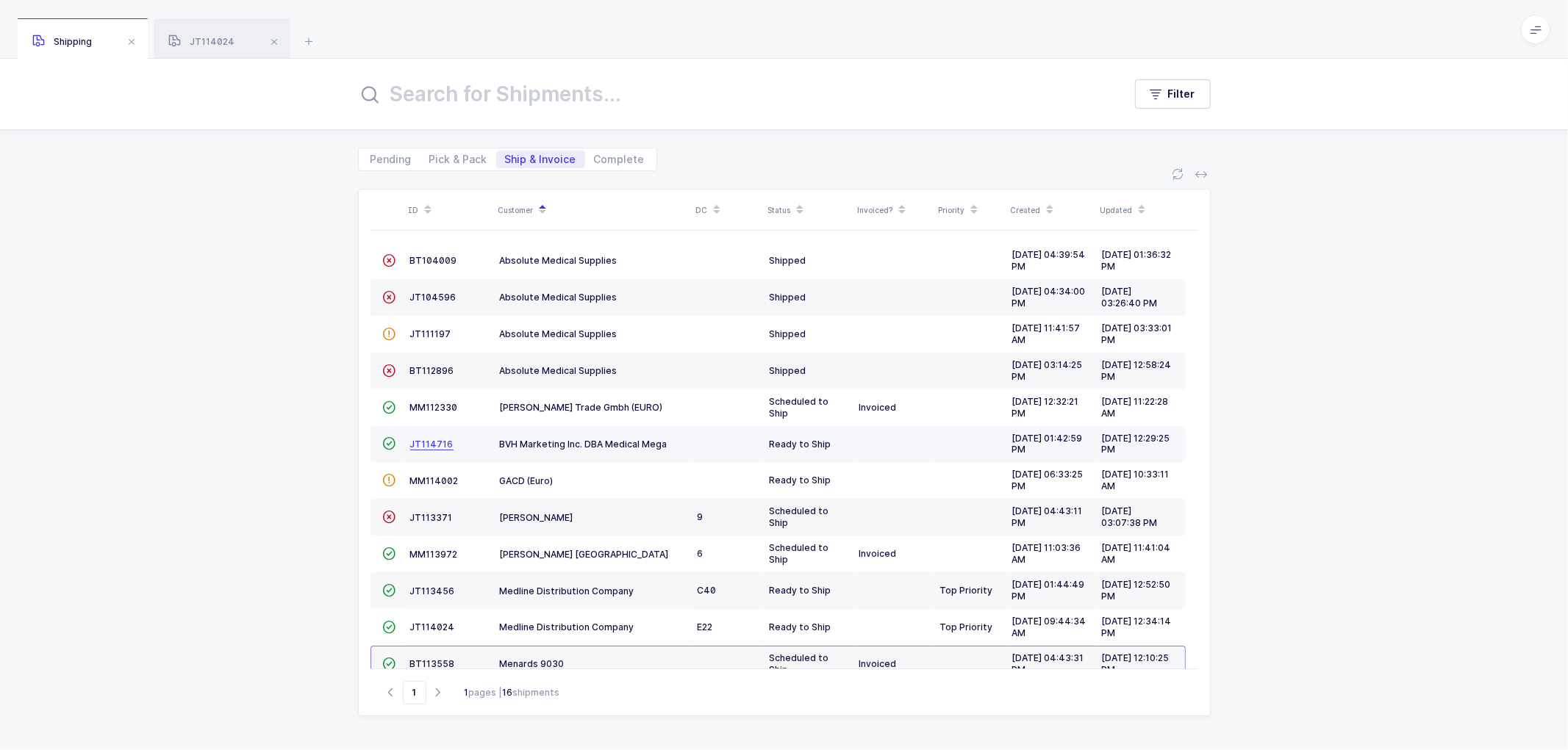
click at [430, 441] on span "JT114716" at bounding box center [432, 444] width 43 height 11
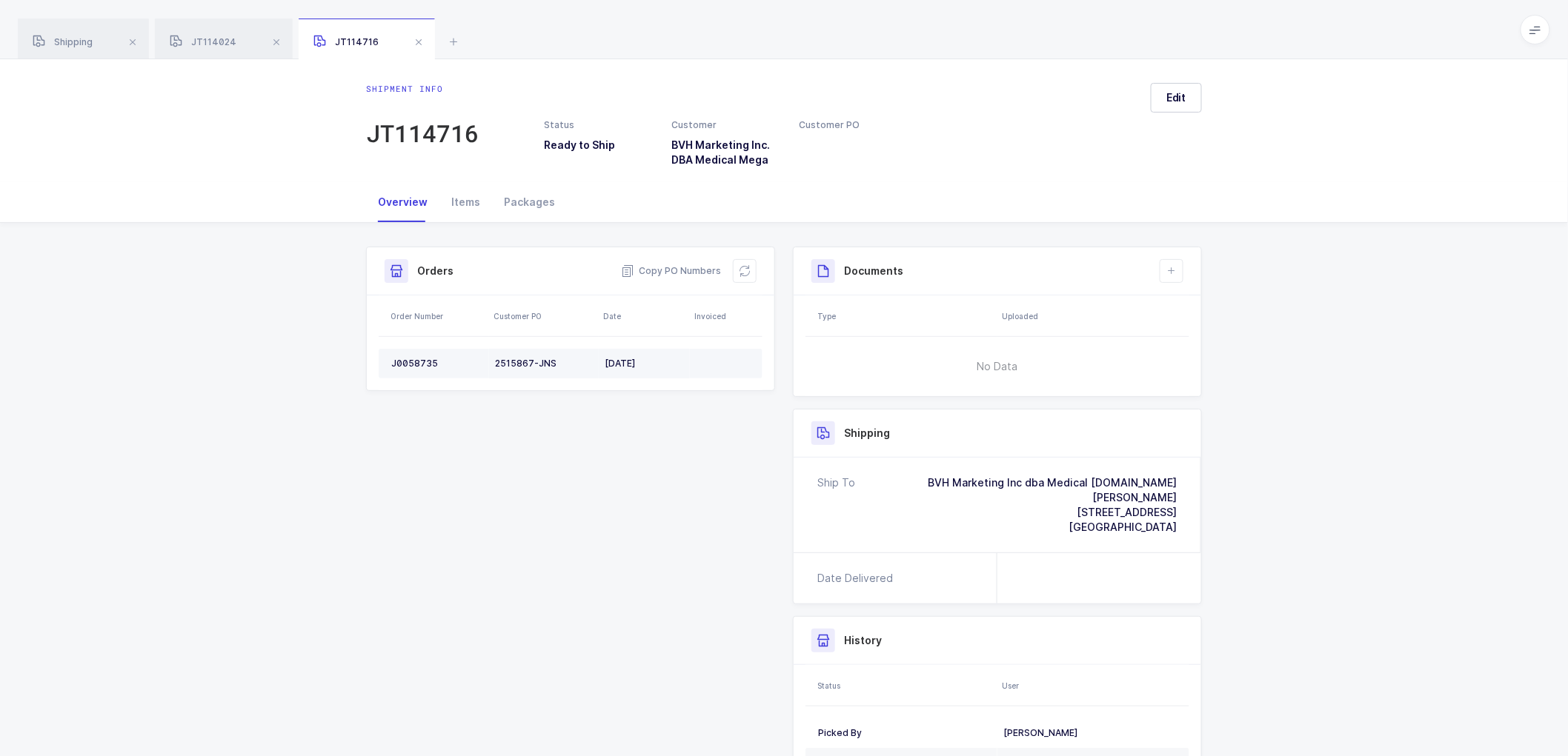
click at [413, 363] on div "J0058735" at bounding box center [437, 364] width 92 height 12
click at [416, 362] on div "J0058735" at bounding box center [437, 364] width 92 height 12
click at [406, 363] on div "J0058735" at bounding box center [437, 364] width 92 height 12
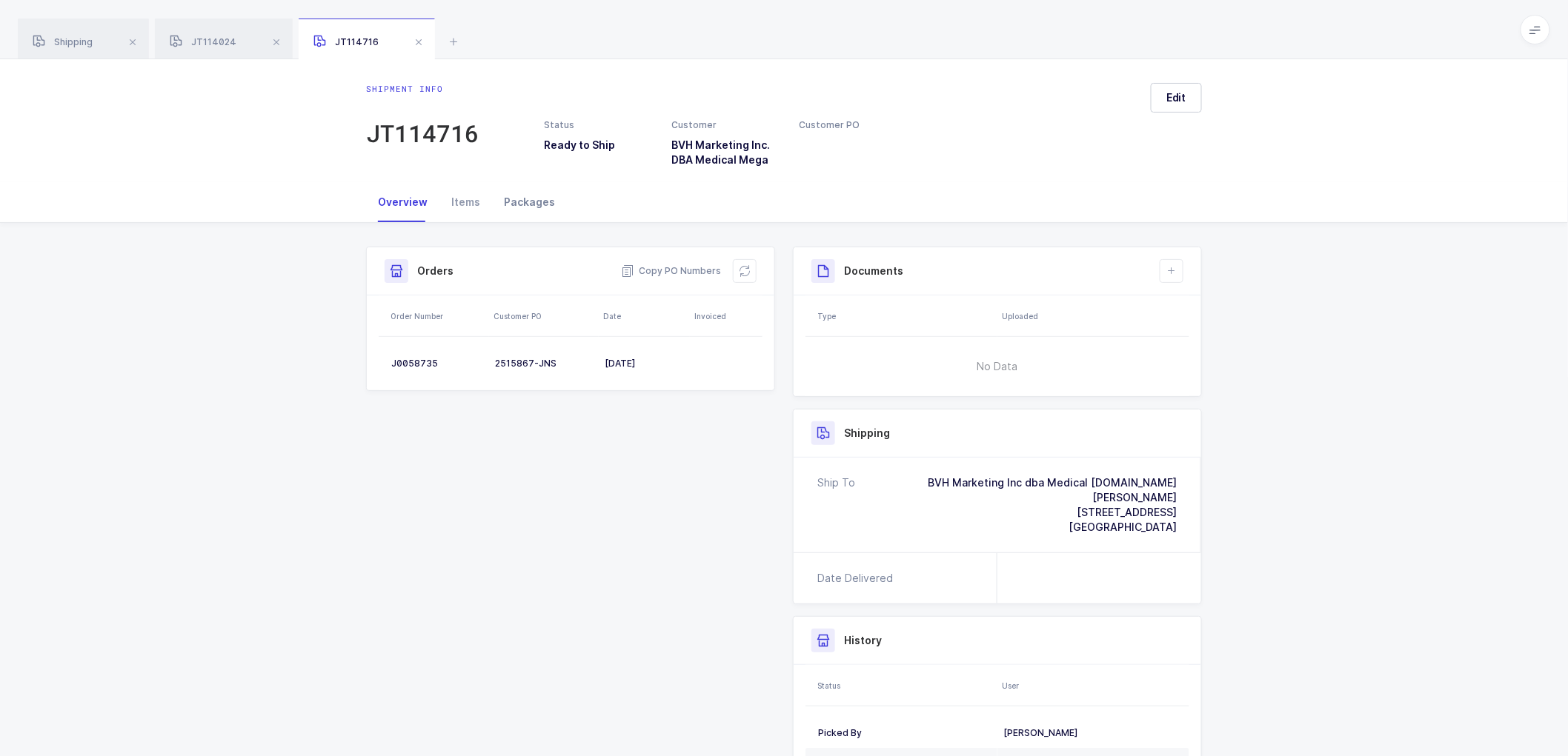
click at [539, 204] on div "Packages" at bounding box center [529, 202] width 75 height 40
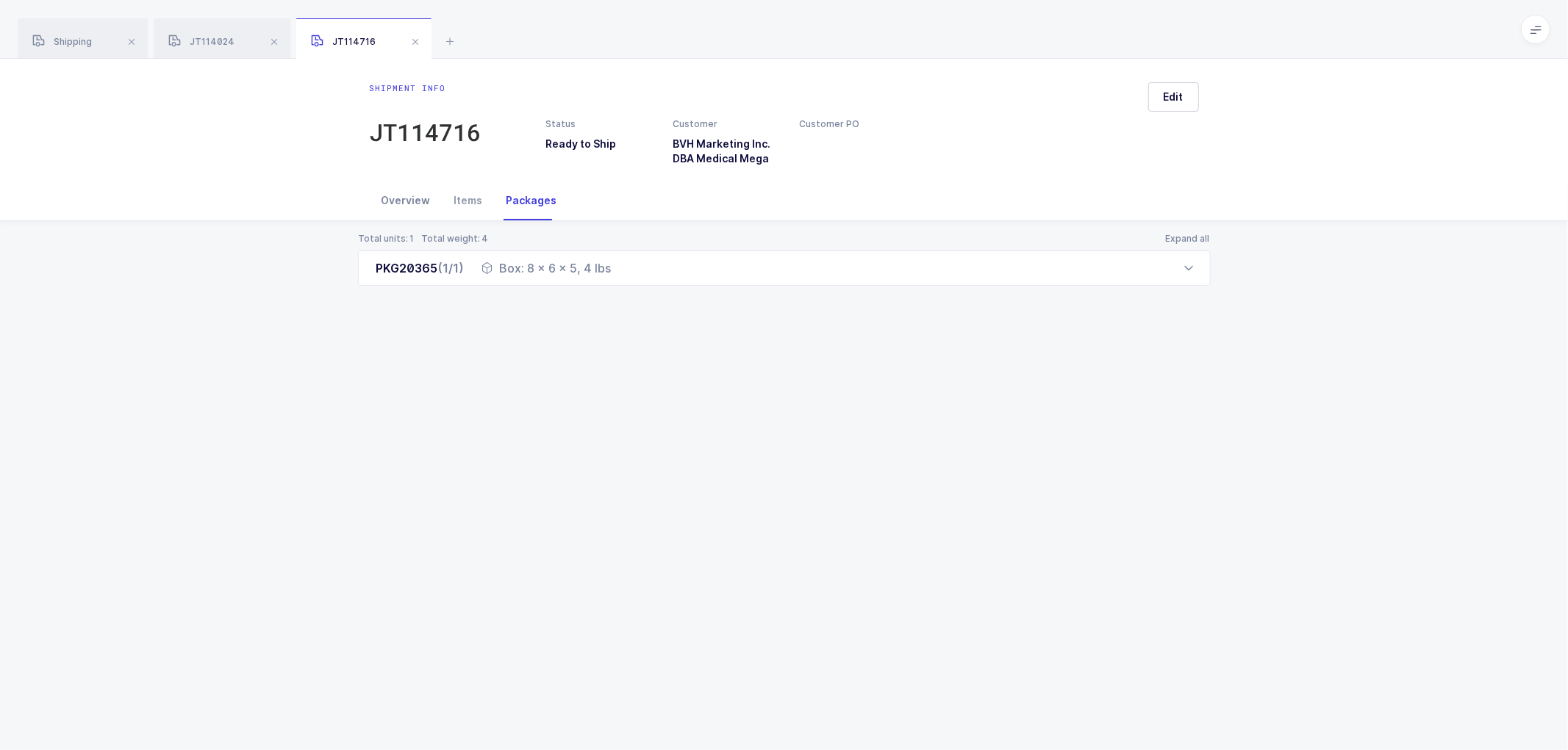
click at [401, 195] on div "Overview" at bounding box center [405, 200] width 73 height 40
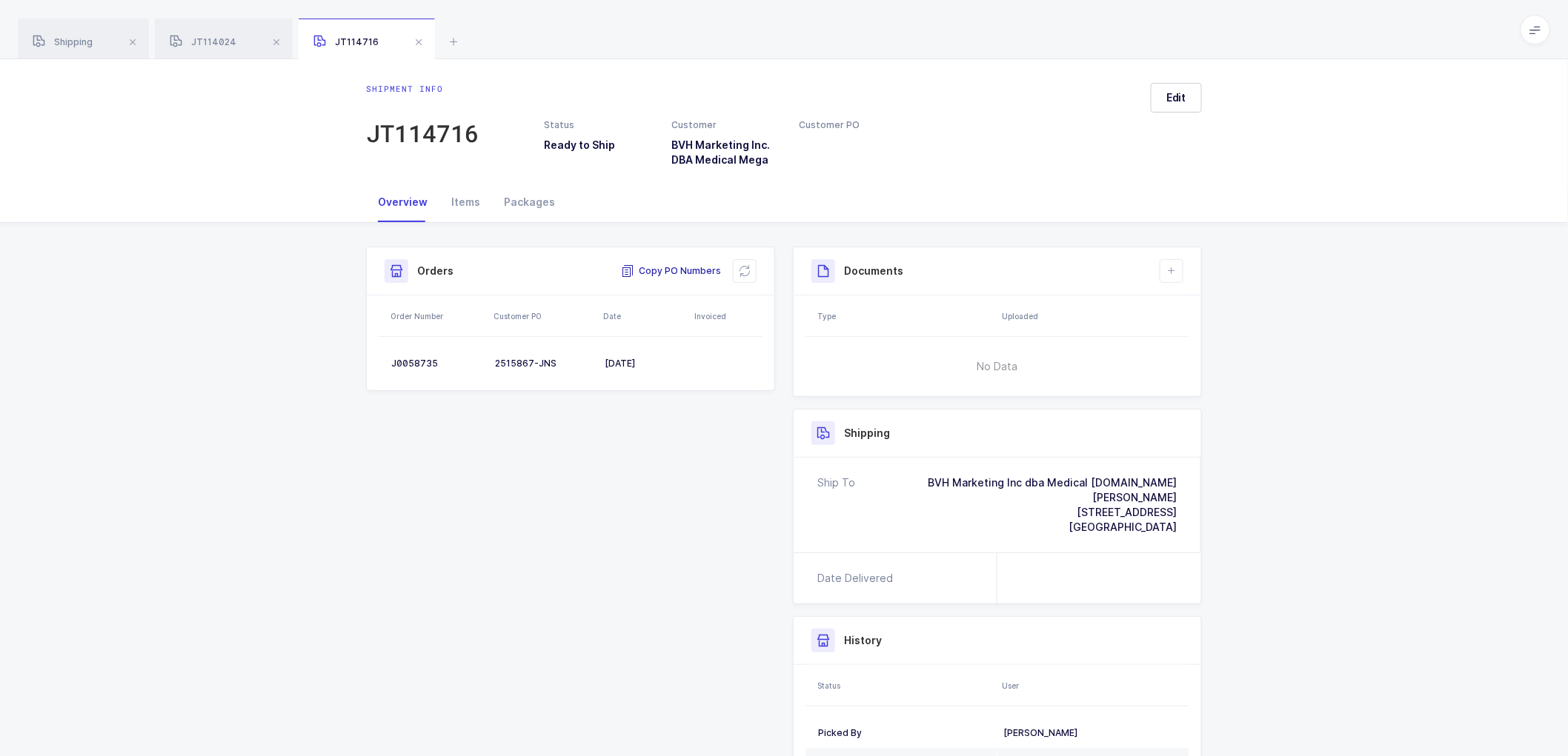
drag, startPoint x: 677, startPoint y: 270, endPoint x: 624, endPoint y: 249, distance: 57.0
click at [675, 270] on span "Copy PO Numbers" at bounding box center [671, 271] width 100 height 15
drag, startPoint x: 524, startPoint y: 200, endPoint x: 589, endPoint y: 200, distance: 65.0
click at [523, 200] on div "Packages" at bounding box center [529, 202] width 75 height 40
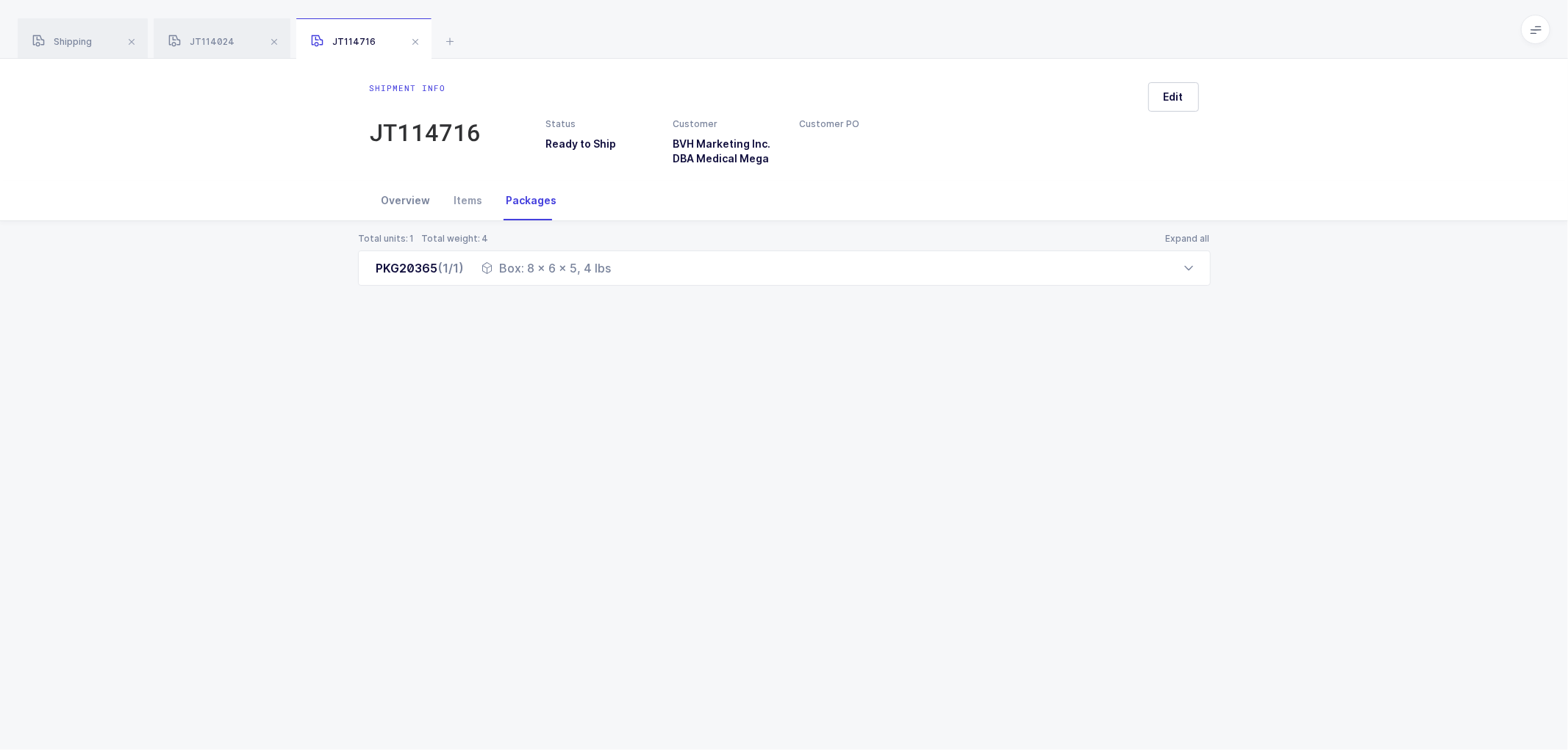
click at [408, 194] on div "Overview" at bounding box center [405, 200] width 73 height 40
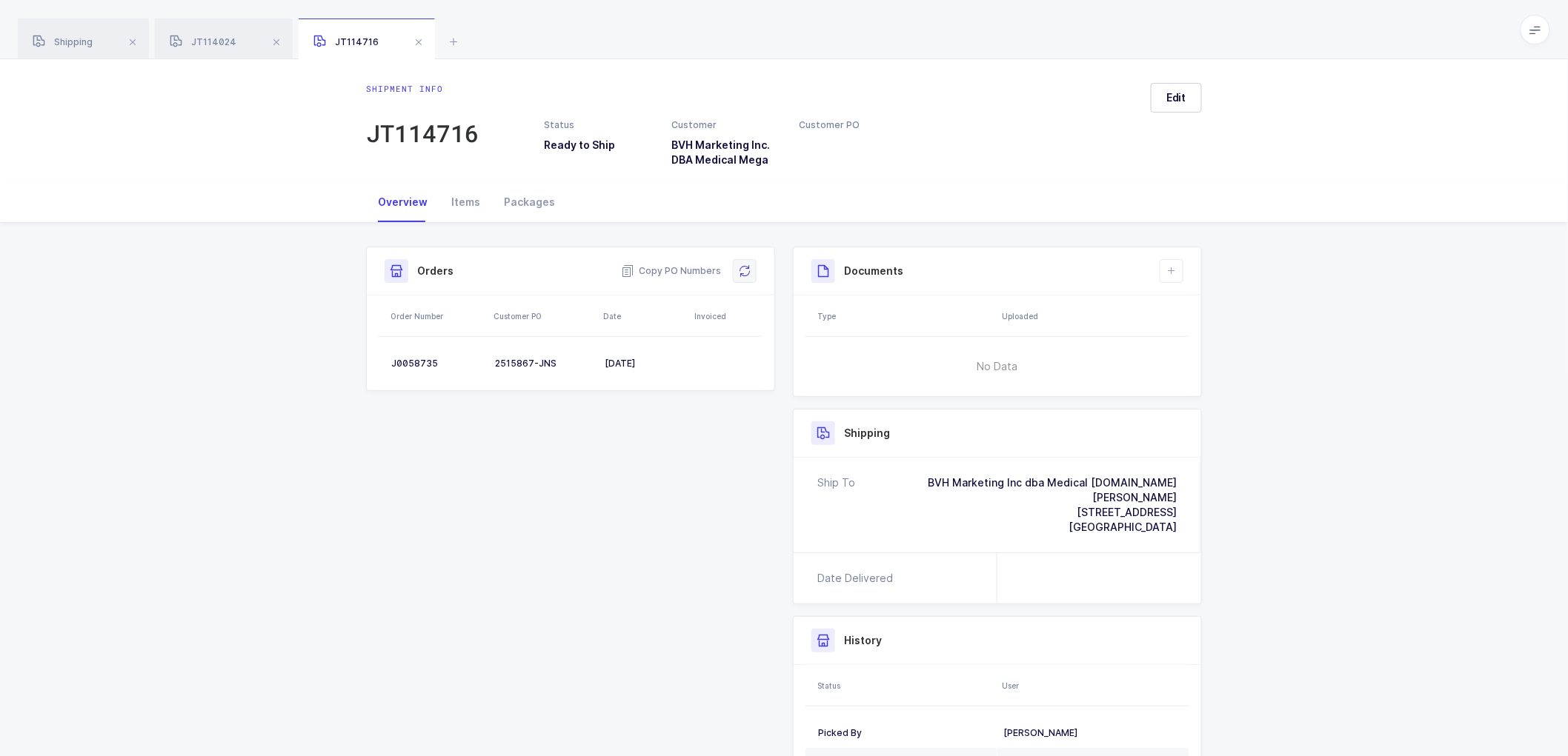
drag, startPoint x: 740, startPoint y: 264, endPoint x: 787, endPoint y: 284, distance: 51.1
click at [741, 264] on button at bounding box center [744, 271] width 23 height 23
click at [1172, 92] on span "Edit" at bounding box center [1176, 98] width 20 height 15
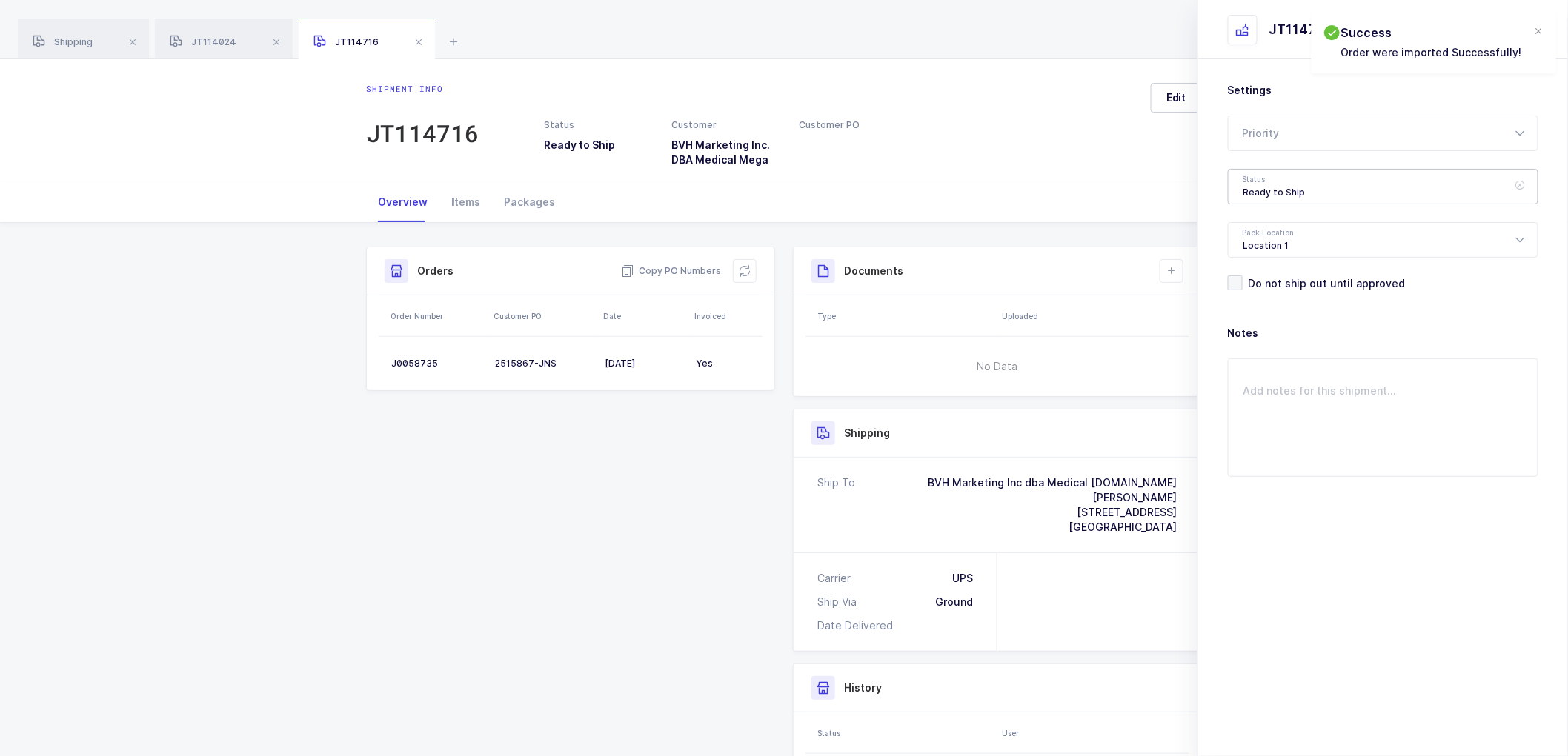
click at [1294, 191] on div "Ready to Ship" at bounding box center [1383, 186] width 311 height 35
click at [1272, 297] on span "Shipped" at bounding box center [1264, 300] width 42 height 13
type input "Shipped"
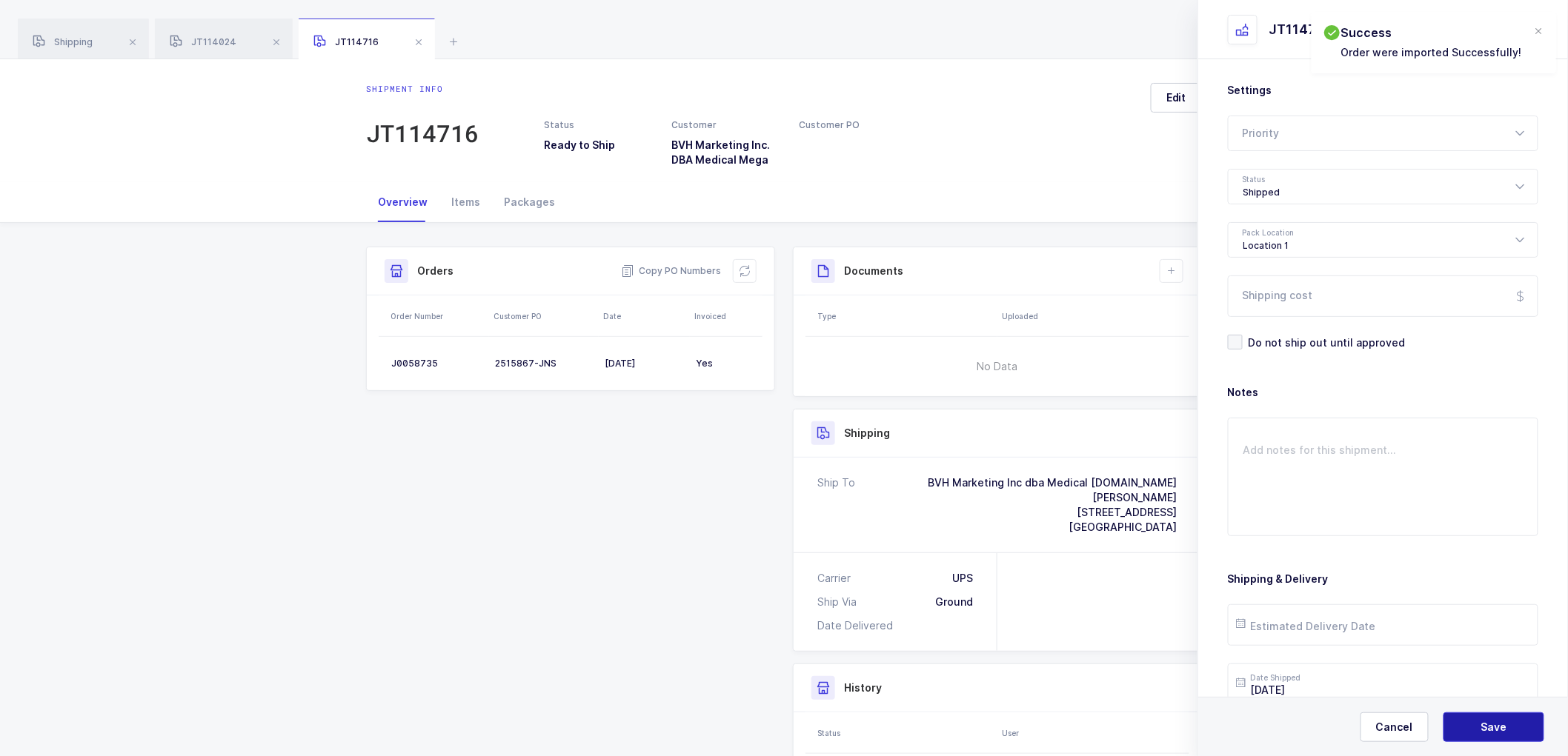
drag, startPoint x: 1480, startPoint y: 730, endPoint x: 1266, endPoint y: 459, distance: 345.3
click at [1479, 730] on button "Save" at bounding box center [1494, 727] width 101 height 29
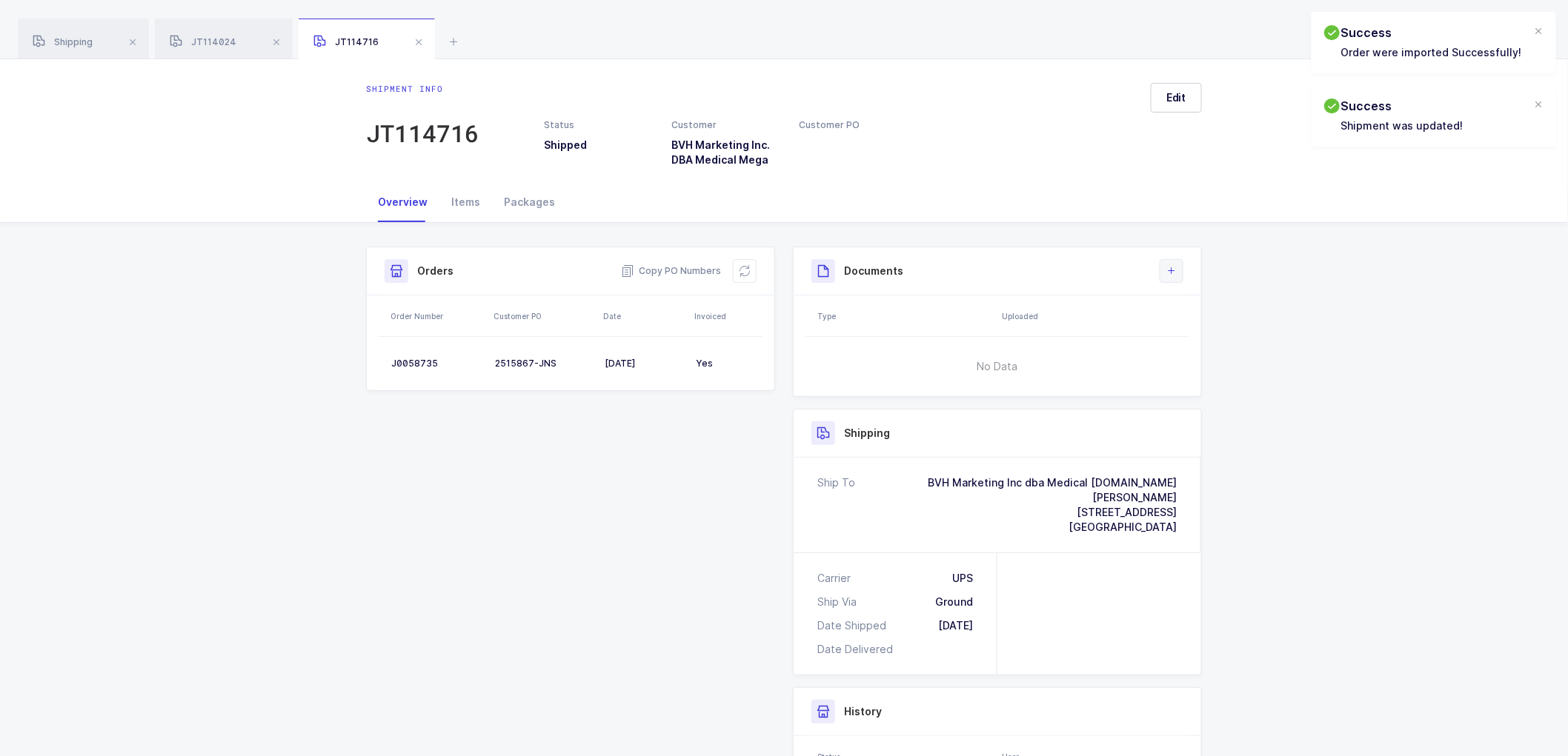
drag, startPoint x: 1183, startPoint y: 273, endPoint x: 1175, endPoint y: 272, distance: 8.1
click at [1183, 274] on button at bounding box center [1171, 271] width 23 height 23
click at [1260, 310] on li "Create Document" at bounding box center [1221, 313] width 110 height 23
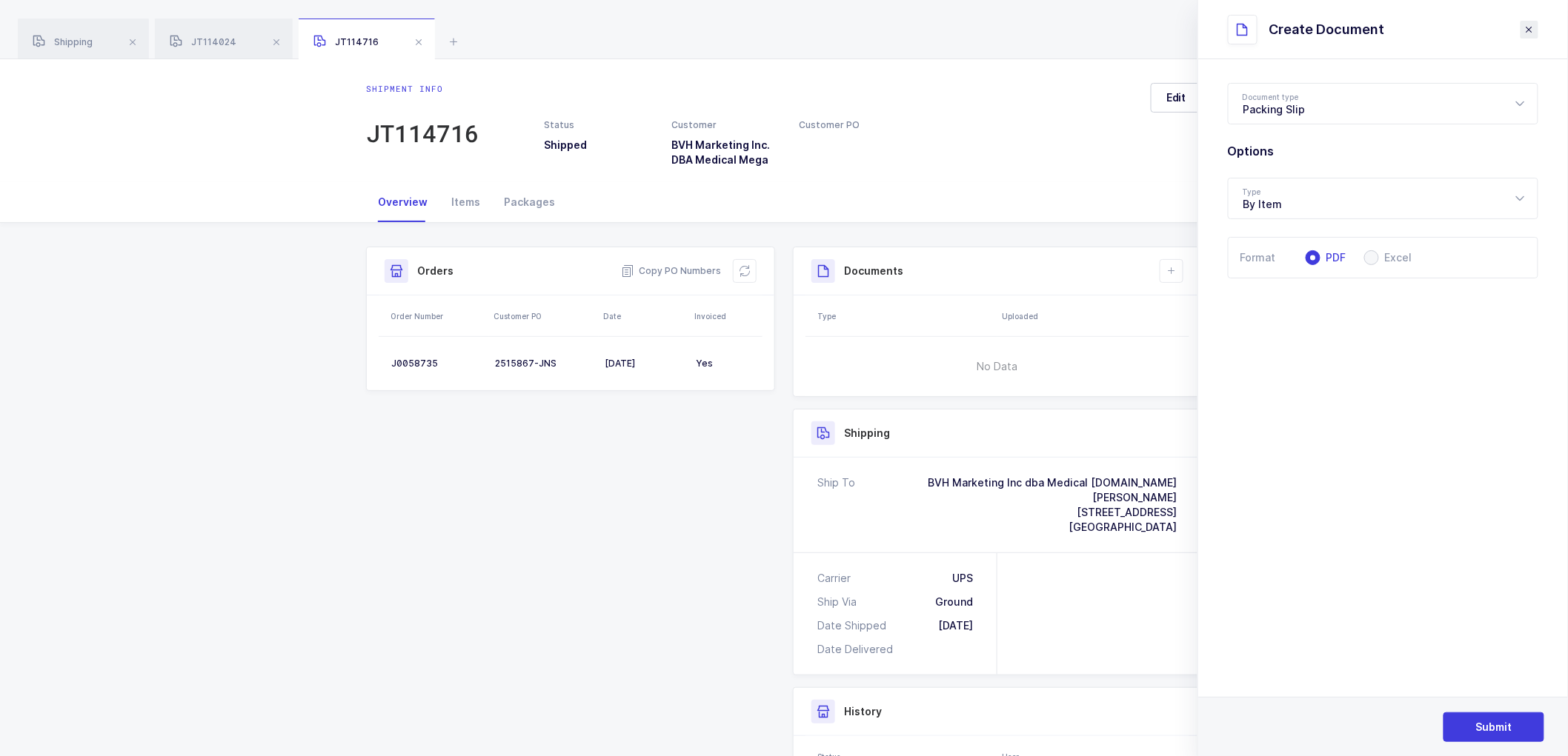
click at [1528, 23] on icon "close drawer" at bounding box center [1530, 29] width 12 height 12
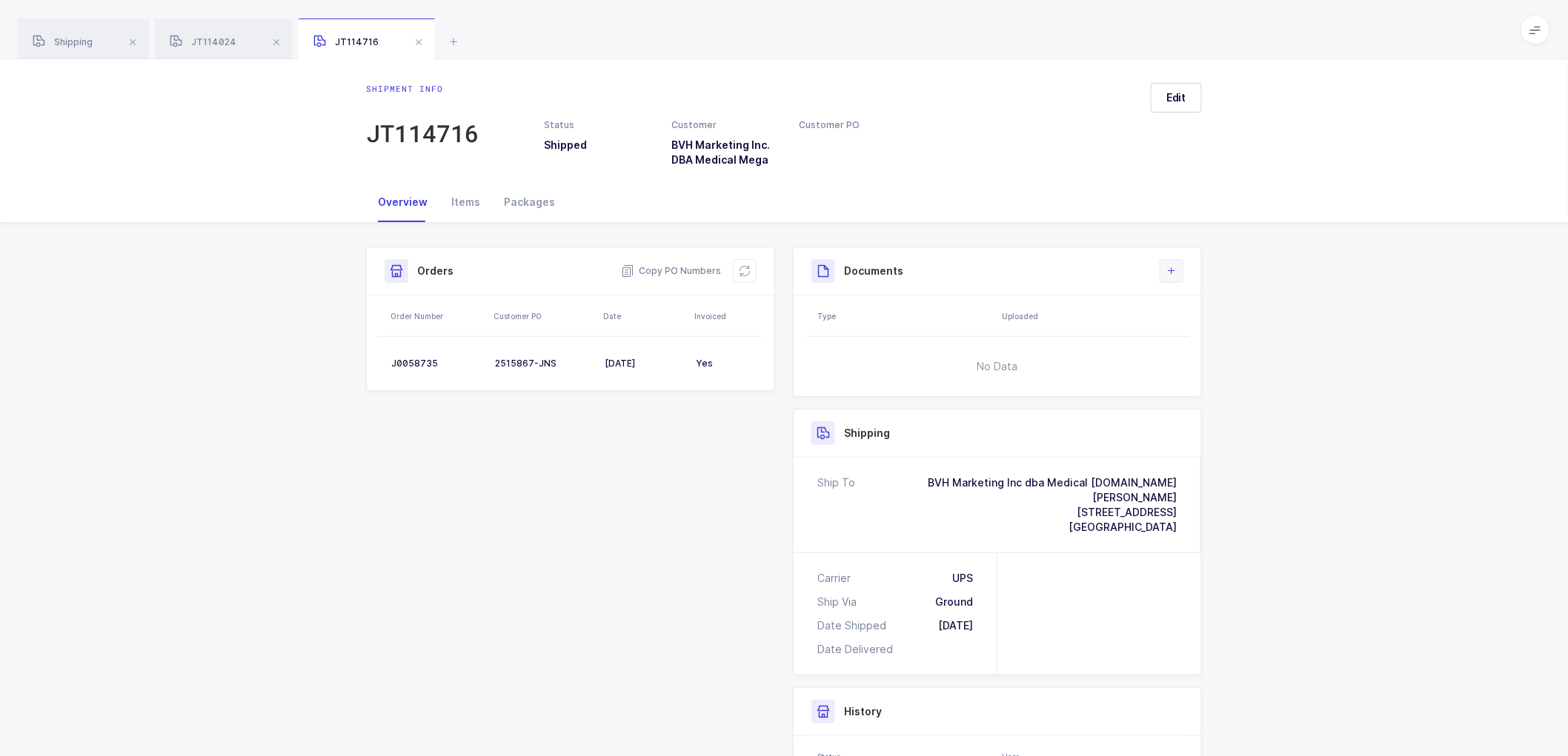
click at [1174, 265] on icon at bounding box center [1171, 271] width 12 height 12
drag, startPoint x: 1194, startPoint y: 308, endPoint x: 1216, endPoint y: 290, distance: 28.4
click at [1194, 307] on li "Create Document" at bounding box center [1221, 313] width 110 height 23
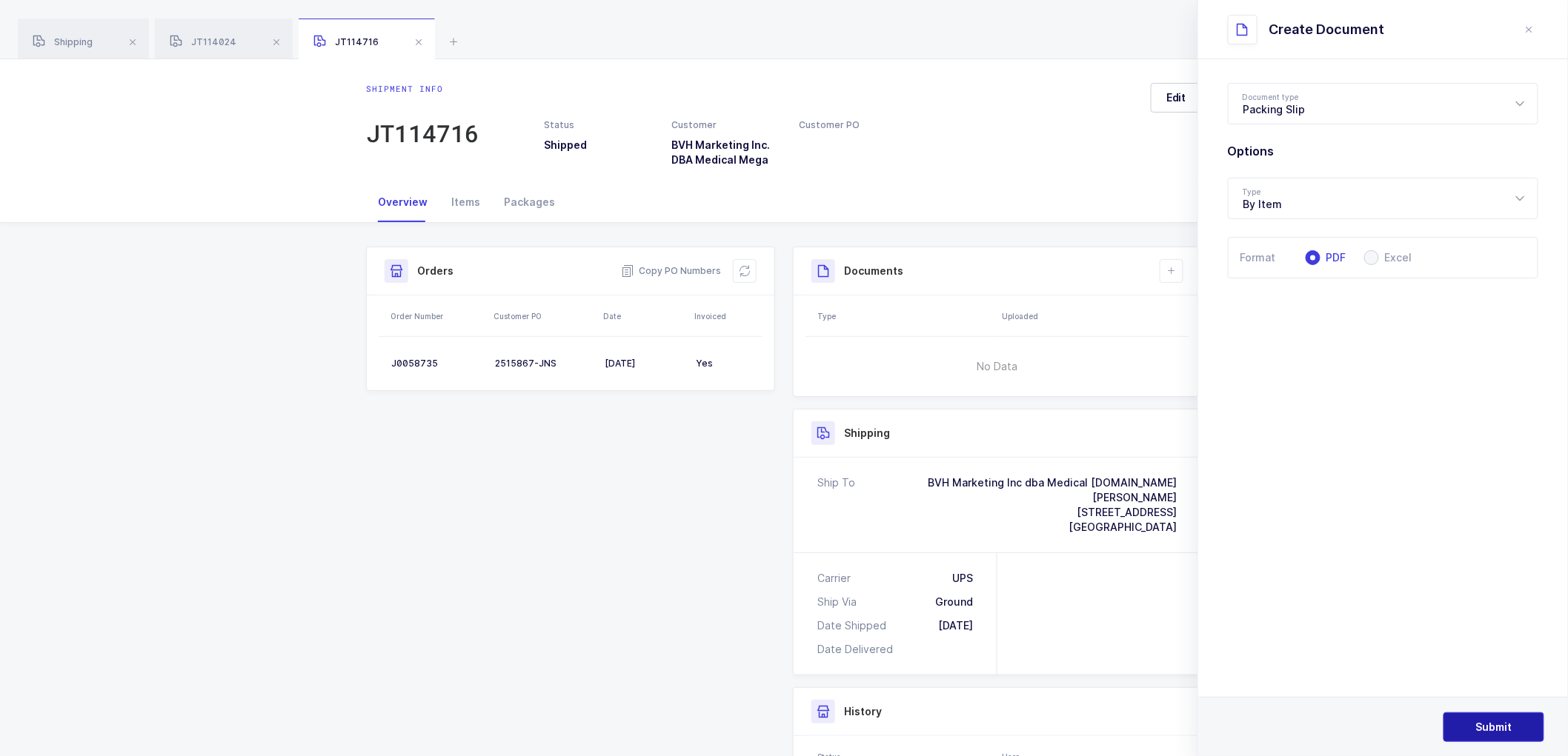
click at [1497, 729] on span "Submit" at bounding box center [1494, 727] width 36 height 15
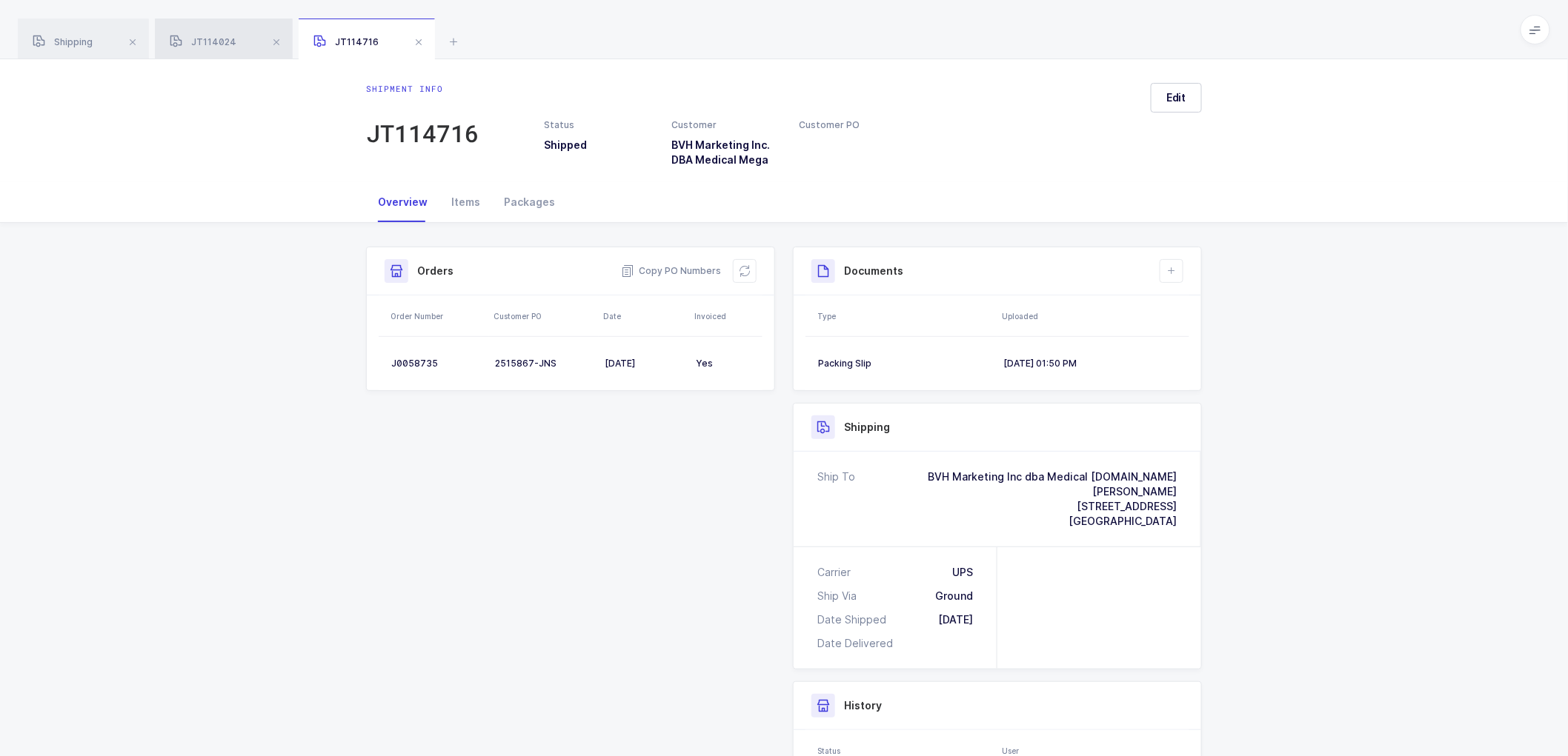
click at [216, 37] on span "JT114024" at bounding box center [203, 41] width 66 height 11
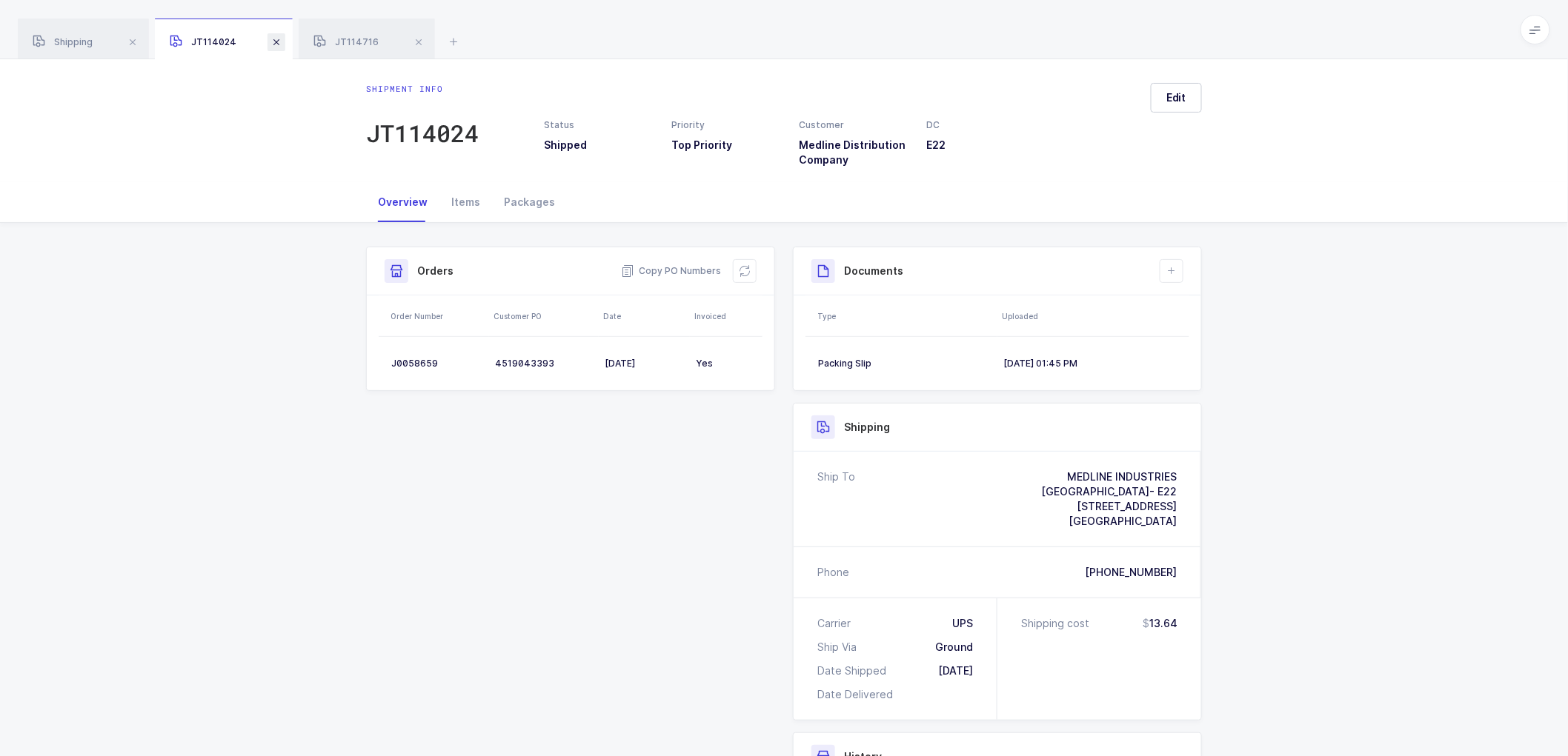
click at [278, 41] on span at bounding box center [277, 42] width 18 height 18
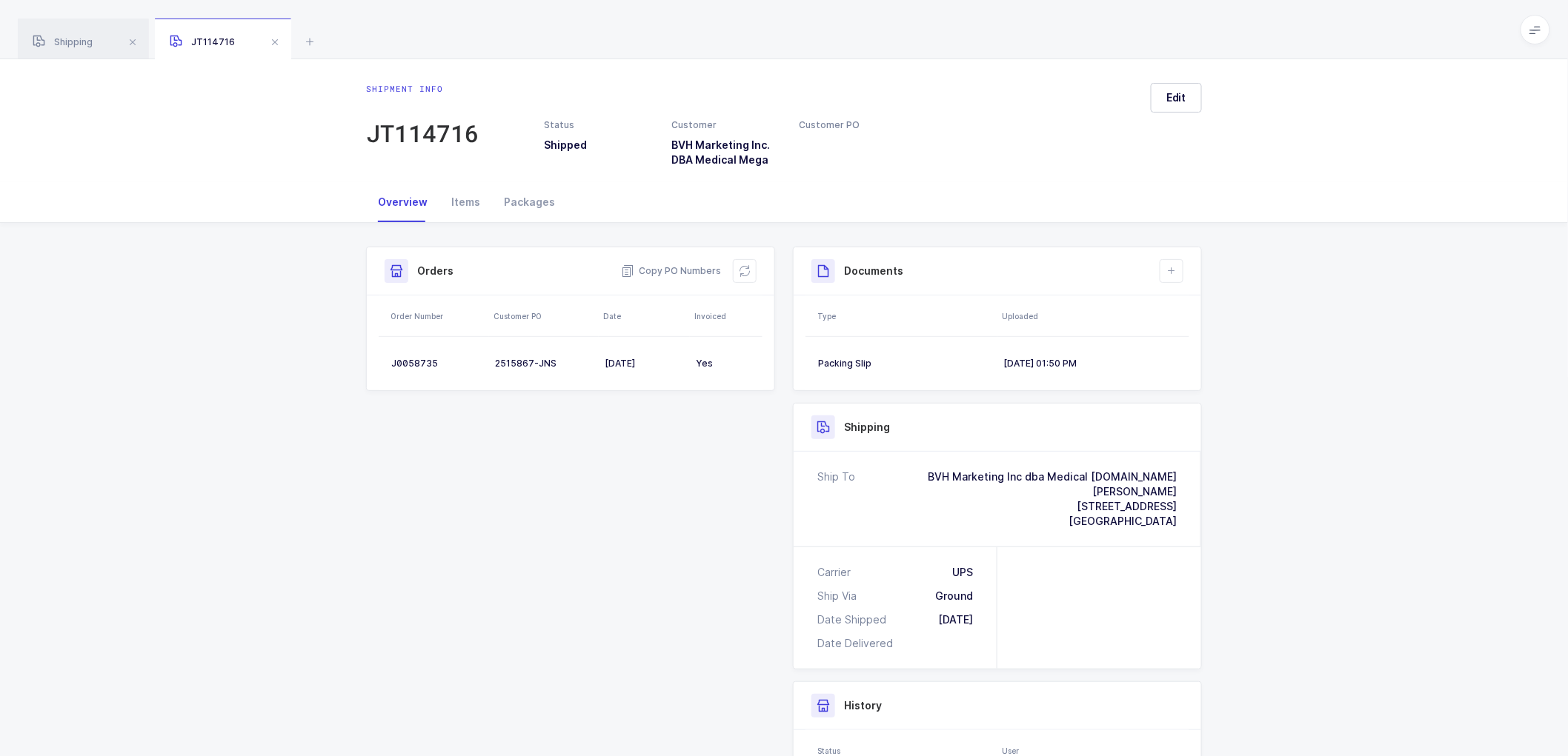
click at [278, 41] on span at bounding box center [275, 42] width 18 height 18
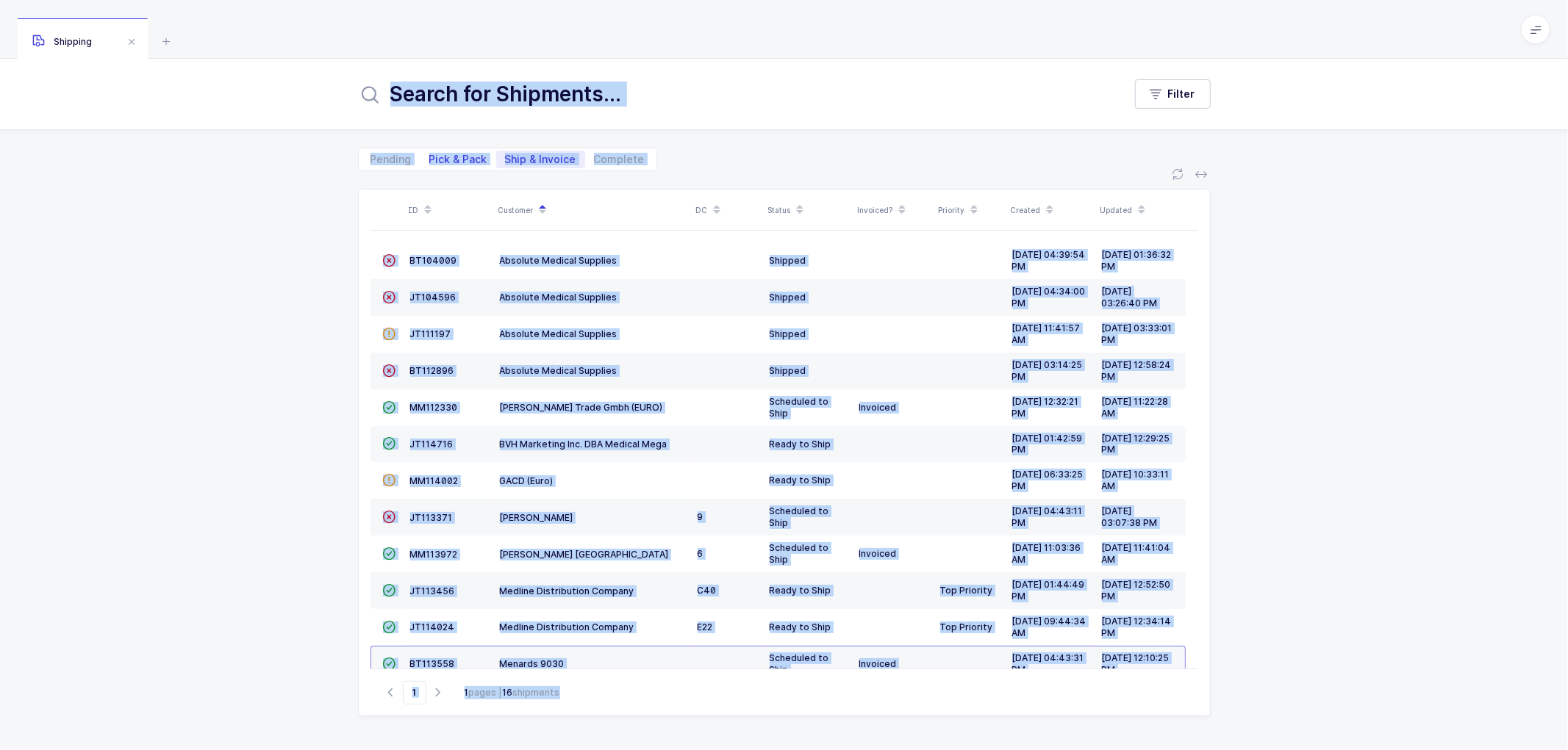
click at [459, 155] on span "Pick & Pack" at bounding box center [459, 159] width 58 height 10
click at [430, 155] on input "Pick & Pack" at bounding box center [425, 155] width 10 height 10
radio input "true"
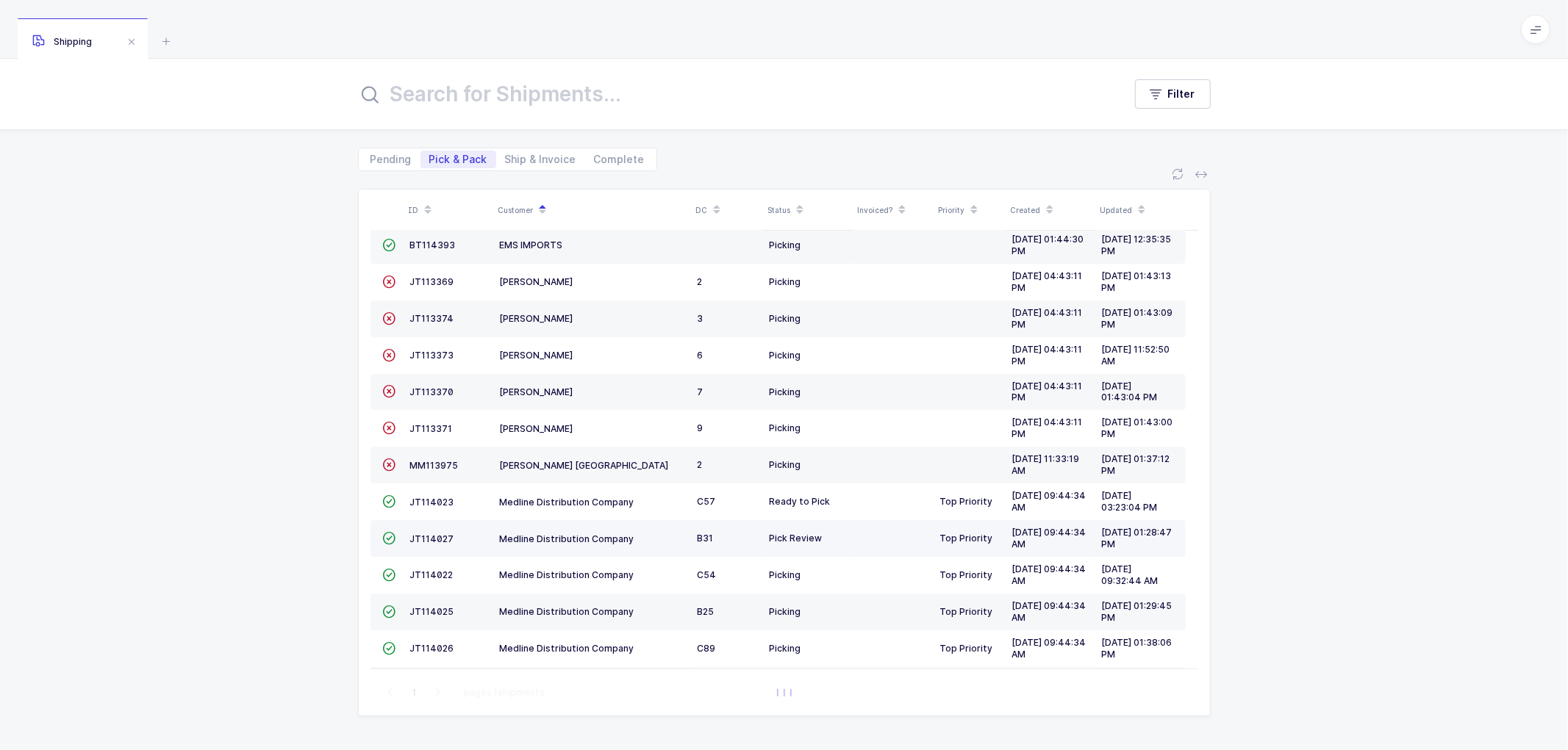
scroll to position [101, 0]
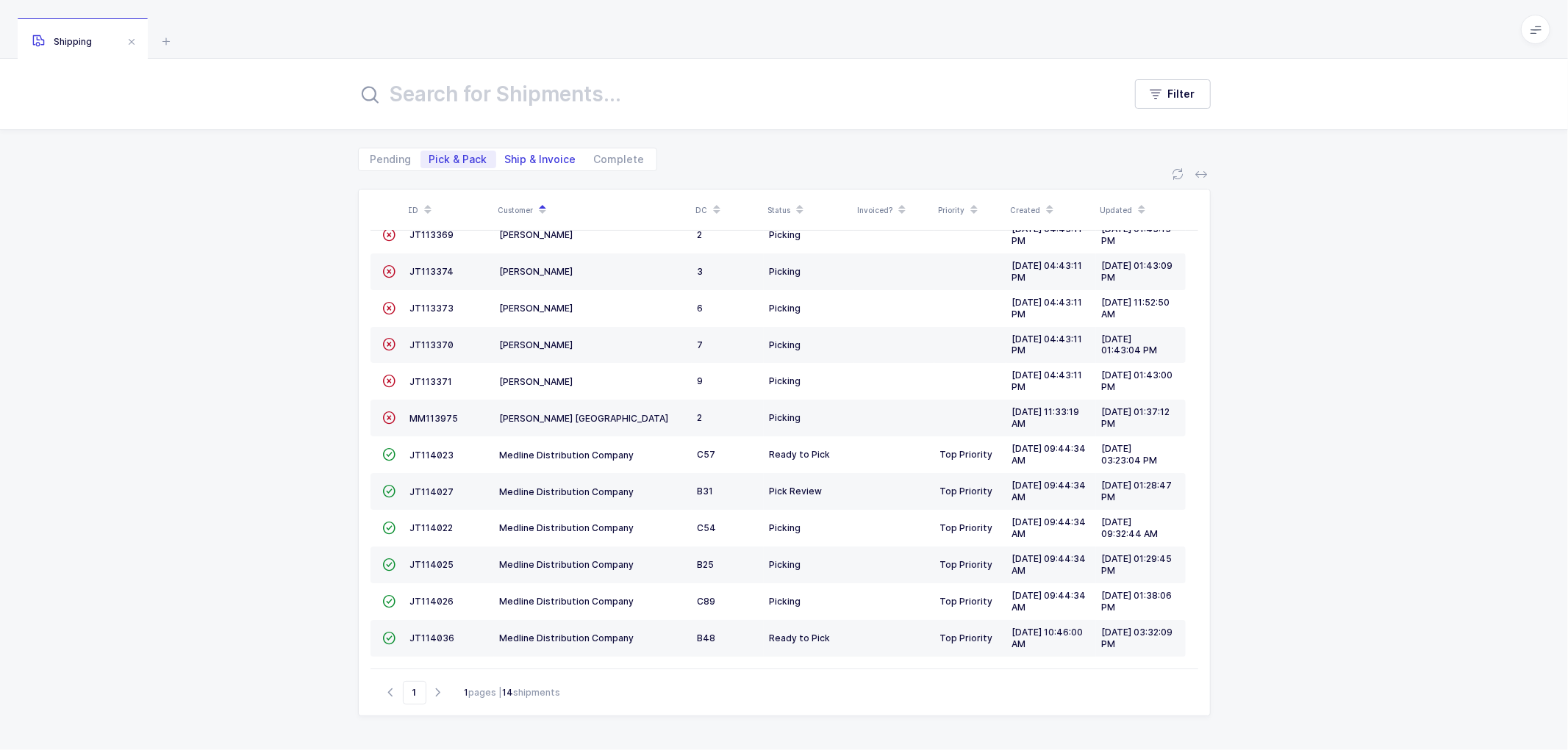
click at [518, 154] on span "Ship & Invoice" at bounding box center [540, 159] width 71 height 10
click at [506, 152] on input "Ship & Invoice" at bounding box center [500, 155] width 10 height 10
radio input "true"
radio input "false"
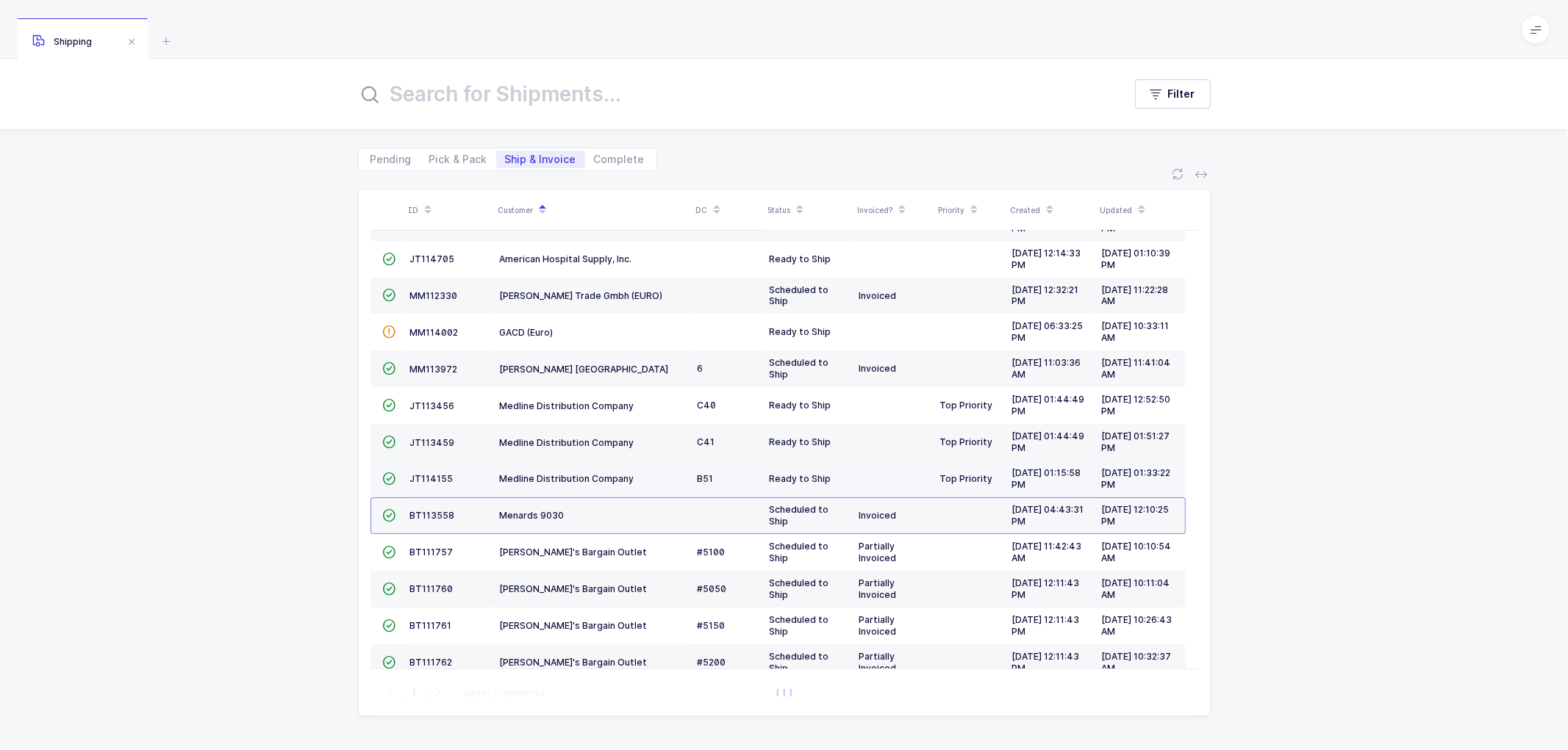
scroll to position [174, 0]
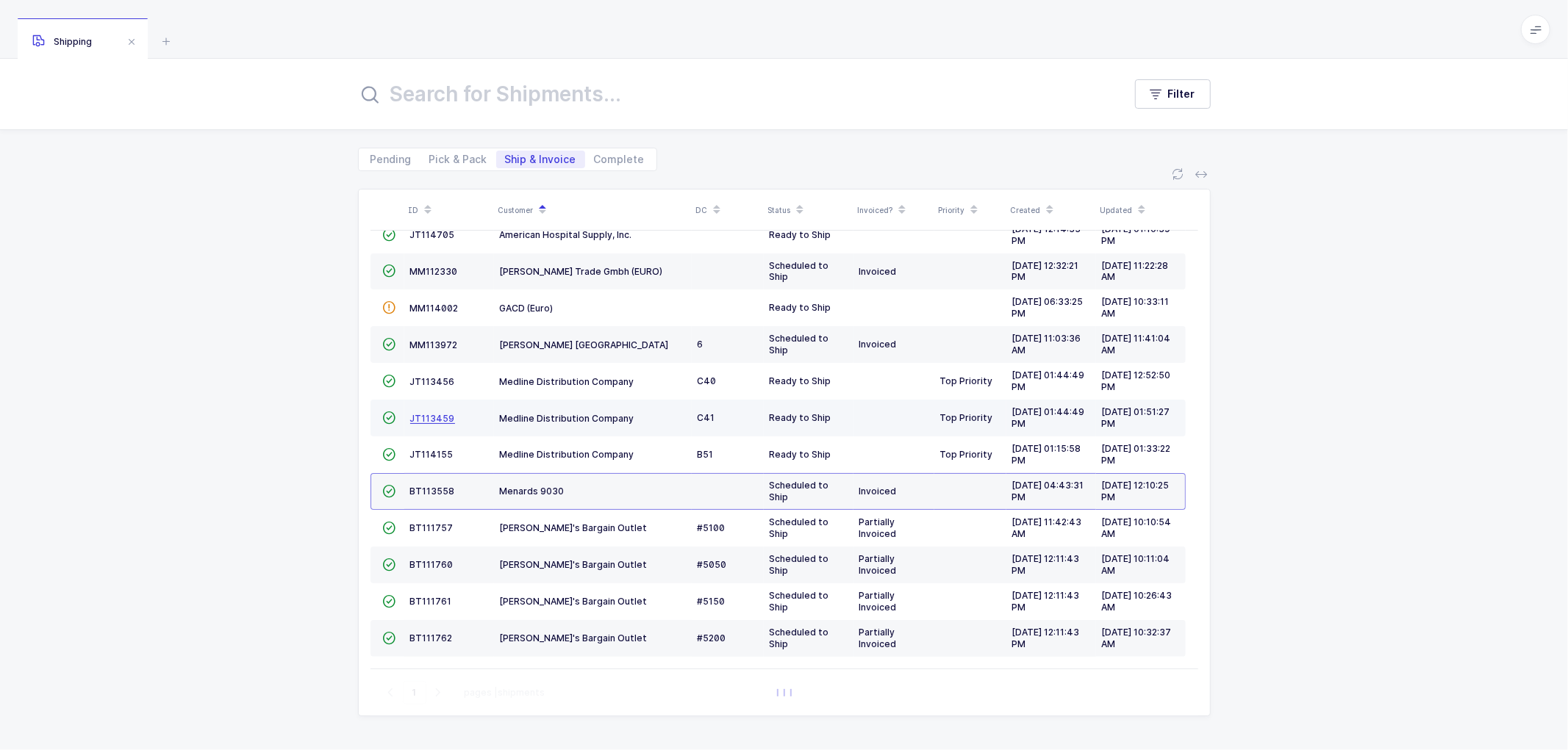
click at [434, 413] on span "JT113459" at bounding box center [432, 418] width 45 height 11
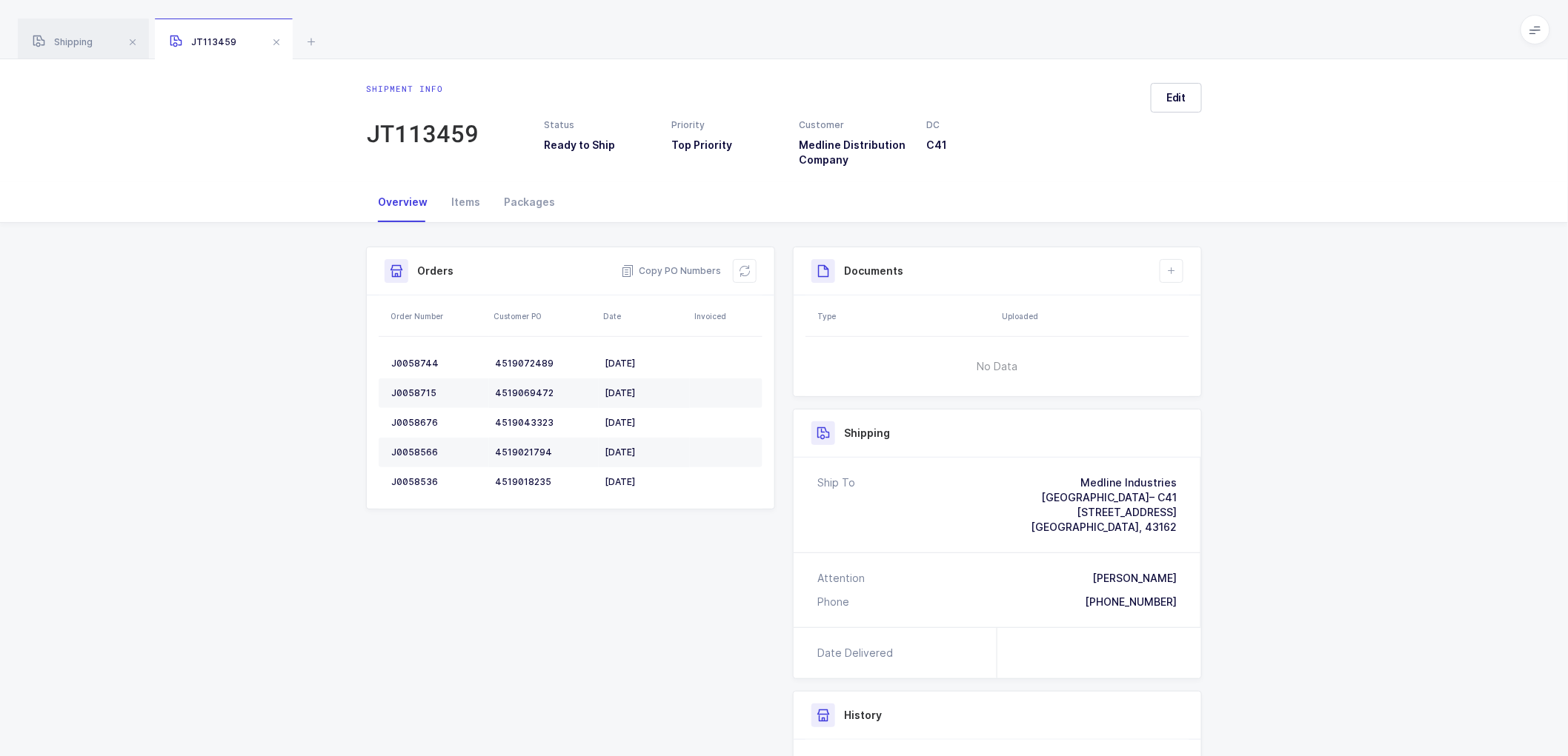
click at [450, 176] on div "Shipment info JT113459 Status Ready to Ship Priority Top Priority Customer Medl…" at bounding box center [784, 121] width 1568 height 123
click at [1041, 353] on span "No Data" at bounding box center [997, 366] width 192 height 44
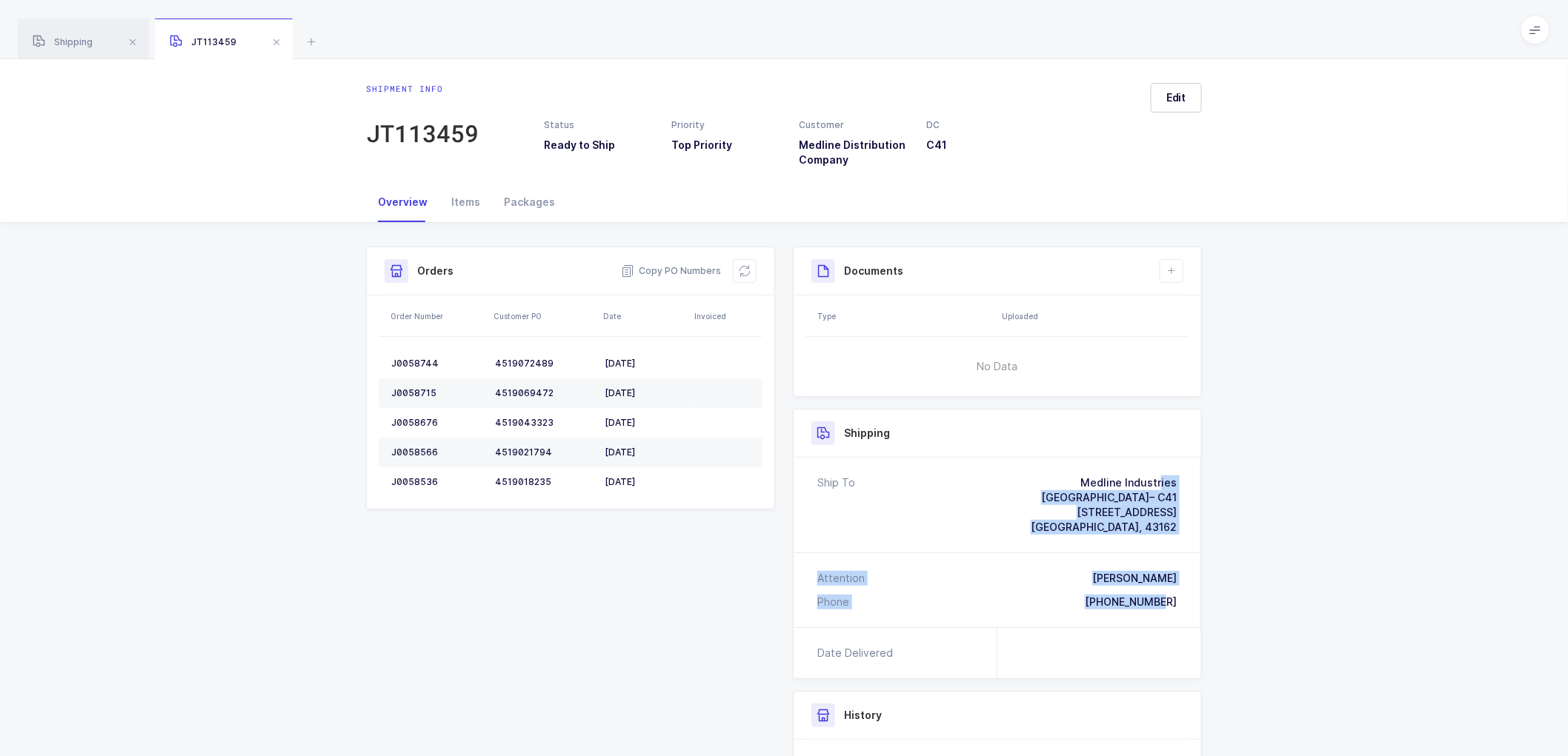
drag, startPoint x: 1175, startPoint y: 604, endPoint x: 1039, endPoint y: 470, distance: 190.9
click at [1039, 470] on div "Ship To Medline Industries [GEOGRAPHIC_DATA]– C41 [STREET_ADDRESS] Attention [P…" at bounding box center [997, 542] width 408 height 170
drag, startPoint x: 680, startPoint y: 265, endPoint x: 599, endPoint y: 228, distance: 89.1
click at [679, 265] on span "Copy PO Numbers" at bounding box center [671, 271] width 100 height 15
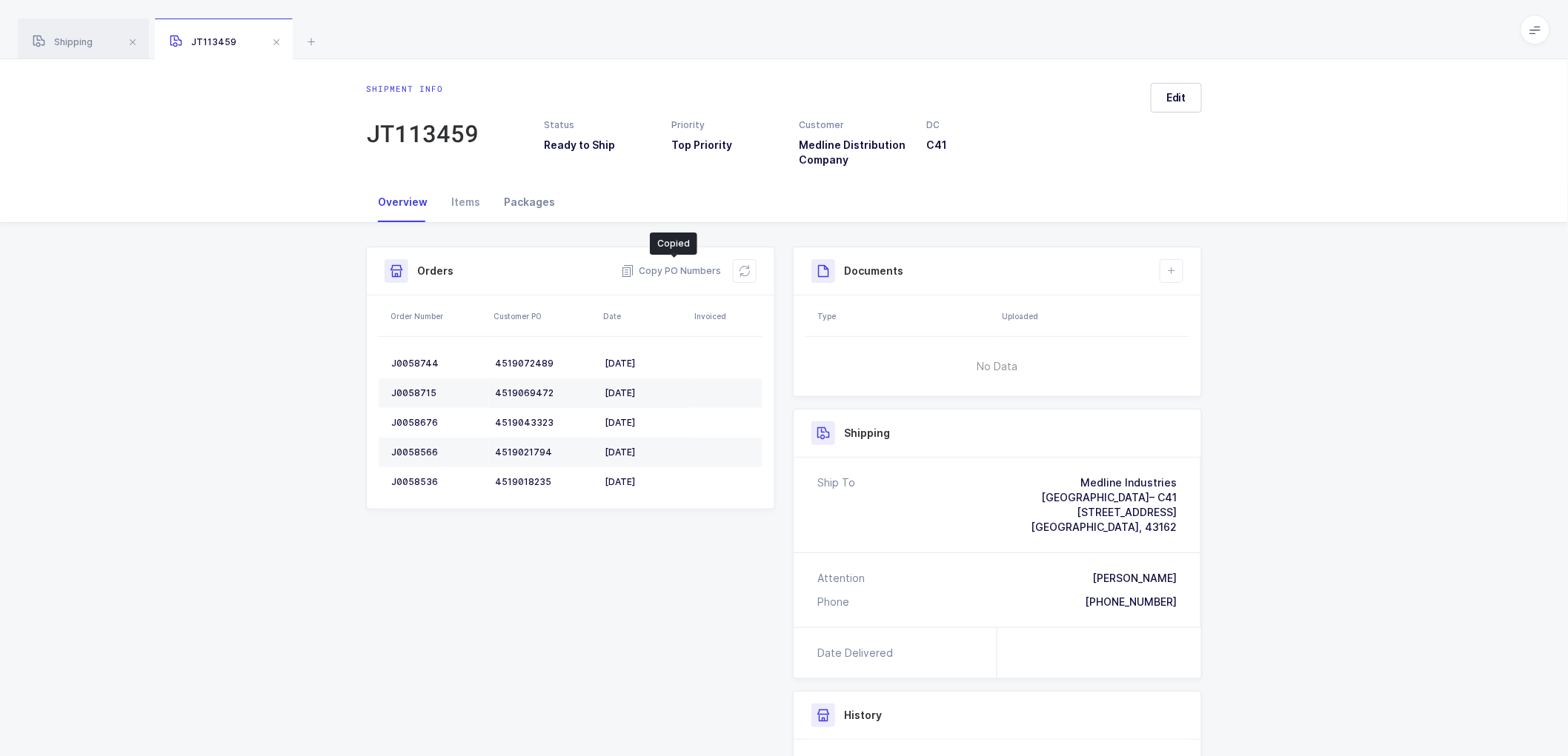
click at [536, 200] on div "Packages" at bounding box center [529, 202] width 75 height 40
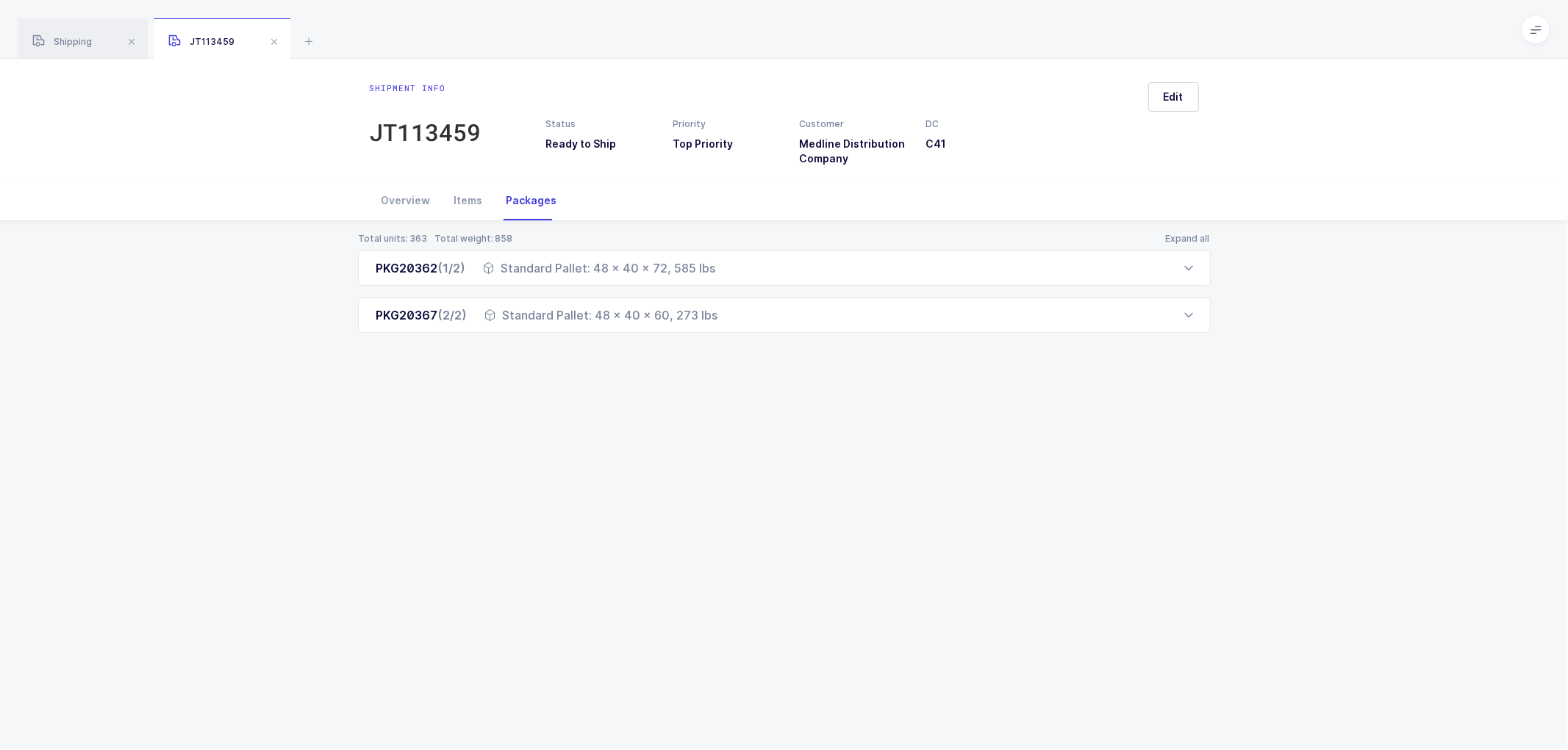
drag, startPoint x: 368, startPoint y: 268, endPoint x: 765, endPoint y: 351, distance: 405.6
click at [765, 351] on div "Total units: 363 Total weight: 858 Expand all PKG20362 (1/2) Standard Pallet: 4…" at bounding box center [784, 301] width 1545 height 159
click at [271, 37] on span at bounding box center [275, 42] width 18 height 18
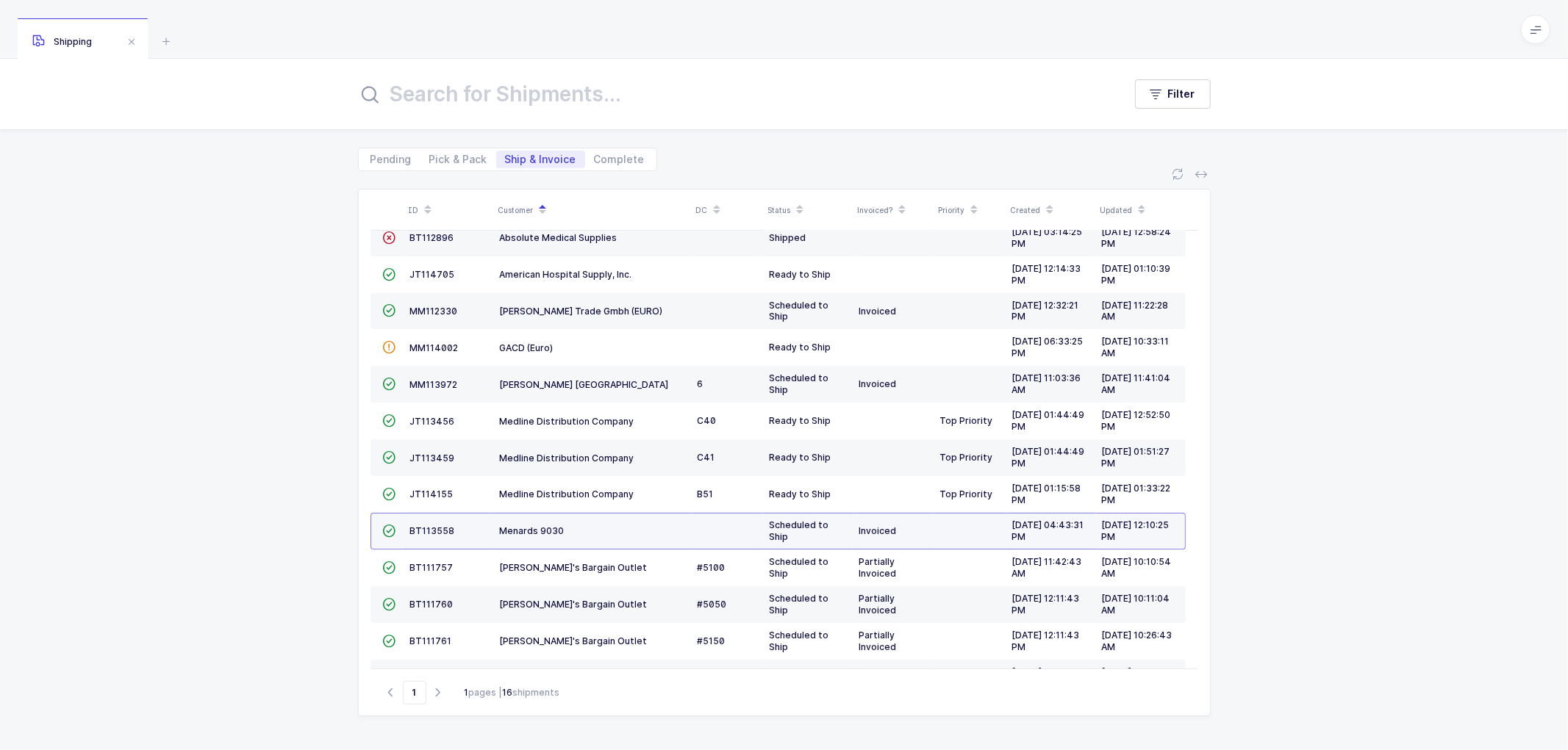
scroll to position [174, 0]
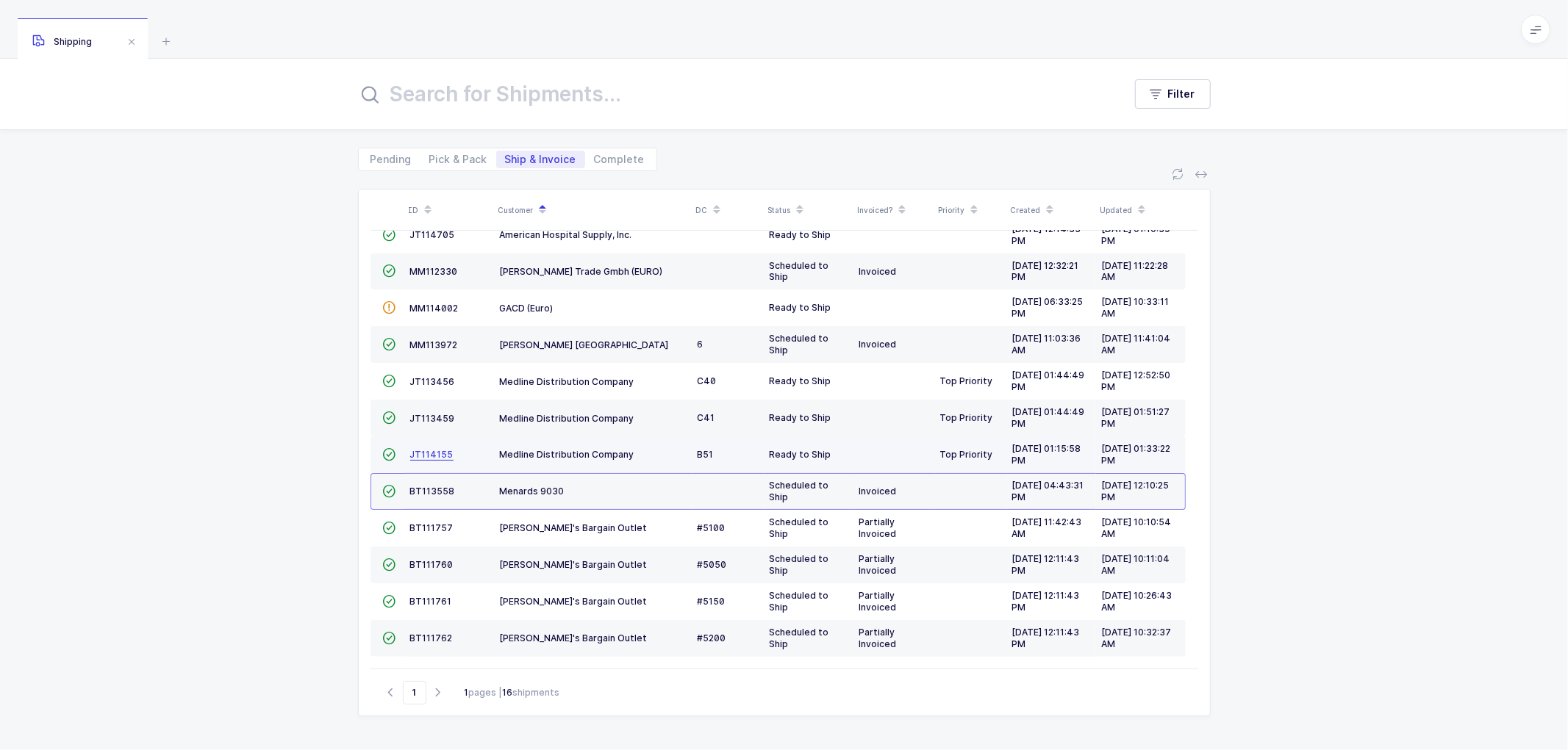
click at [437, 452] on span "JT114155" at bounding box center [432, 455] width 43 height 11
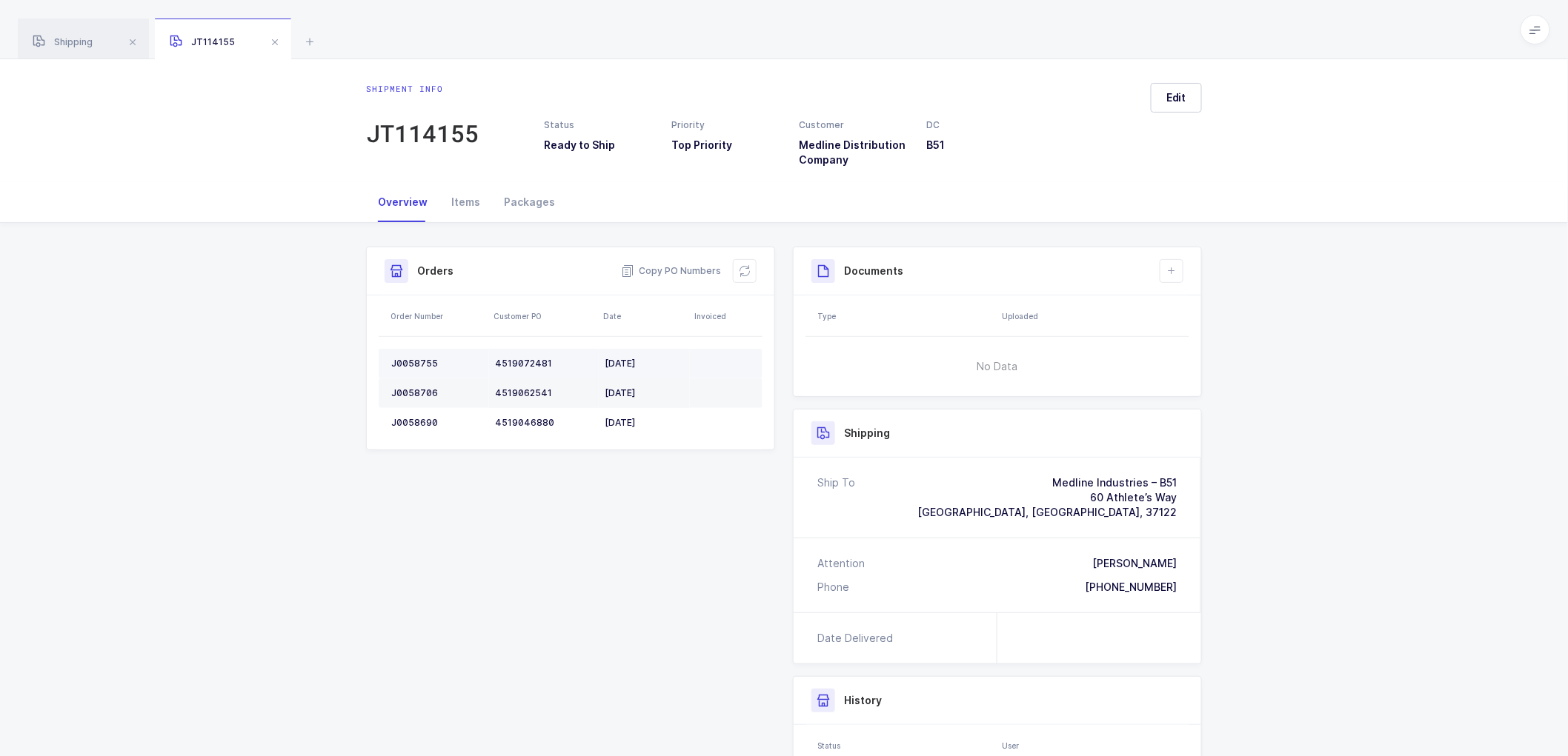
click at [424, 351] on td "J0058755" at bounding box center [433, 363] width 110 height 29
click at [408, 384] on td "J0058706" at bounding box center [433, 393] width 110 height 29
click at [416, 419] on div "J0058690" at bounding box center [437, 423] width 92 height 12
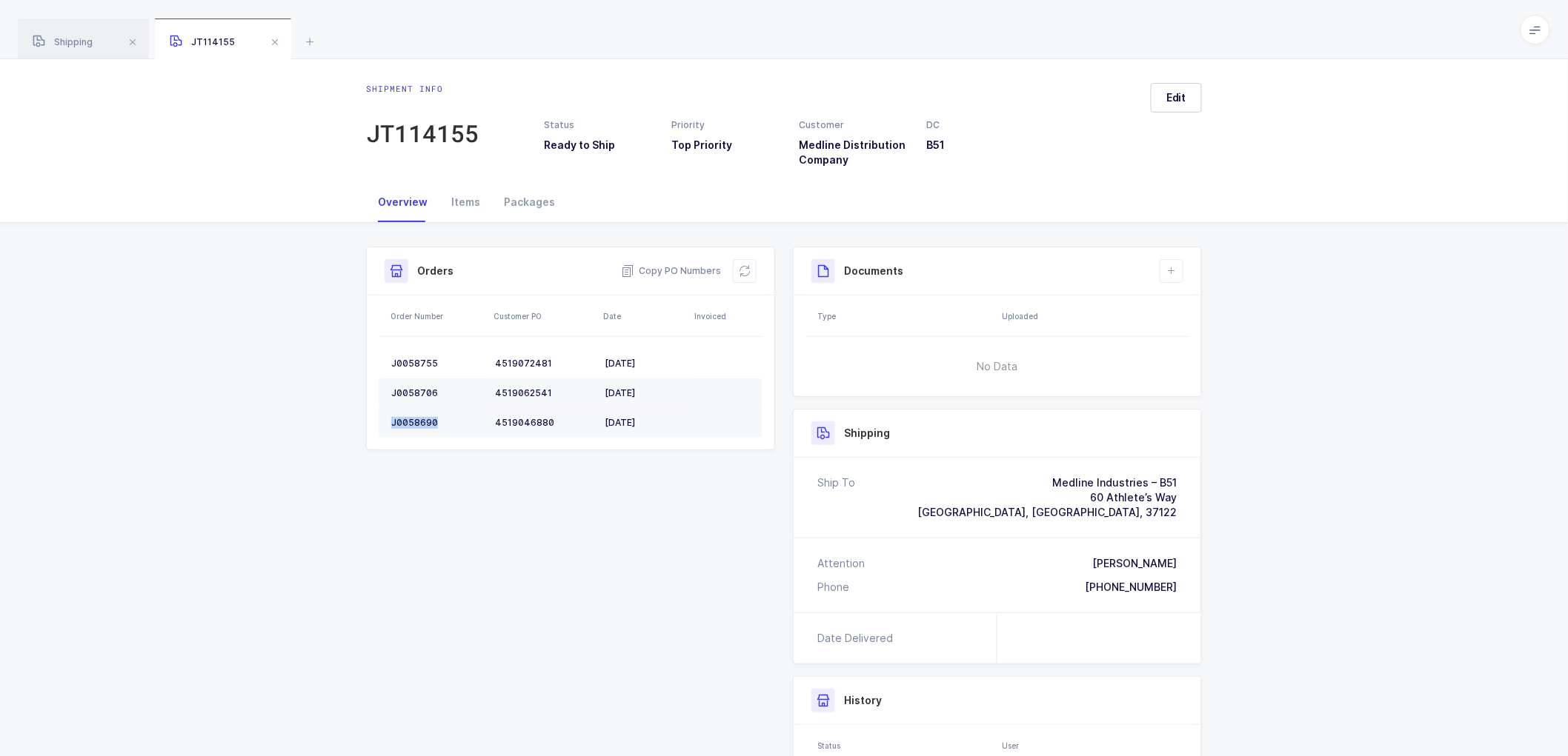
click at [416, 419] on div "J0058690" at bounding box center [437, 423] width 92 height 12
click at [539, 197] on div "Packages" at bounding box center [529, 202] width 75 height 40
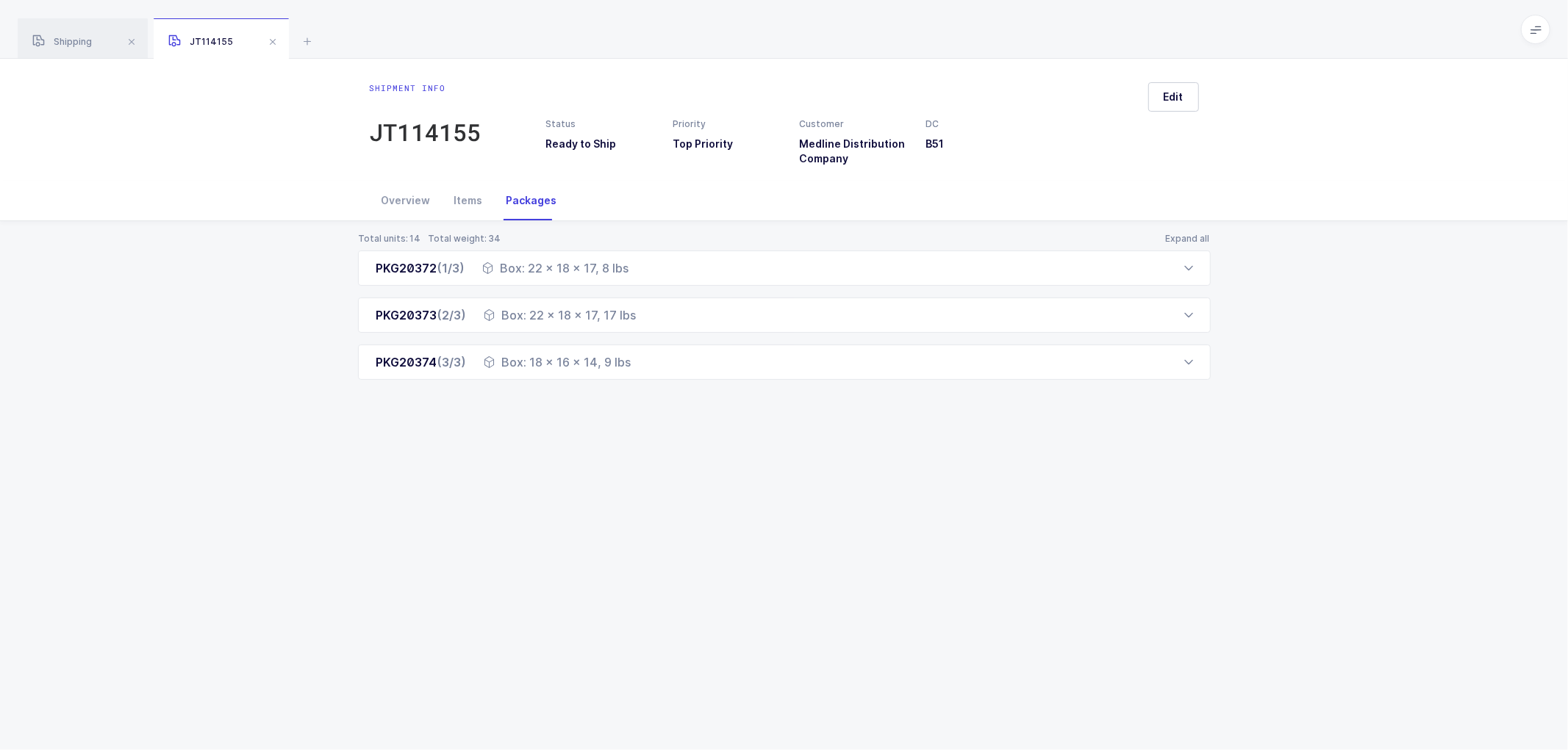
click at [1263, 517] on div "Shipment info JT114155 Status Ready to Ship Priority Top Priority Customer Medl…" at bounding box center [784, 405] width 1568 height 692
drag, startPoint x: 417, startPoint y: 199, endPoint x: 428, endPoint y: 199, distance: 11.0
click at [417, 199] on div "Overview" at bounding box center [405, 200] width 73 height 40
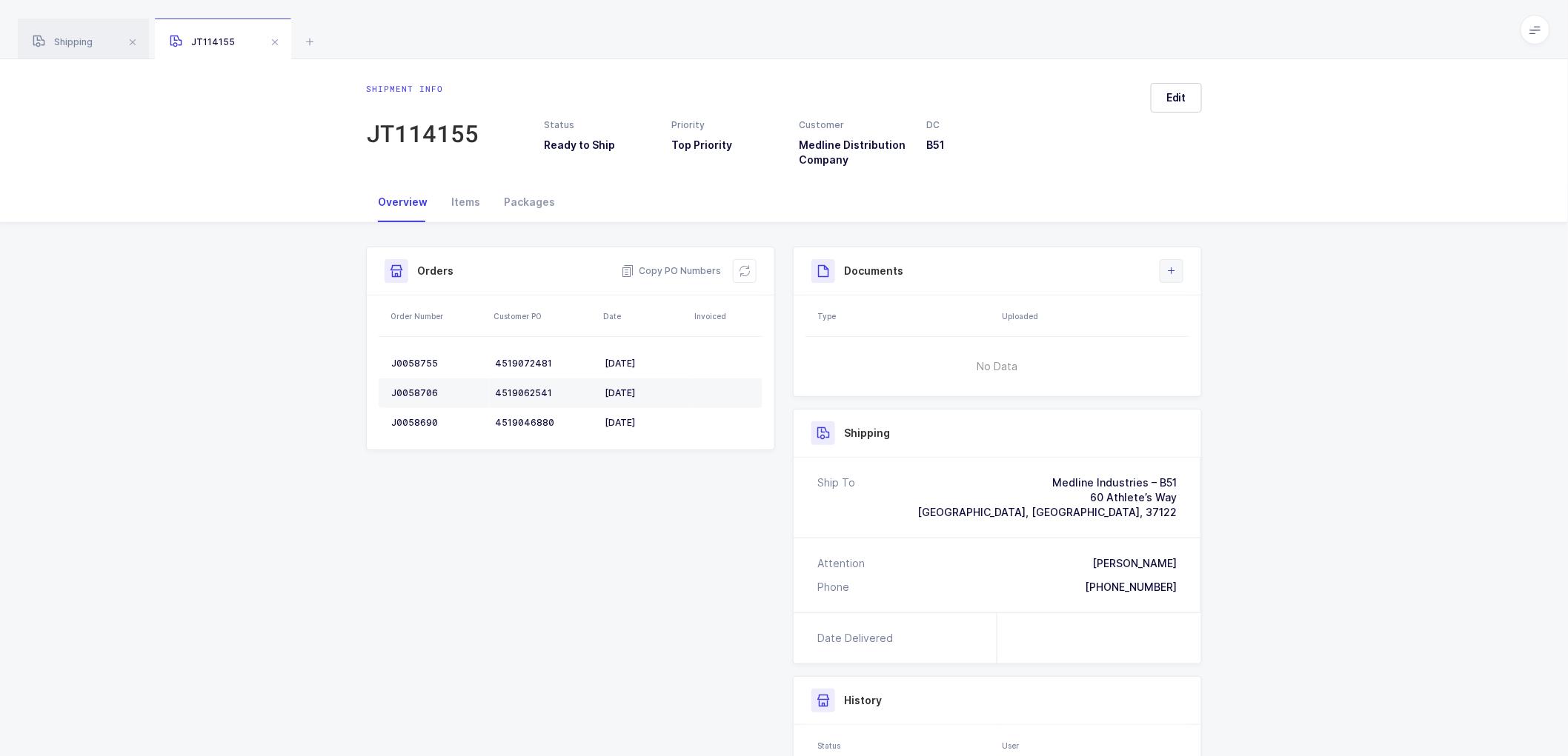
click at [1179, 274] on button at bounding box center [1171, 271] width 23 height 23
click at [1199, 325] on li "Upload Document" at bounding box center [1221, 336] width 110 height 23
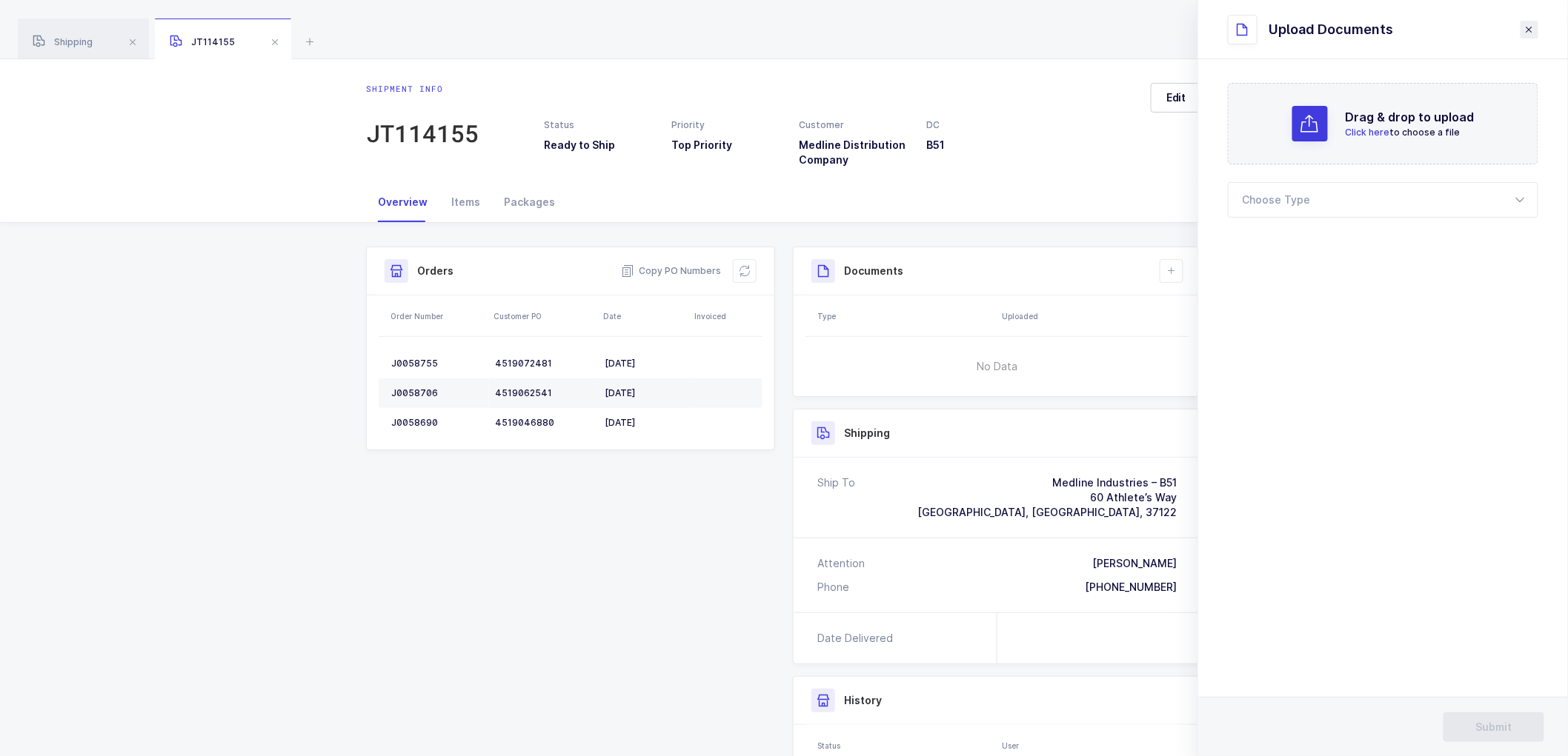
click at [1530, 29] on icon "close drawer" at bounding box center [1530, 29] width 12 height 12
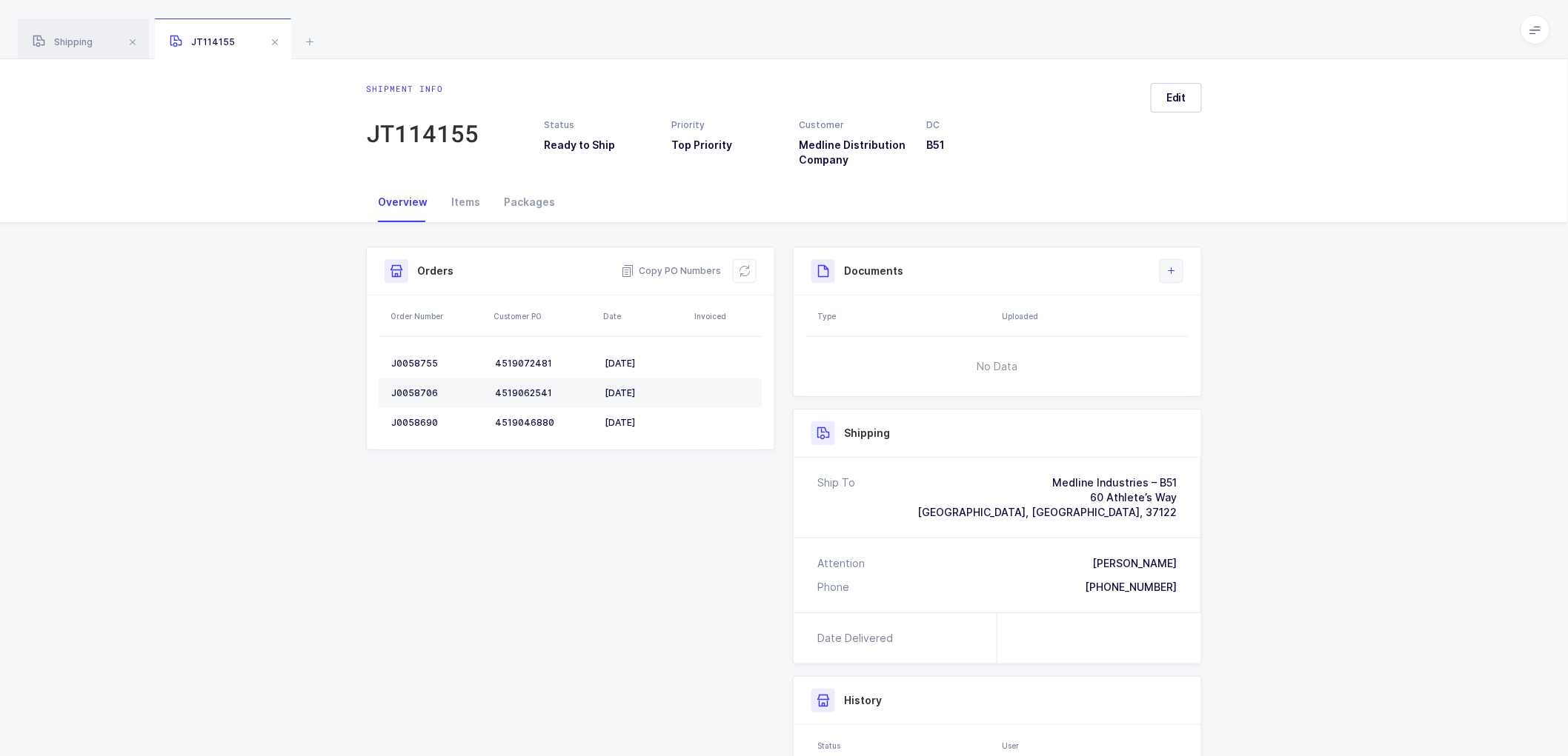
click at [1172, 269] on icon at bounding box center [1171, 271] width 12 height 12
click at [1179, 308] on li "Create Document" at bounding box center [1221, 313] width 110 height 23
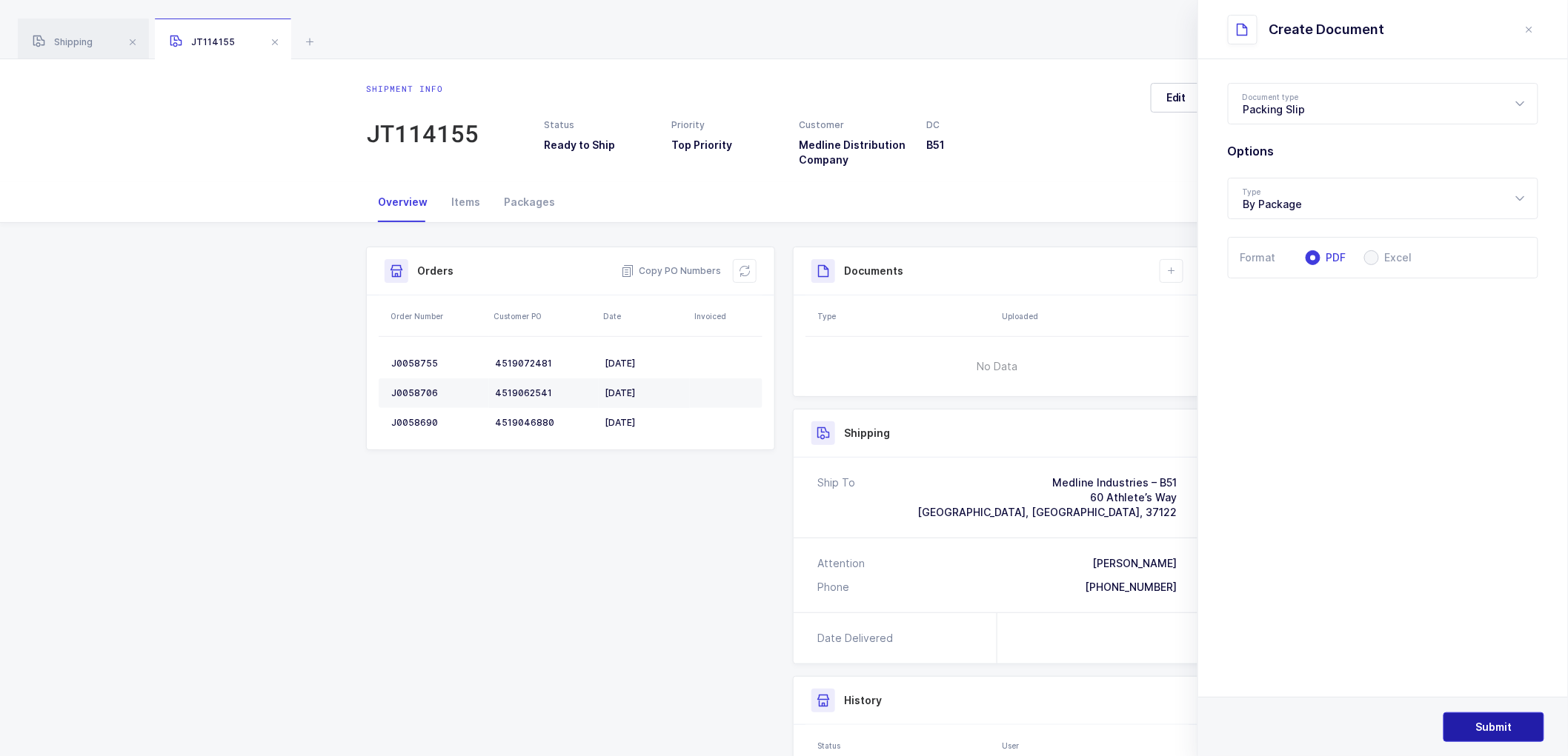
click at [1488, 728] on span "Submit" at bounding box center [1494, 727] width 36 height 15
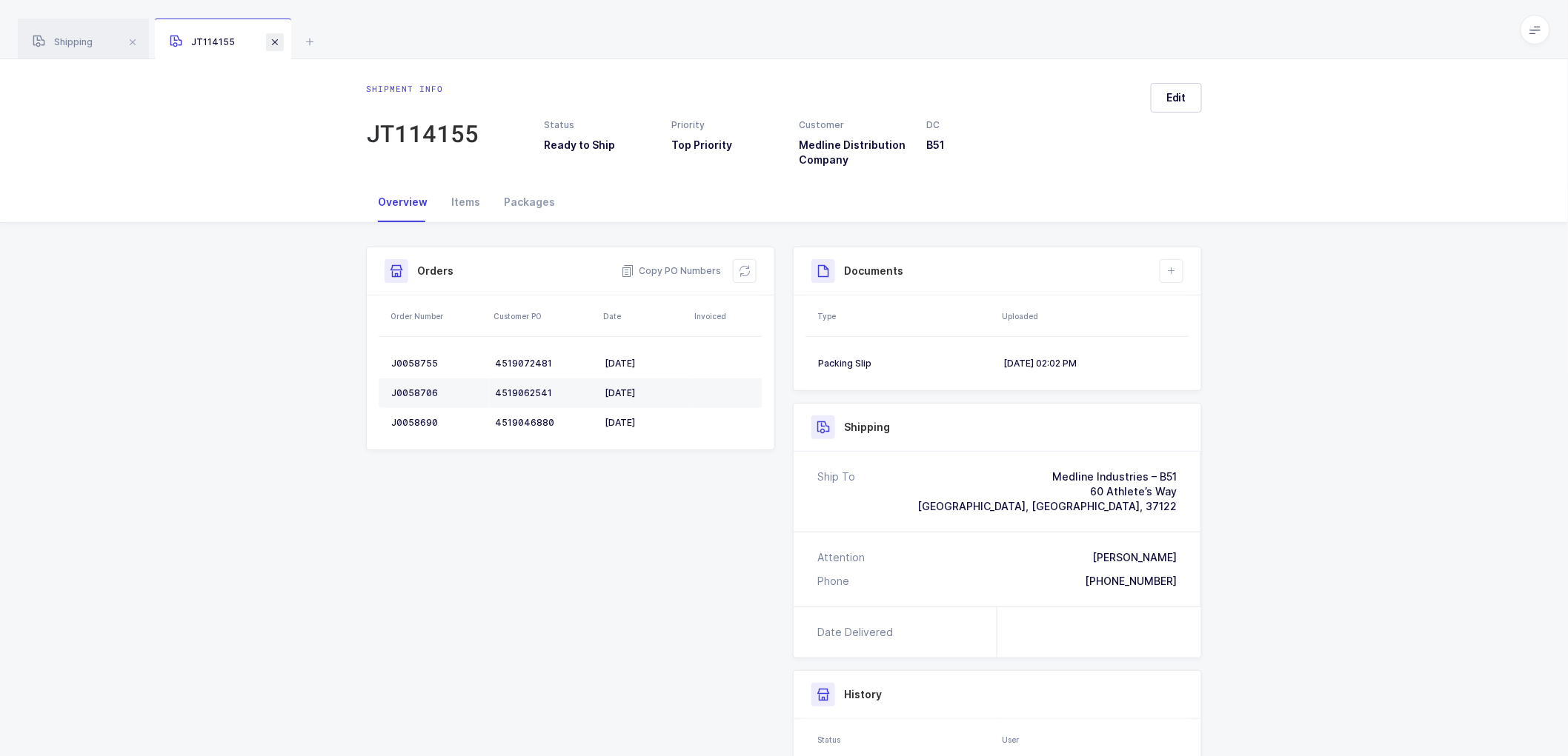
click at [269, 45] on span at bounding box center [275, 42] width 18 height 18
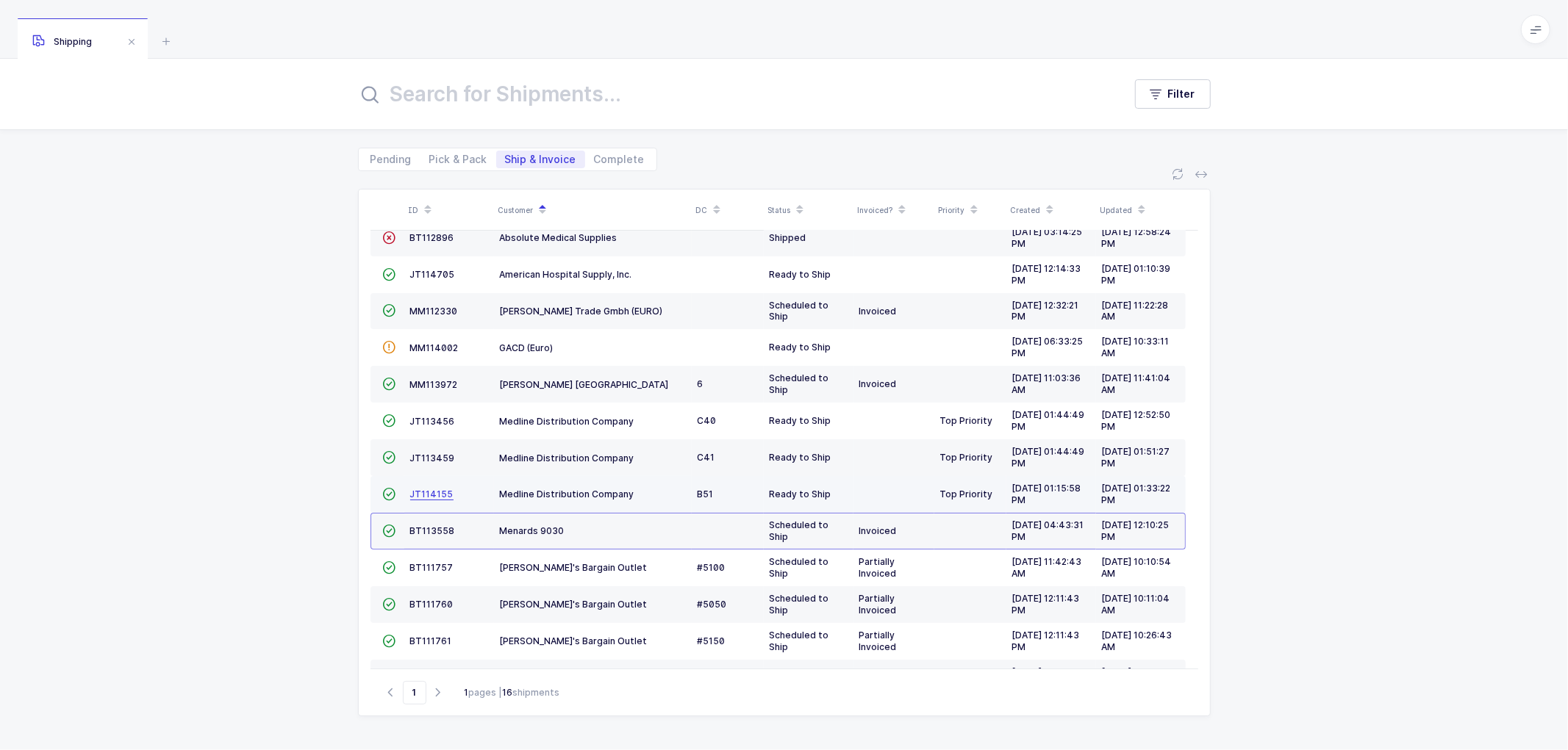
click at [429, 491] on span "JT114155" at bounding box center [432, 494] width 43 height 11
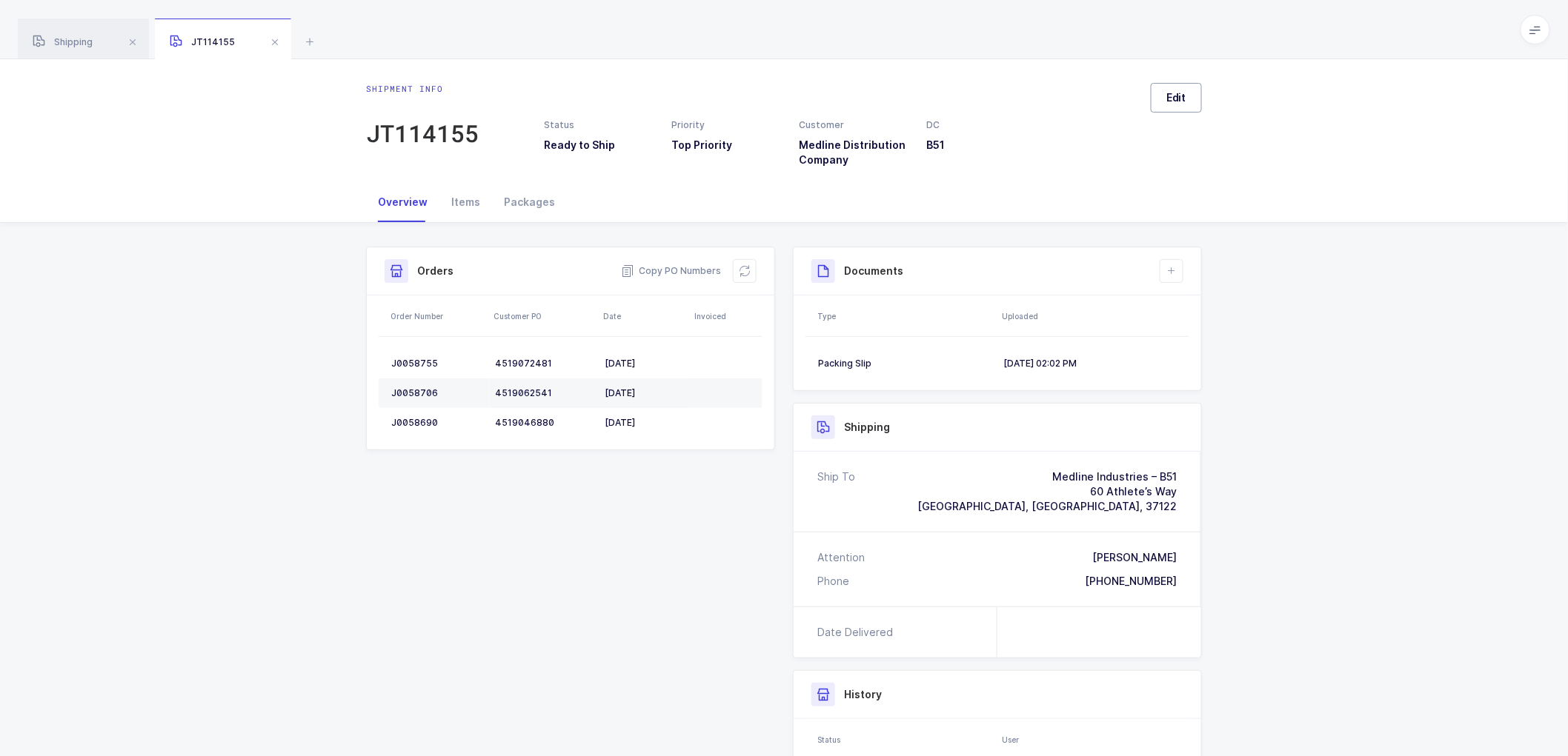
click at [1169, 96] on span "Edit" at bounding box center [1176, 98] width 20 height 15
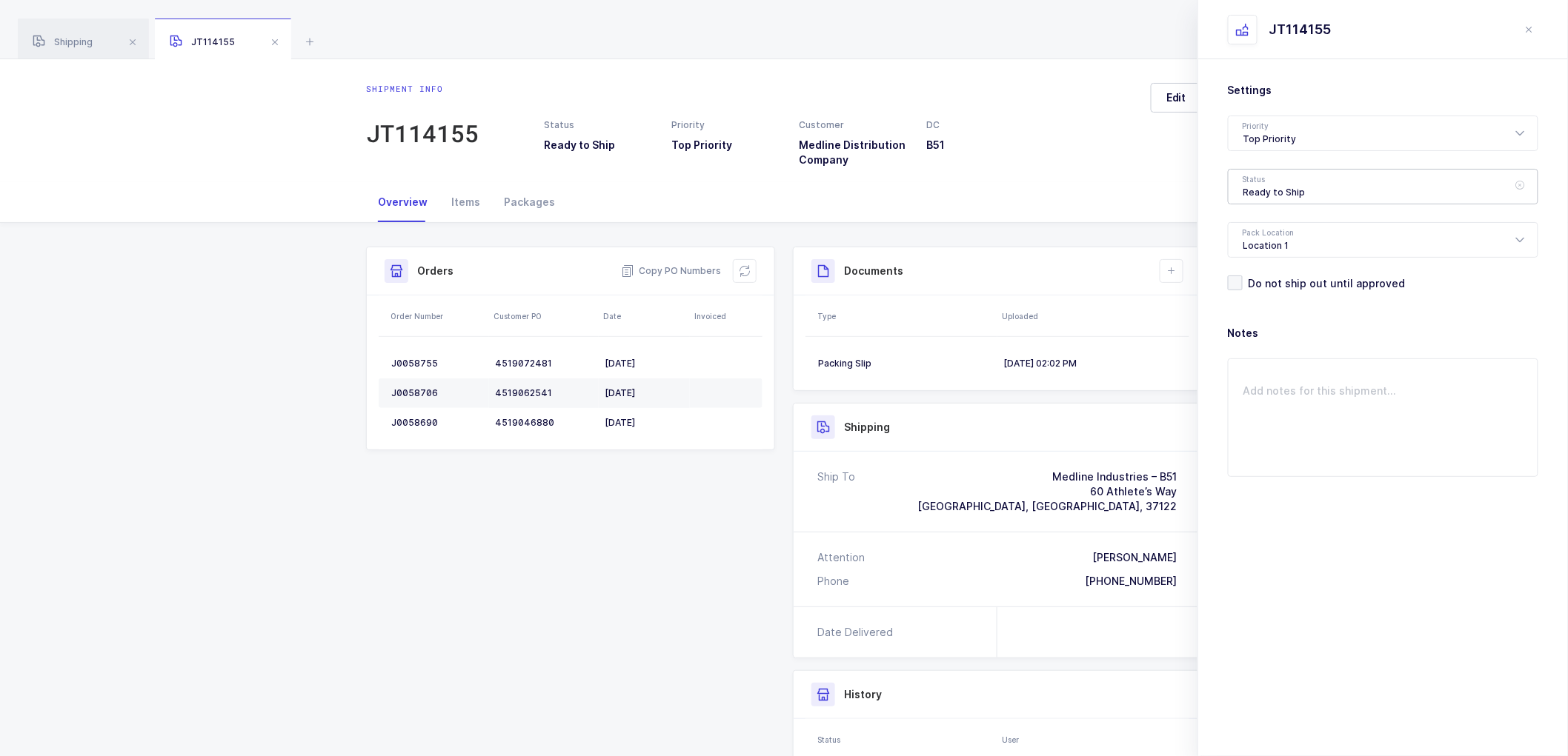
click at [1276, 185] on div "Ready to Ship" at bounding box center [1383, 186] width 311 height 35
drag, startPoint x: 1264, startPoint y: 299, endPoint x: 1279, endPoint y: 247, distance: 54.1
click at [1265, 298] on span "Shipped" at bounding box center [1264, 300] width 42 height 13
type input "Shipped"
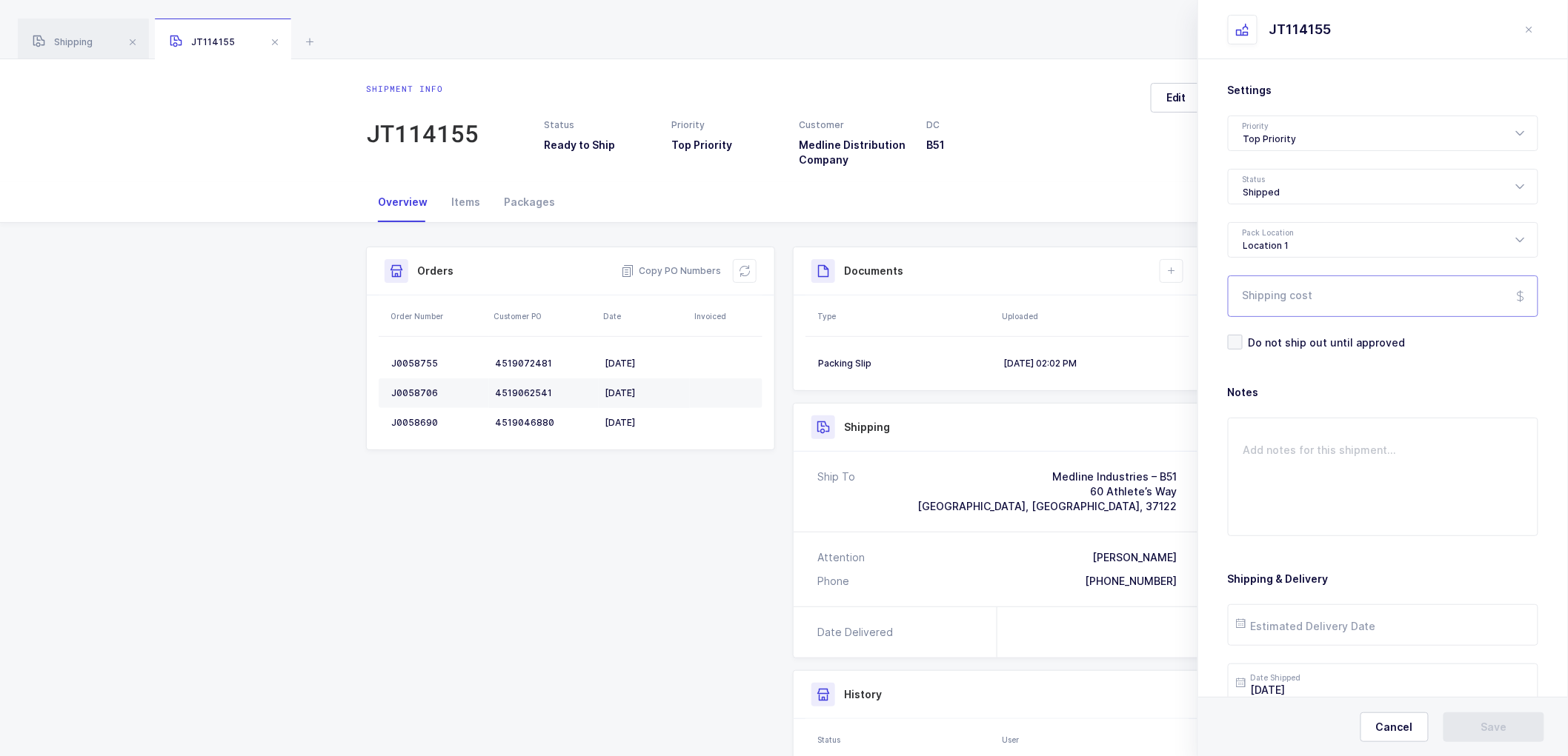
click at [1295, 291] on input "Shipping cost" at bounding box center [1383, 296] width 311 height 41
paste input "88.00"
type input "88.00"
click at [1312, 621] on input "text" at bounding box center [1383, 625] width 311 height 41
drag, startPoint x: 1321, startPoint y: 513, endPoint x: 1341, endPoint y: 519, distance: 20.9
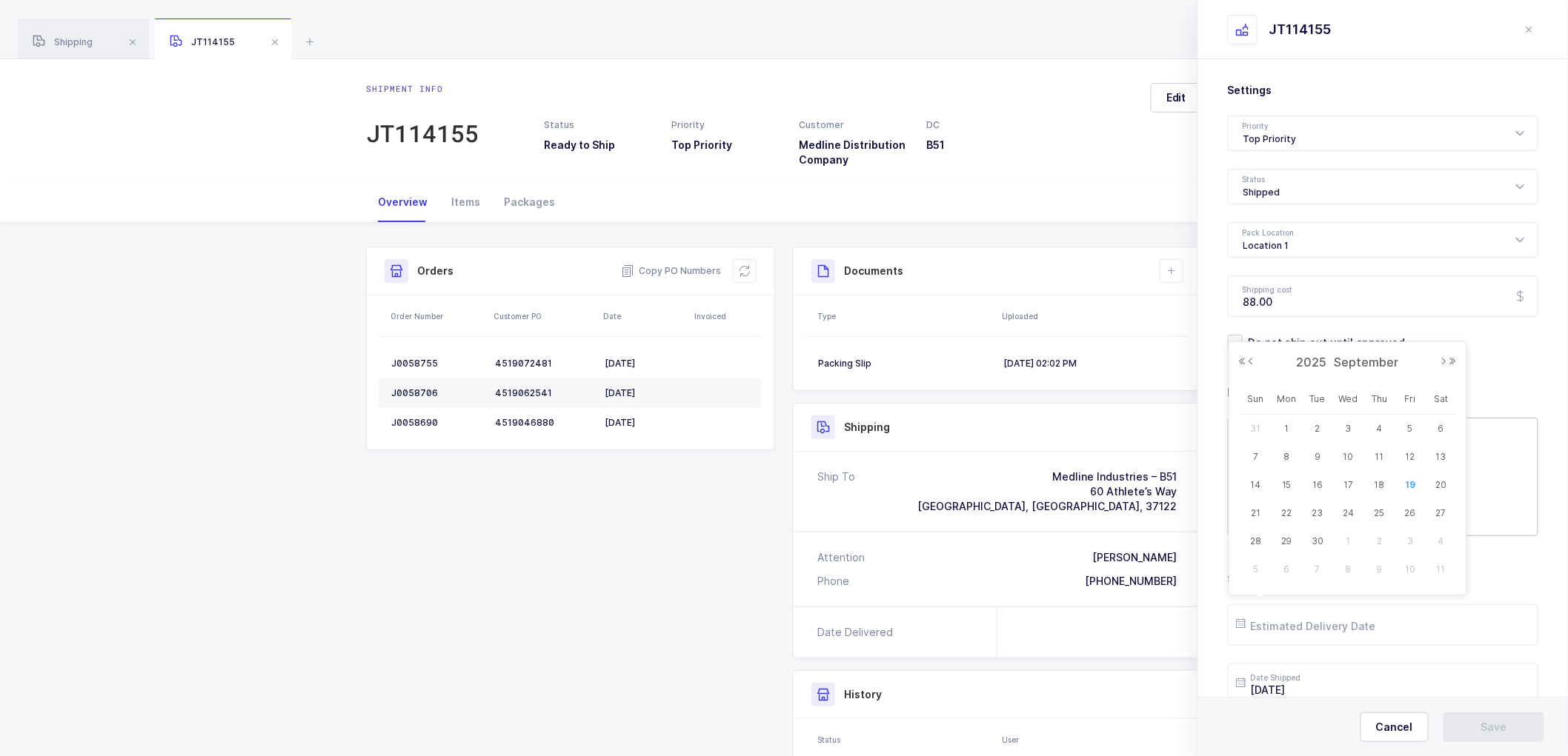
click at [1320, 513] on span "23" at bounding box center [1318, 513] width 18 height 18
type input "[DATE]"
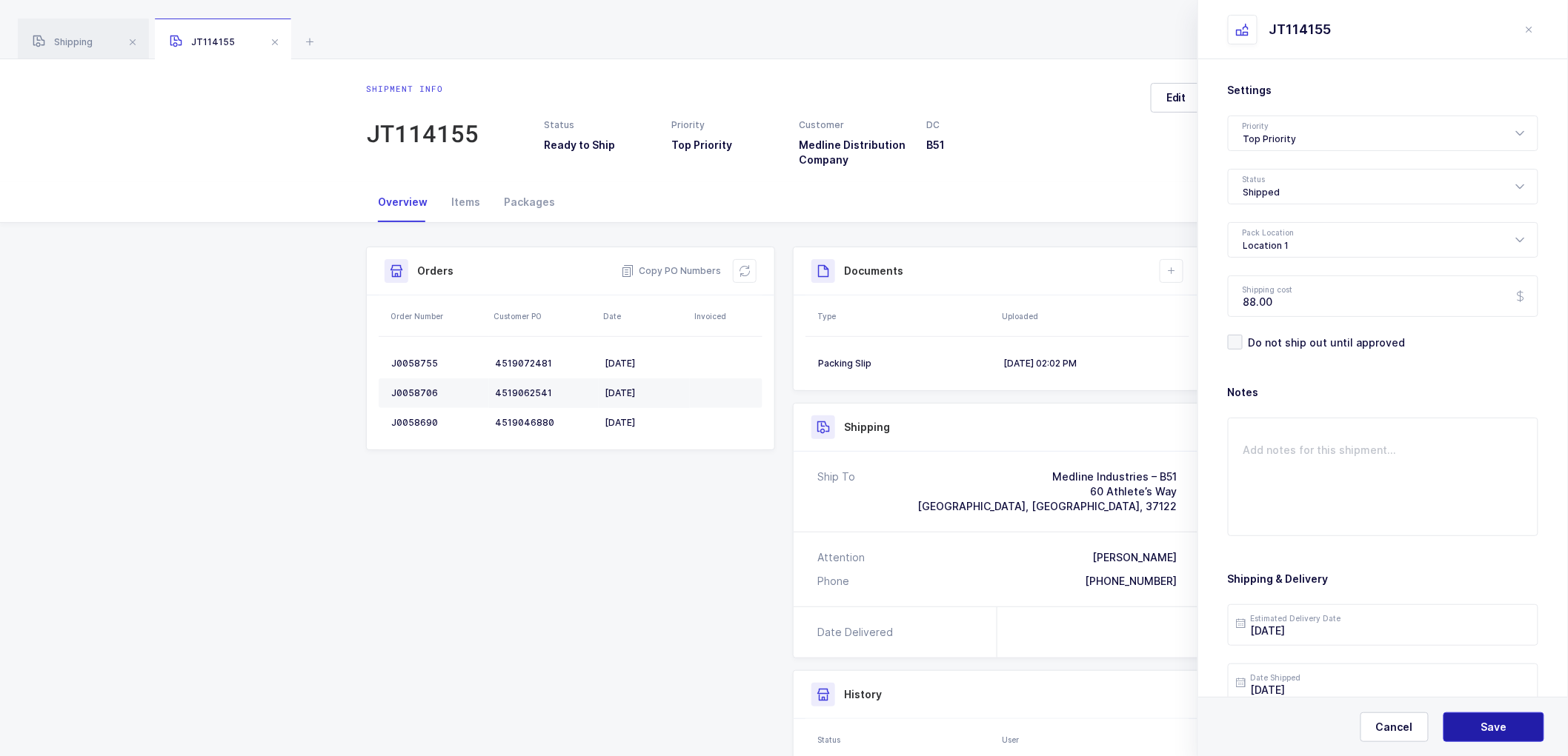
click at [1491, 729] on span "Save" at bounding box center [1494, 727] width 26 height 15
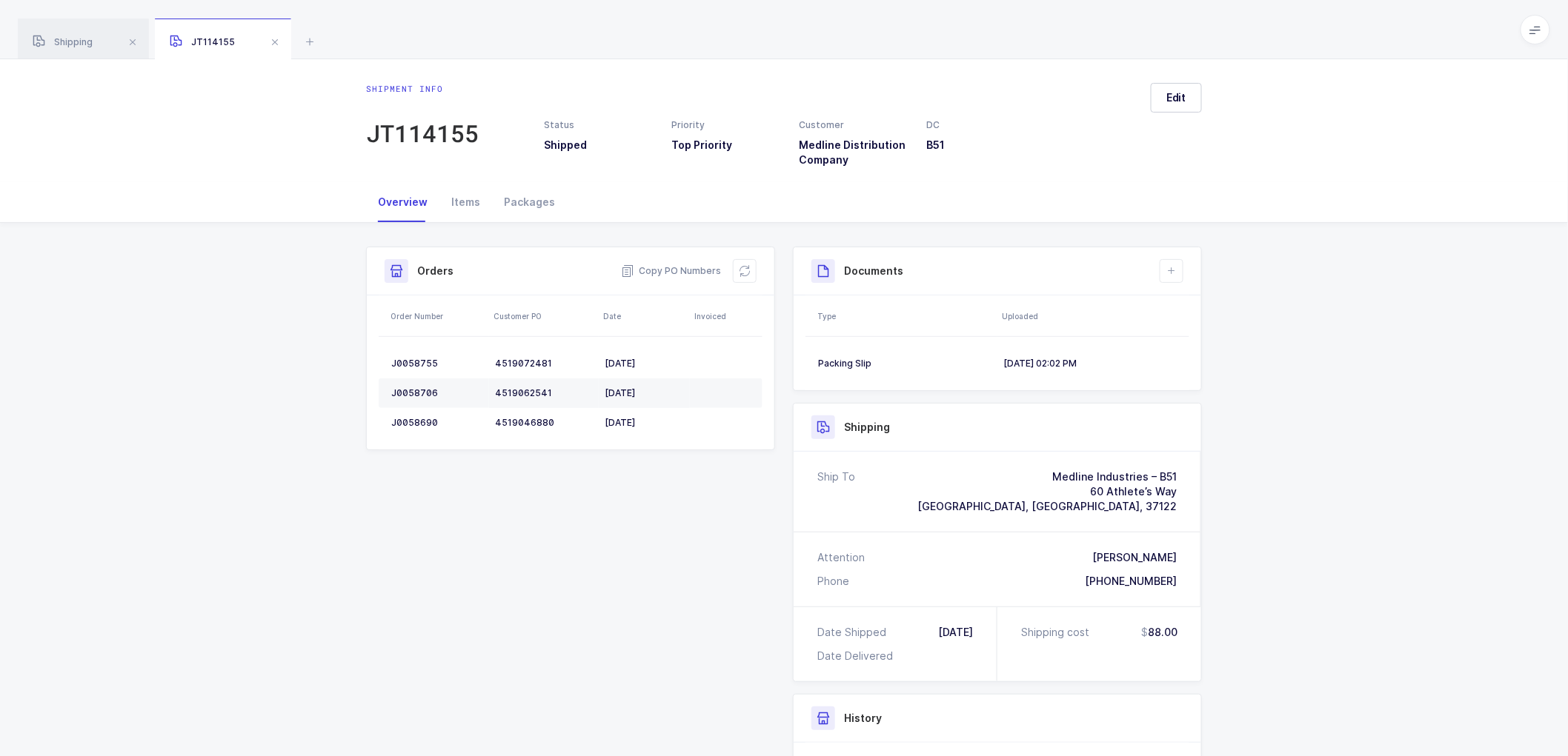
drag, startPoint x: 742, startPoint y: 274, endPoint x: 779, endPoint y: 246, distance: 46.4
click at [743, 273] on icon at bounding box center [745, 271] width 12 height 12
click at [277, 40] on span at bounding box center [275, 42] width 18 height 18
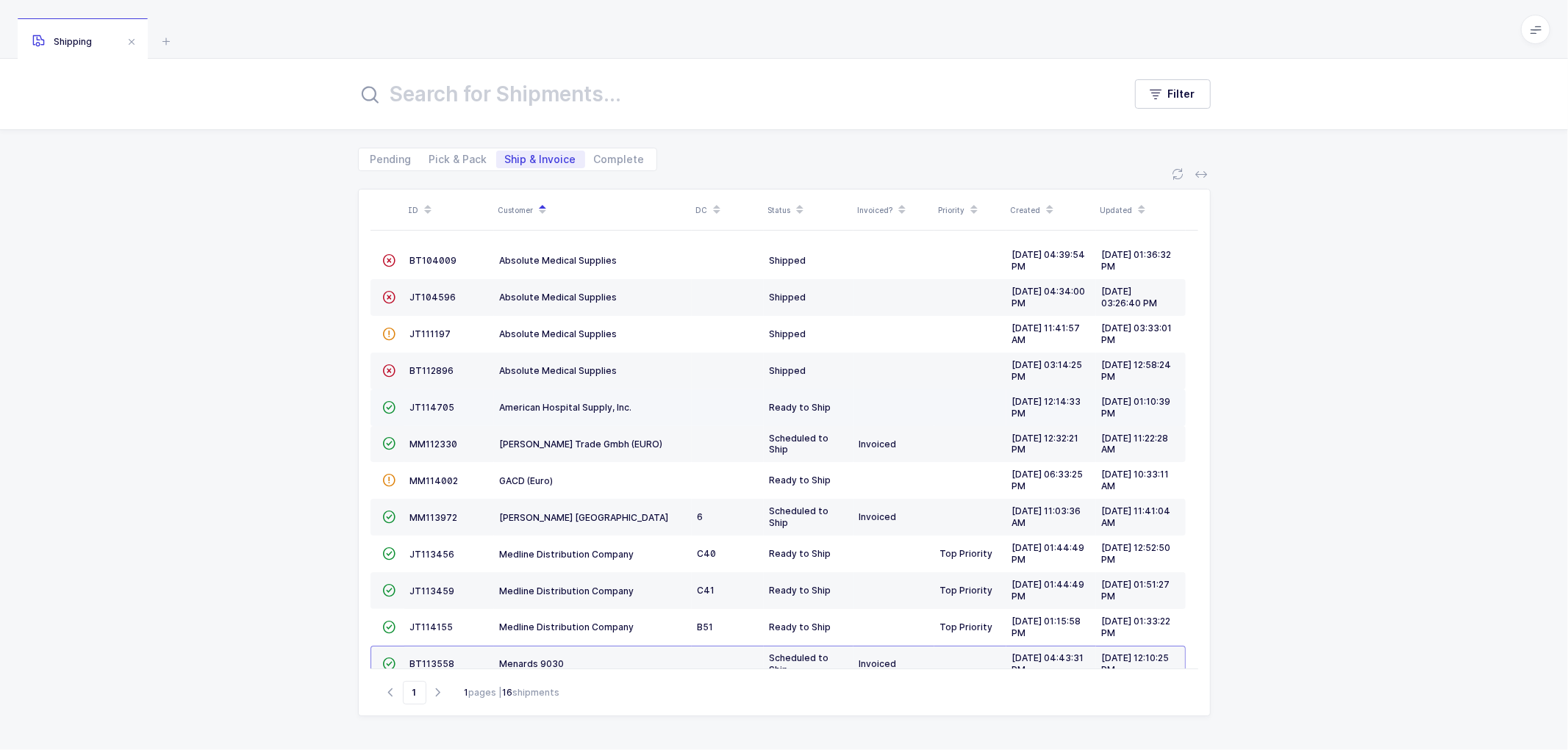
click at [428, 400] on td "JT114705" at bounding box center [450, 408] width 90 height 37
click at [434, 405] on span "JT114705" at bounding box center [432, 408] width 45 height 11
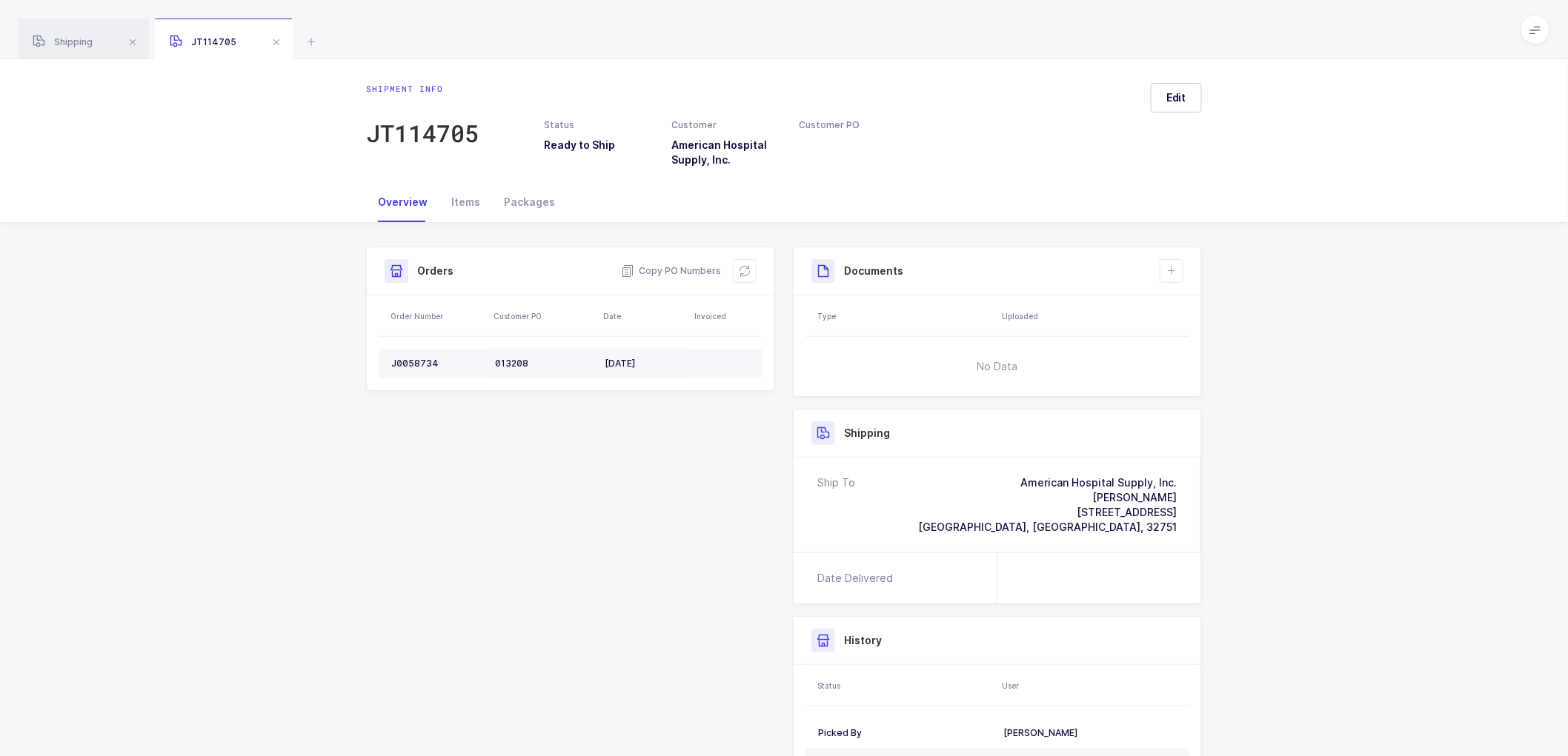
click at [406, 357] on td "J0058734" at bounding box center [433, 363] width 110 height 29
click at [403, 360] on div "J0058734" at bounding box center [437, 364] width 92 height 12
click at [415, 366] on div "J0058734" at bounding box center [437, 364] width 92 height 12
click at [507, 358] on div "013208" at bounding box center [544, 364] width 98 height 12
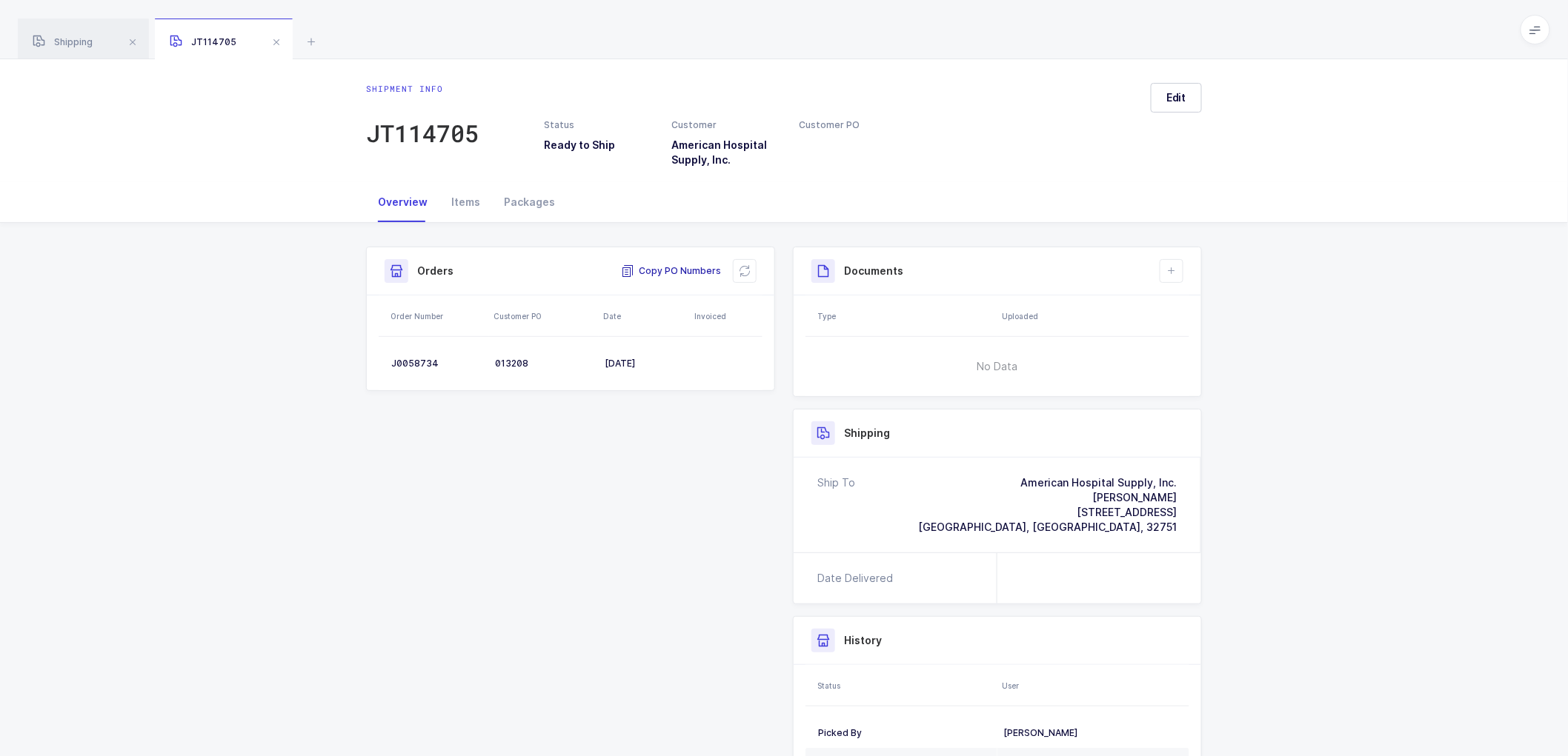
click at [664, 269] on span "Copy PO Numbers" at bounding box center [671, 271] width 100 height 15
click at [523, 206] on div "Packages" at bounding box center [529, 202] width 75 height 40
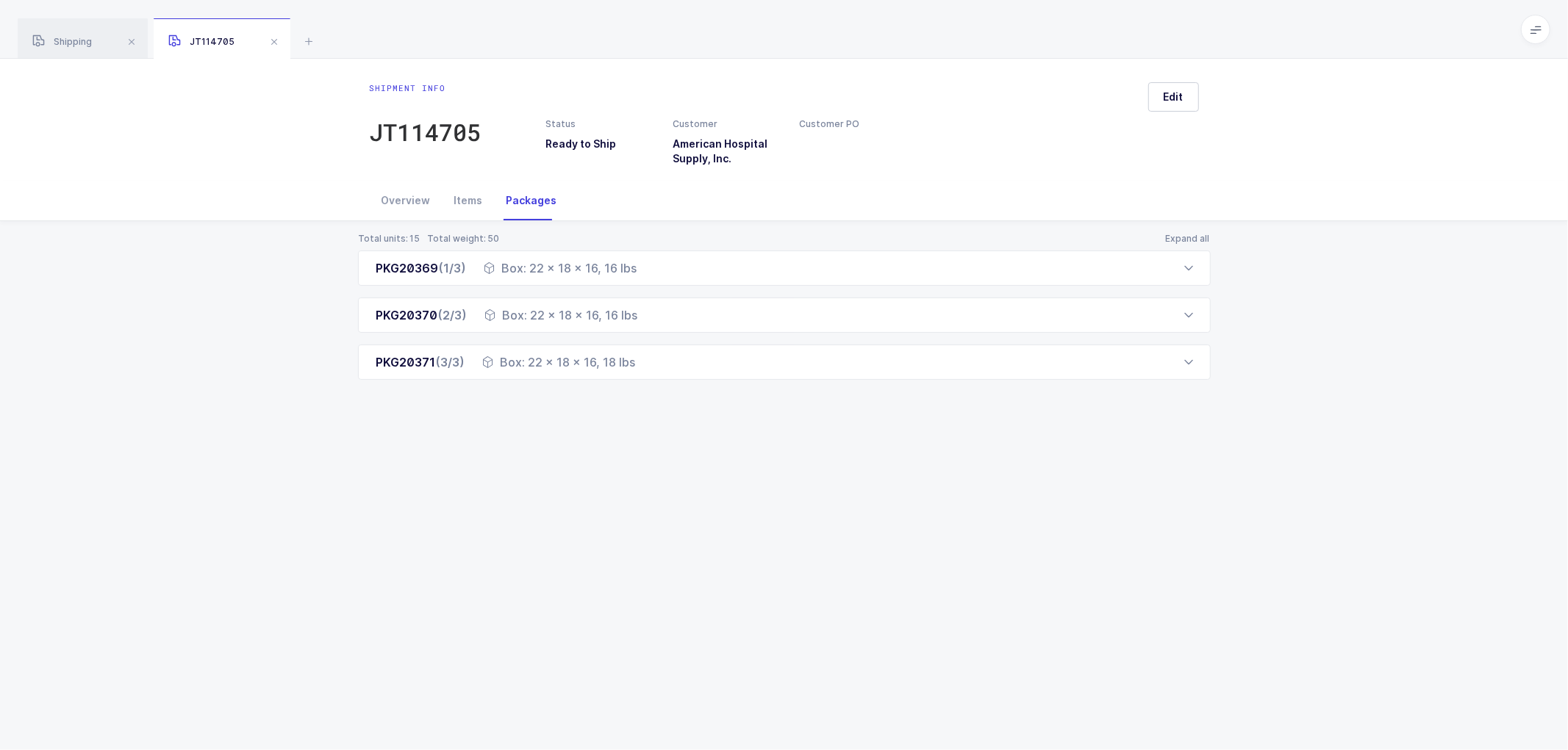
drag, startPoint x: 273, startPoint y: 40, endPoint x: 321, endPoint y: 35, distance: 48.3
click at [273, 39] on span at bounding box center [275, 42] width 18 height 18
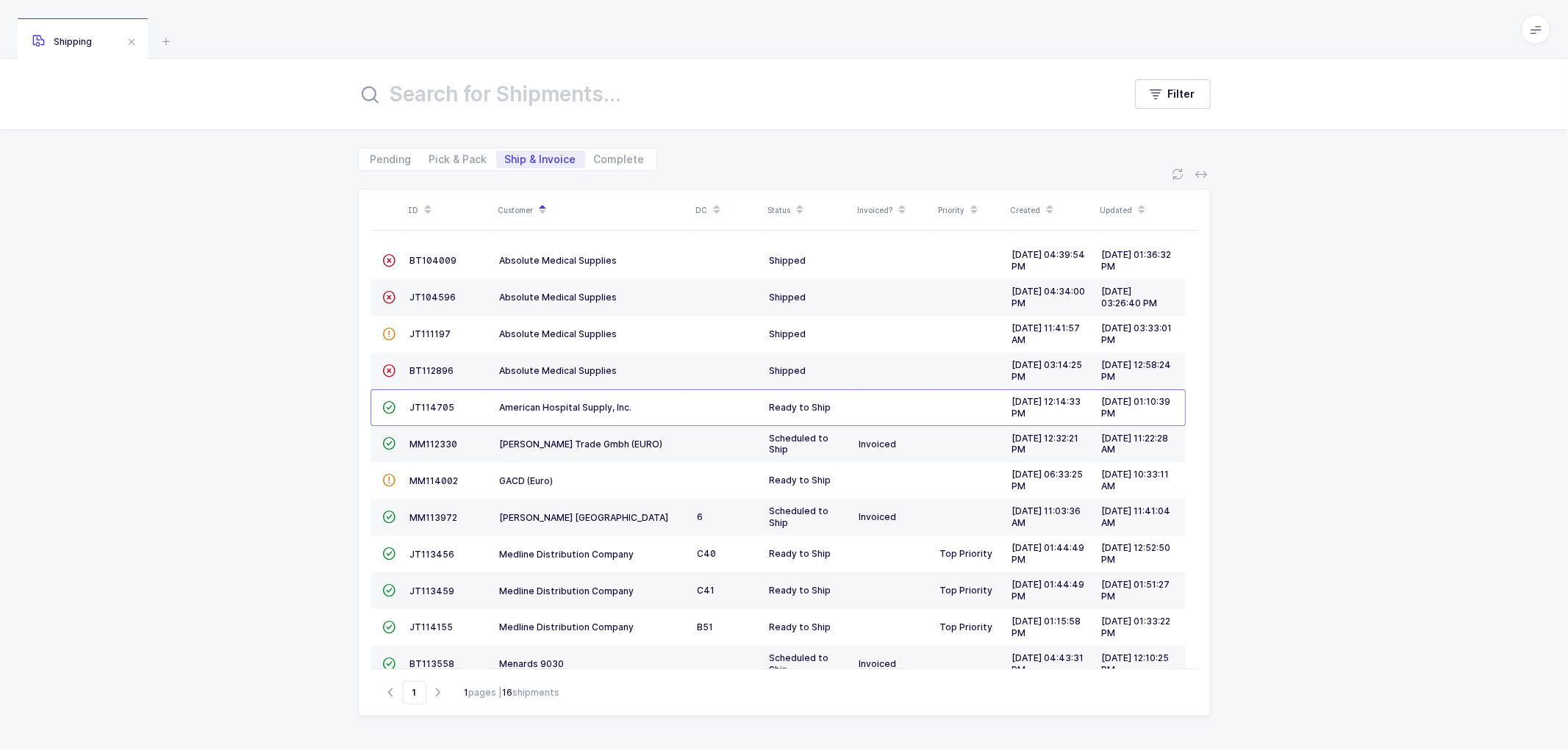
scroll to position [174, 0]
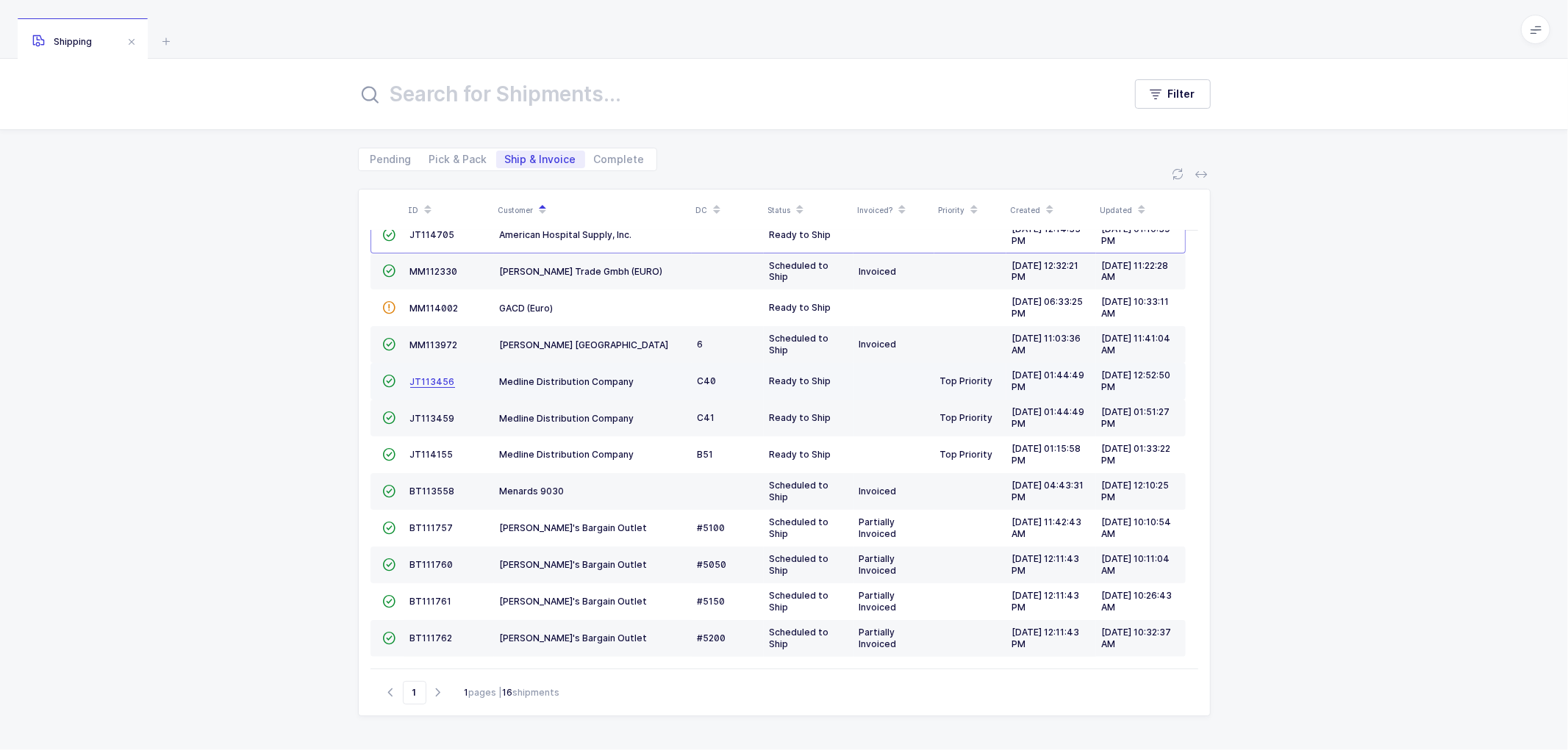
click at [443, 381] on span "JT113456" at bounding box center [432, 381] width 45 height 11
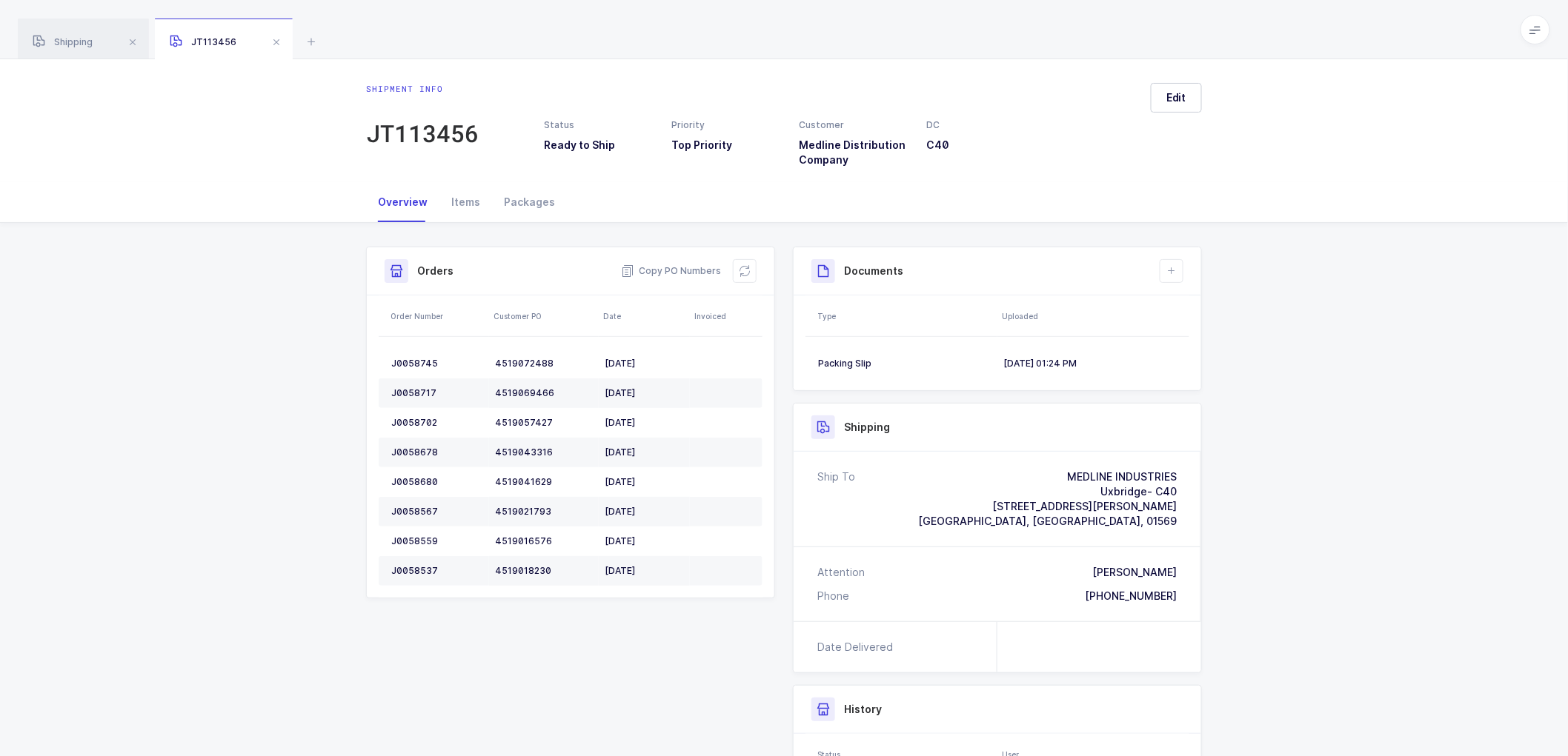
click at [1309, 467] on div "Shipment Info Shipment Number JT113456 Status Ready to Ship Priority Top Priori…" at bounding box center [784, 580] width 1568 height 713
click at [63, 40] on span "Shipping" at bounding box center [63, 41] width 60 height 11
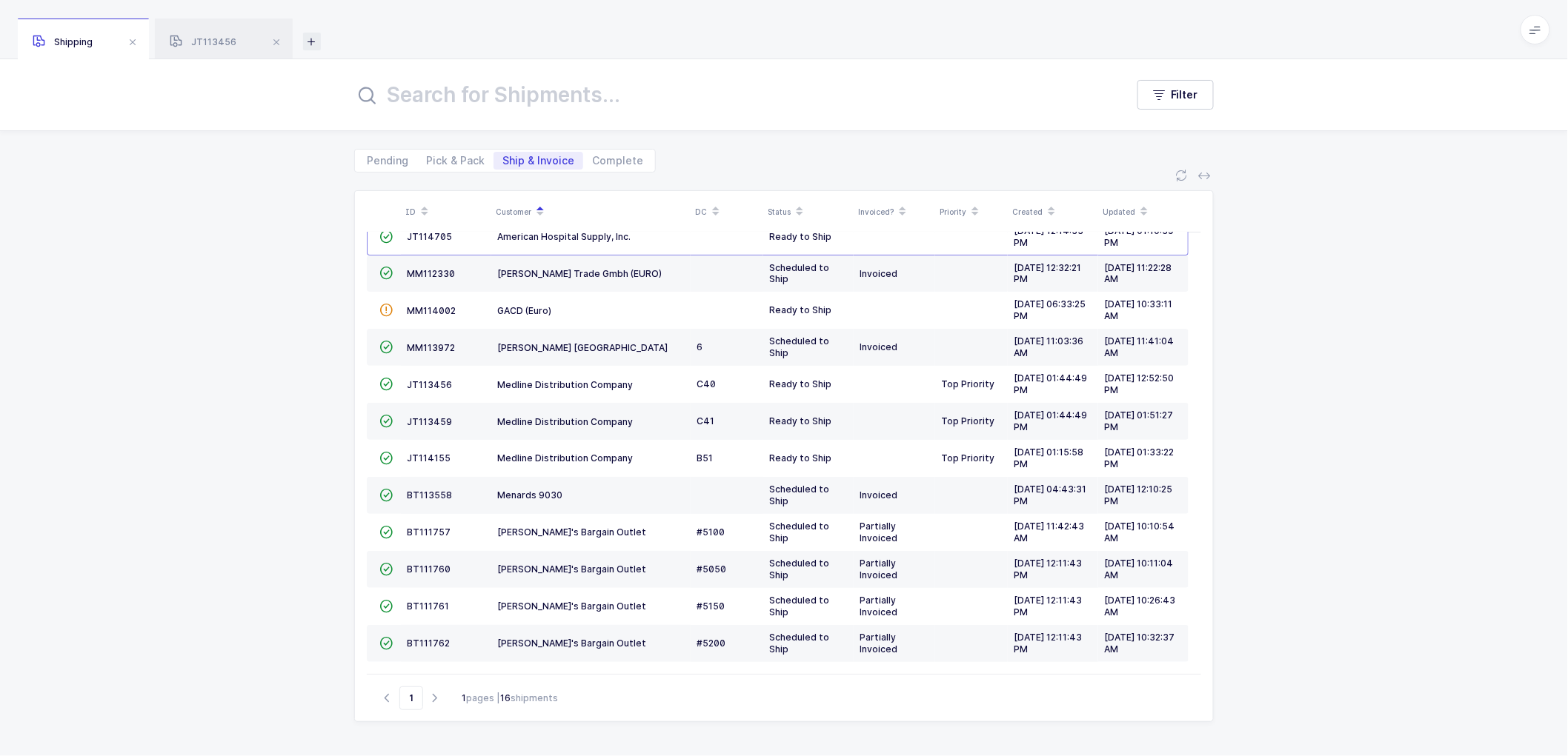
scroll to position [134, 0]
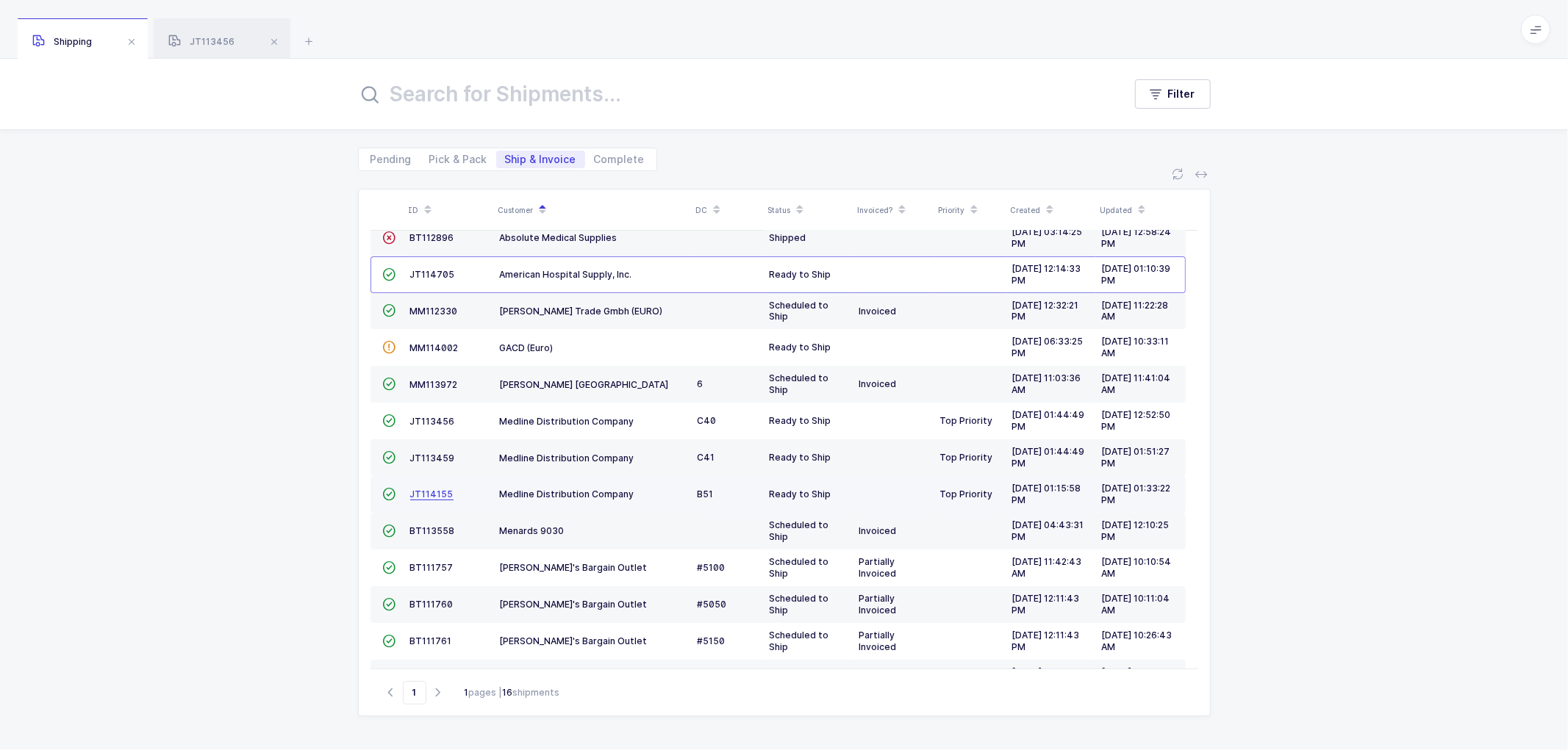
drag, startPoint x: 434, startPoint y: 503, endPoint x: 445, endPoint y: 497, distance: 12.5
click at [432, 503] on td "JT114155" at bounding box center [450, 494] width 90 height 37
click at [432, 485] on td "JT114155" at bounding box center [450, 494] width 90 height 37
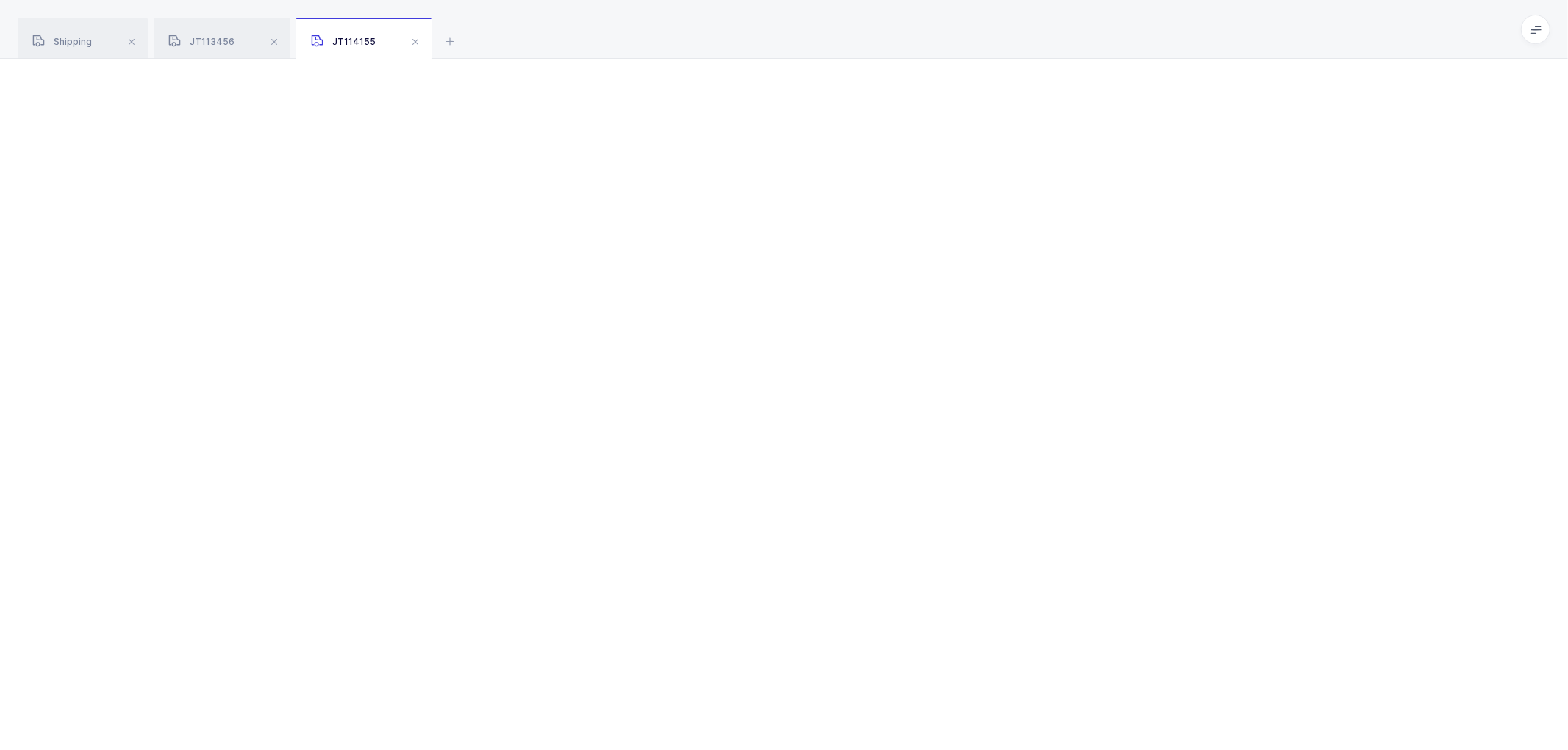
click at [443, 502] on div at bounding box center [784, 405] width 1568 height 692
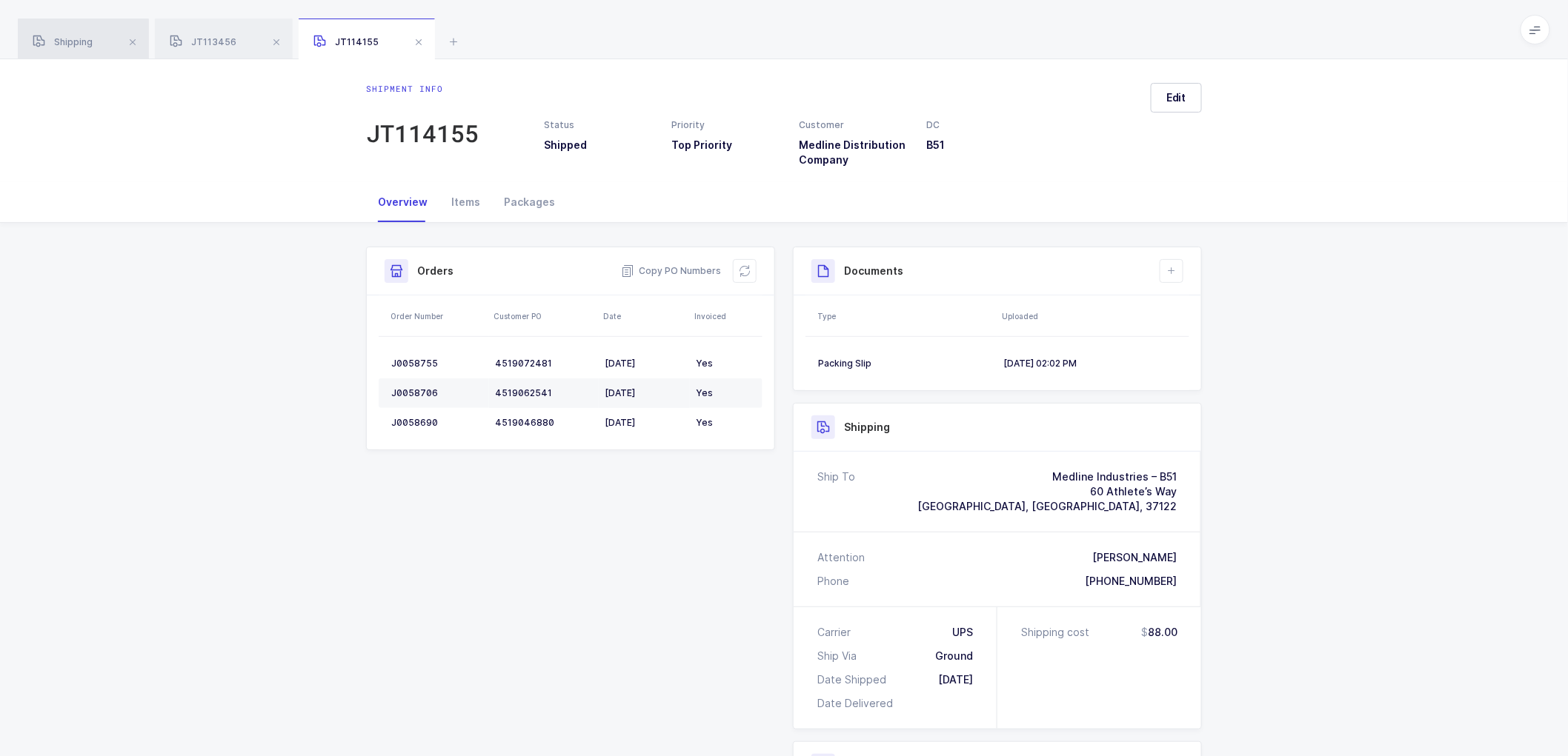
drag, startPoint x: 75, startPoint y: 43, endPoint x: 194, endPoint y: 70, distance: 122.0
click at [77, 43] on span "Shipping" at bounding box center [63, 41] width 60 height 11
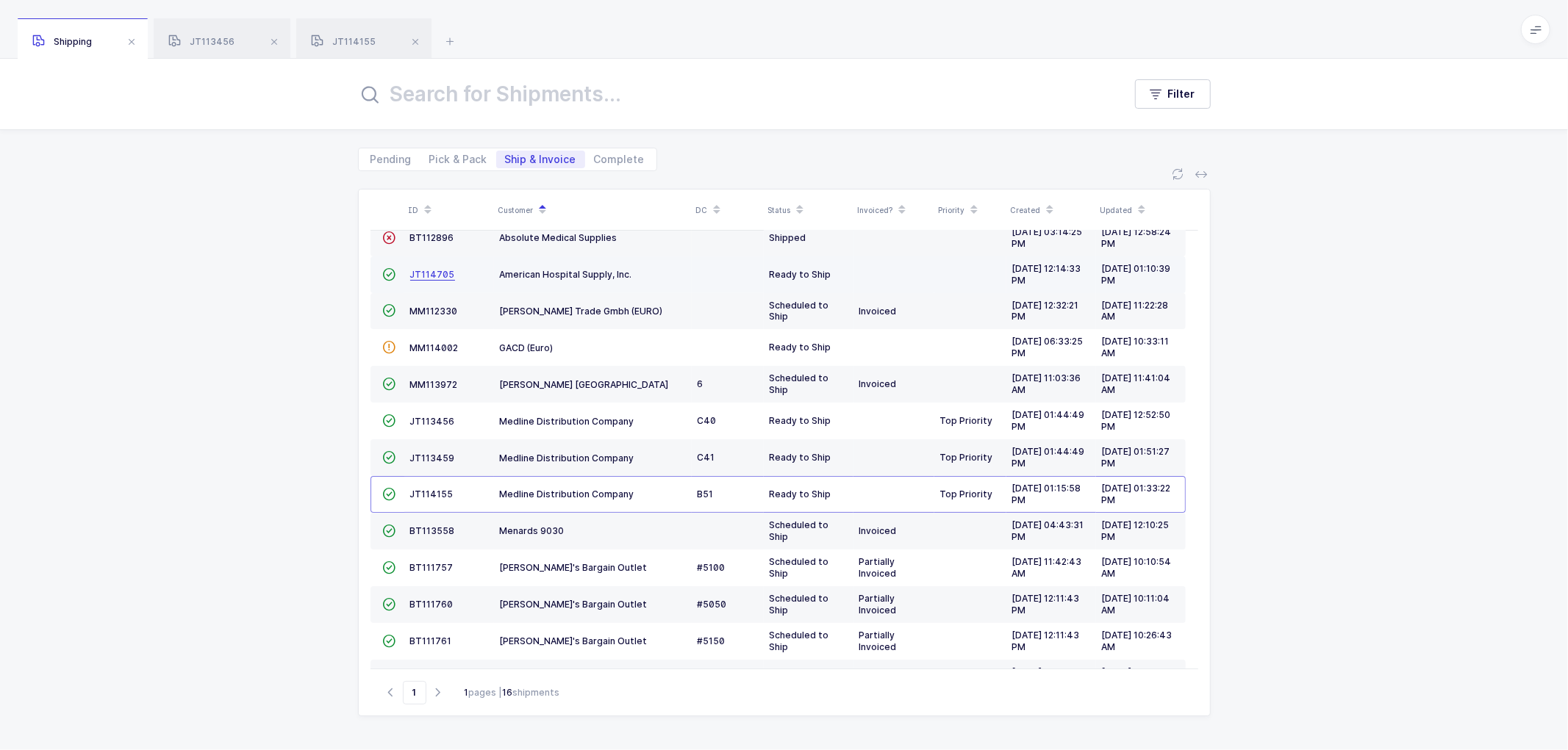
click at [429, 272] on span "JT114705" at bounding box center [432, 274] width 45 height 11
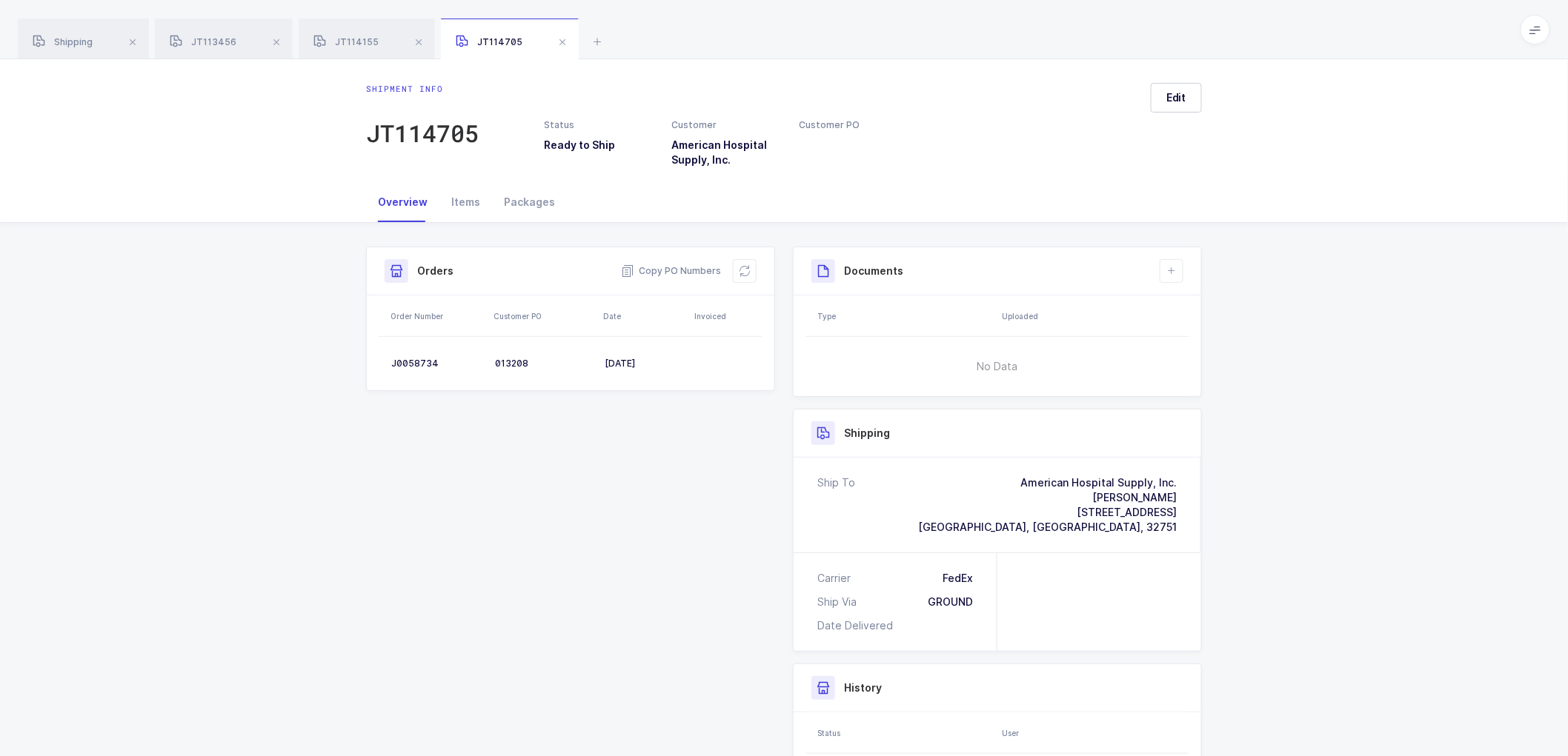
drag, startPoint x: 740, startPoint y: 268, endPoint x: 890, endPoint y: 296, distance: 152.6
click at [740, 267] on icon at bounding box center [745, 271] width 12 height 12
click at [744, 268] on icon at bounding box center [745, 271] width 12 height 12
click at [1174, 271] on icon at bounding box center [1171, 271] width 12 height 12
drag, startPoint x: 1181, startPoint y: 314, endPoint x: 1187, endPoint y: 307, distance: 9.2
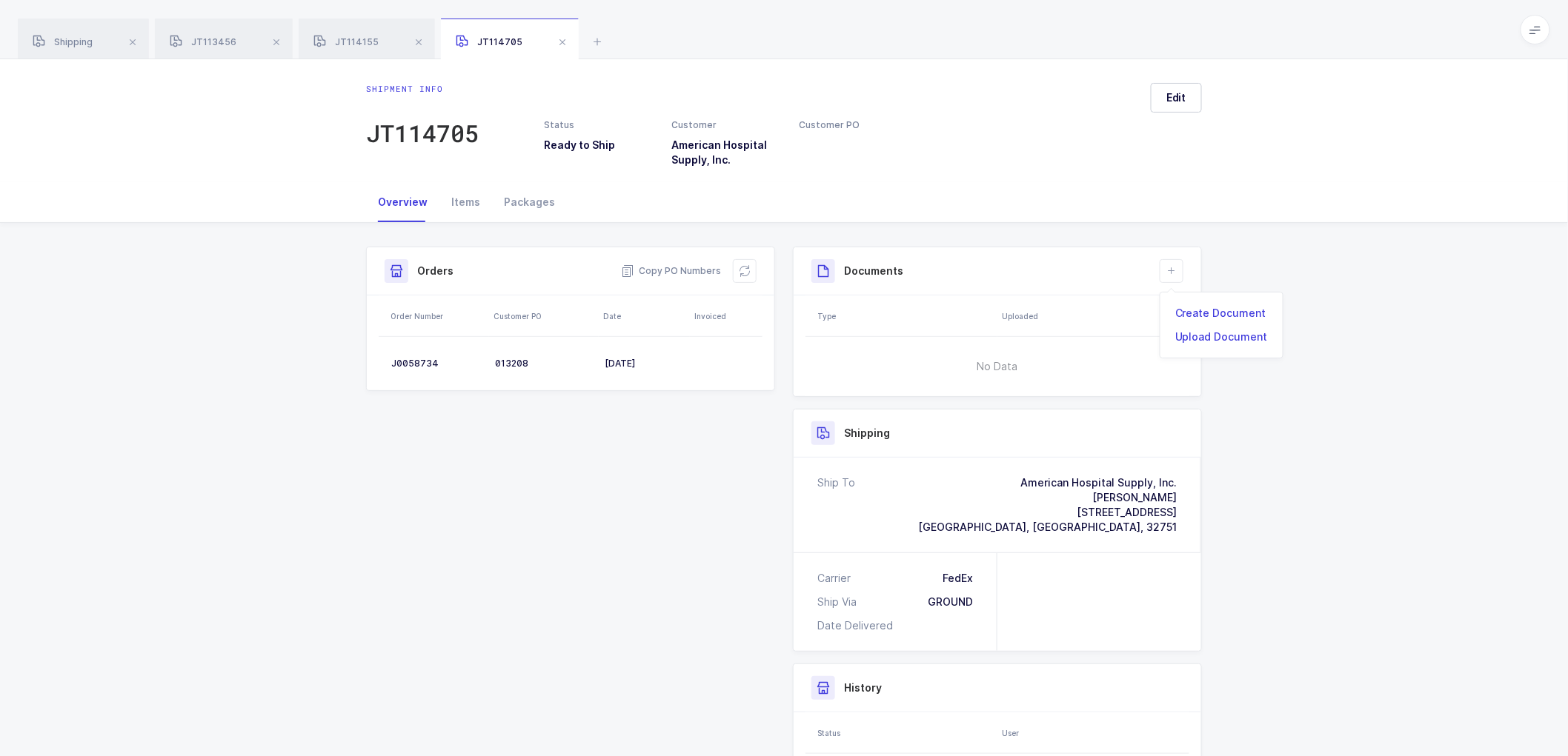
click at [1181, 314] on li "Create Document" at bounding box center [1221, 313] width 110 height 23
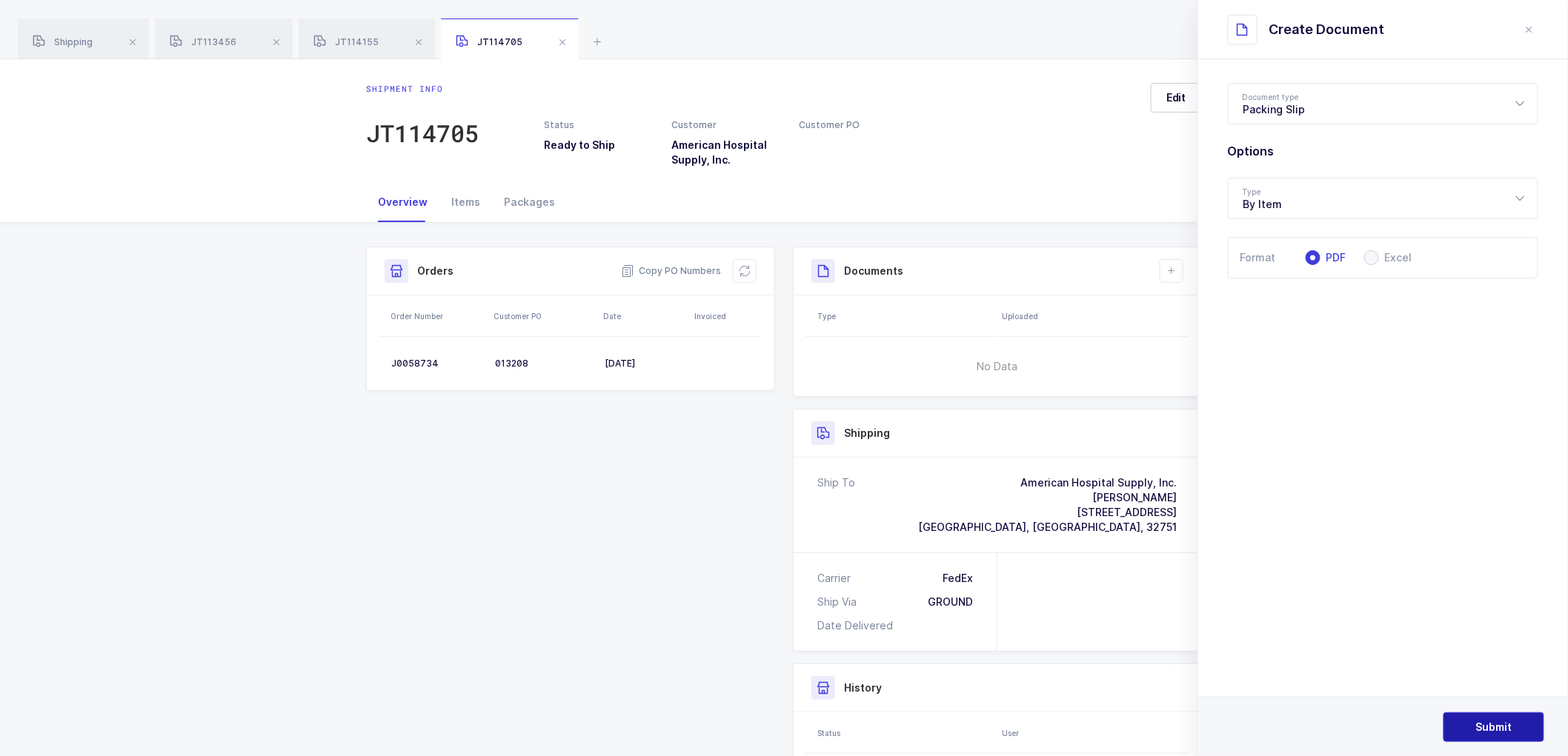
click at [1479, 716] on button "Submit" at bounding box center [1494, 727] width 101 height 29
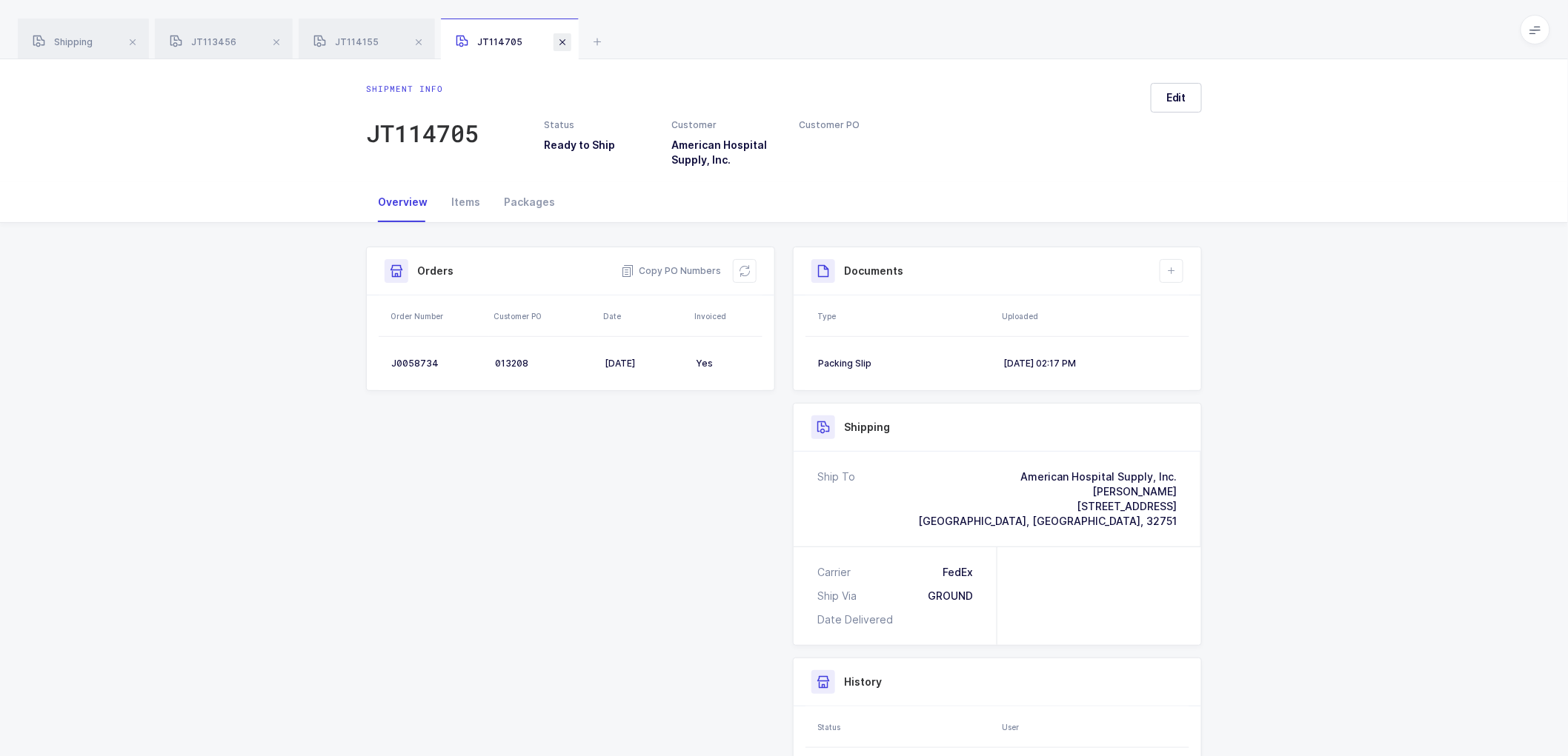
click at [556, 38] on span at bounding box center [562, 42] width 18 height 18
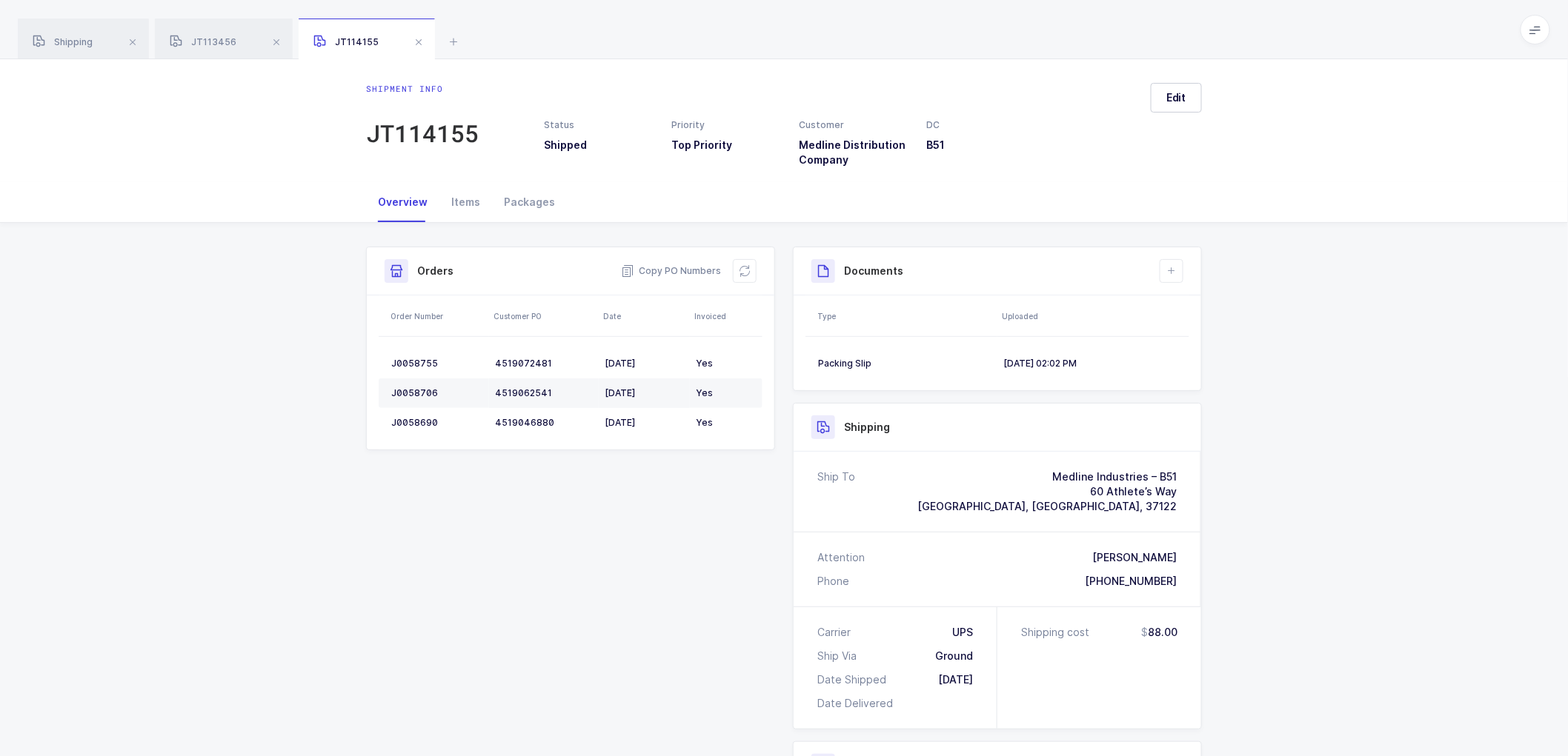
click at [418, 43] on span at bounding box center [419, 42] width 18 height 18
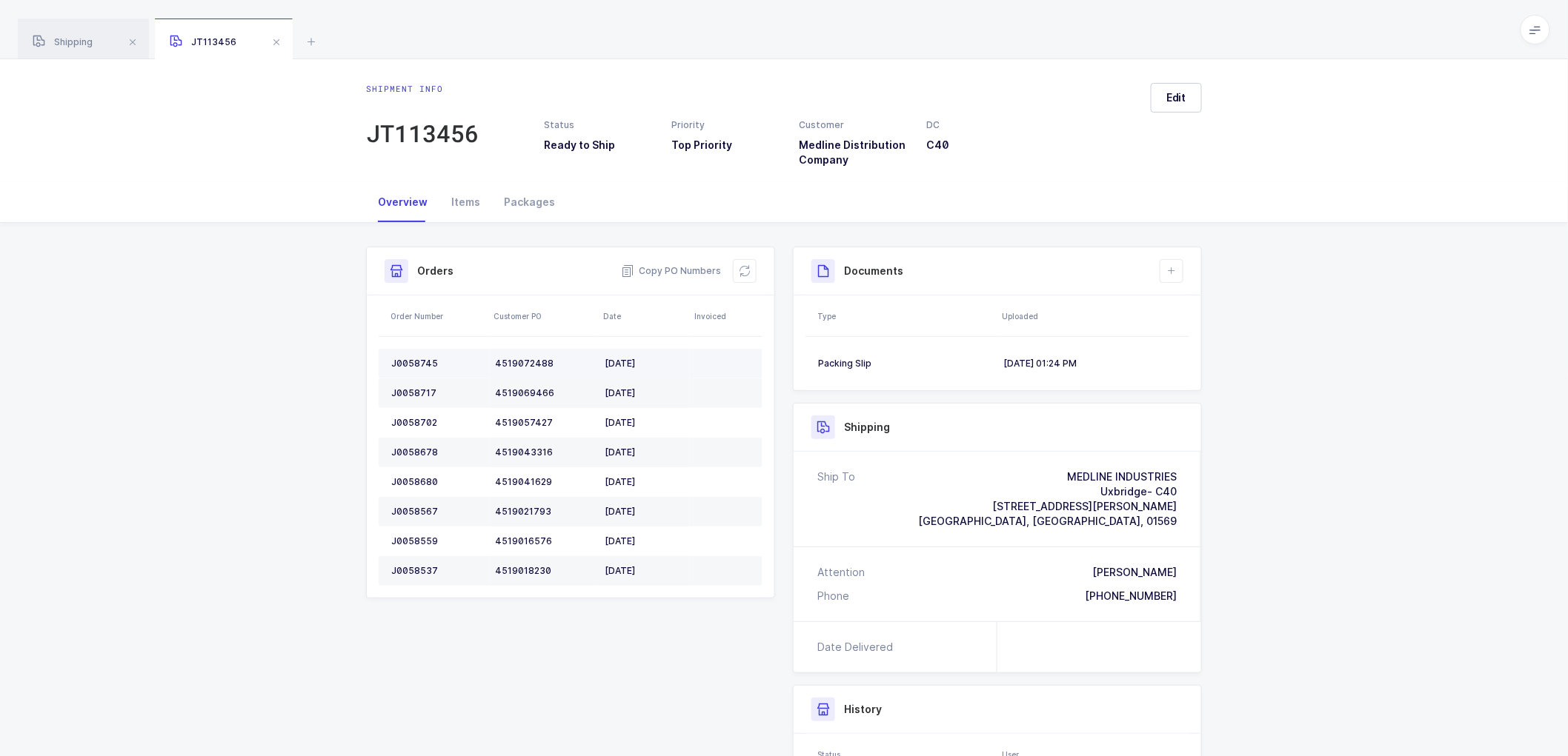
click at [423, 357] on td "J0058745" at bounding box center [433, 363] width 110 height 29
click at [423, 389] on div "J0058717" at bounding box center [437, 393] width 92 height 12
click at [409, 417] on div "J0058702" at bounding box center [437, 423] width 92 height 12
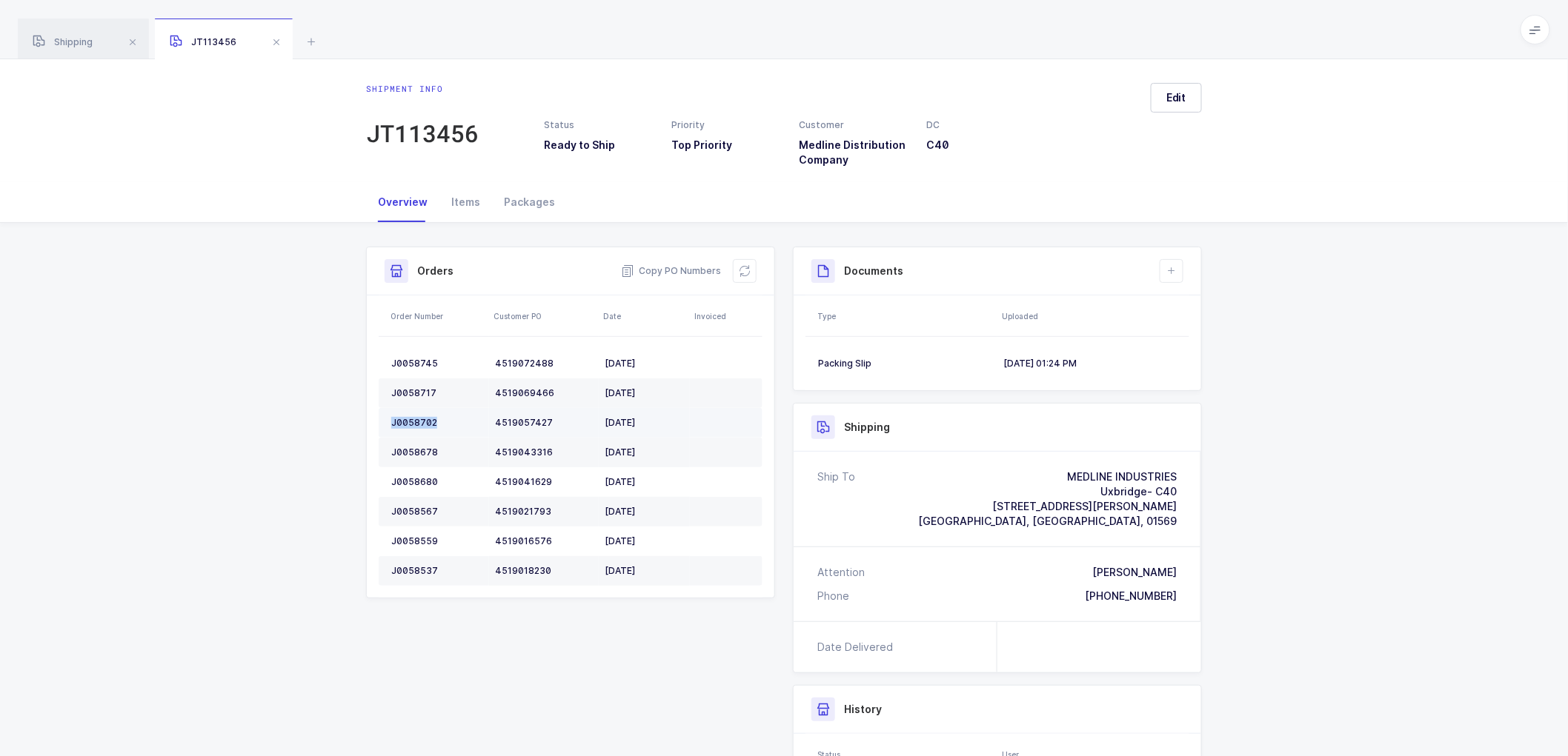
click at [408, 417] on div "J0058702" at bounding box center [437, 423] width 92 height 12
click at [417, 445] on td "J0058678" at bounding box center [433, 452] width 110 height 29
click at [418, 472] on td "J0058680" at bounding box center [433, 482] width 110 height 29
click at [419, 472] on td "J0058680" at bounding box center [433, 482] width 110 height 29
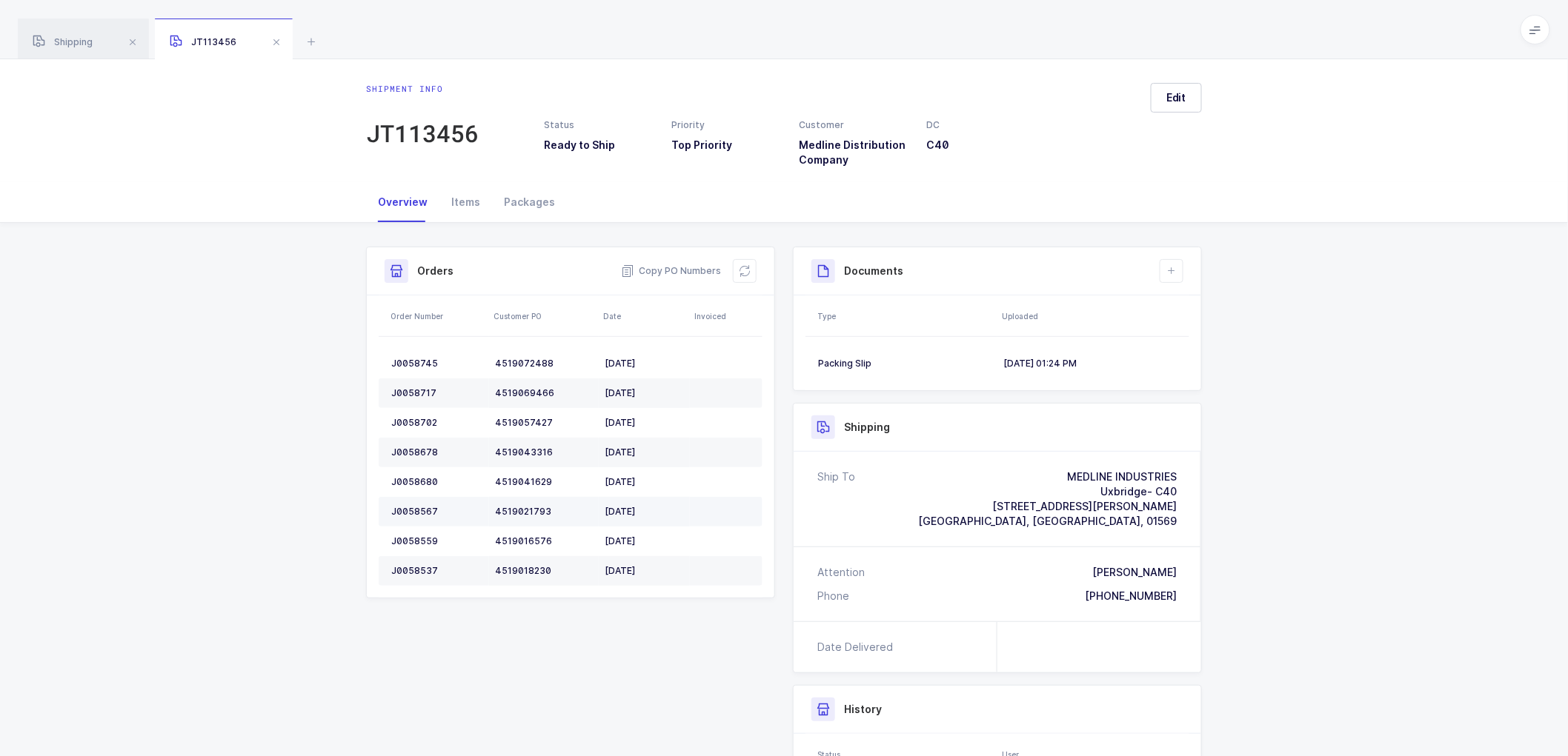
click at [409, 506] on div "J0058567" at bounding box center [437, 512] width 92 height 12
click at [409, 507] on div "J0058567" at bounding box center [437, 512] width 92 height 12
click at [401, 541] on div "J0058559" at bounding box center [437, 542] width 92 height 12
click at [402, 541] on div "J0058559" at bounding box center [437, 542] width 92 height 12
click at [417, 571] on div "J0058537" at bounding box center [437, 571] width 92 height 12
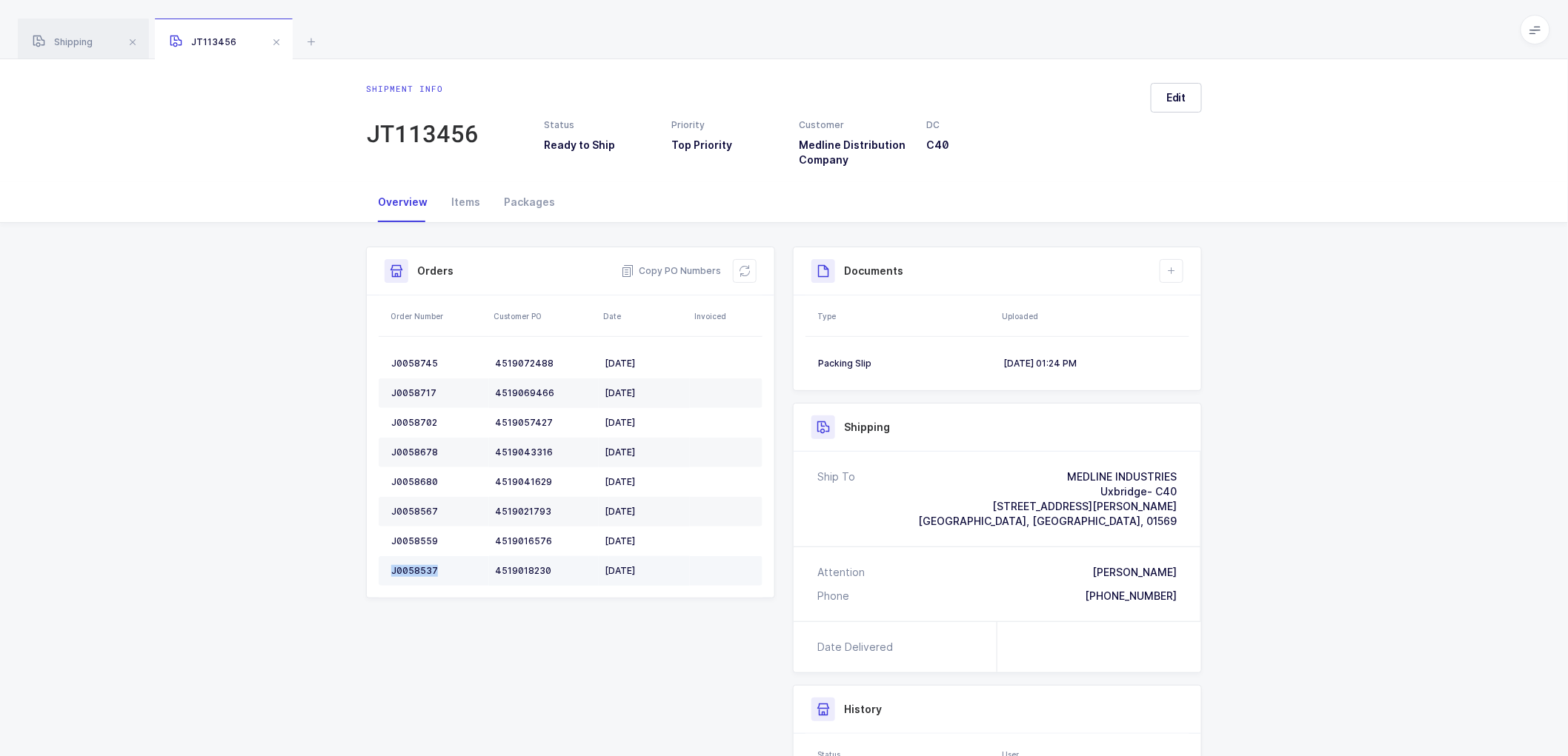
click at [417, 571] on div "J0058537" at bounding box center [437, 571] width 92 height 12
click at [755, 268] on div "Orders Copy PO Numbers" at bounding box center [570, 271] width 408 height 48
click at [737, 279] on button at bounding box center [744, 271] width 23 height 23
click at [1190, 94] on button "Edit" at bounding box center [1176, 97] width 51 height 29
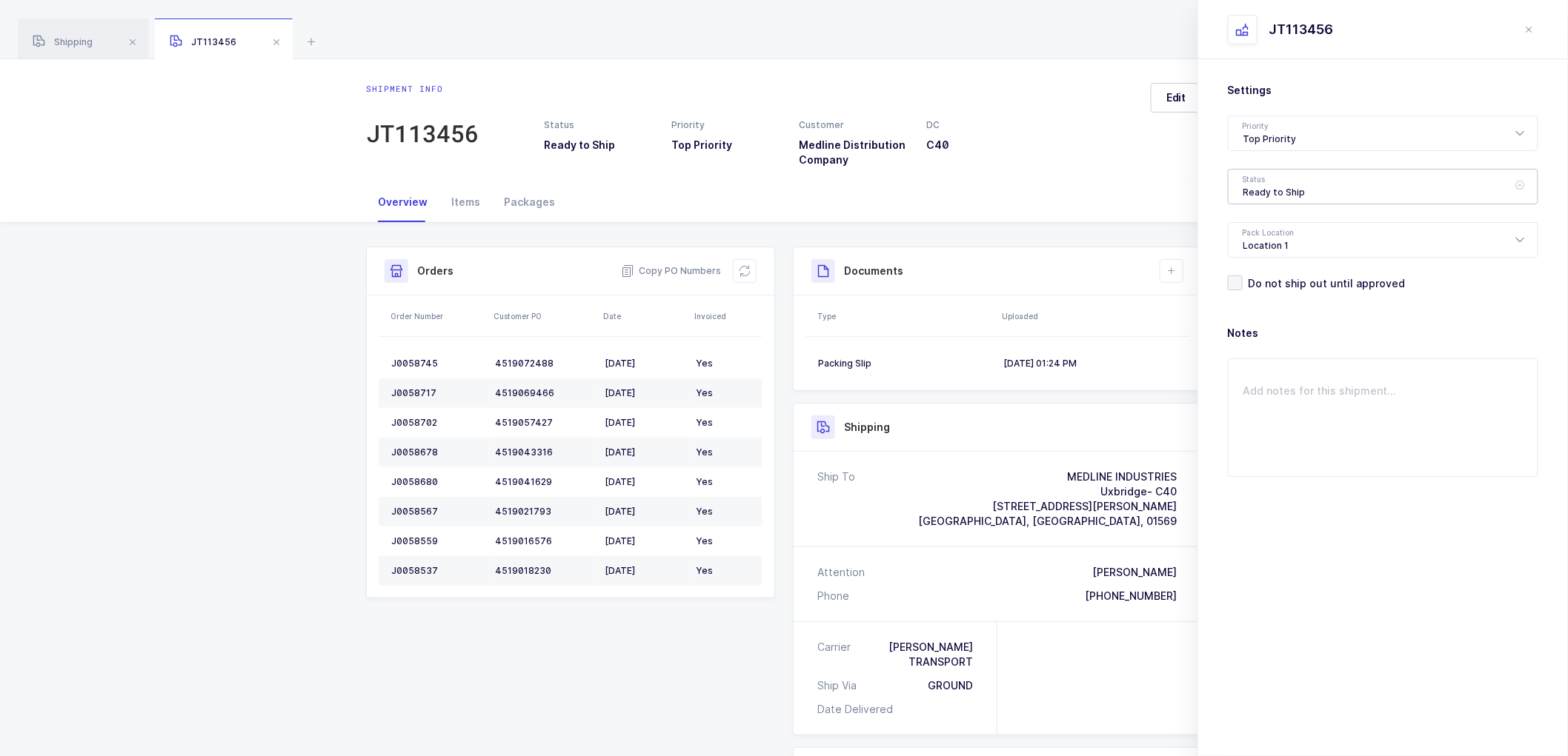
drag, startPoint x: 1277, startPoint y: 184, endPoint x: 1304, endPoint y: 200, distance: 31.4
click at [1277, 183] on div "Ready to Ship" at bounding box center [1383, 186] width 311 height 35
click at [1282, 273] on span "Scheduled to Ship" at bounding box center [1290, 277] width 94 height 13
type input "Scheduled to Ship"
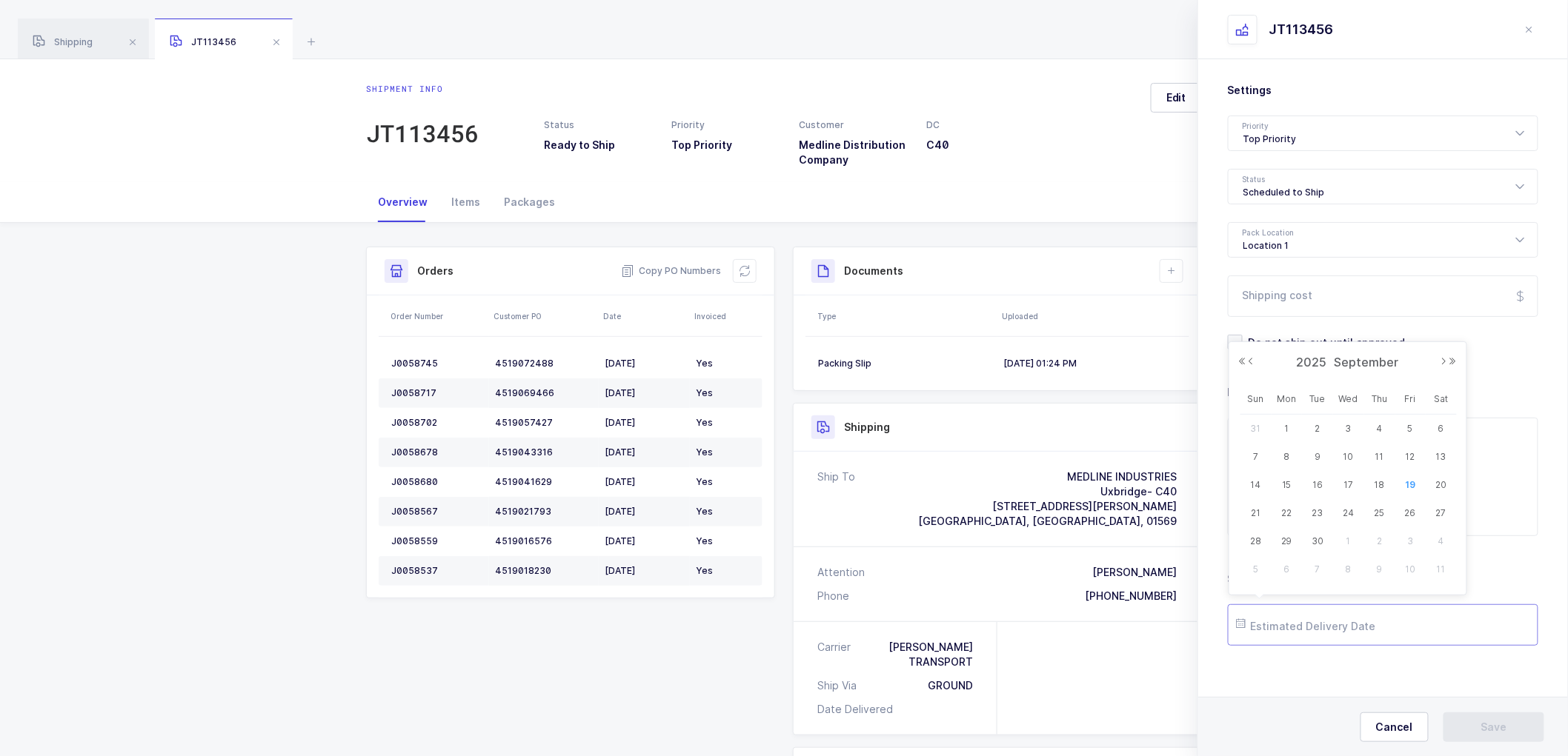
click at [1291, 620] on input "text" at bounding box center [1383, 625] width 311 height 41
click at [1294, 512] on span "22" at bounding box center [1287, 513] width 18 height 18
type input "[DATE]"
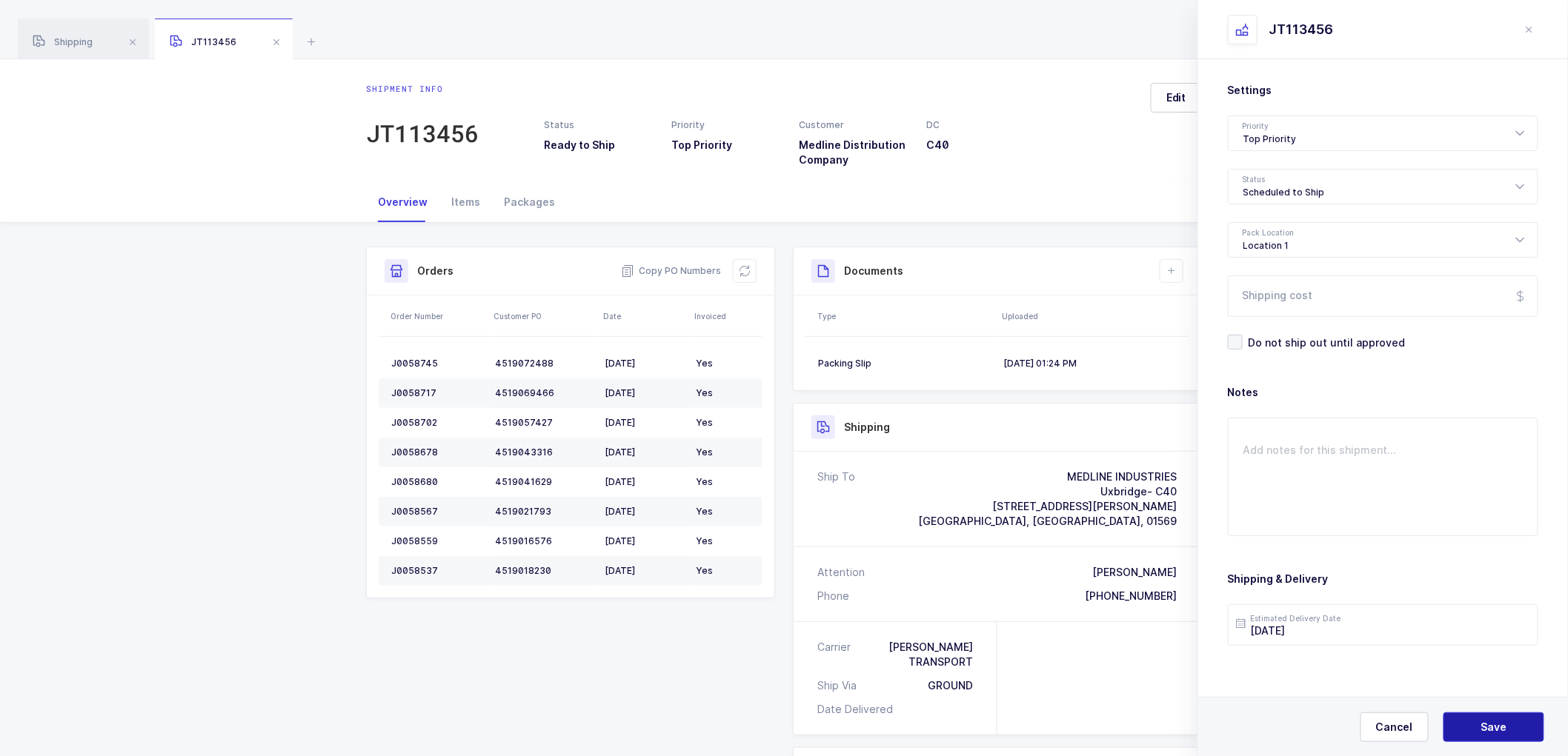
click at [1483, 726] on span "Save" at bounding box center [1494, 727] width 26 height 15
click at [1294, 188] on div "Scheduled to Ship" at bounding box center [1383, 186] width 311 height 35
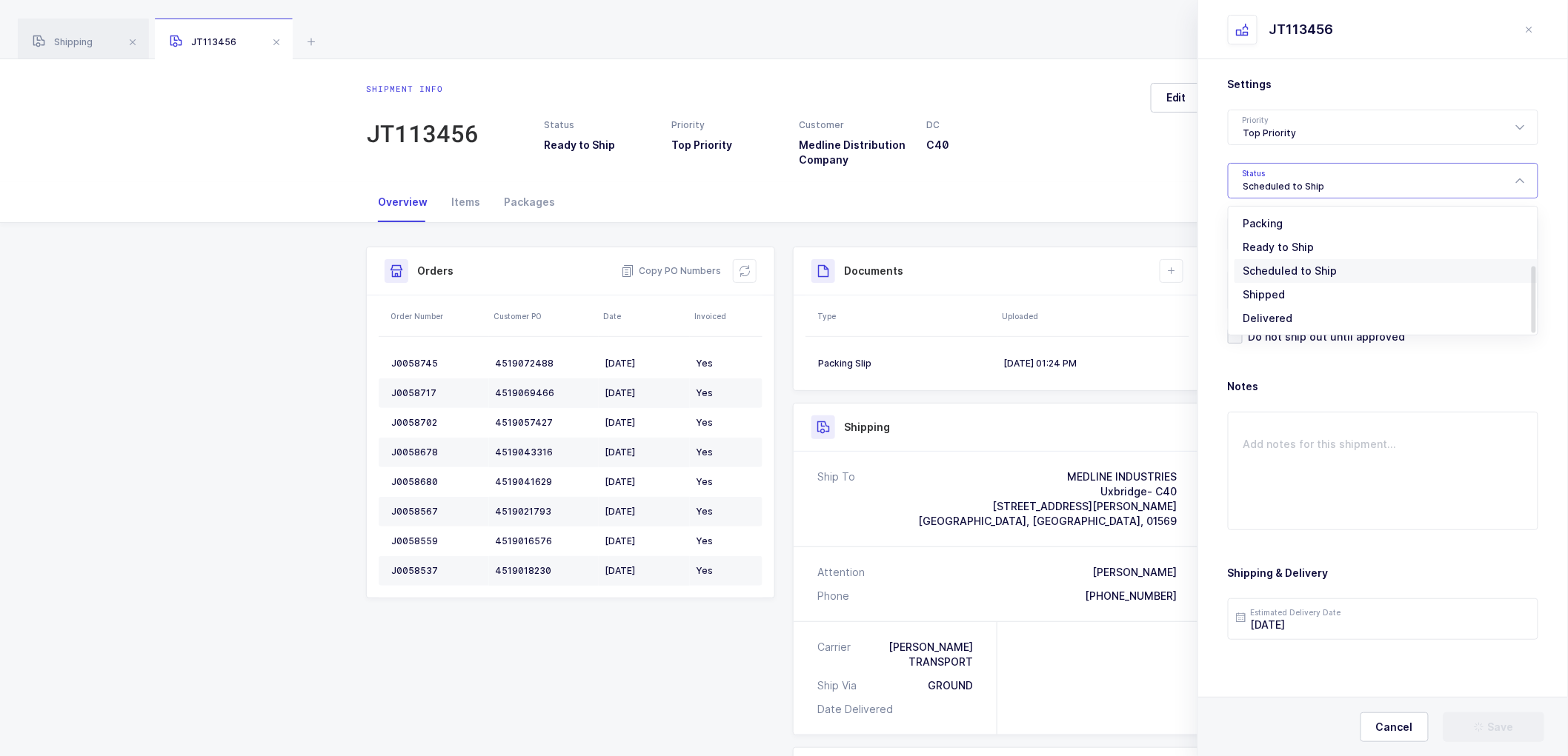
scroll to position [8, 0]
click at [1263, 286] on span "Shipped" at bounding box center [1264, 292] width 42 height 13
type input "Shipped"
click at [1401, 721] on span "Cancel" at bounding box center [1394, 727] width 37 height 15
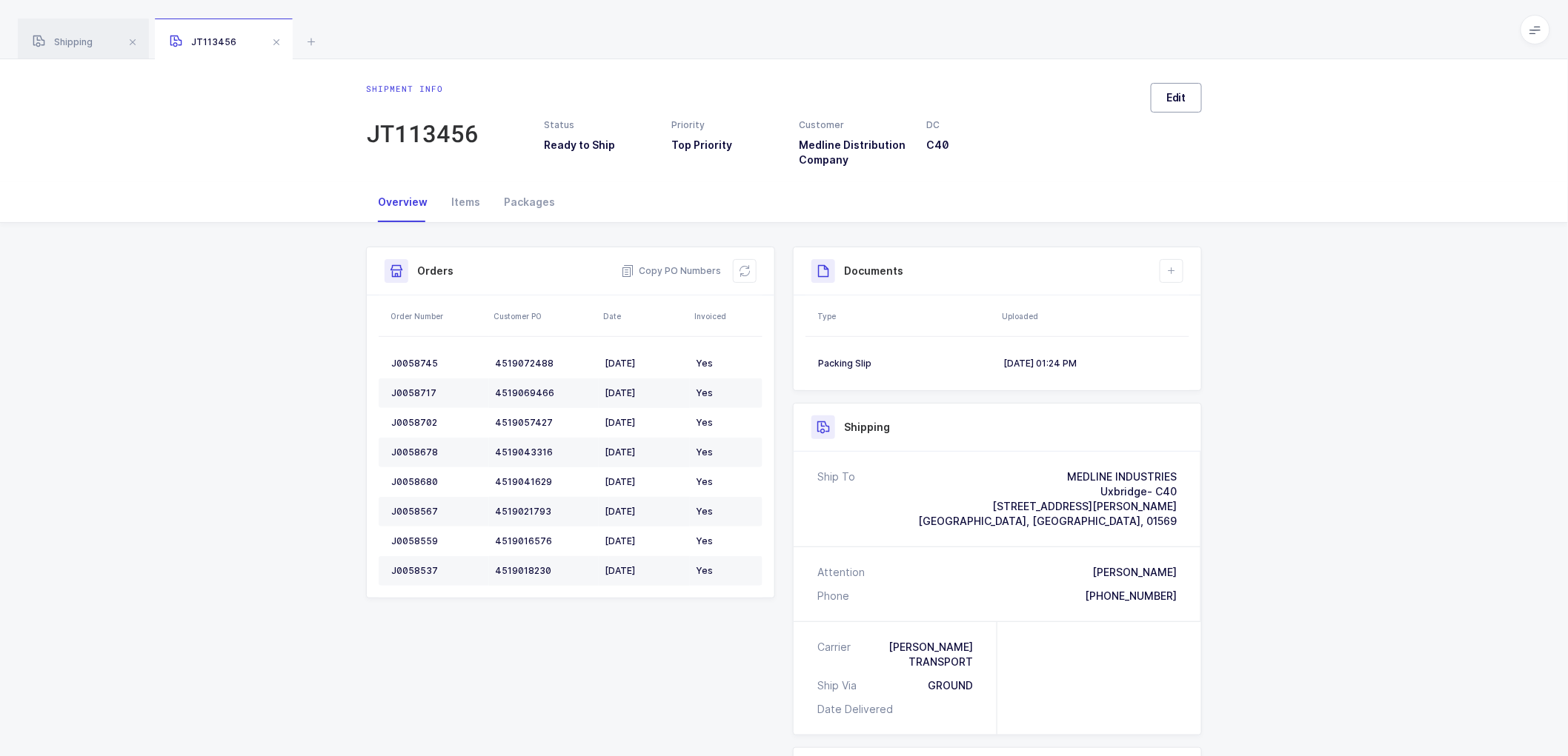
click at [1184, 92] on span "Edit" at bounding box center [1176, 98] width 20 height 15
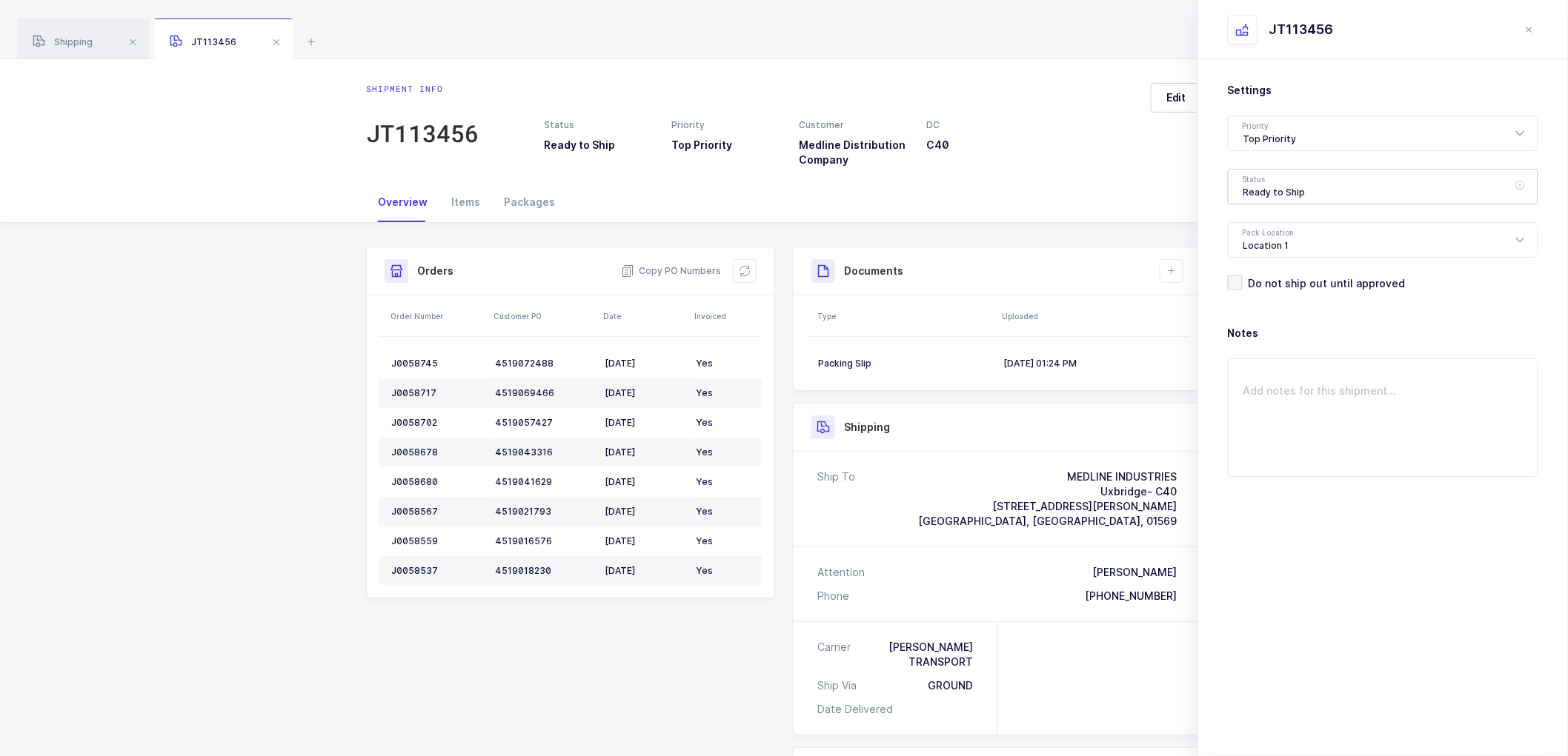
click at [1268, 190] on div "Ready to Ship" at bounding box center [1383, 186] width 311 height 35
click at [1272, 302] on span "Shipped" at bounding box center [1264, 300] width 42 height 13
type input "Shipped"
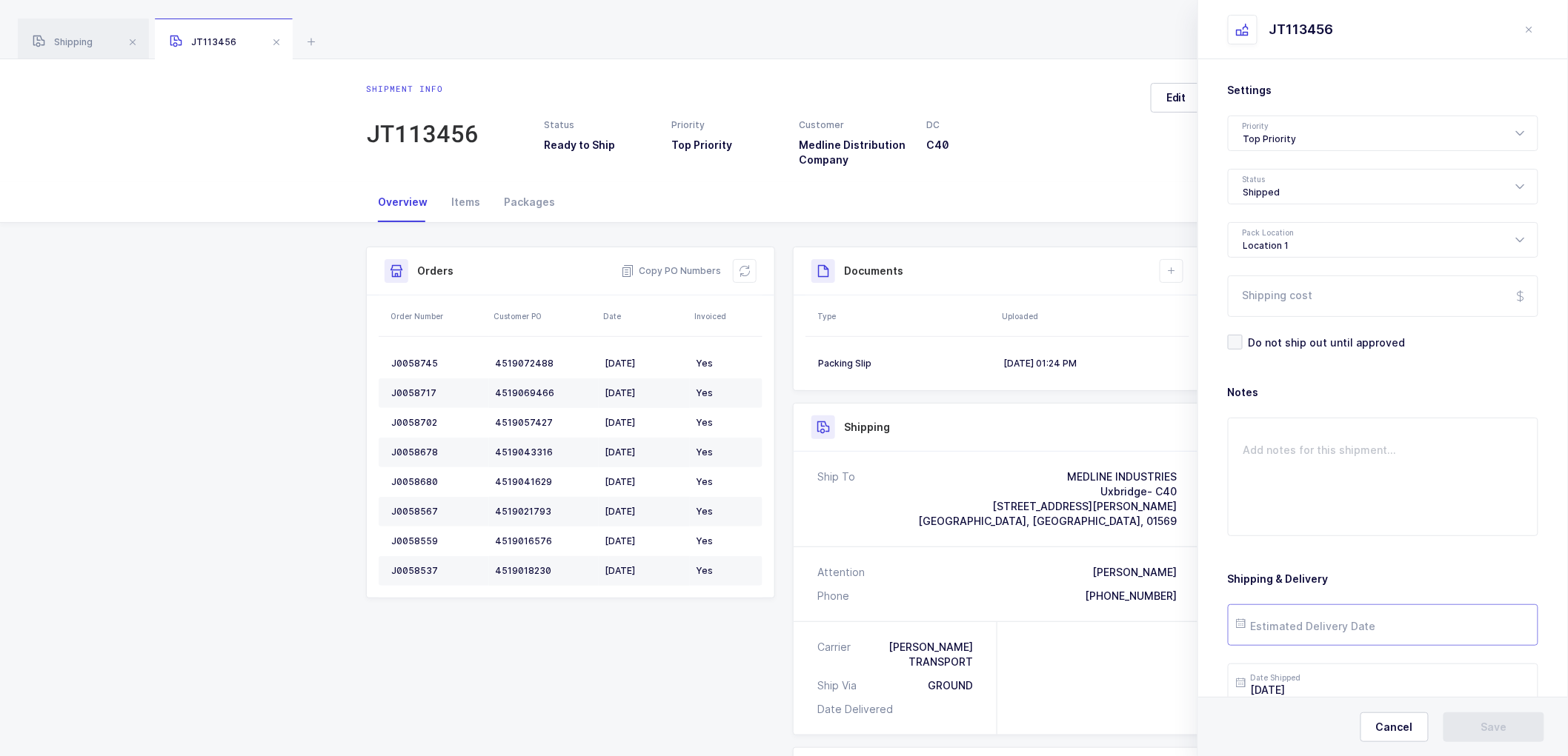
click at [1314, 620] on input "text" at bounding box center [1383, 625] width 311 height 41
click at [1291, 508] on span "22" at bounding box center [1287, 513] width 18 height 18
type input "[DATE]"
click at [1494, 732] on span "Save" at bounding box center [1494, 727] width 26 height 15
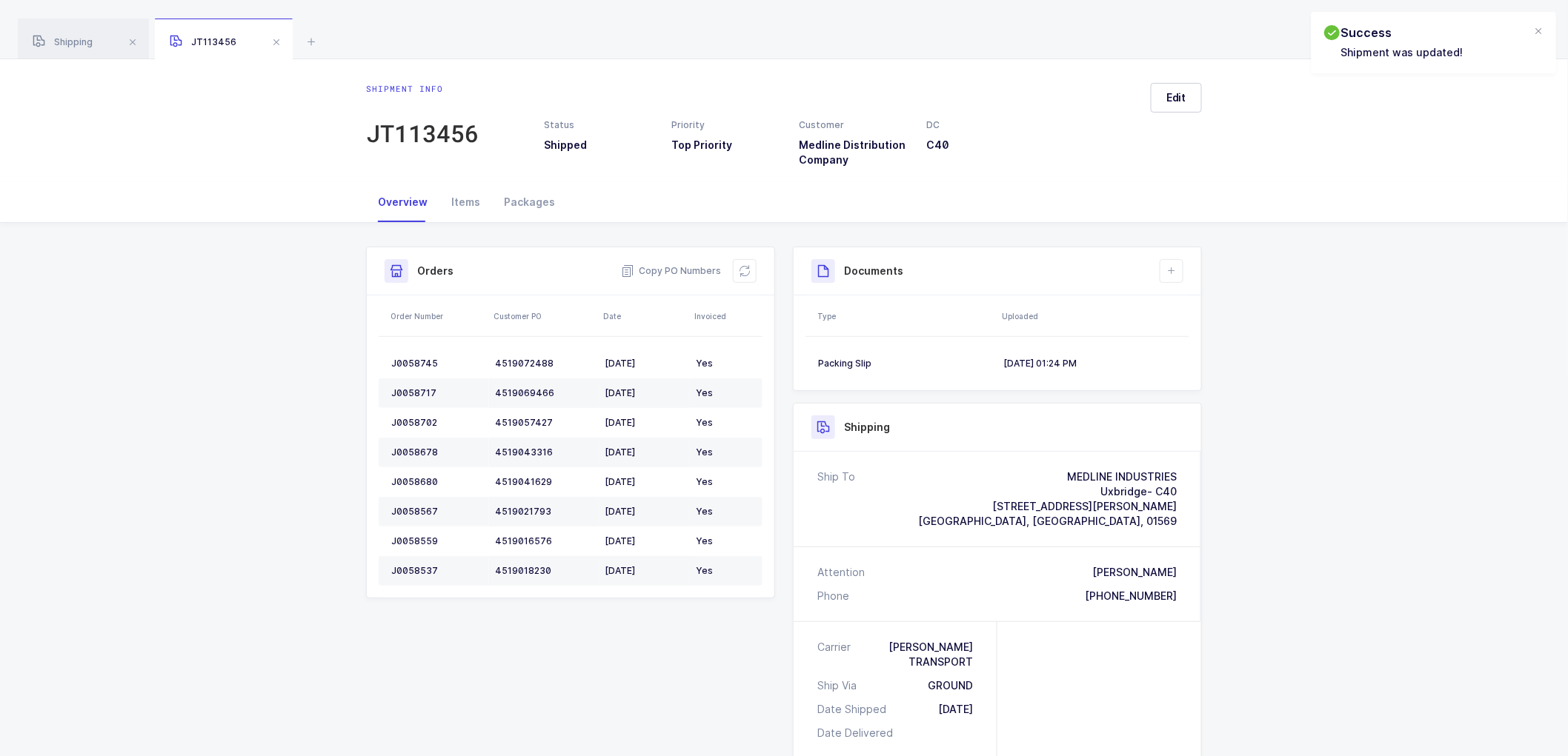
click at [535, 661] on div "Shipment Info Shipment Number JT113456 Status Shipped Priority Top Priority Cus…" at bounding box center [784, 633] width 853 height 774
drag, startPoint x: 1351, startPoint y: 464, endPoint x: 1302, endPoint y: 152, distance: 315.8
click at [1359, 427] on div "Shipment Info Shipment Number JT113456 Status Shipped Priority Top Priority Cus…" at bounding box center [784, 640] width 1568 height 834
click at [1171, 90] on span "Edit" at bounding box center [1176, 98] width 20 height 15
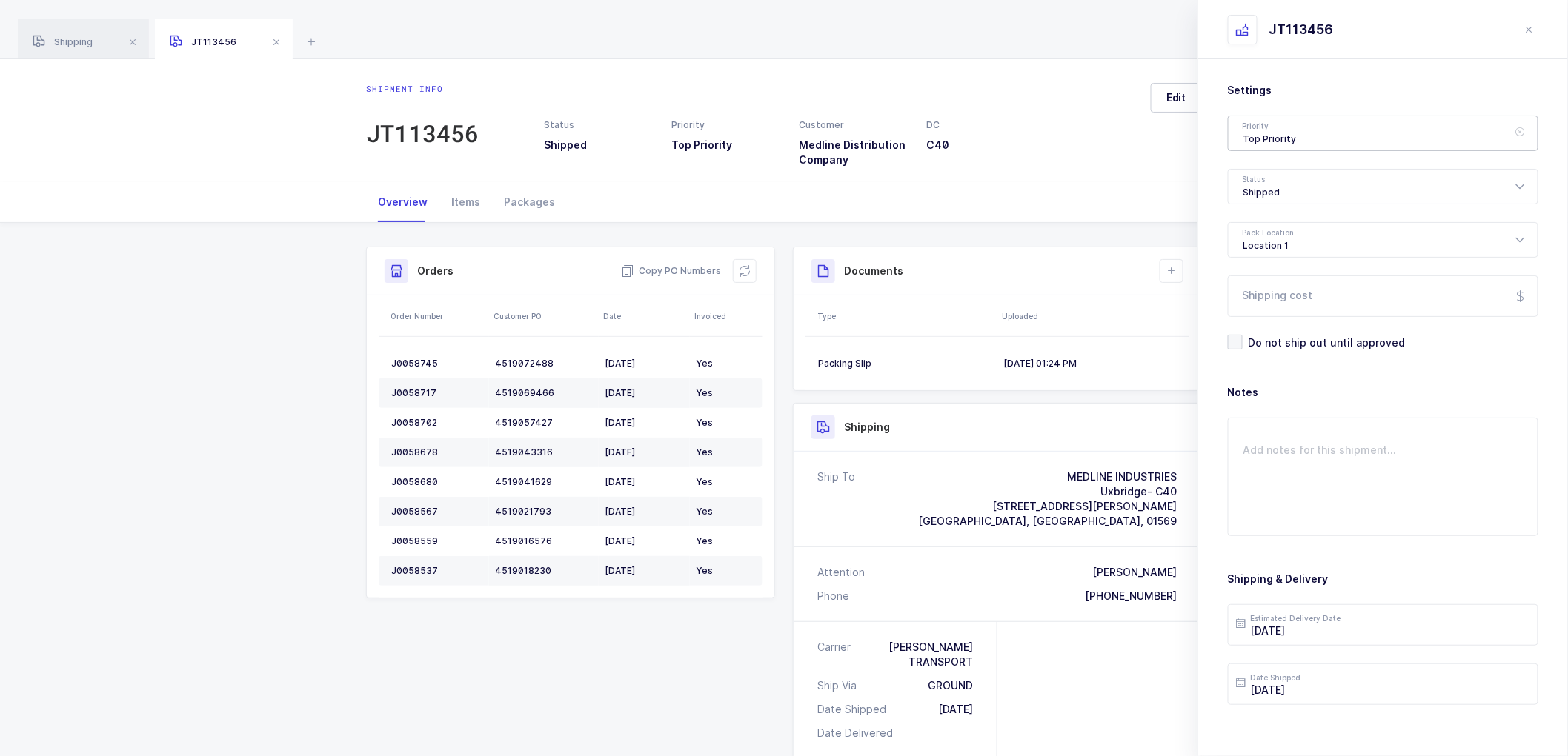
click at [1278, 129] on div "Top Priority" at bounding box center [1383, 133] width 311 height 35
drag, startPoint x: 1156, startPoint y: 139, endPoint x: 1278, endPoint y: 173, distance: 126.6
click at [1158, 141] on div "Edit" at bounding box center [1171, 125] width 63 height 84
click at [1279, 194] on div "Shipped" at bounding box center [1383, 186] width 311 height 35
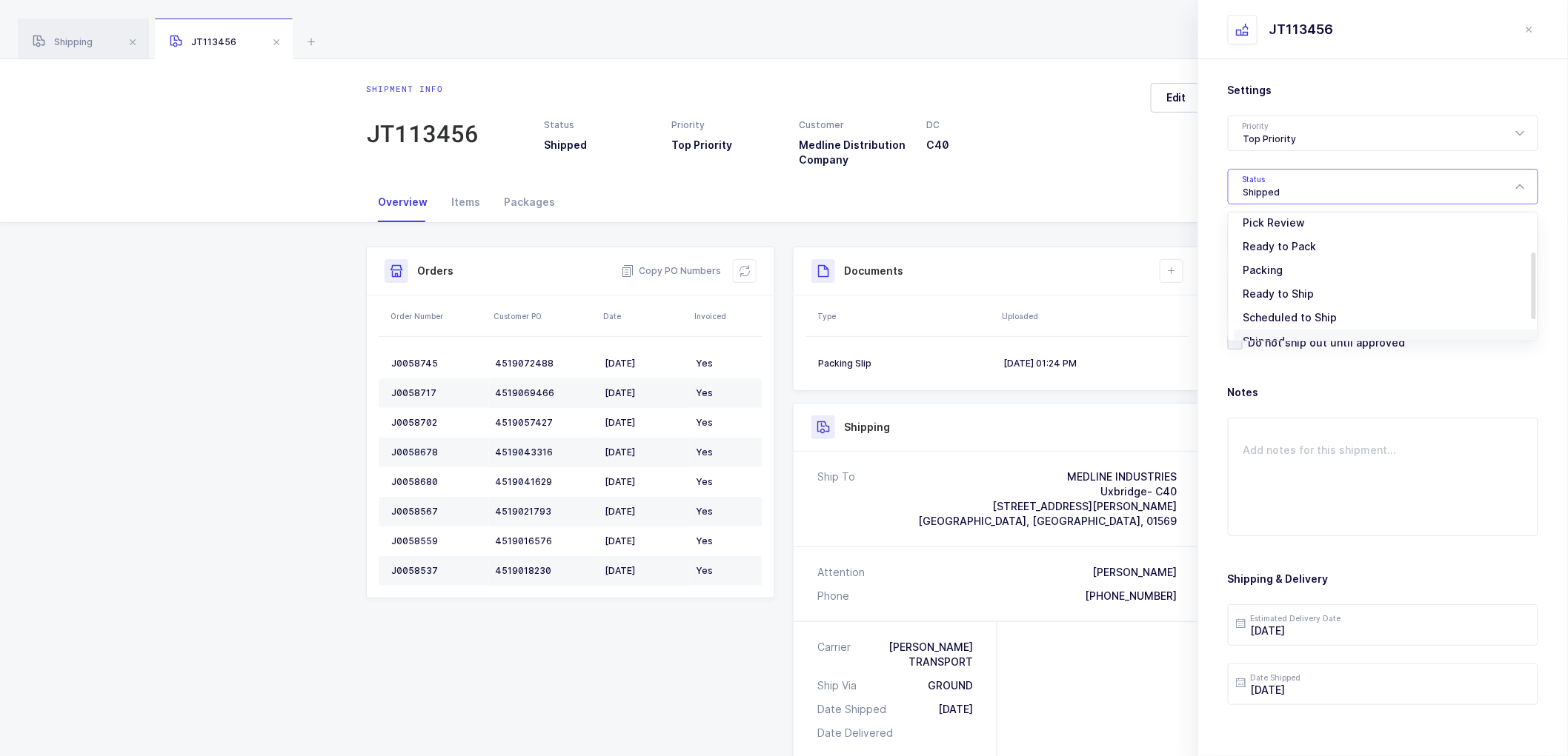
click at [1123, 175] on div "Shipment info JT113456 Status Shipped Priority Top Priority Customer Medline Di…" at bounding box center [784, 121] width 1568 height 123
click at [1167, 270] on icon at bounding box center [1171, 271] width 12 height 12
click at [1138, 178] on div "Shipment info JT113456 Status Shipped Priority Top Priority Customer Medline Di…" at bounding box center [784, 121] width 1568 height 123
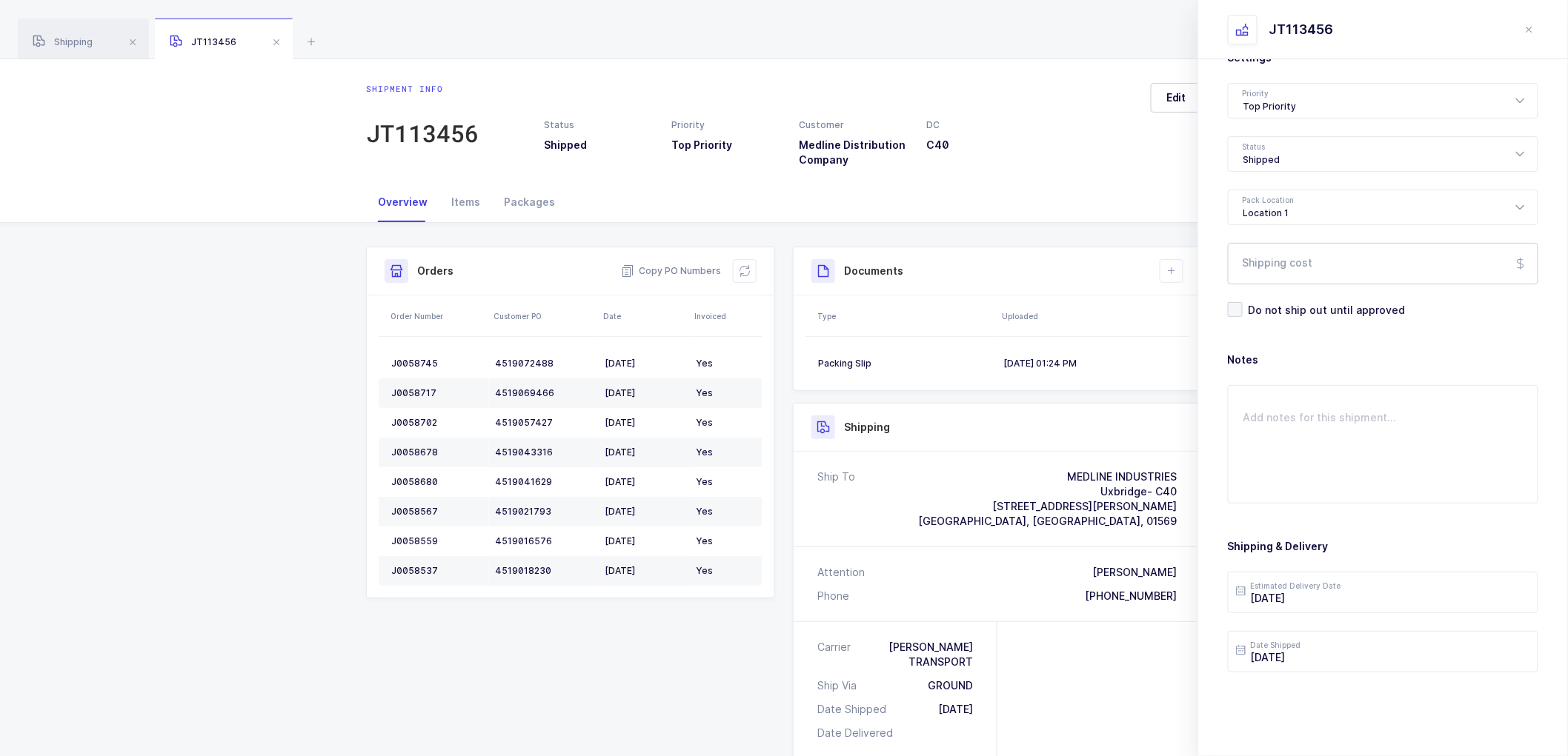
scroll to position [0, 0]
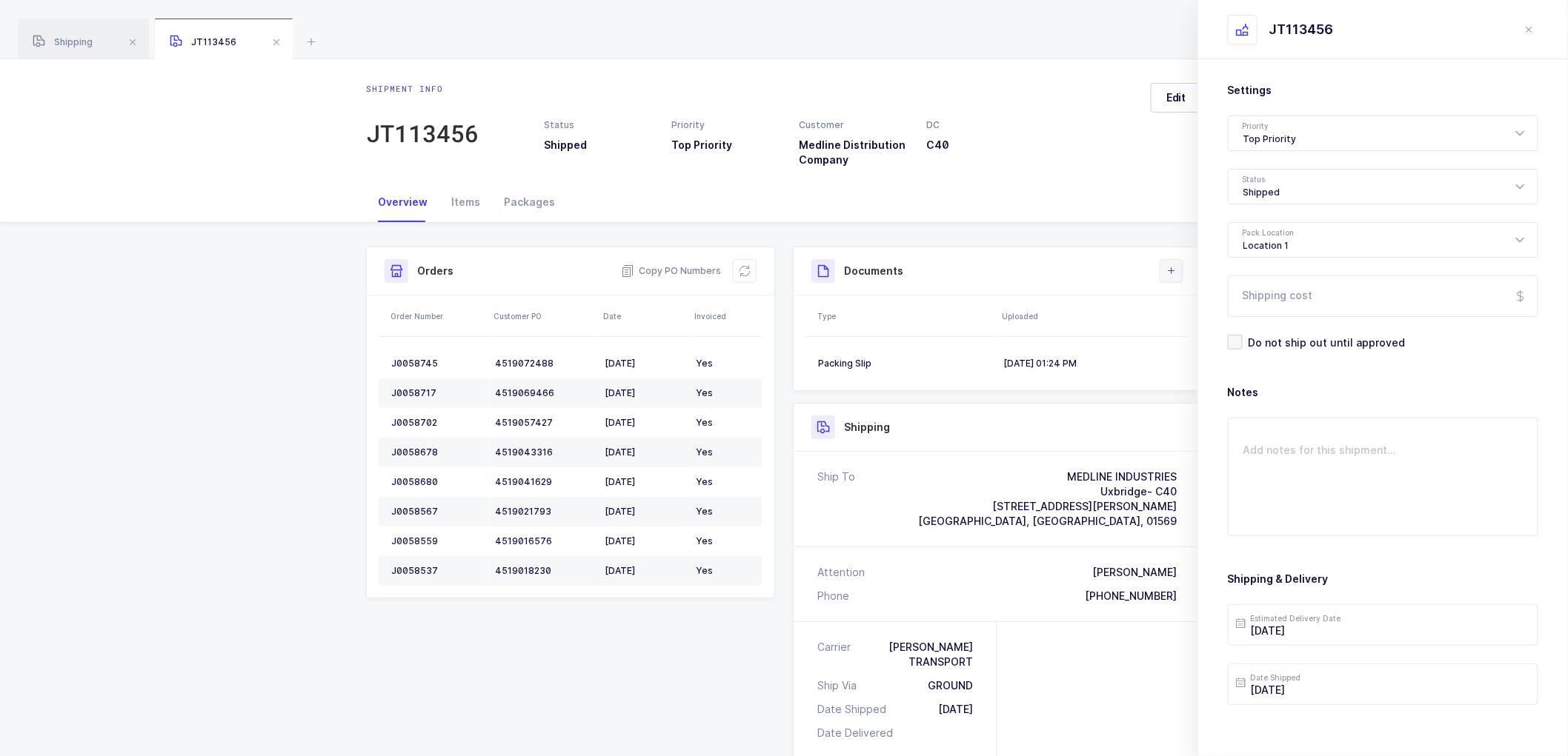
click at [1168, 265] on icon at bounding box center [1171, 271] width 12 height 12
click at [1225, 338] on li "Upload Document" at bounding box center [1221, 336] width 110 height 23
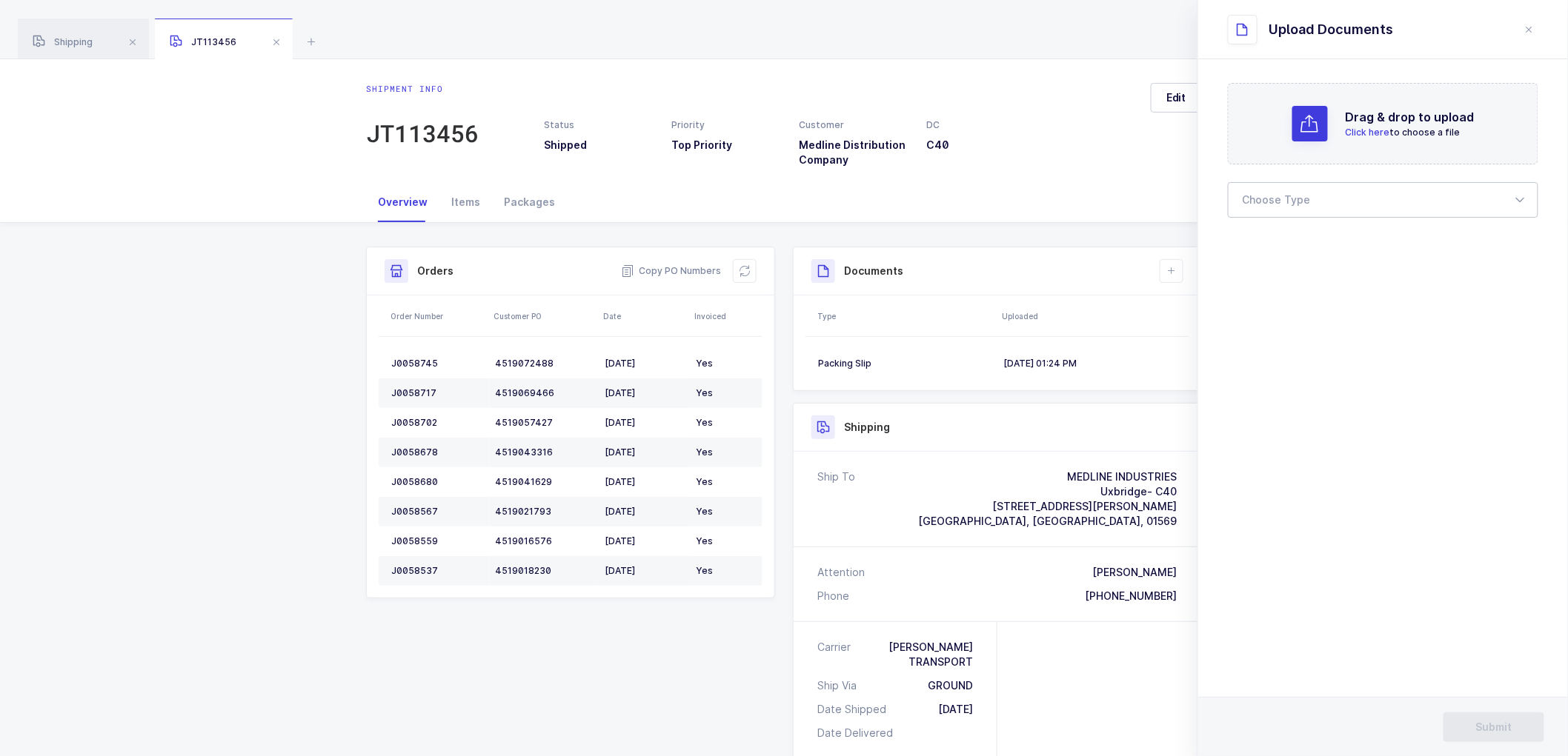
click at [1251, 196] on div at bounding box center [1383, 200] width 311 height 35
click at [1276, 249] on span "Bill of Lading" at bounding box center [1276, 246] width 66 height 13
type input "Bill of Lading"
click at [1492, 720] on span "Submit" at bounding box center [1494, 727] width 36 height 15
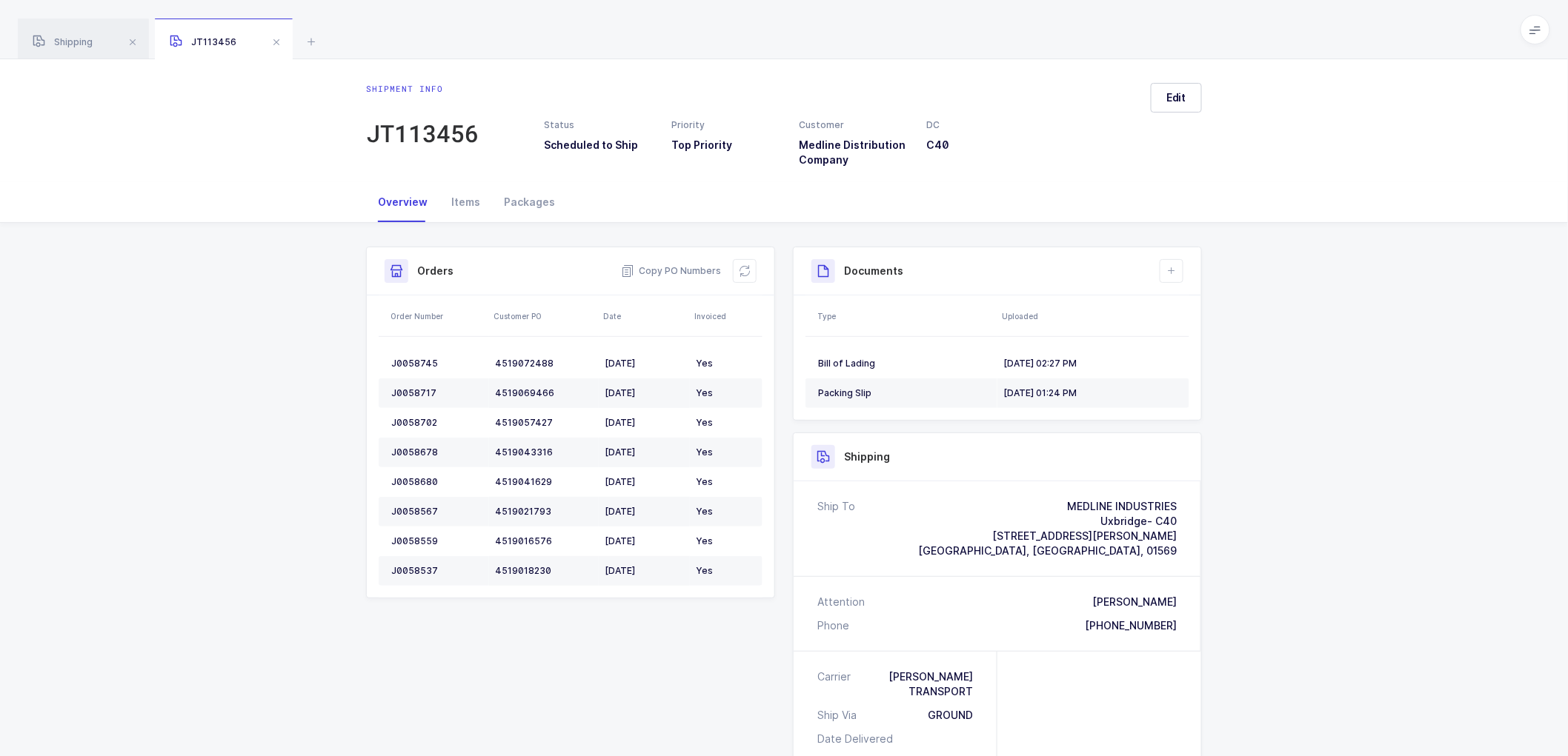
drag, startPoint x: 884, startPoint y: 164, endPoint x: 731, endPoint y: 191, distance: 155.4
drag, startPoint x: 731, startPoint y: 191, endPoint x: 235, endPoint y: 265, distance: 501.5
click at [228, 268] on div "Shipment Info Shipment Number JT113456 Status Scheduled to Ship Priority Top Pr…" at bounding box center [784, 643] width 1568 height 840
click at [1172, 93] on span "Edit" at bounding box center [1176, 98] width 20 height 15
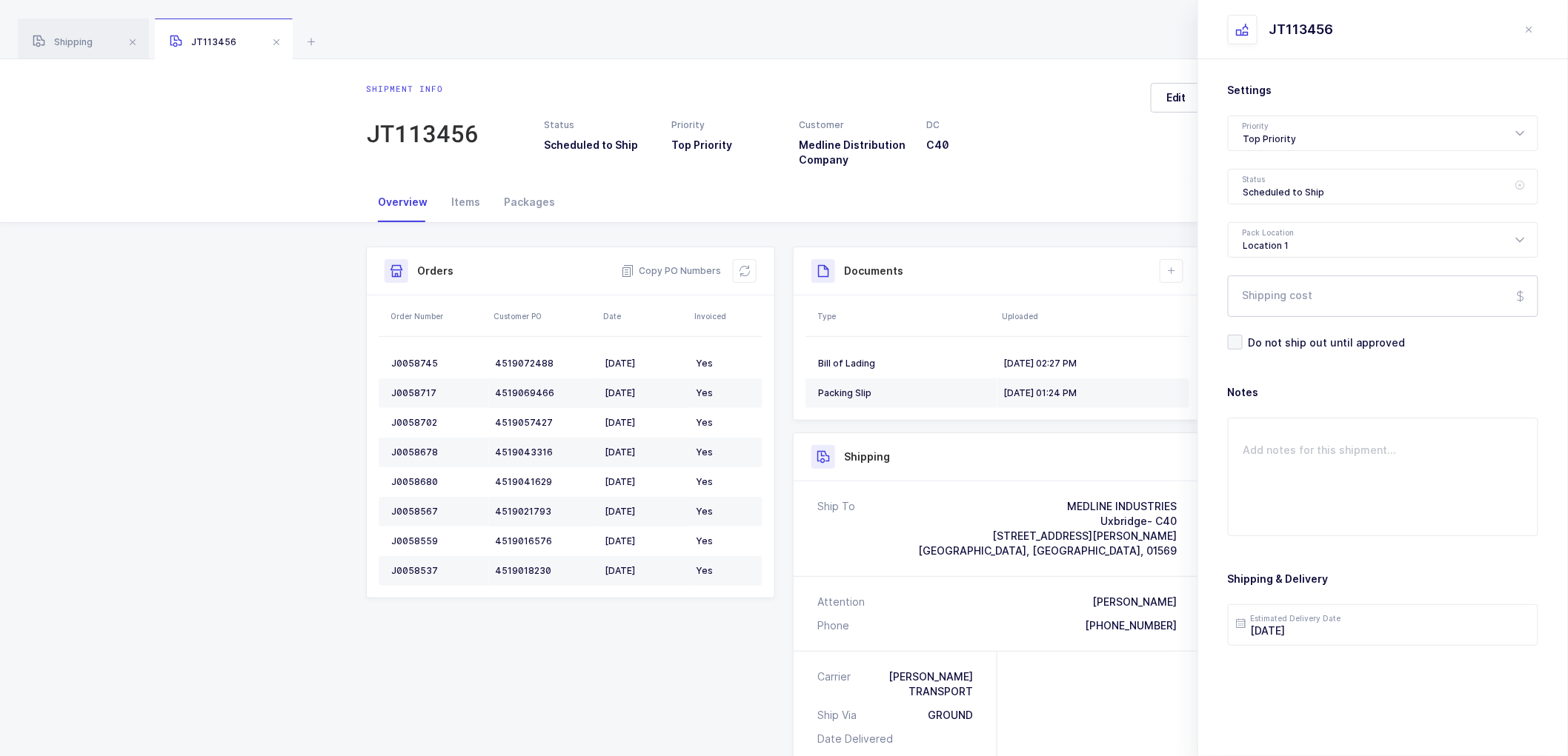
drag, startPoint x: 1260, startPoint y: 181, endPoint x: 1351, endPoint y: 314, distance: 161.2
click at [1263, 183] on div "Scheduled to Ship" at bounding box center [1383, 186] width 311 height 35
click at [1272, 291] on li "Shipped" at bounding box center [1389, 300] width 310 height 23
type input "Shipped"
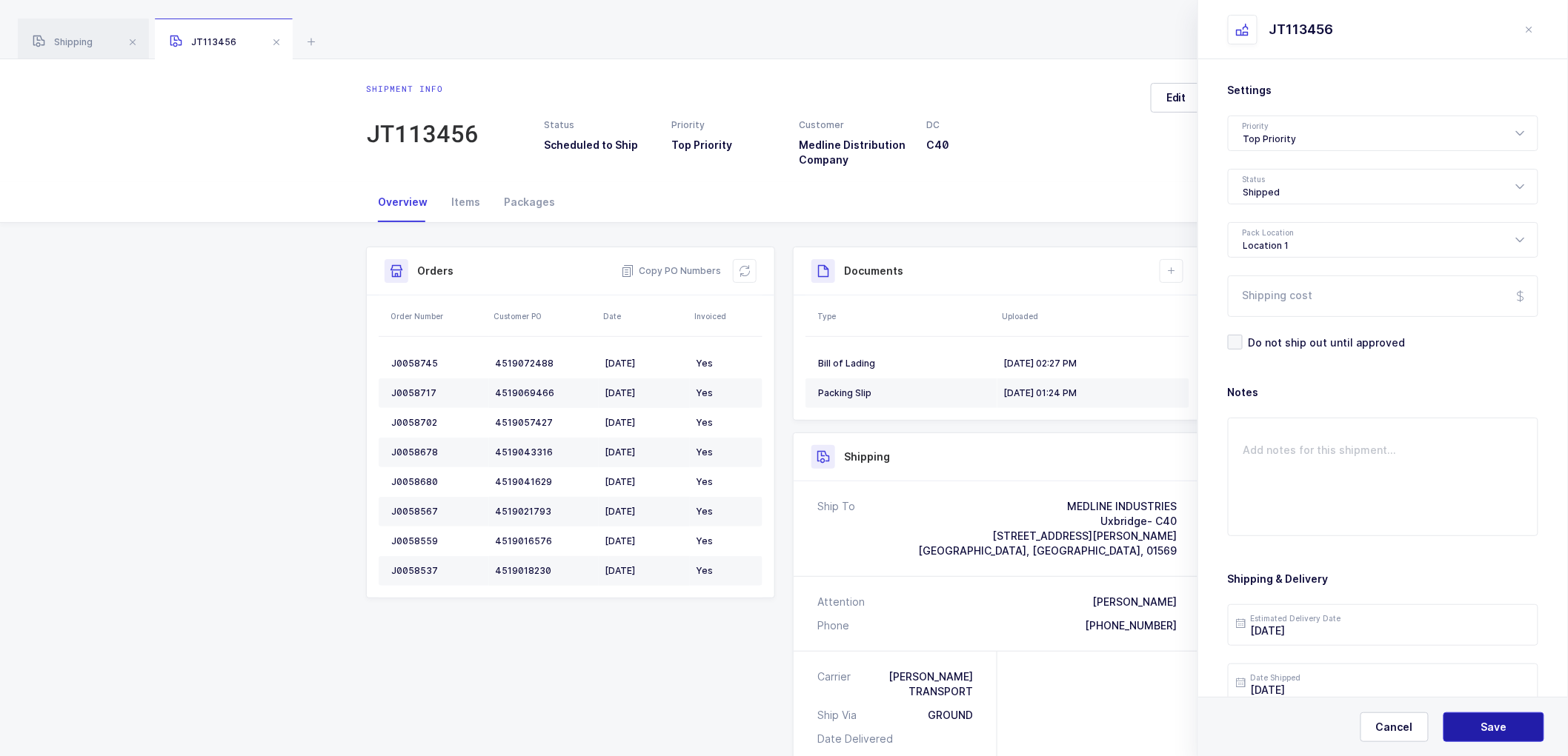
click at [1490, 716] on button "Save" at bounding box center [1494, 727] width 101 height 29
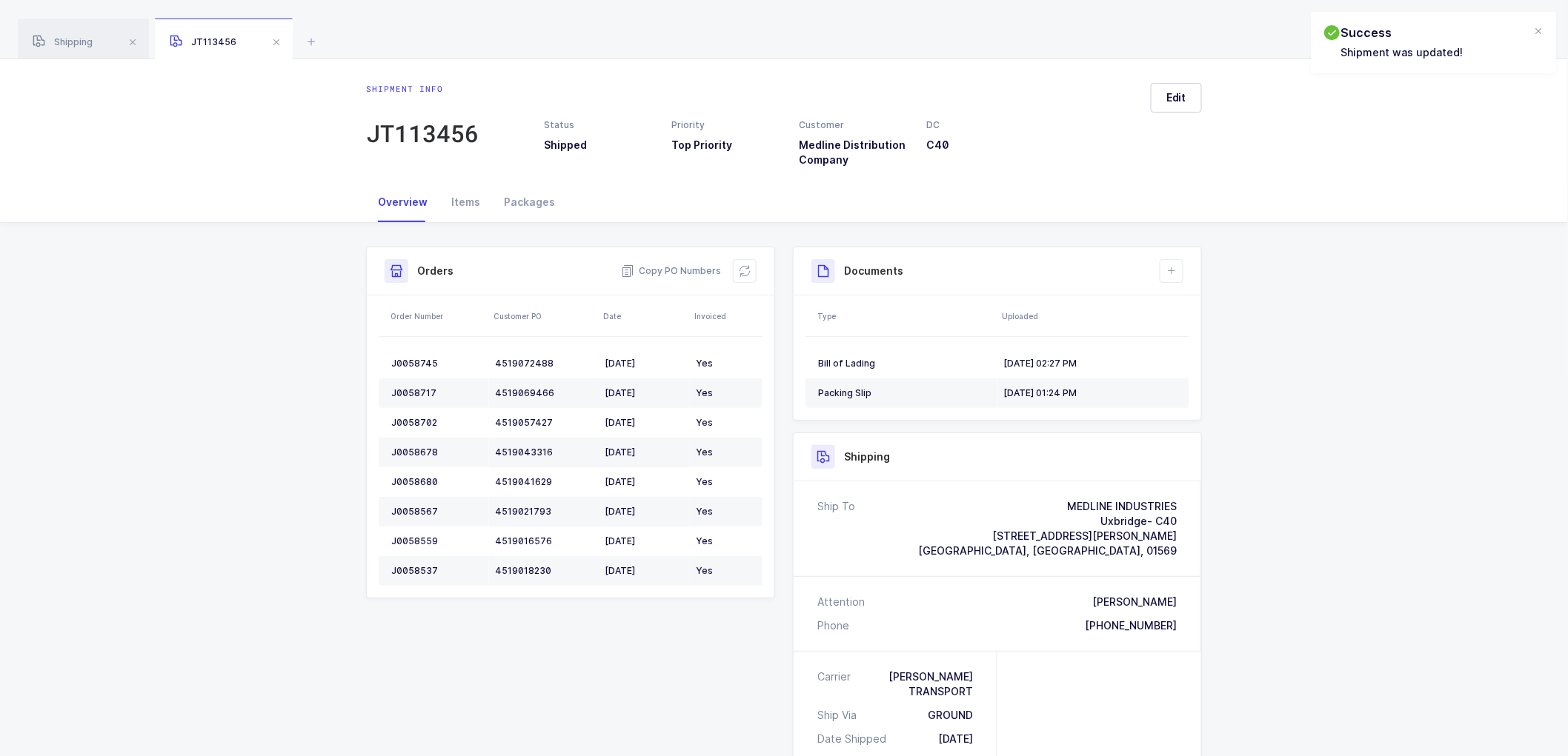
drag, startPoint x: 90, startPoint y: 38, endPoint x: 211, endPoint y: 46, distance: 121.3
click at [90, 38] on span "Shipping" at bounding box center [63, 41] width 60 height 11
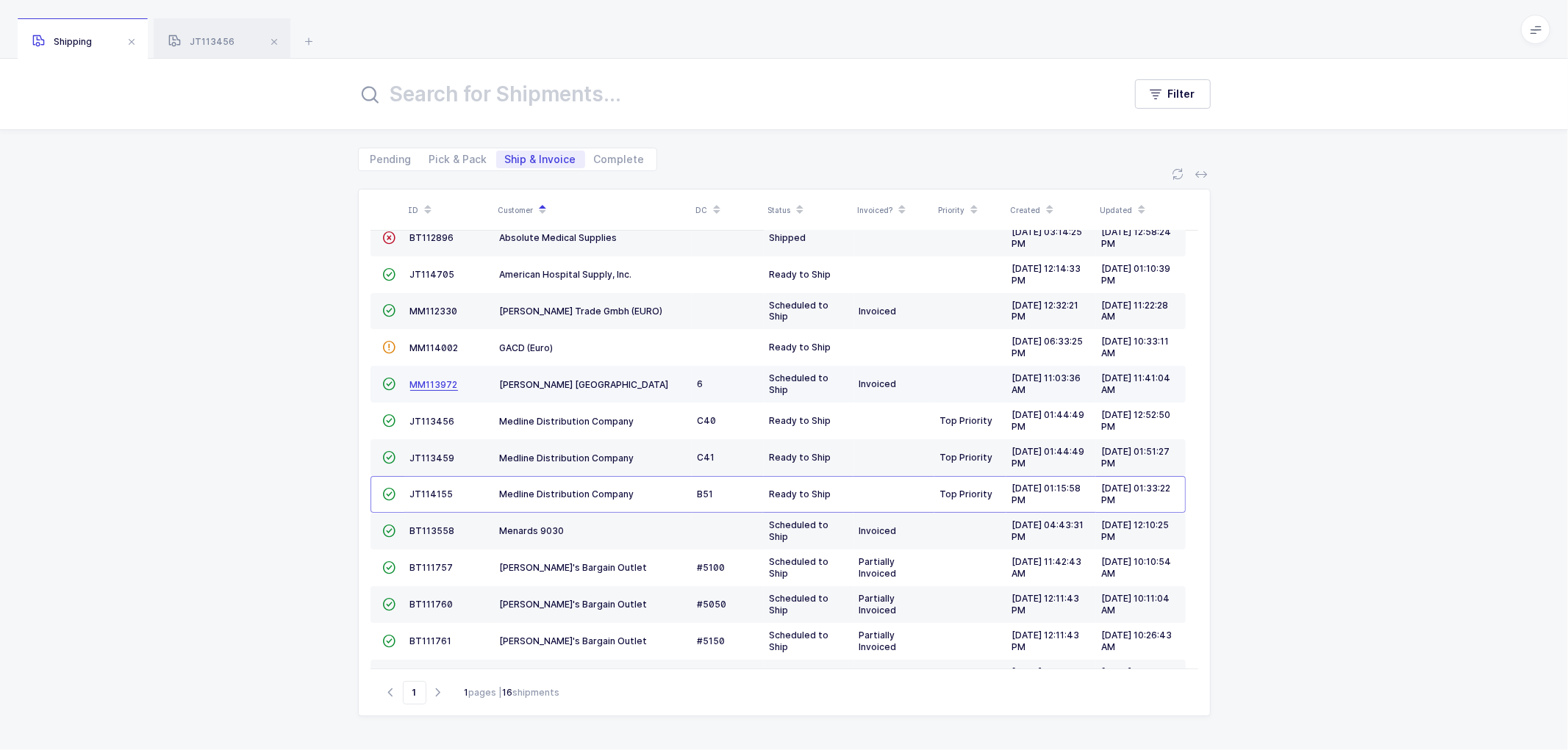
click at [441, 381] on span "MM113972" at bounding box center [434, 384] width 48 height 11
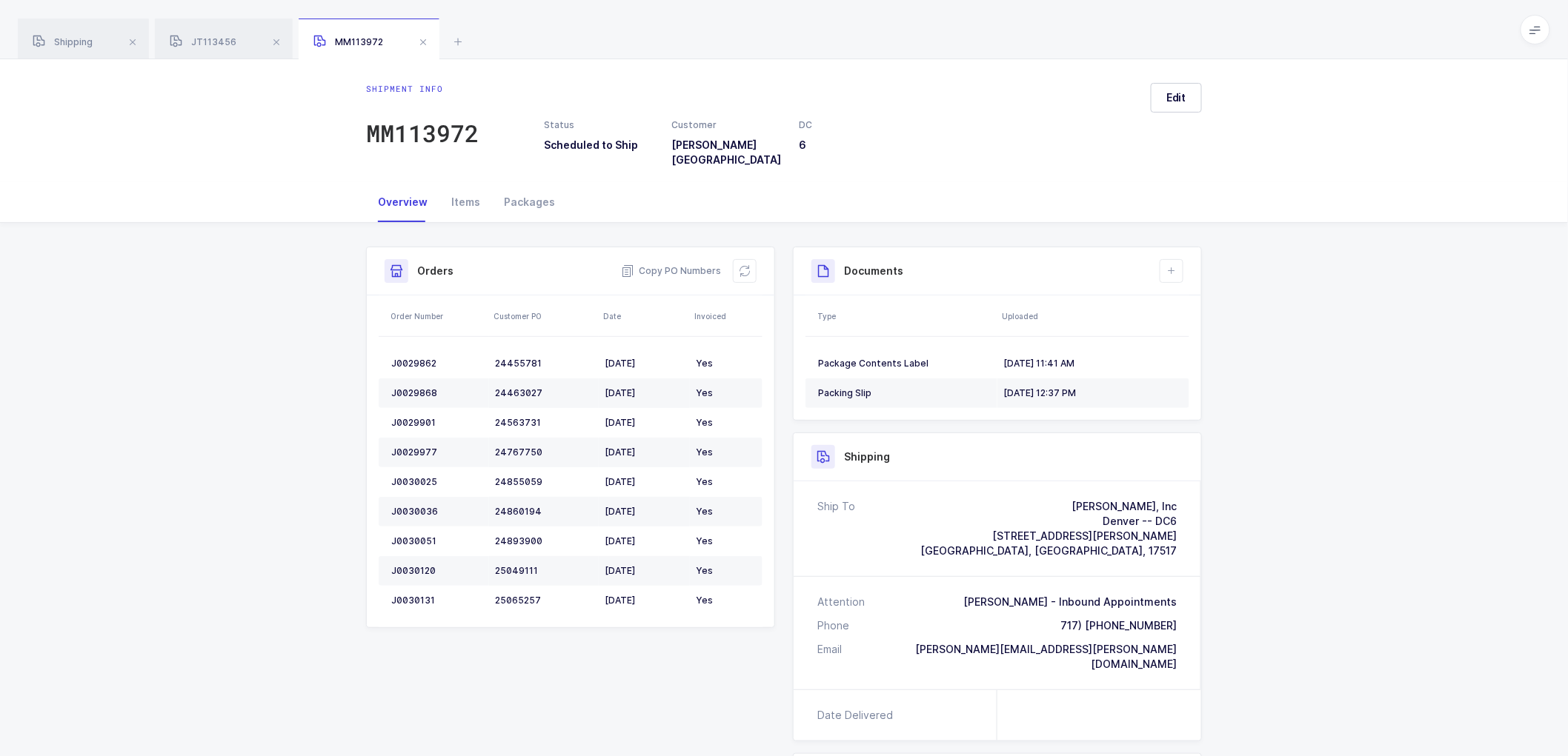
click at [1291, 308] on div "Shipment Info Shipment Number MM113972 Status Scheduled to Ship Customer [PERSO…" at bounding box center [784, 614] width 1568 height 782
click at [234, 32] on div "JT113456" at bounding box center [223, 39] width 138 height 41
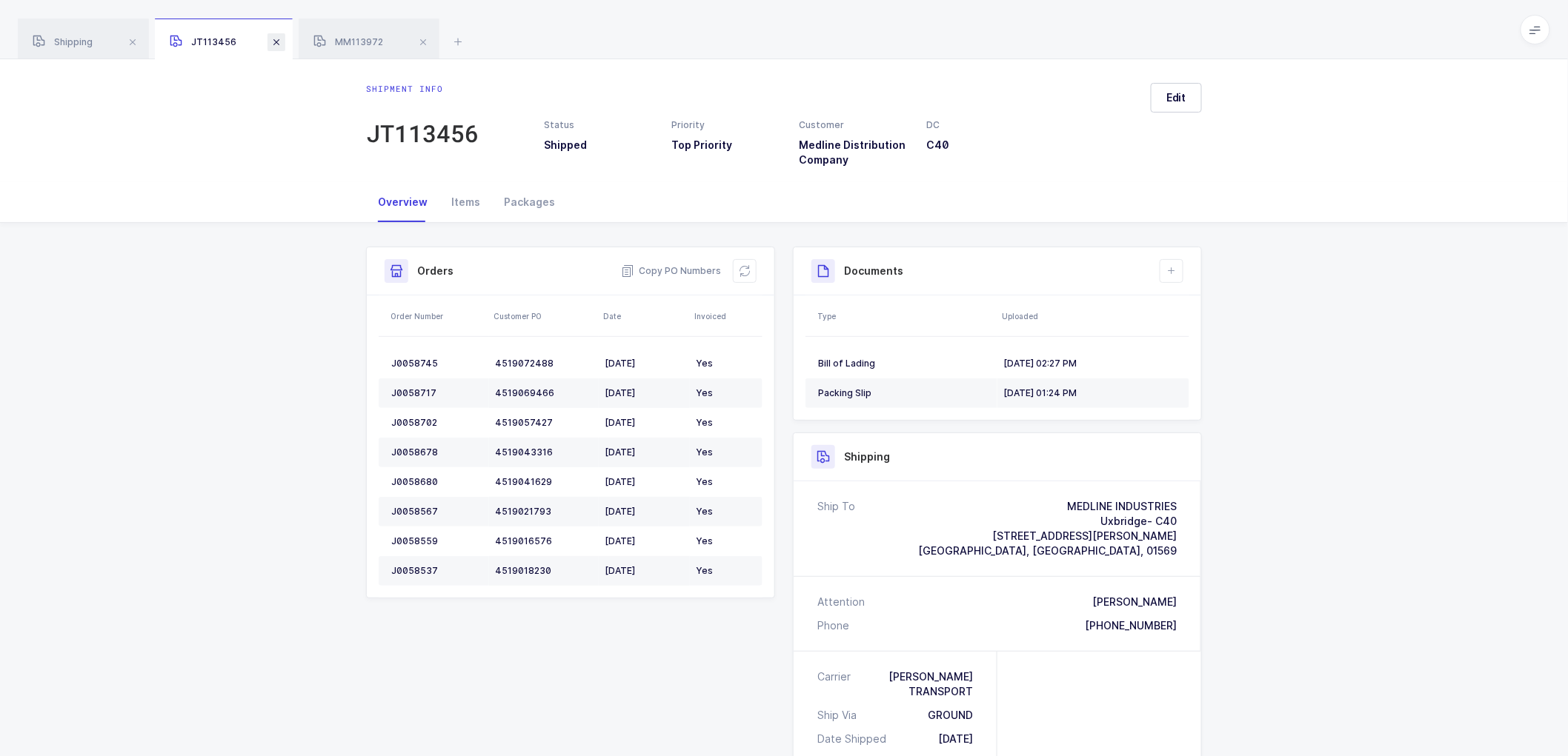
click at [277, 41] on span at bounding box center [277, 42] width 18 height 18
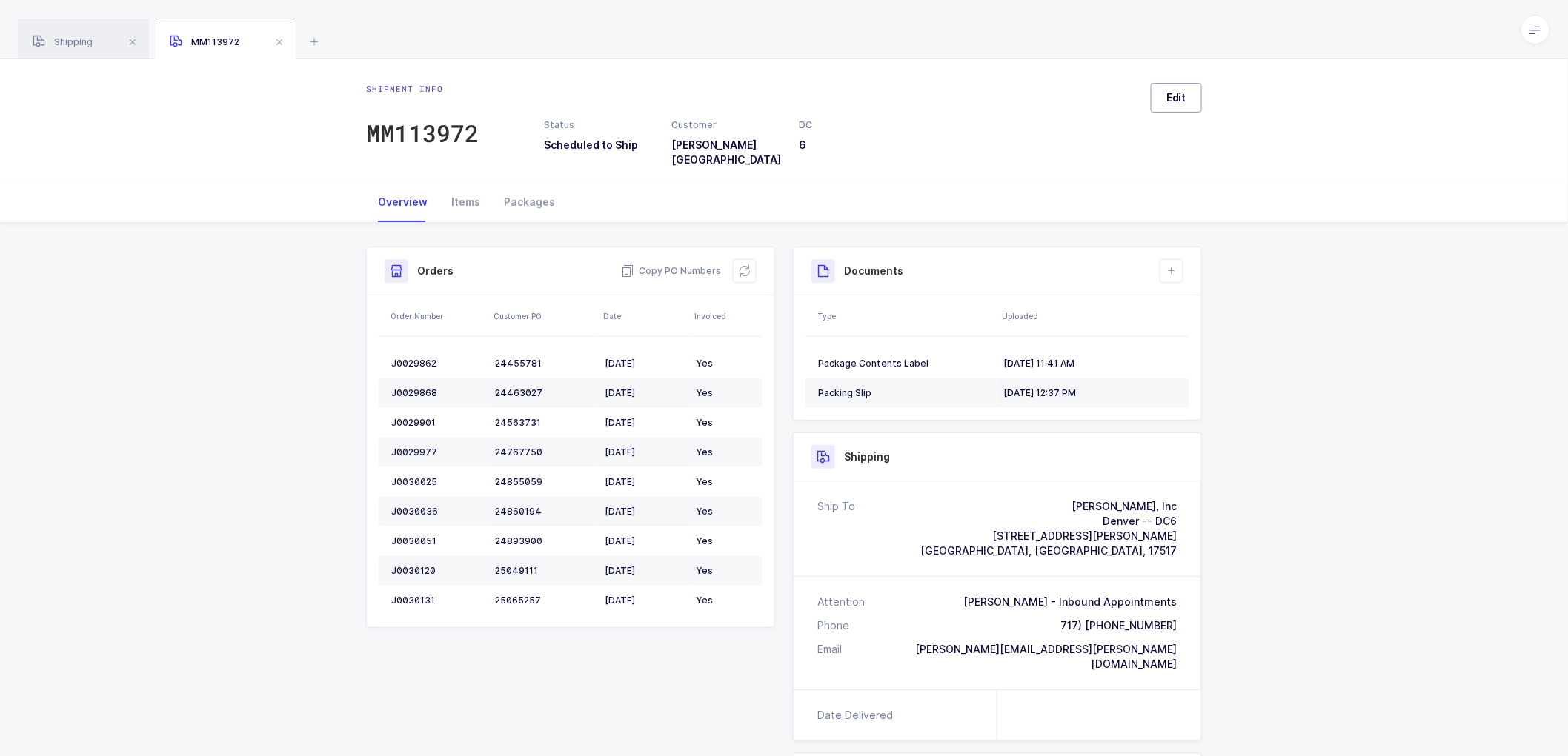
drag, startPoint x: 1190, startPoint y: 94, endPoint x: 1187, endPoint y: 109, distance: 15.3
click at [1187, 96] on button "Edit" at bounding box center [1176, 97] width 51 height 29
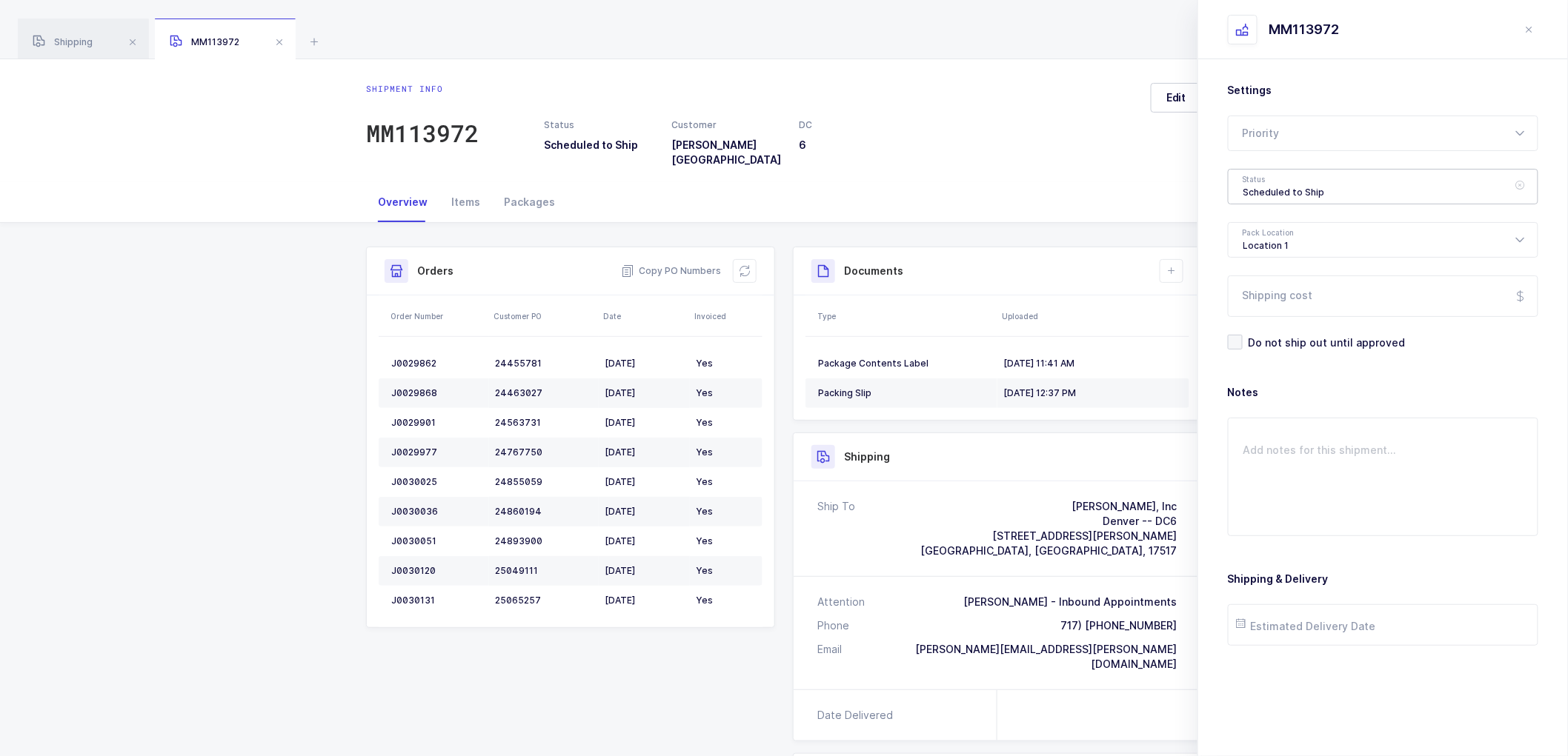
click at [1267, 179] on div "Scheduled to Ship" at bounding box center [1383, 186] width 311 height 35
click at [1251, 295] on span "Shipped" at bounding box center [1264, 300] width 42 height 13
type input "Shipped"
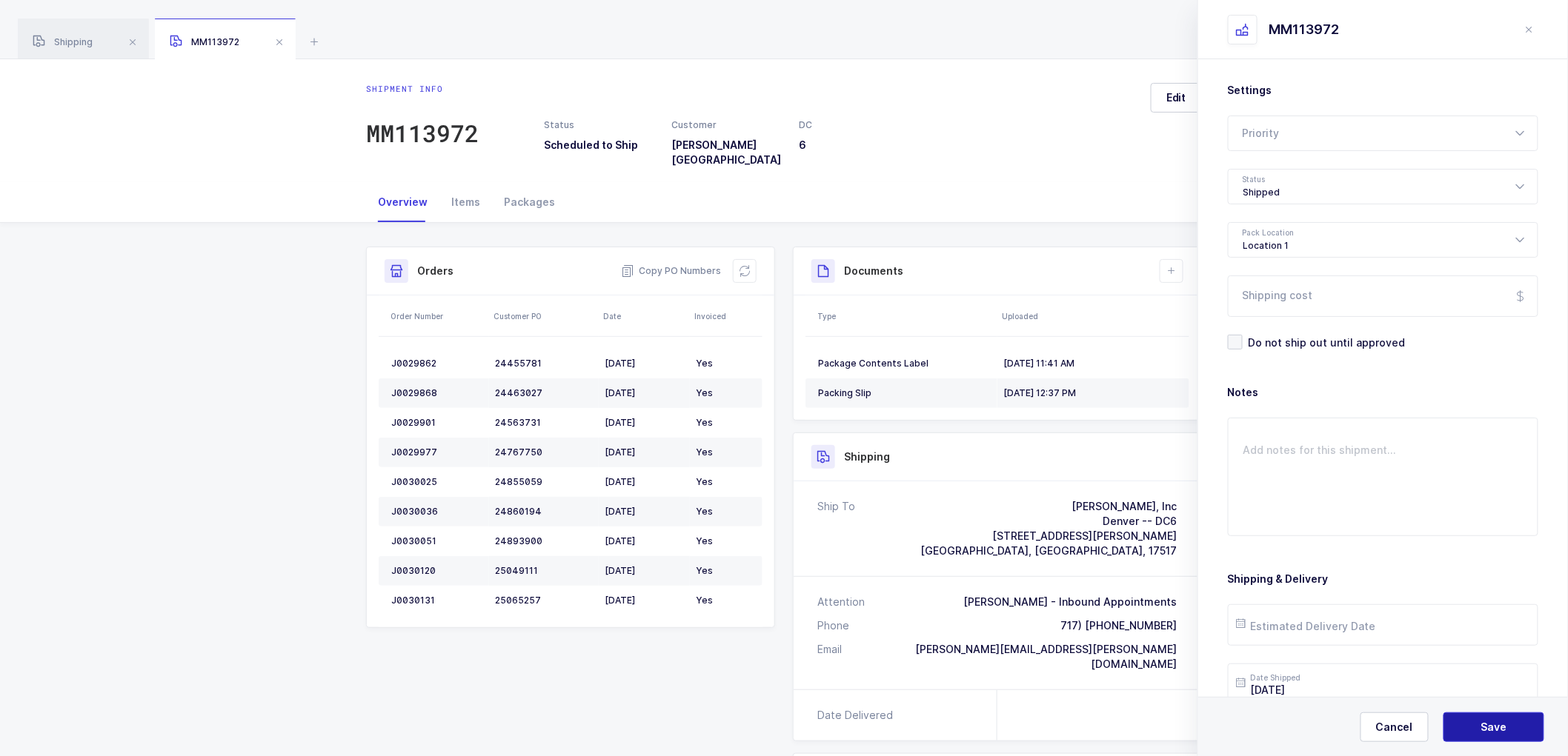
drag, startPoint x: 1480, startPoint y: 731, endPoint x: 1426, endPoint y: 601, distance: 140.8
click at [1480, 728] on button "Save" at bounding box center [1494, 727] width 101 height 29
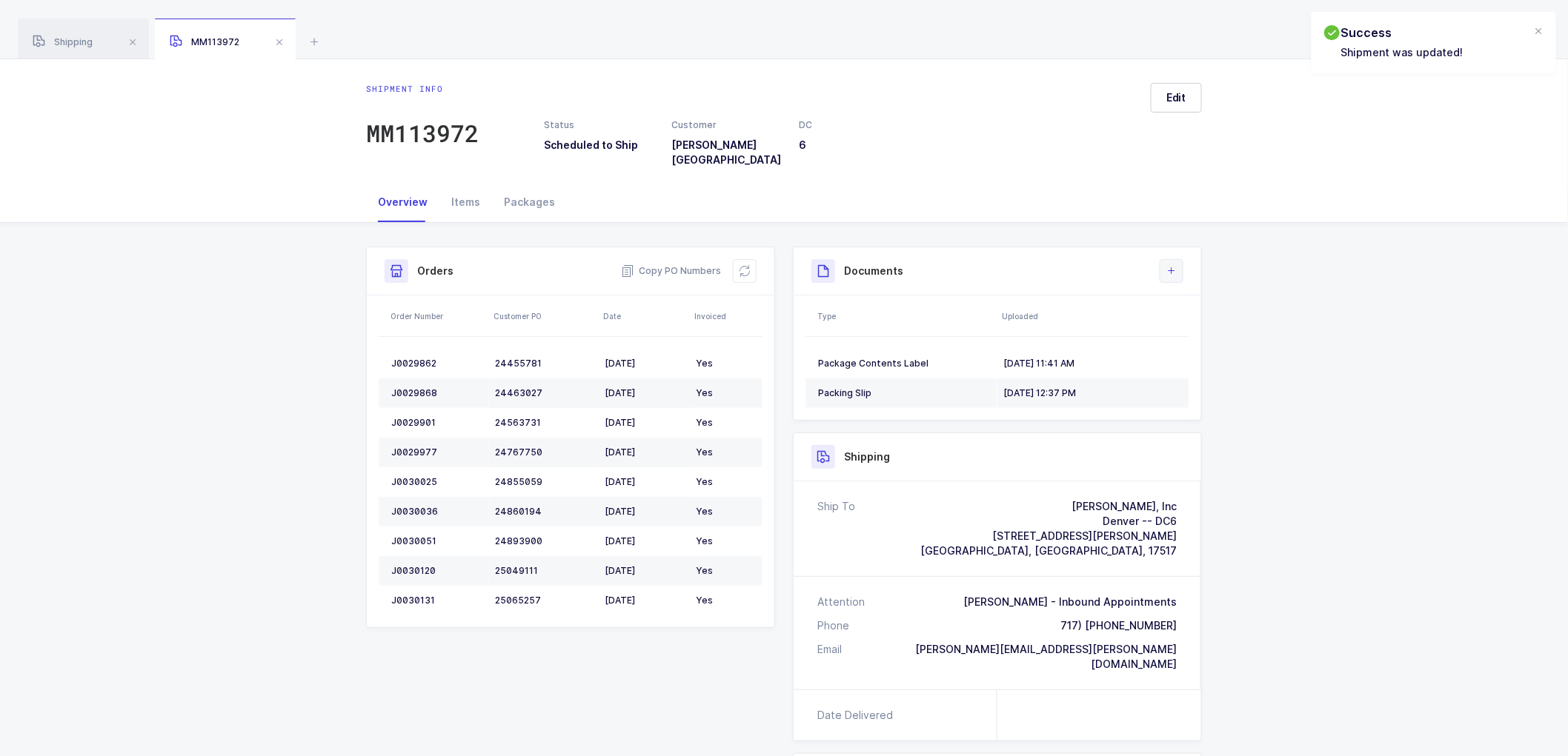
click at [1167, 265] on icon at bounding box center [1171, 271] width 12 height 12
click at [1188, 323] on li "Upload Document" at bounding box center [1221, 326] width 110 height 23
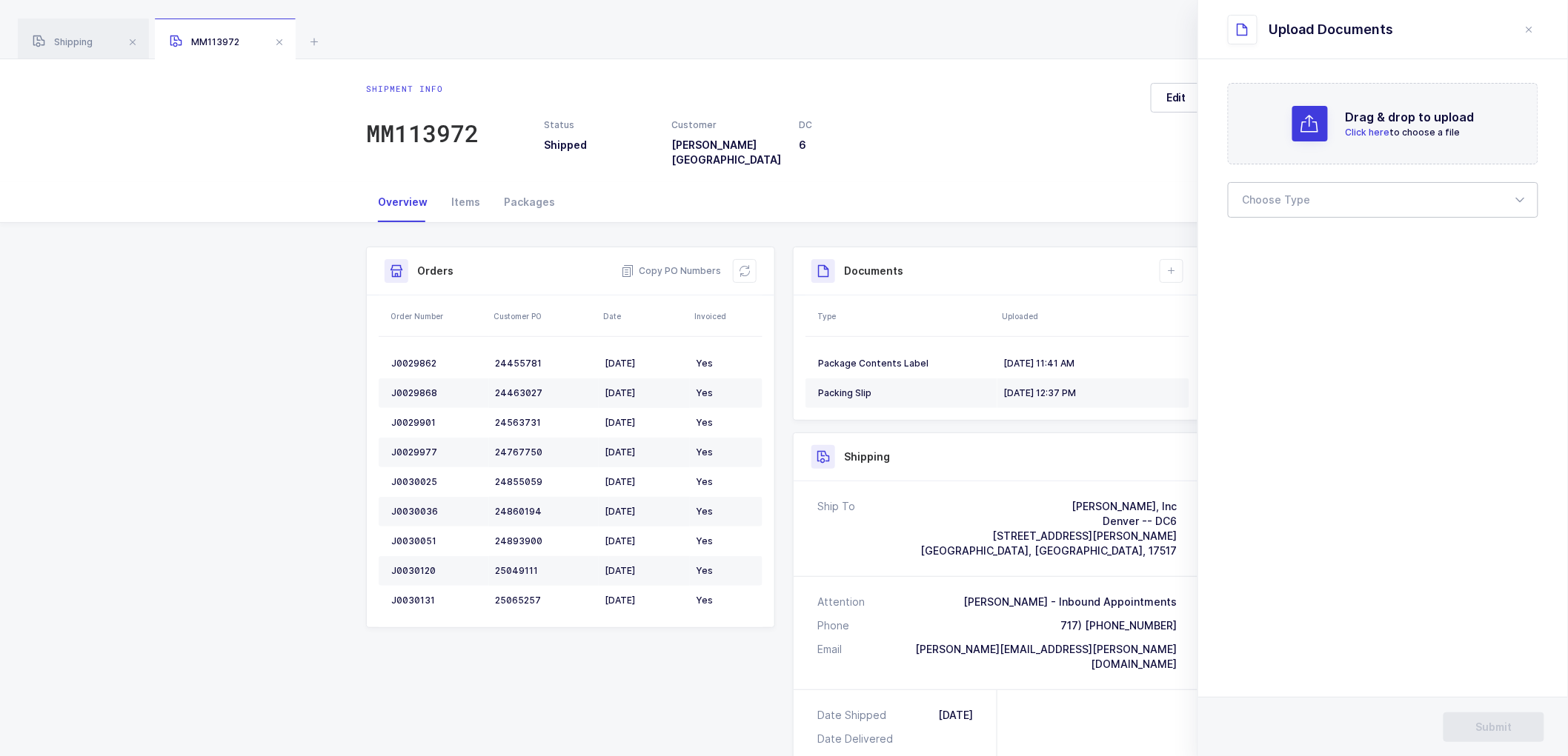
drag, startPoint x: 1269, startPoint y: 189, endPoint x: 1267, endPoint y: 210, distance: 21.1
click at [1268, 190] on div at bounding box center [1383, 200] width 311 height 35
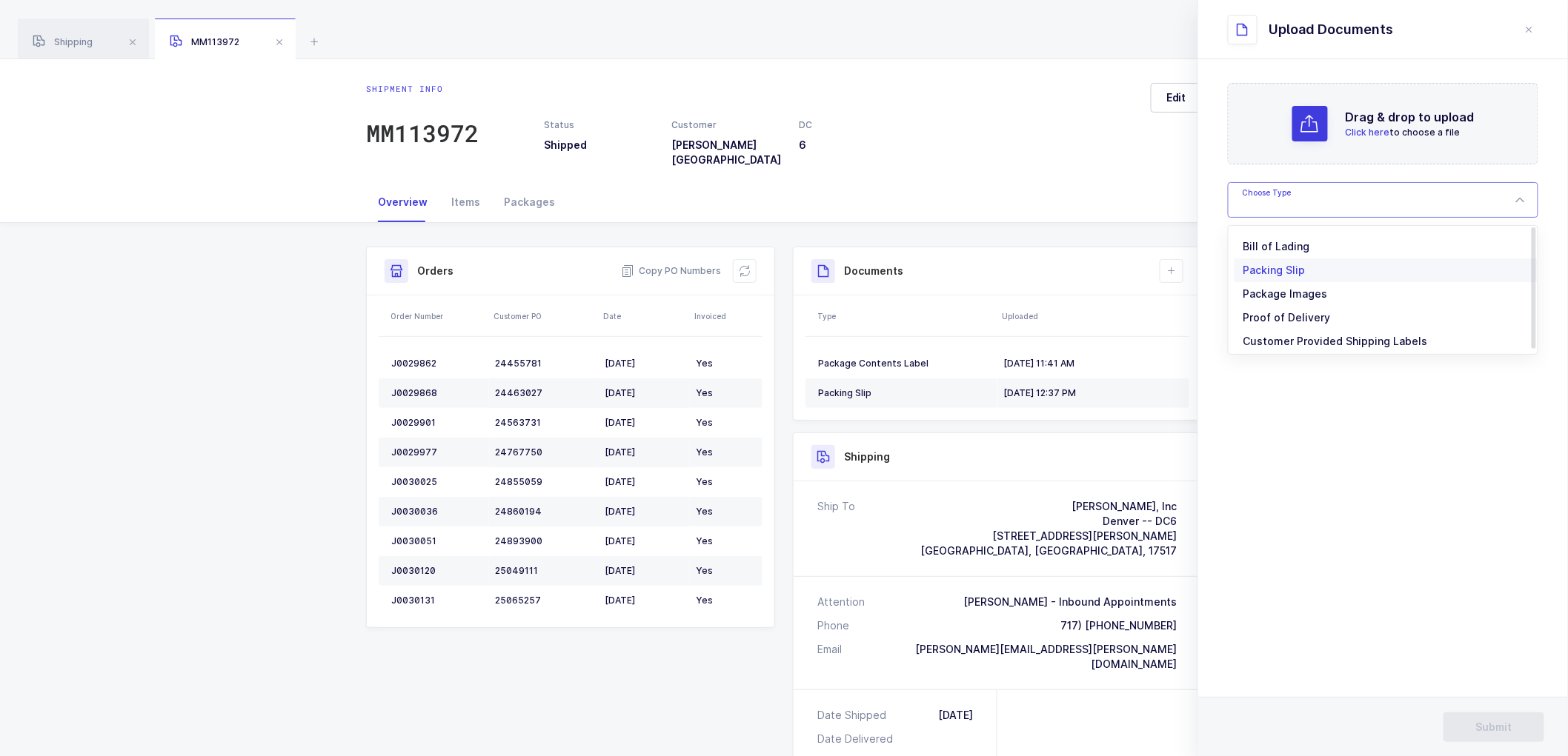
drag, startPoint x: 1260, startPoint y: 240, endPoint x: 1300, endPoint y: 262, distance: 45.7
click at [1262, 240] on span "Bill of Lading" at bounding box center [1276, 246] width 66 height 13
type input "Bill of Lading"
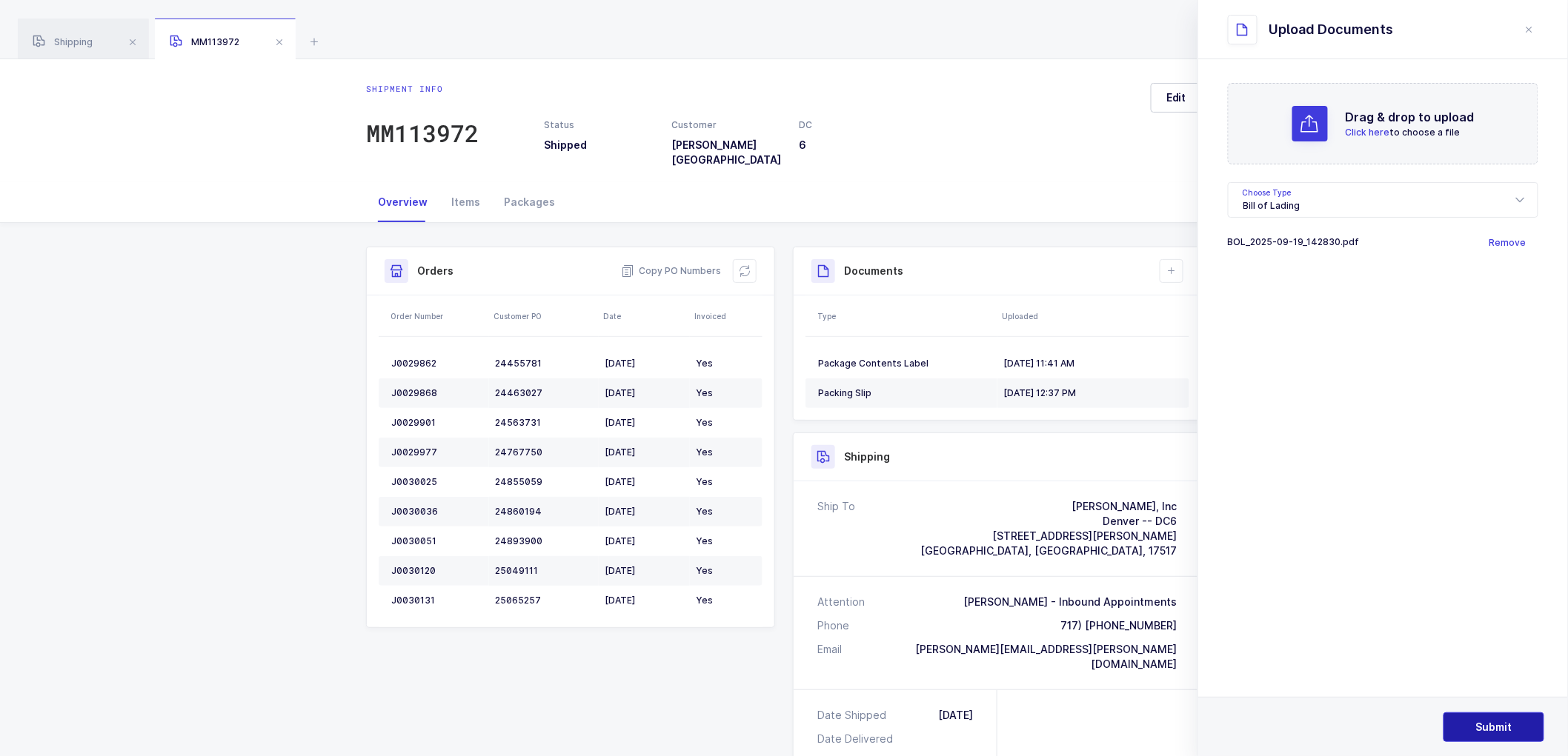
click at [1485, 722] on span "Submit" at bounding box center [1494, 727] width 36 height 15
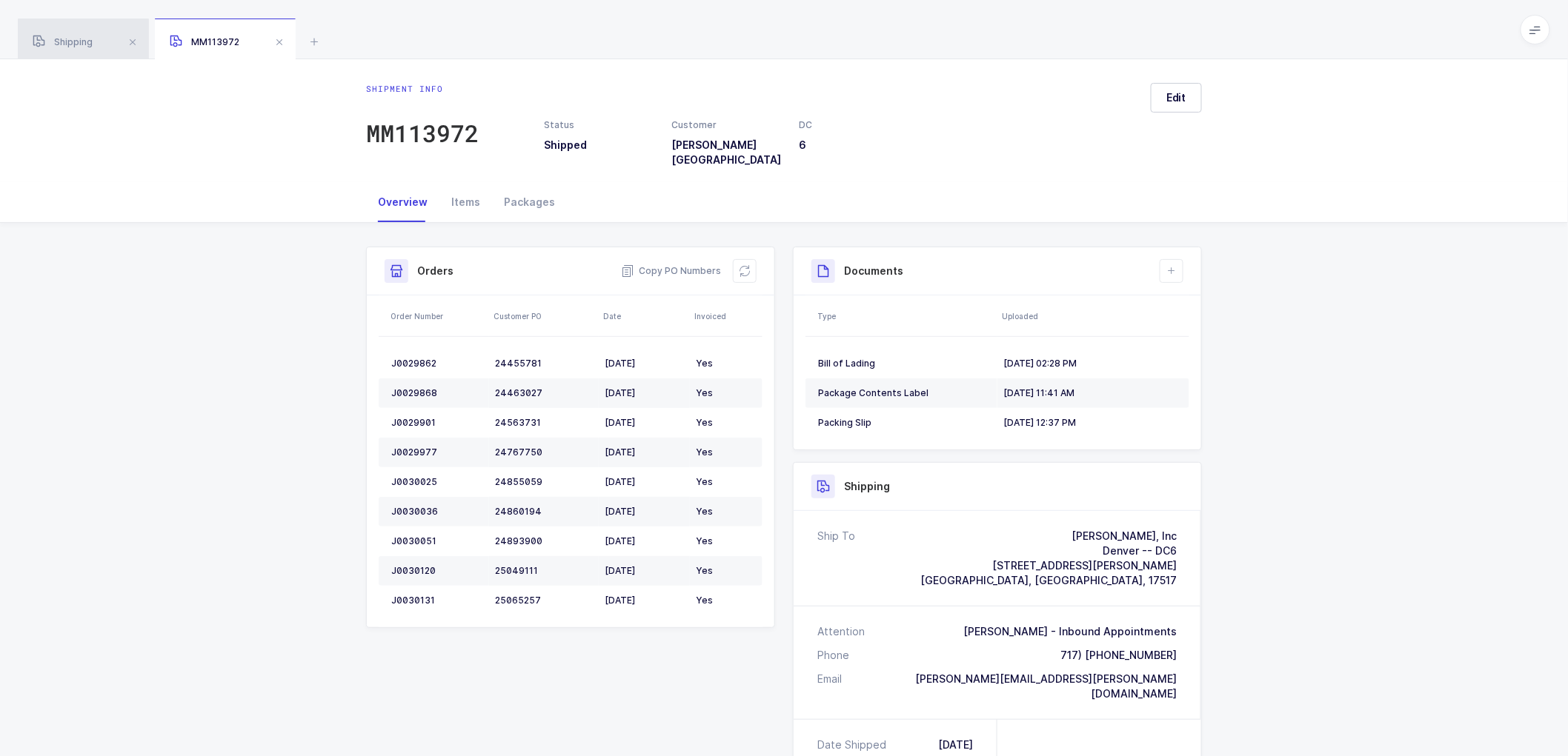
click at [70, 41] on span "Shipping" at bounding box center [63, 41] width 60 height 11
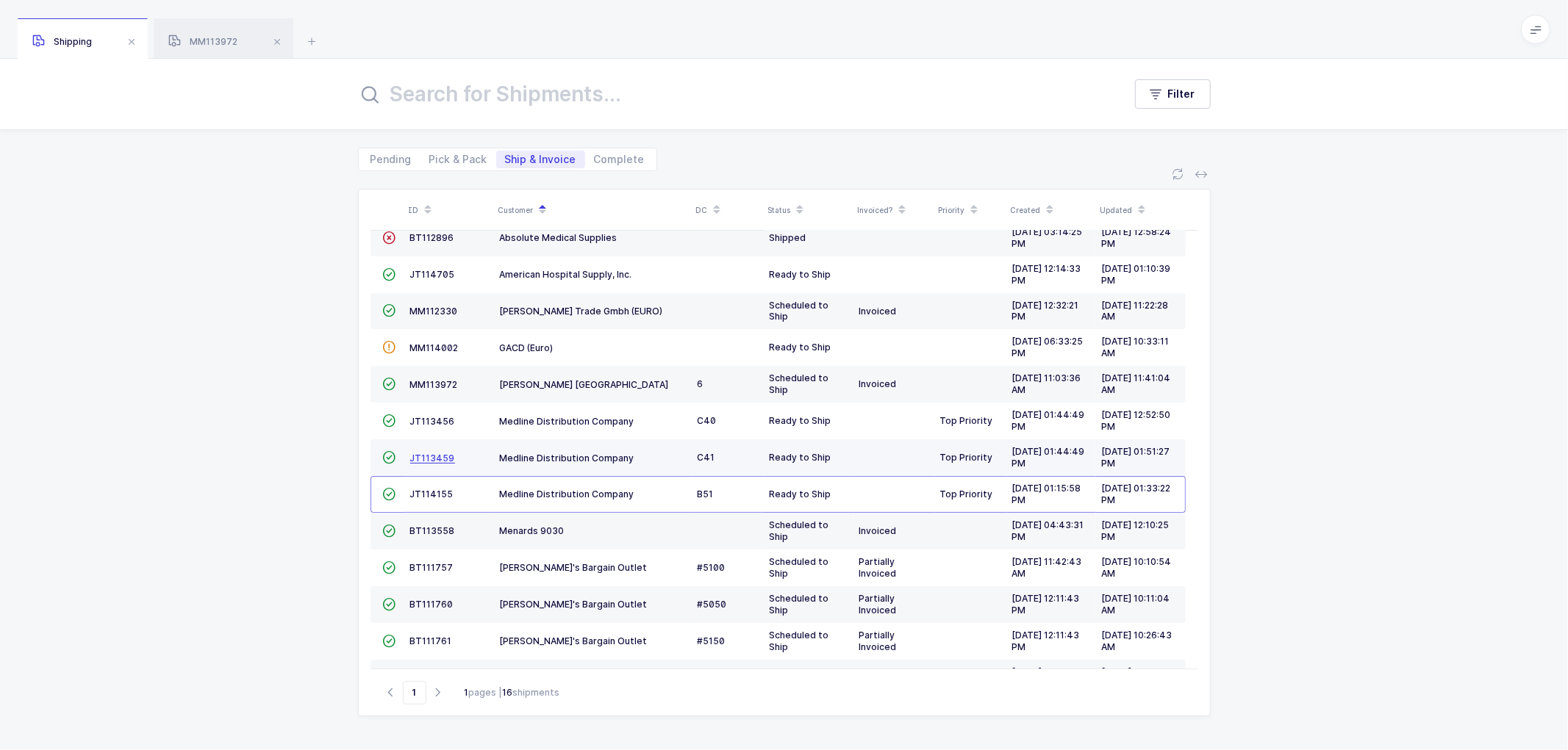
click at [422, 455] on span "JT113459" at bounding box center [432, 458] width 45 height 11
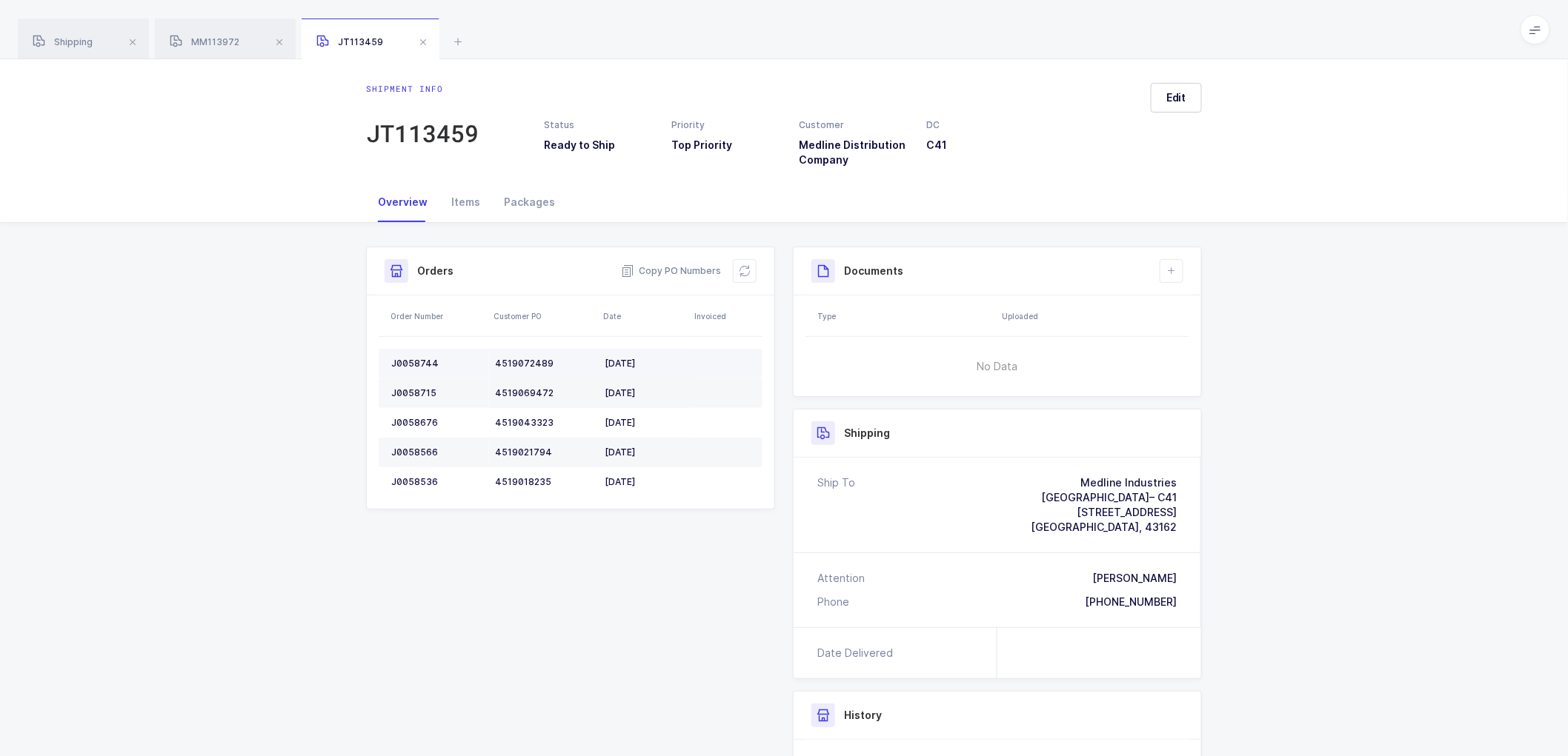
click at [406, 359] on div "J0058744" at bounding box center [437, 364] width 92 height 12
click at [406, 360] on div "J0058744" at bounding box center [437, 364] width 92 height 12
click at [411, 394] on div "J0058715" at bounding box center [437, 393] width 92 height 12
click at [403, 418] on div "J0058676" at bounding box center [437, 423] width 92 height 12
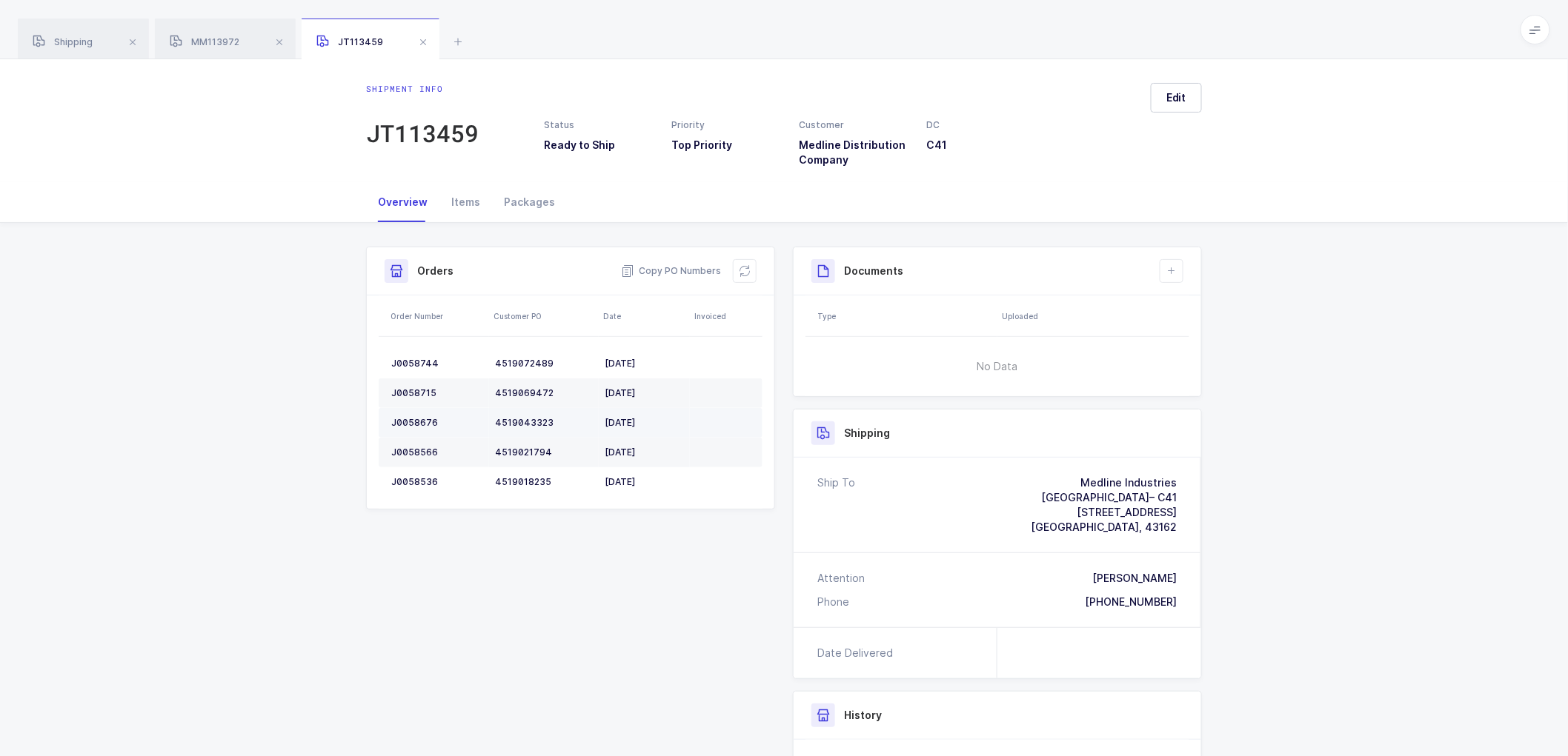
click at [404, 418] on div "J0058676" at bounding box center [437, 423] width 92 height 12
click at [415, 454] on div "J0058566" at bounding box center [437, 453] width 92 height 12
click at [413, 454] on div "J0058566" at bounding box center [437, 453] width 92 height 12
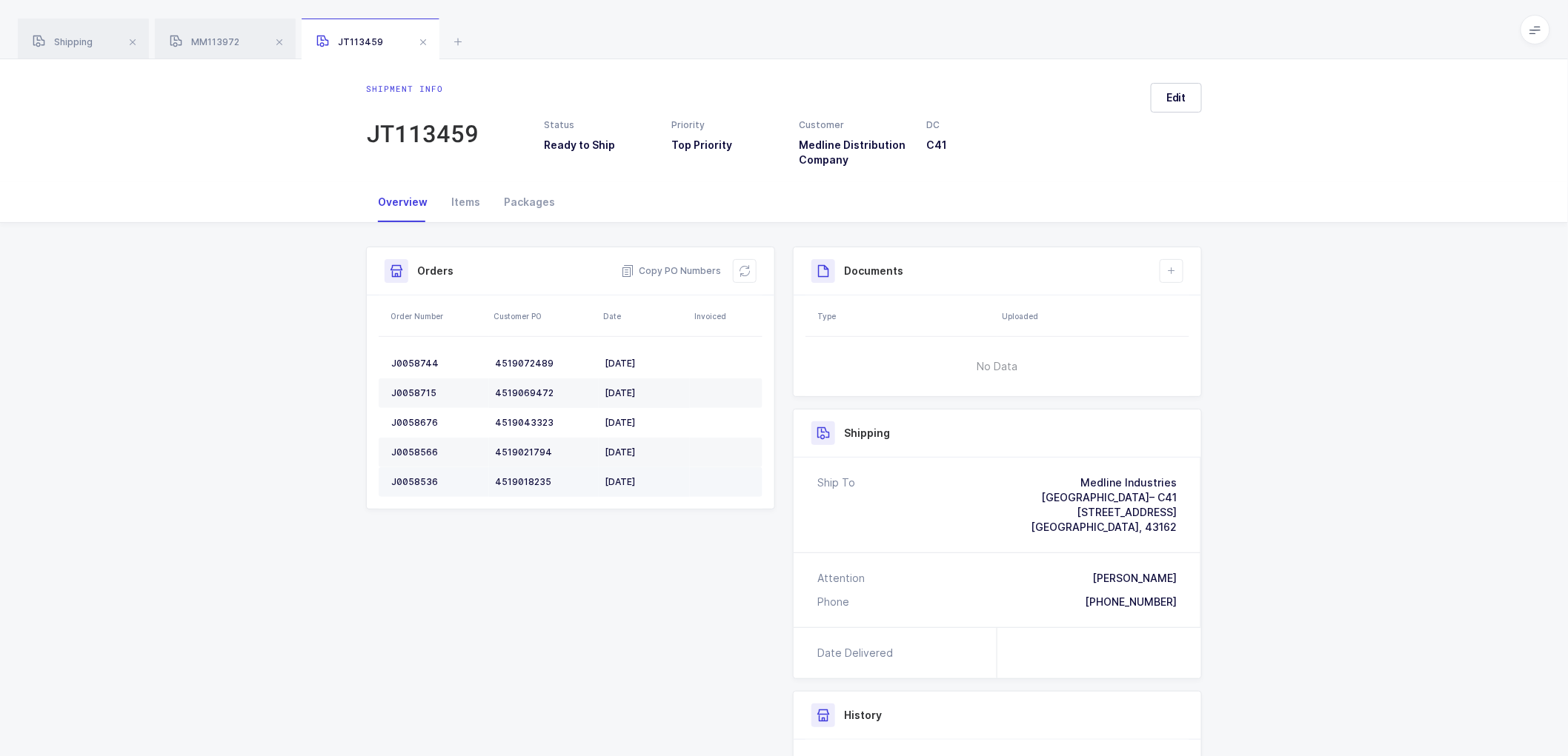
click at [412, 471] on td "J0058536" at bounding box center [433, 482] width 110 height 29
drag, startPoint x: 745, startPoint y: 275, endPoint x: 789, endPoint y: 250, distance: 50.6
click at [744, 274] on icon at bounding box center [745, 271] width 12 height 12
click at [1175, 98] on span "Edit" at bounding box center [1176, 98] width 20 height 15
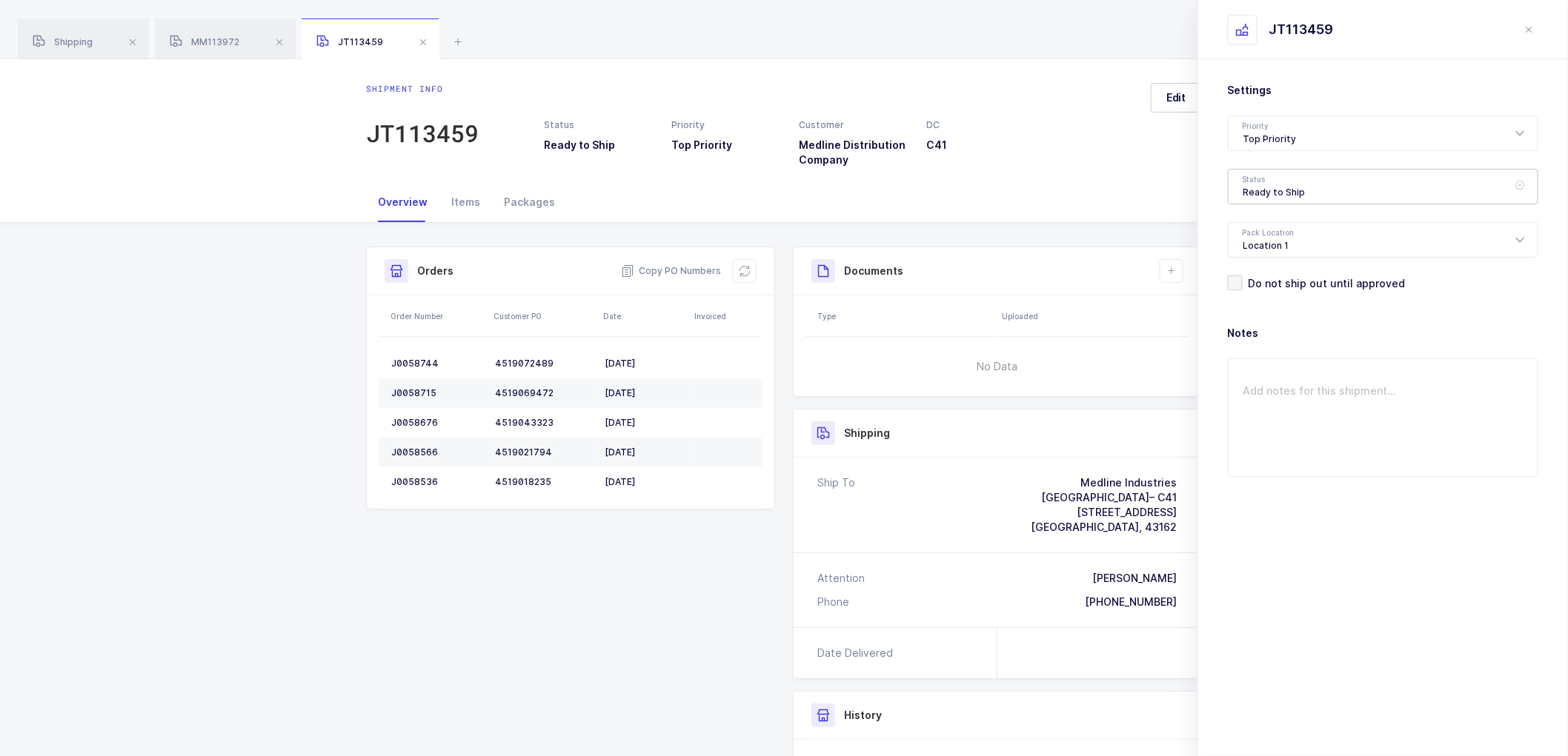
click at [1299, 176] on div "Ready to Ship" at bounding box center [1383, 186] width 311 height 35
drag, startPoint x: 1298, startPoint y: 271, endPoint x: 1338, endPoint y: 300, distance: 49.4
click at [1299, 271] on span "Scheduled to Ship" at bounding box center [1290, 277] width 94 height 13
type input "Scheduled to Ship"
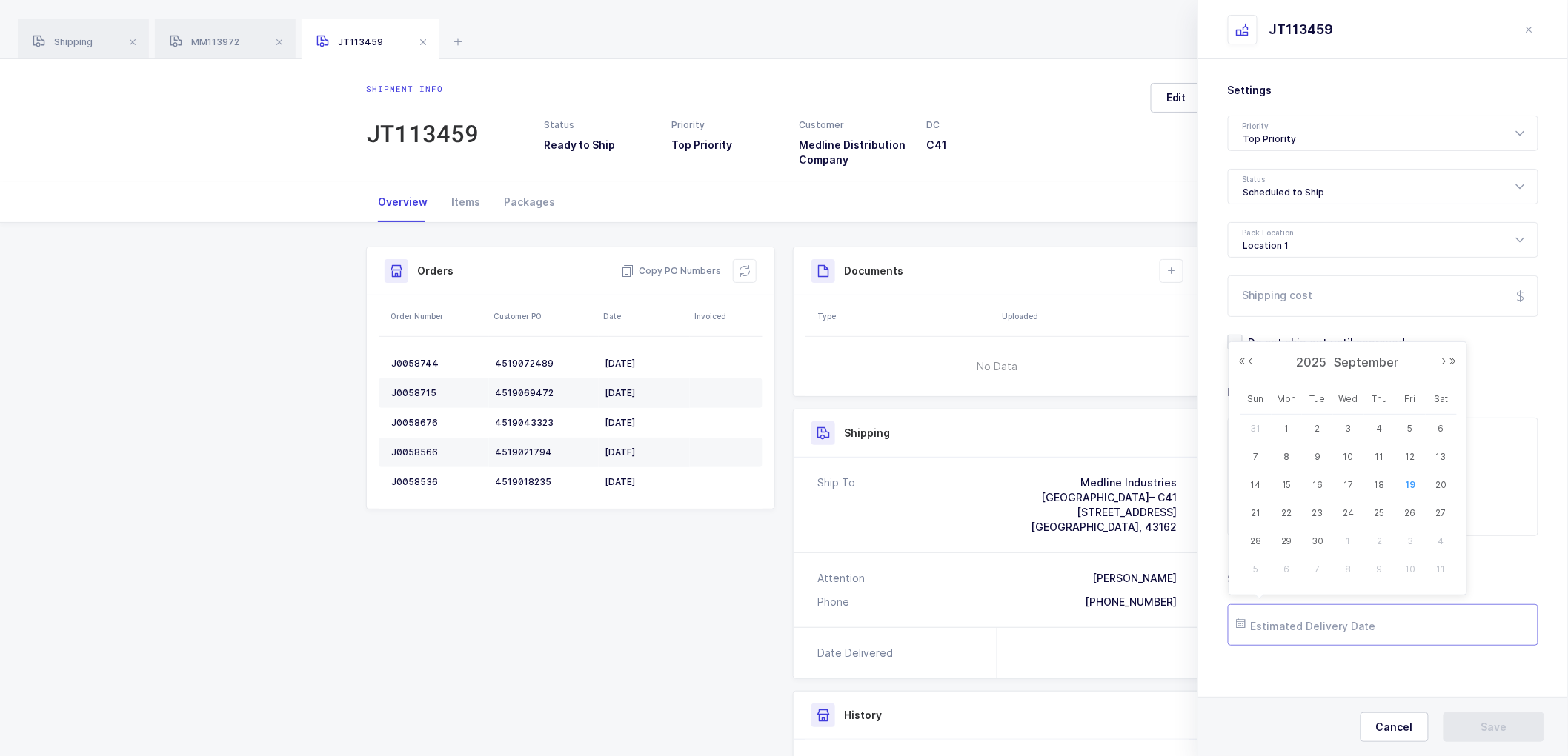
click at [1291, 617] on input "text" at bounding box center [1383, 625] width 311 height 41
click at [1314, 510] on span "23" at bounding box center [1318, 513] width 18 height 18
type input "[DATE]"
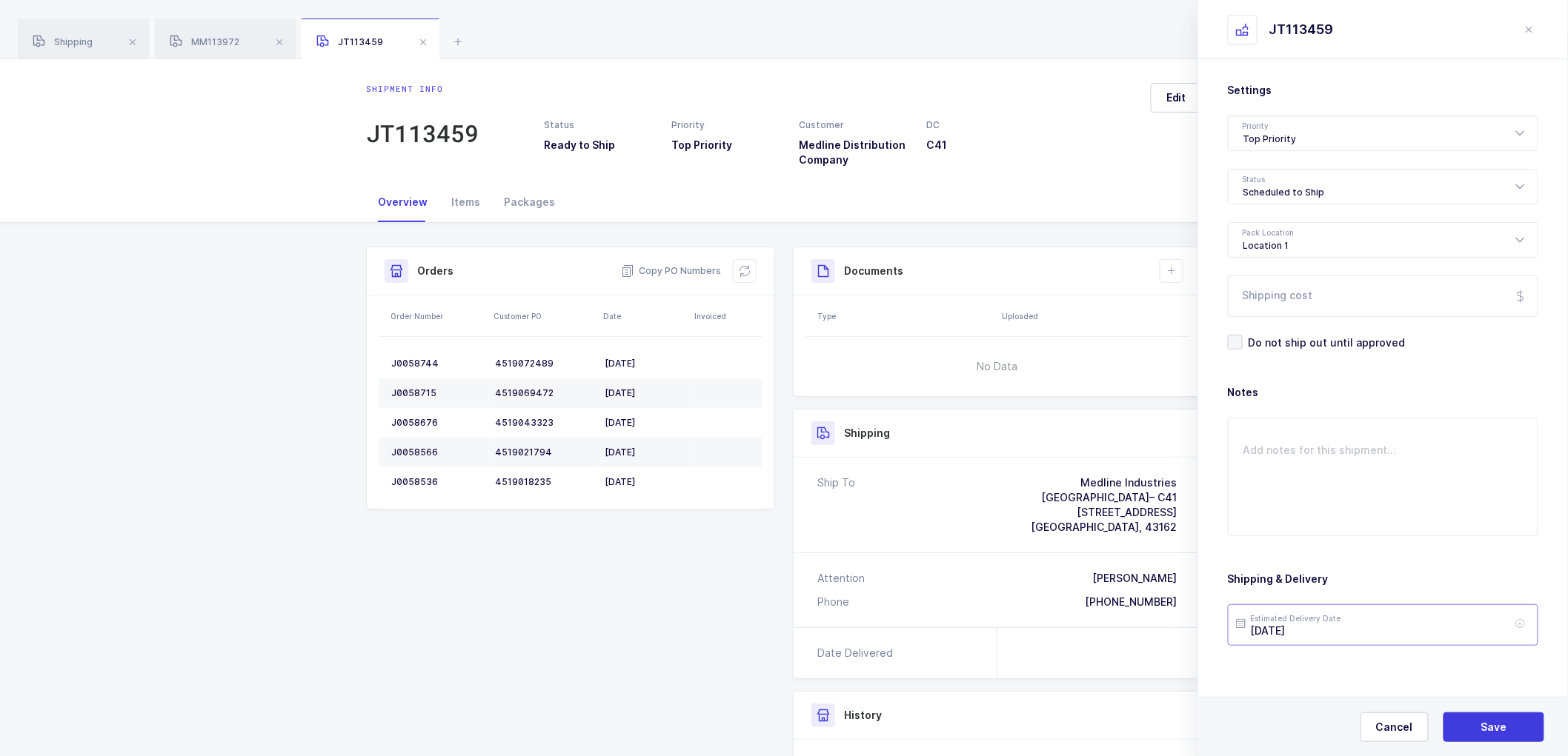
drag, startPoint x: 1294, startPoint y: 616, endPoint x: 1359, endPoint y: 660, distance: 78.5
click at [1294, 618] on input "[DATE]" at bounding box center [1383, 625] width 311 height 41
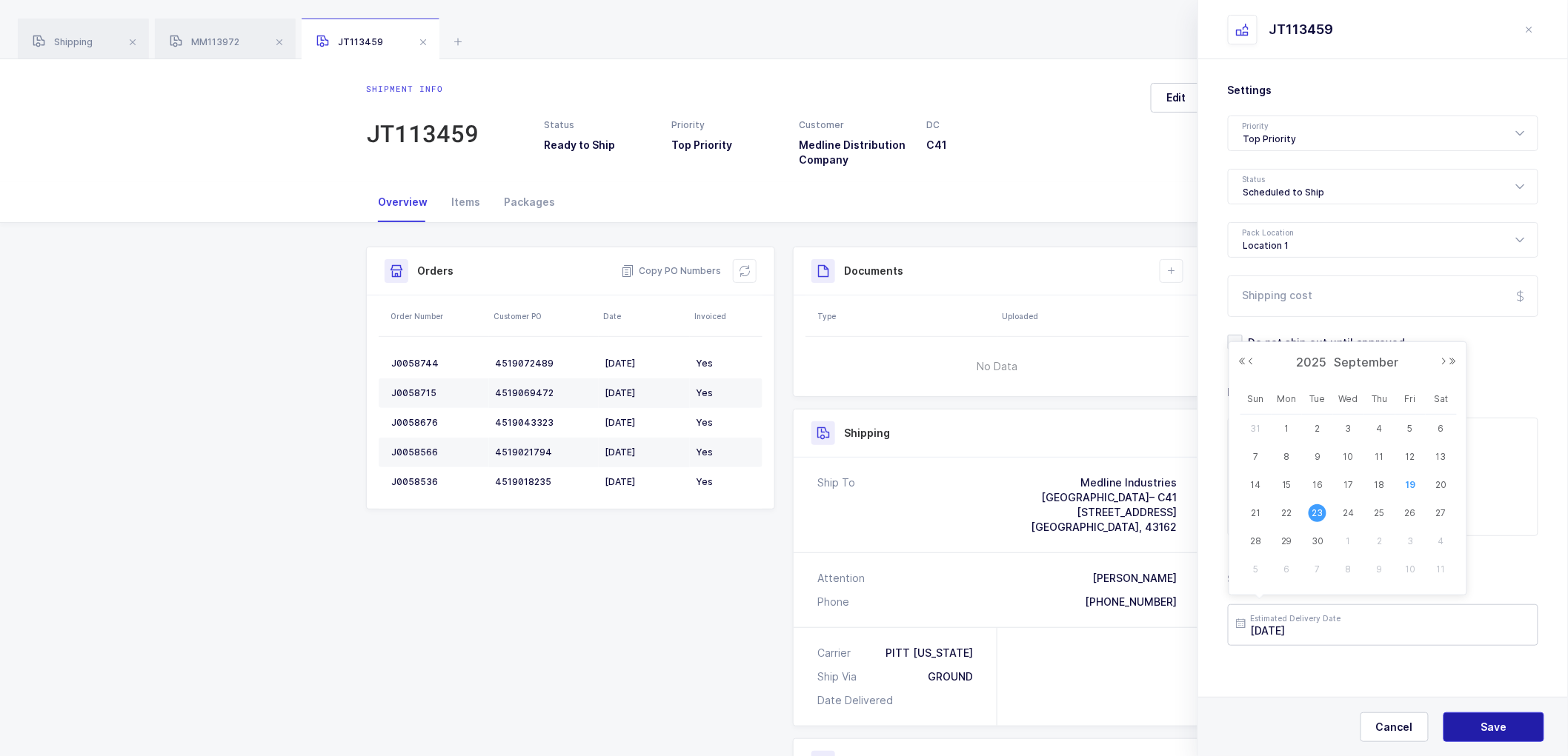
drag, startPoint x: 1490, startPoint y: 726, endPoint x: 1460, endPoint y: 637, distance: 93.9
click at [1490, 723] on span "Save" at bounding box center [1494, 727] width 26 height 15
click at [1172, 262] on button at bounding box center [1171, 271] width 23 height 23
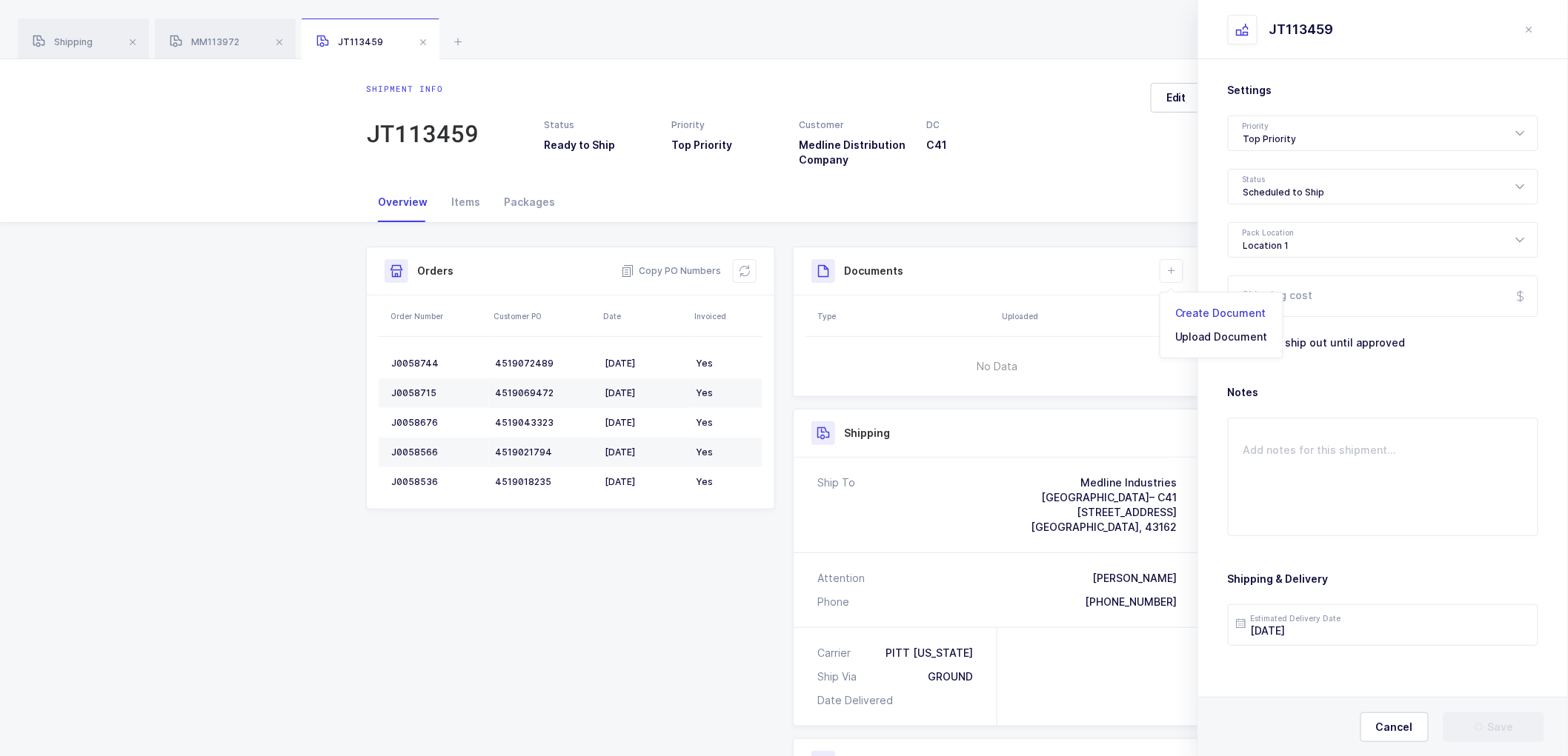
click at [1235, 305] on li "Create Document" at bounding box center [1221, 313] width 110 height 23
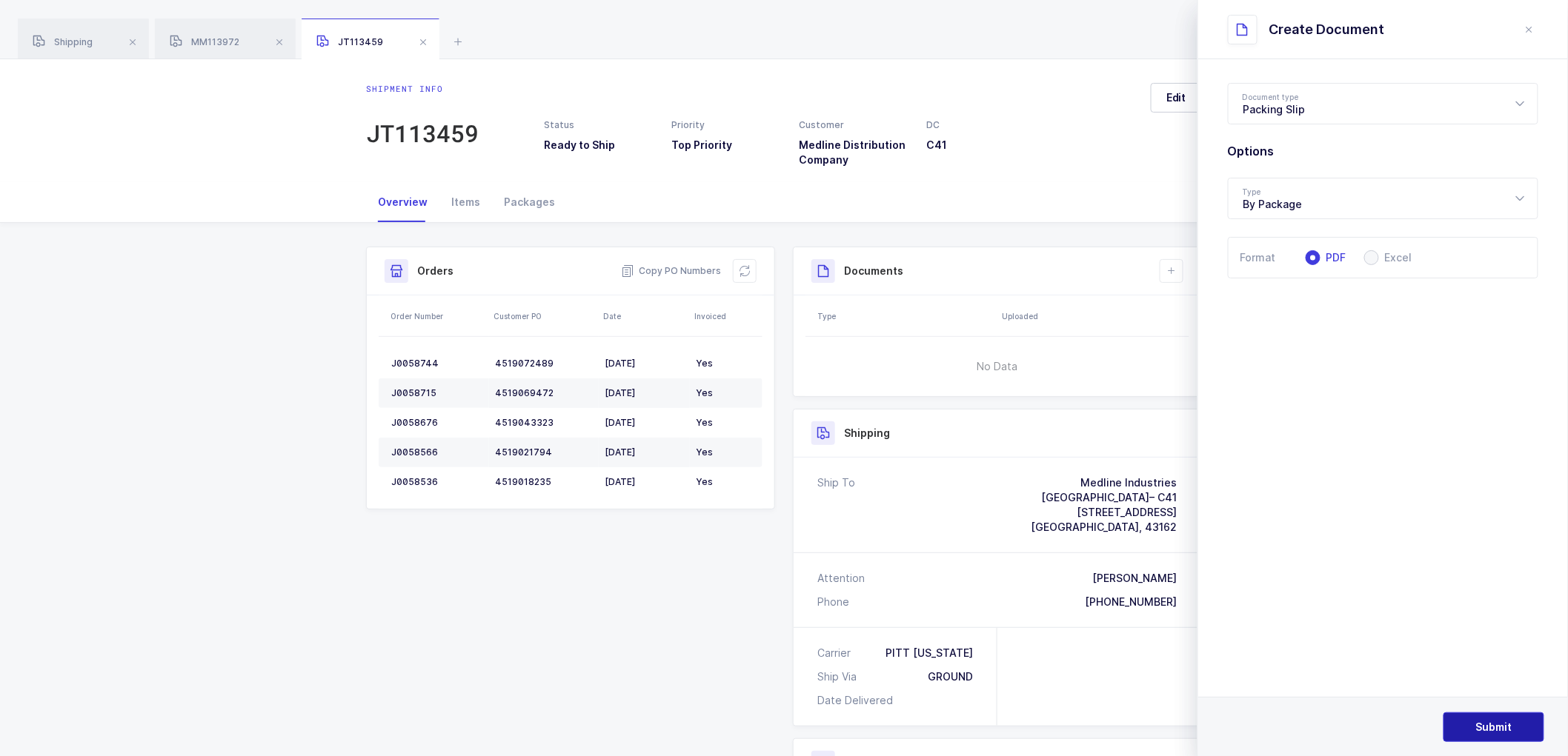
click at [1478, 722] on span "Submit" at bounding box center [1494, 727] width 36 height 15
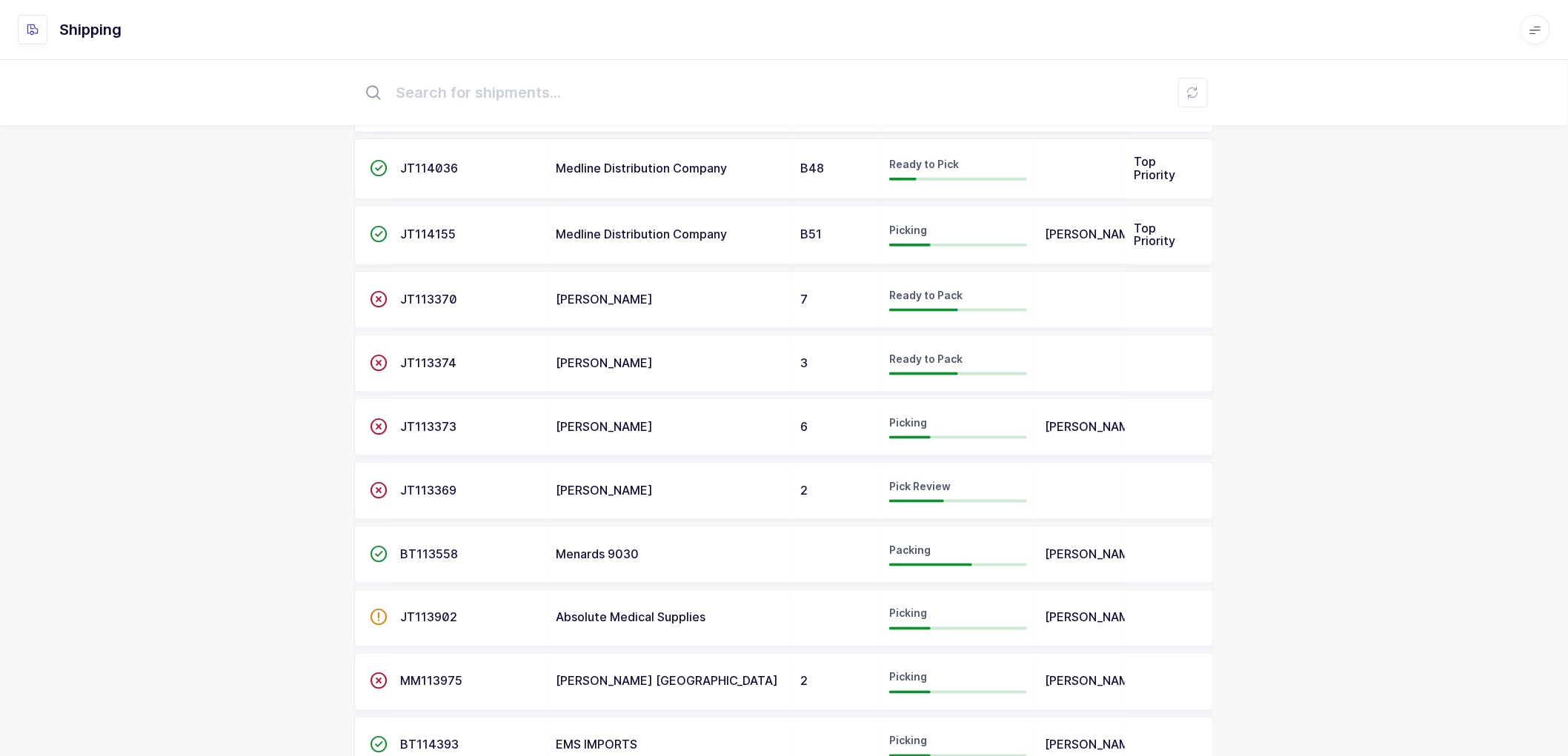
scroll to position [658, 0]
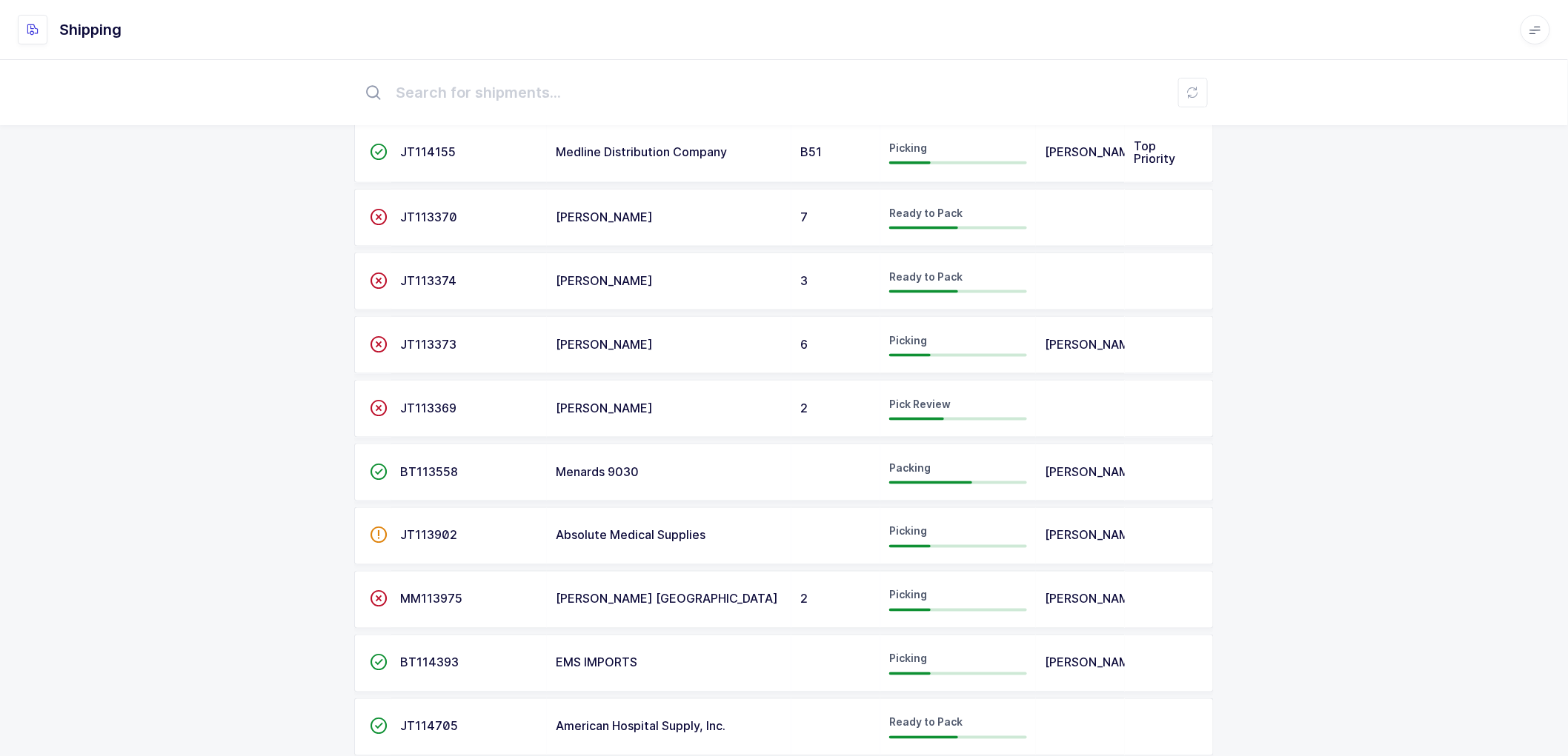
click at [422, 477] on span "BT113558" at bounding box center [429, 472] width 58 height 15
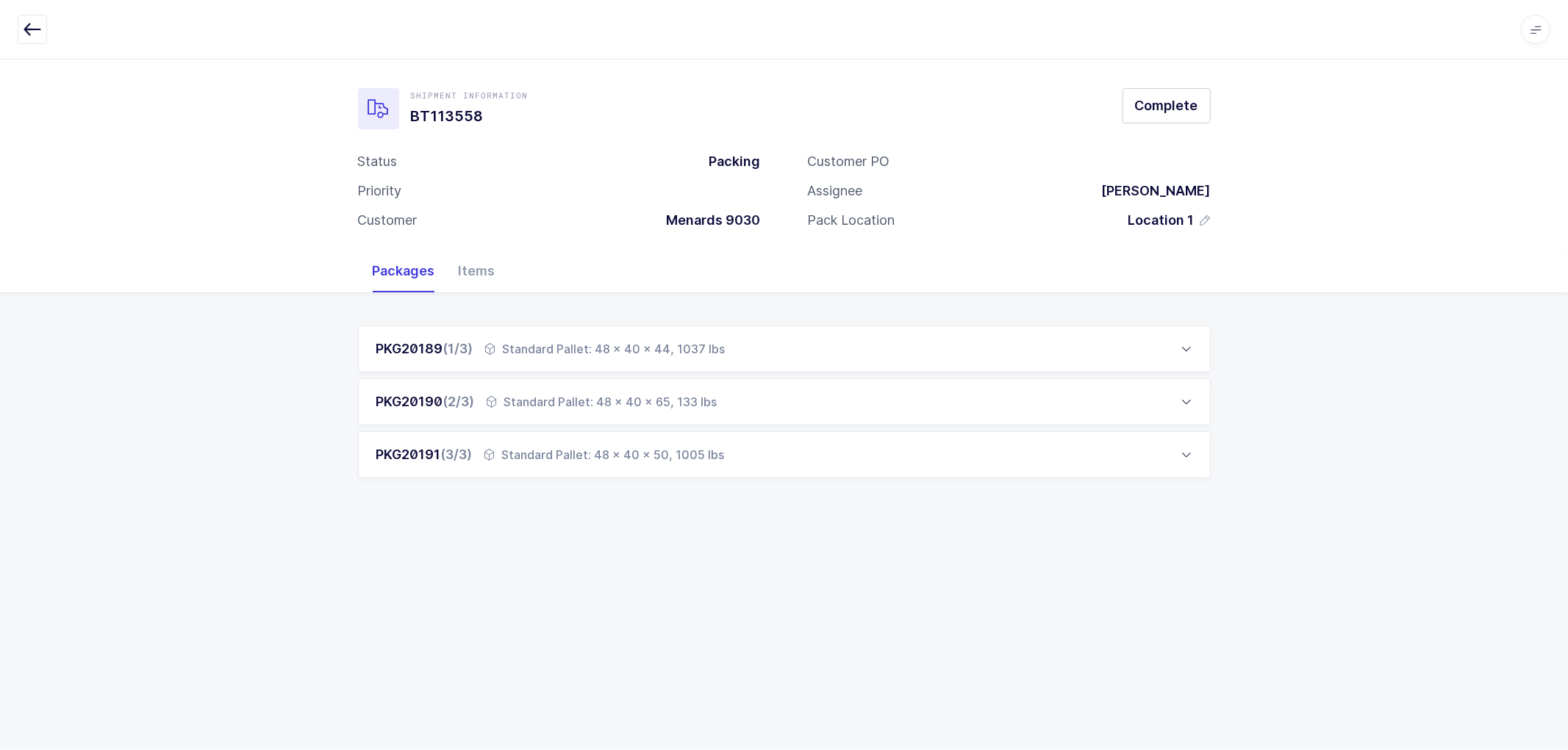
click at [1185, 399] on icon at bounding box center [1186, 402] width 12 height 12
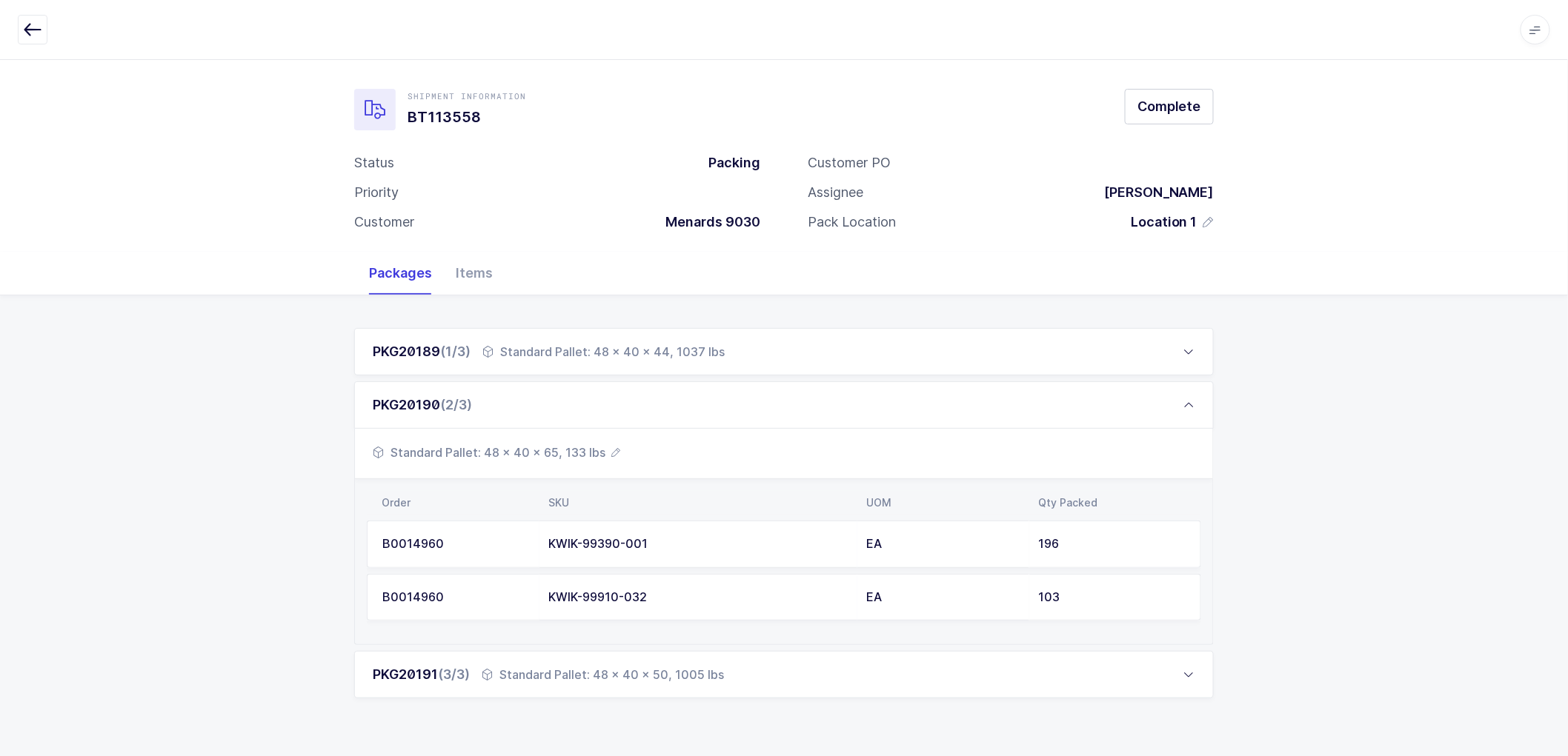
click at [612, 451] on icon "button" at bounding box center [616, 453] width 9 height 9
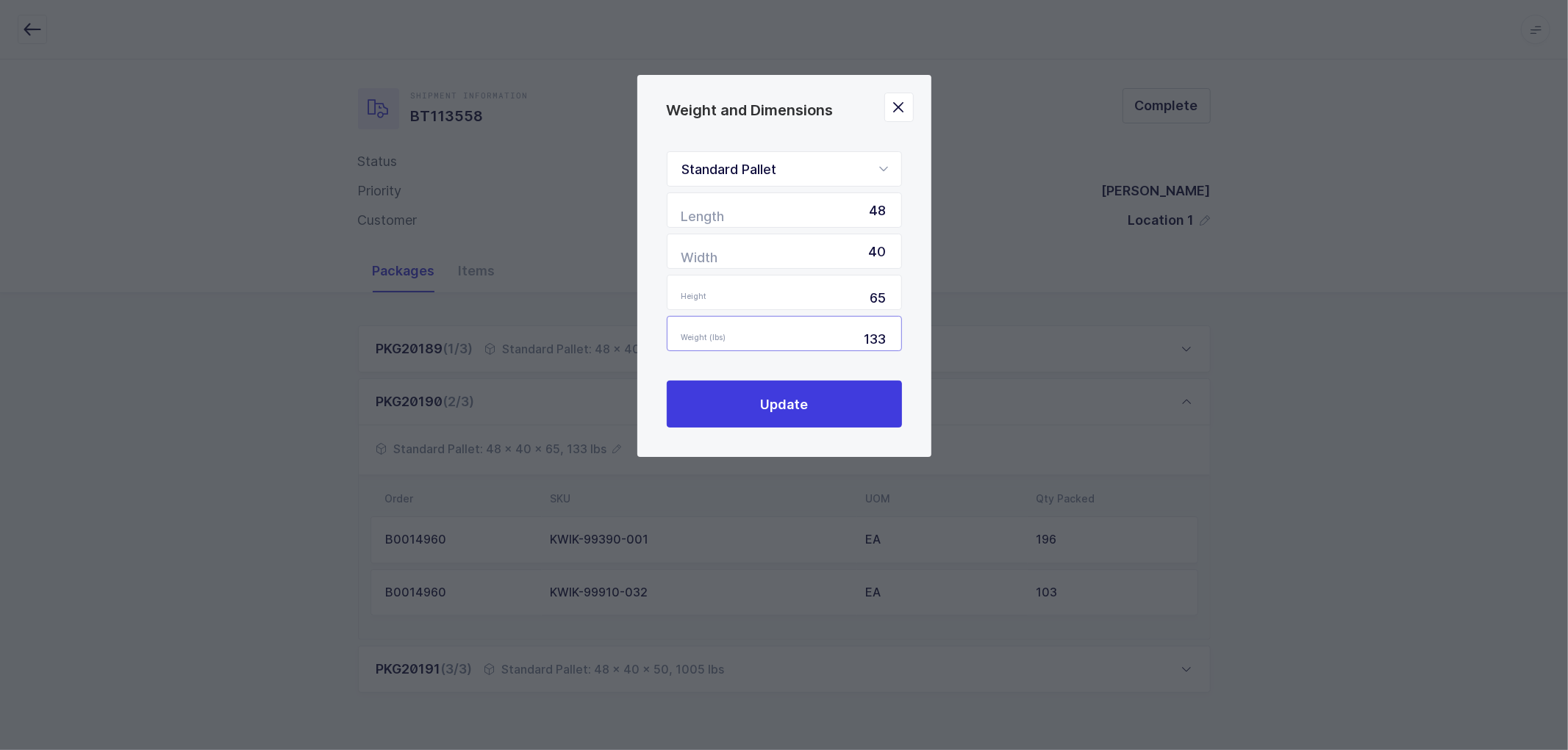
click at [839, 335] on input "133" at bounding box center [784, 333] width 236 height 35
type input "1133"
click at [772, 390] on button "Update" at bounding box center [784, 404] width 236 height 47
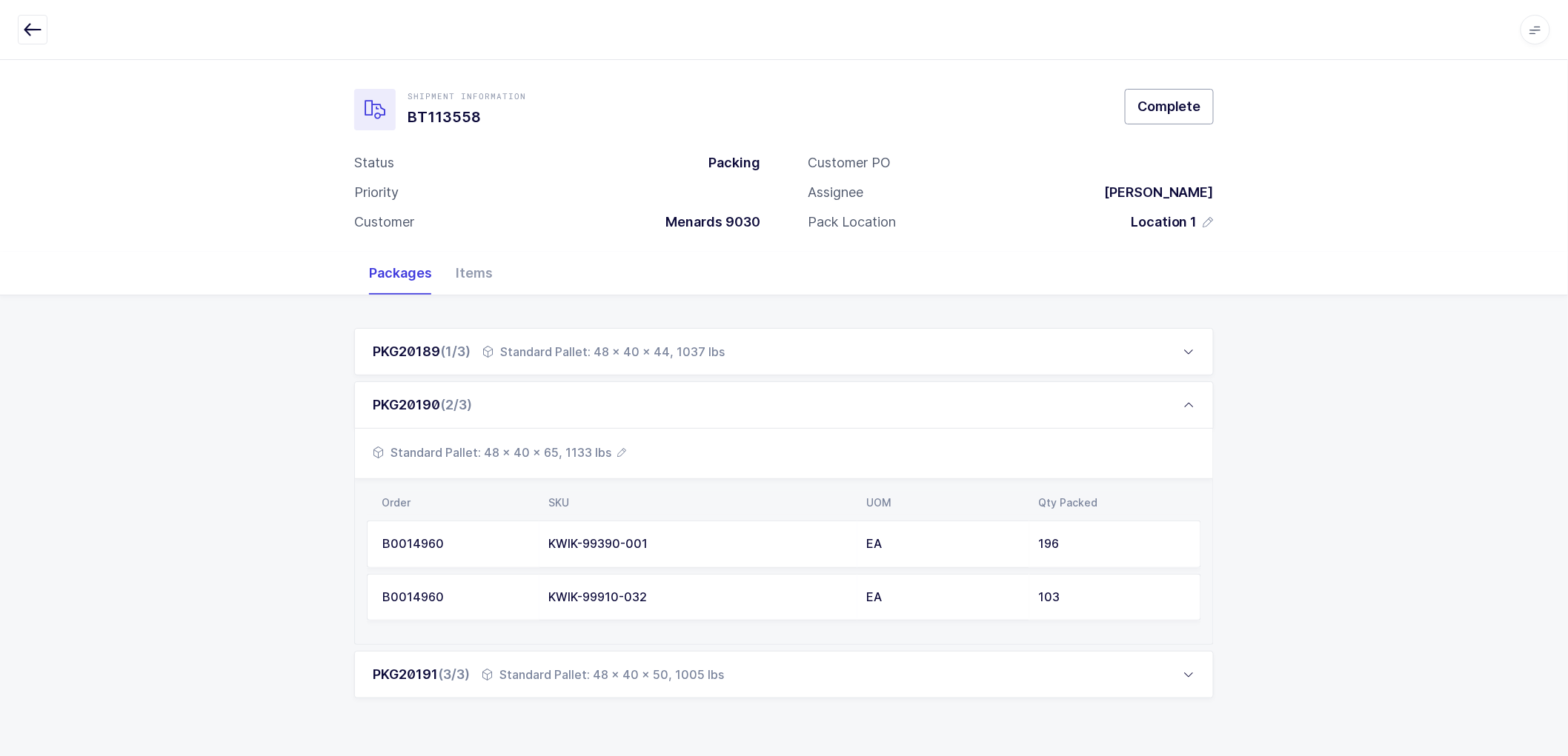
click at [1168, 99] on span "Complete" at bounding box center [1169, 106] width 64 height 19
